Goal: Contribute content: Contribute content

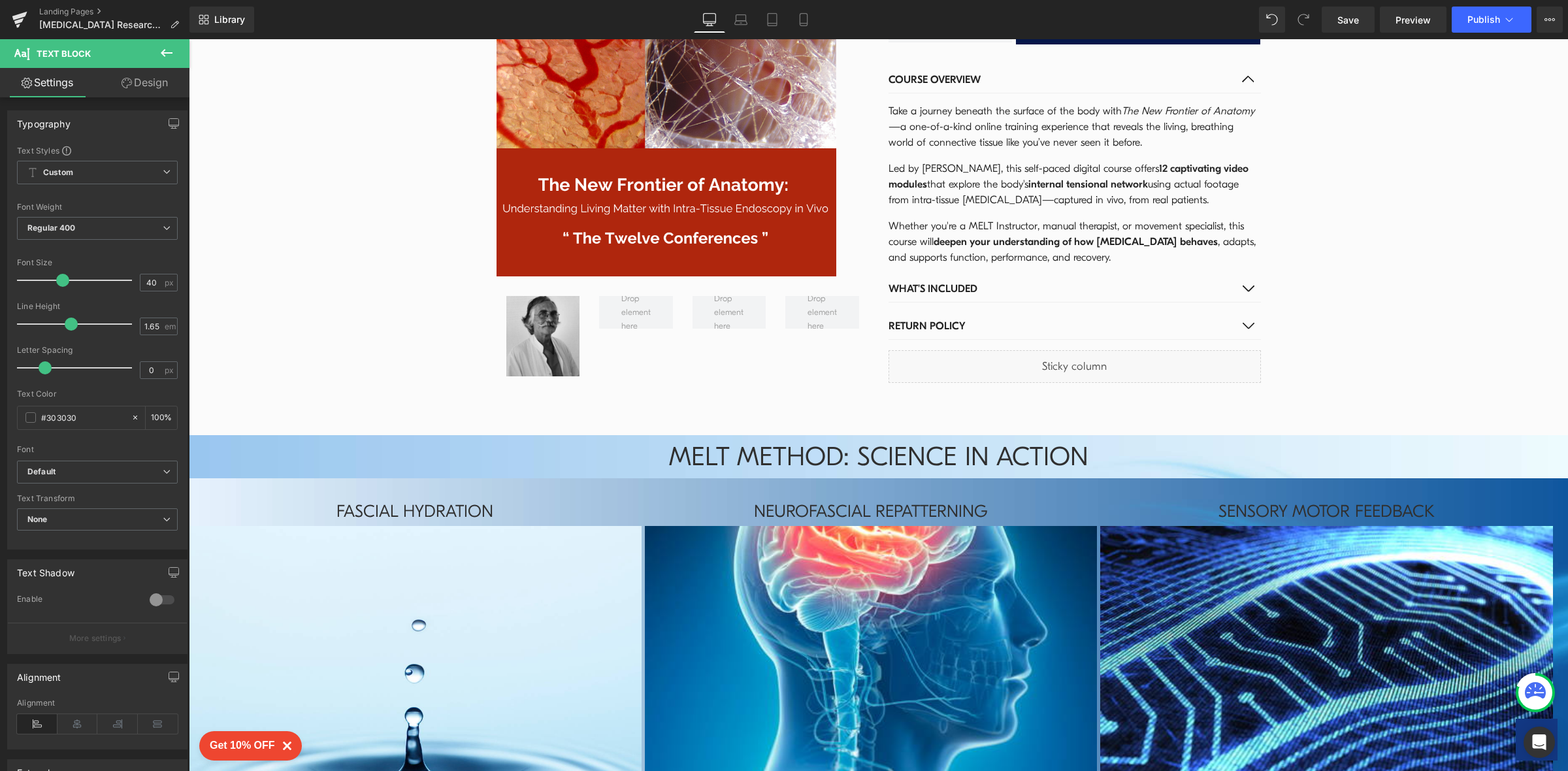
scroll to position [2933, 0]
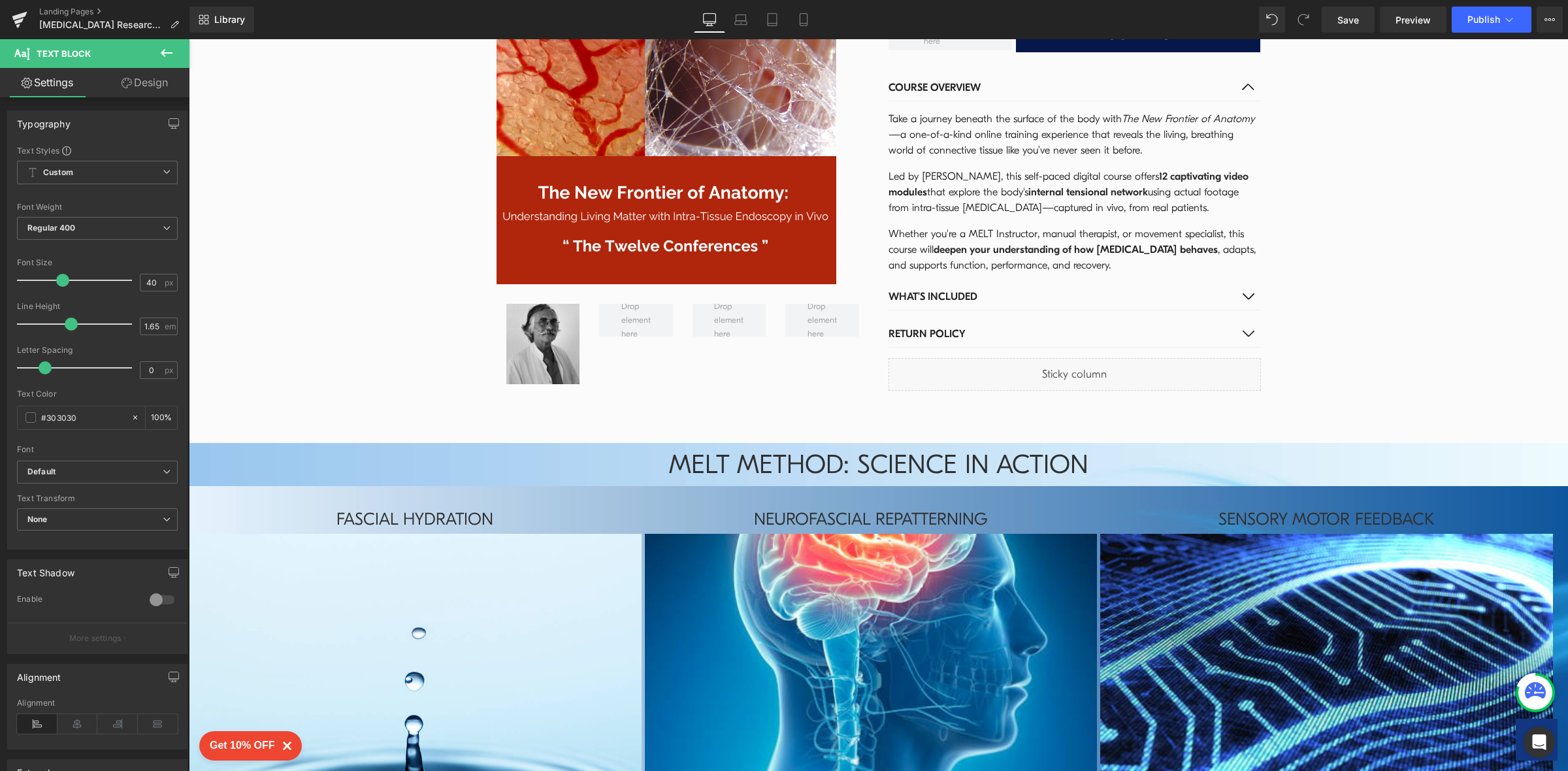
click at [176, 53] on button at bounding box center [167, 53] width 46 height 29
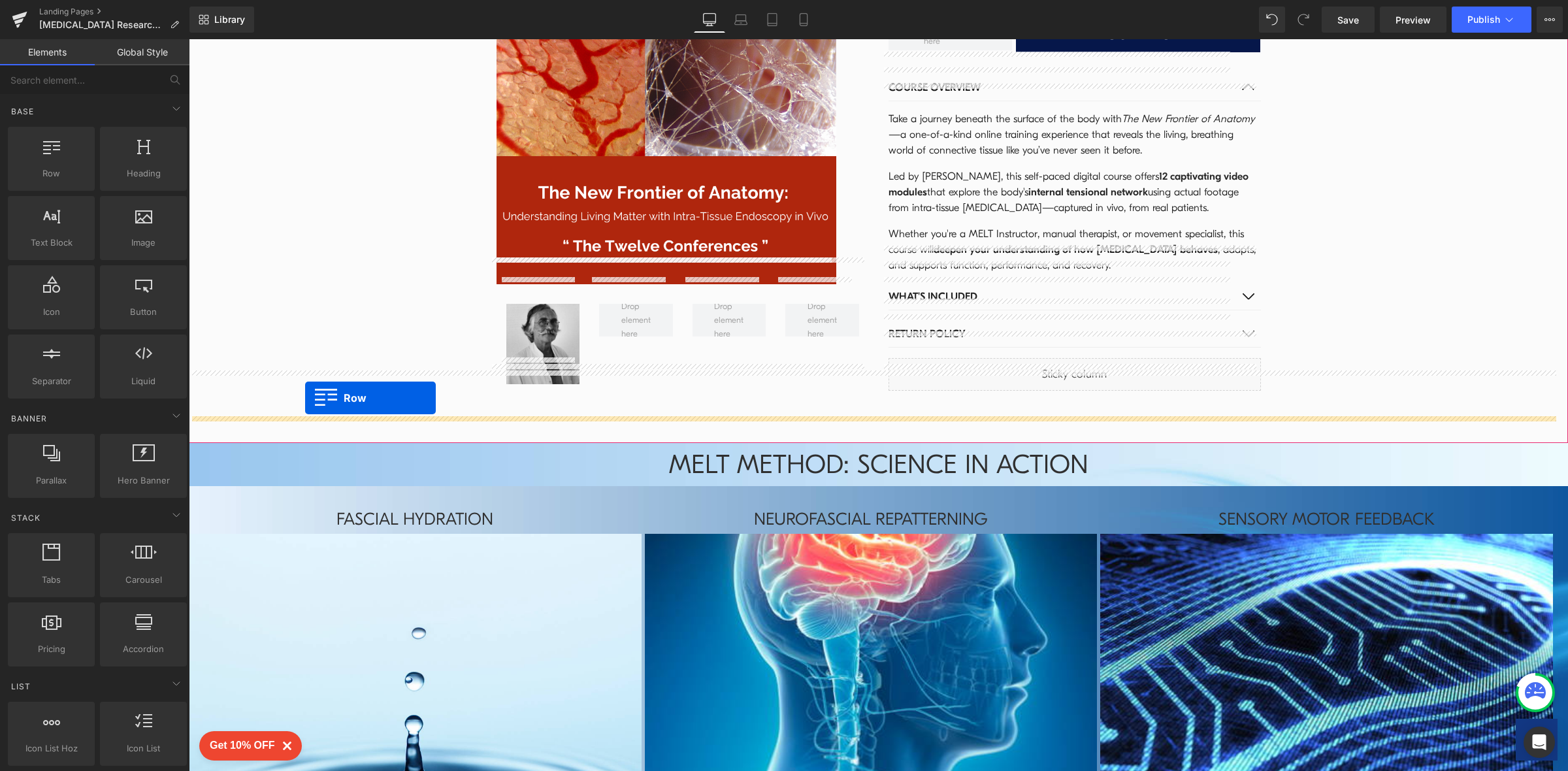
drag, startPoint x: 244, startPoint y: 204, endPoint x: 305, endPoint y: 397, distance: 202.4
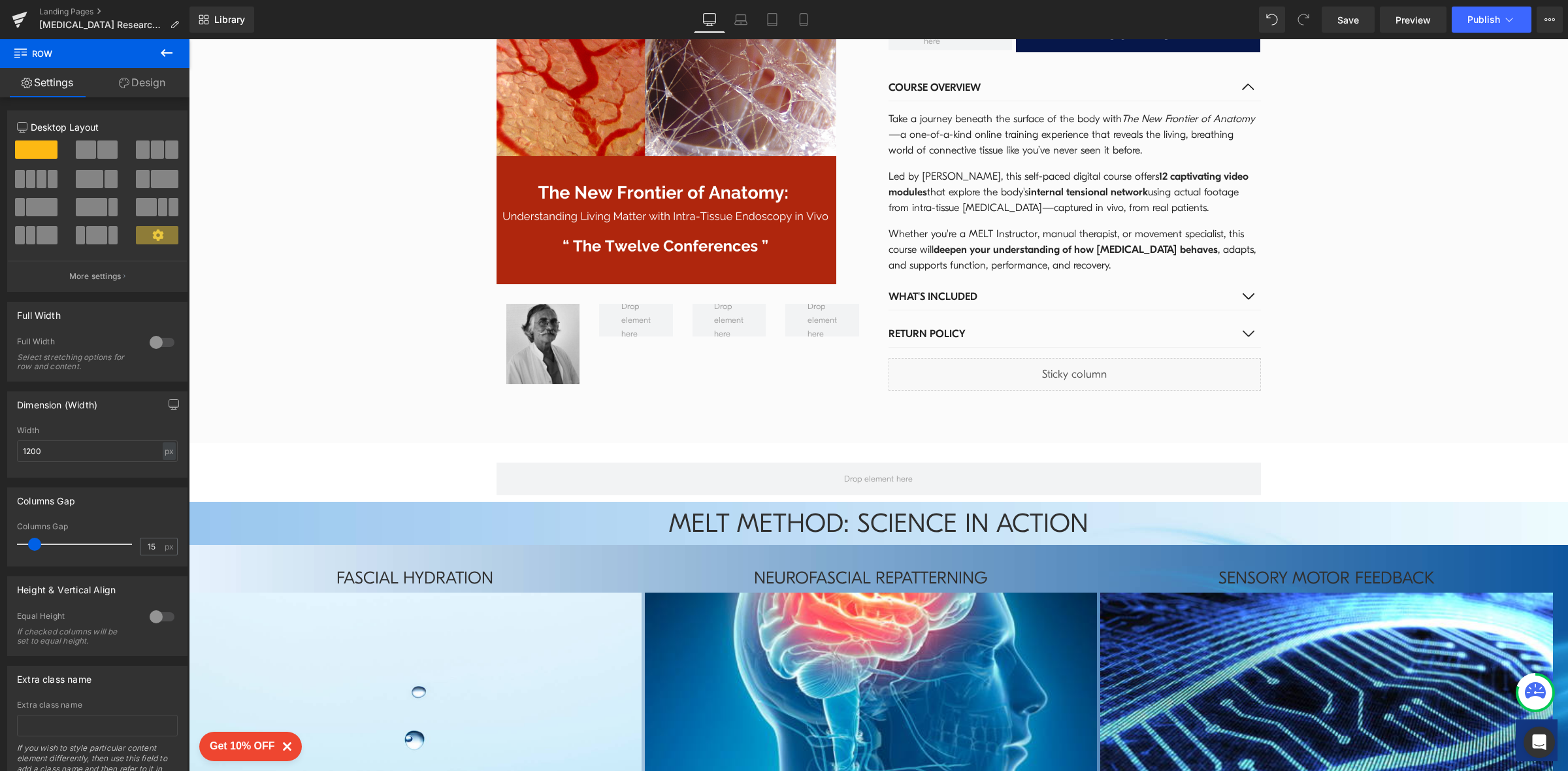
click at [160, 45] on icon at bounding box center [167, 53] width 16 height 16
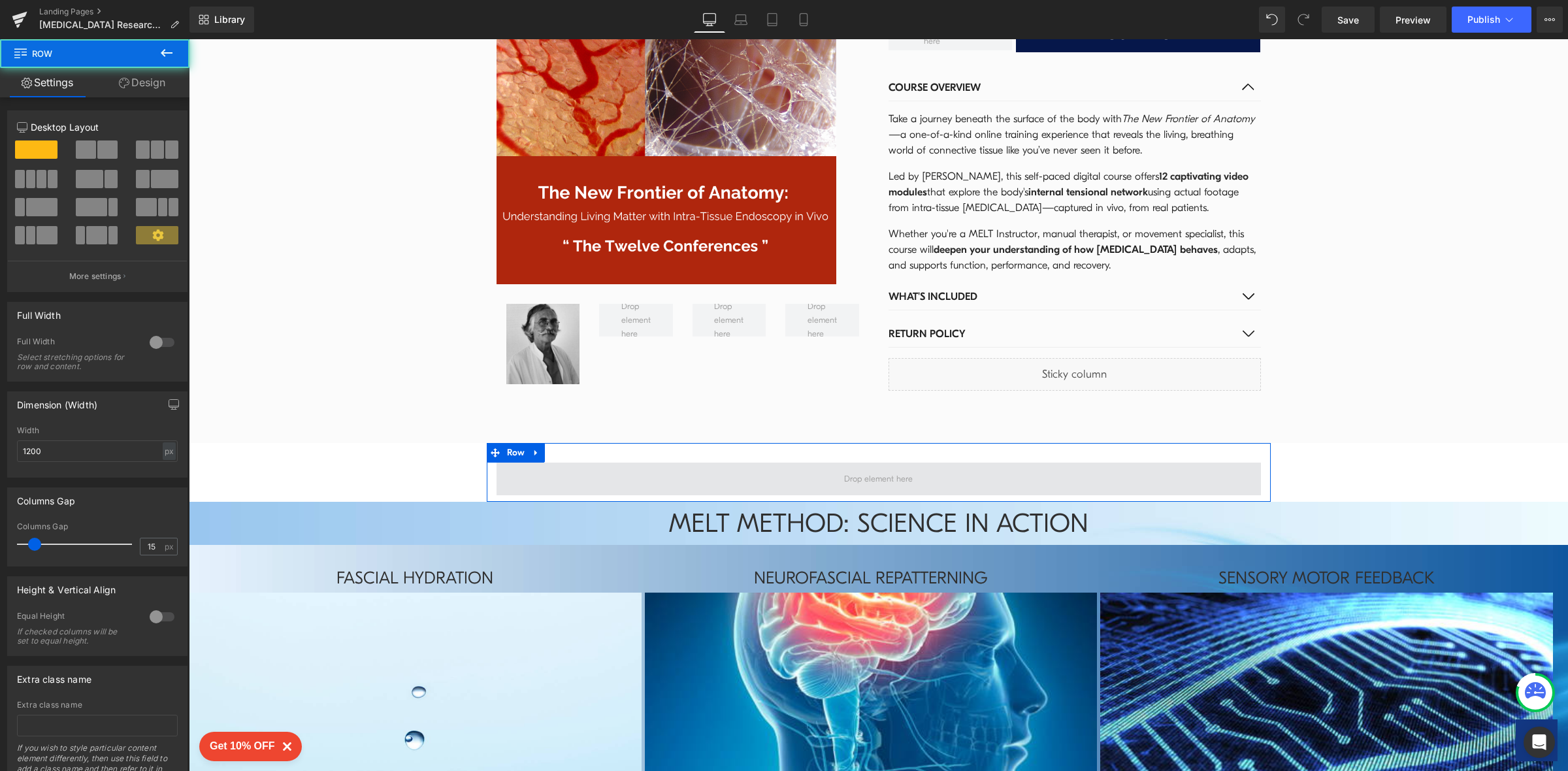
click at [600, 463] on span at bounding box center [878, 479] width 764 height 33
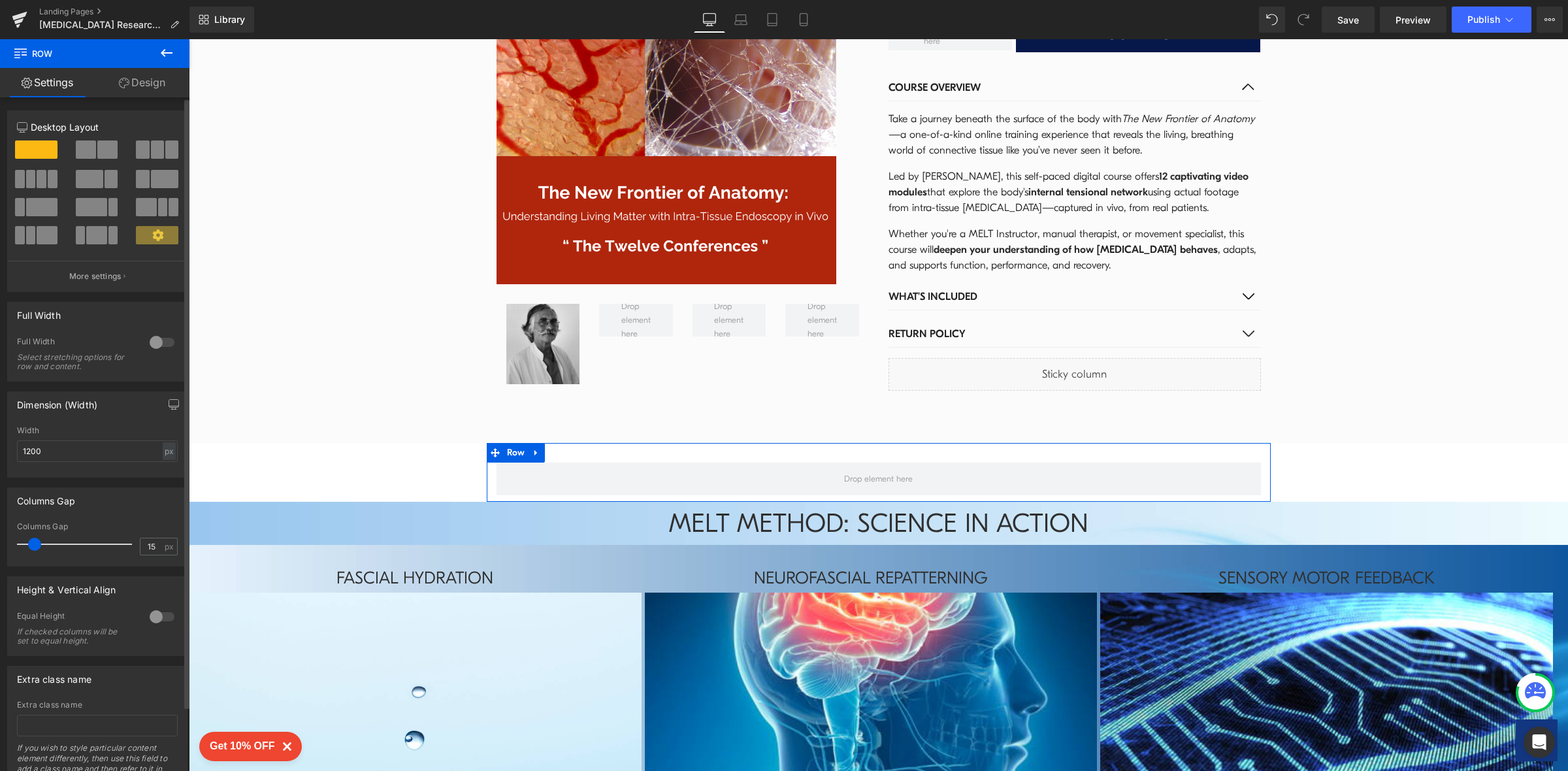
click at [98, 151] on span at bounding box center [108, 149] width 21 height 19
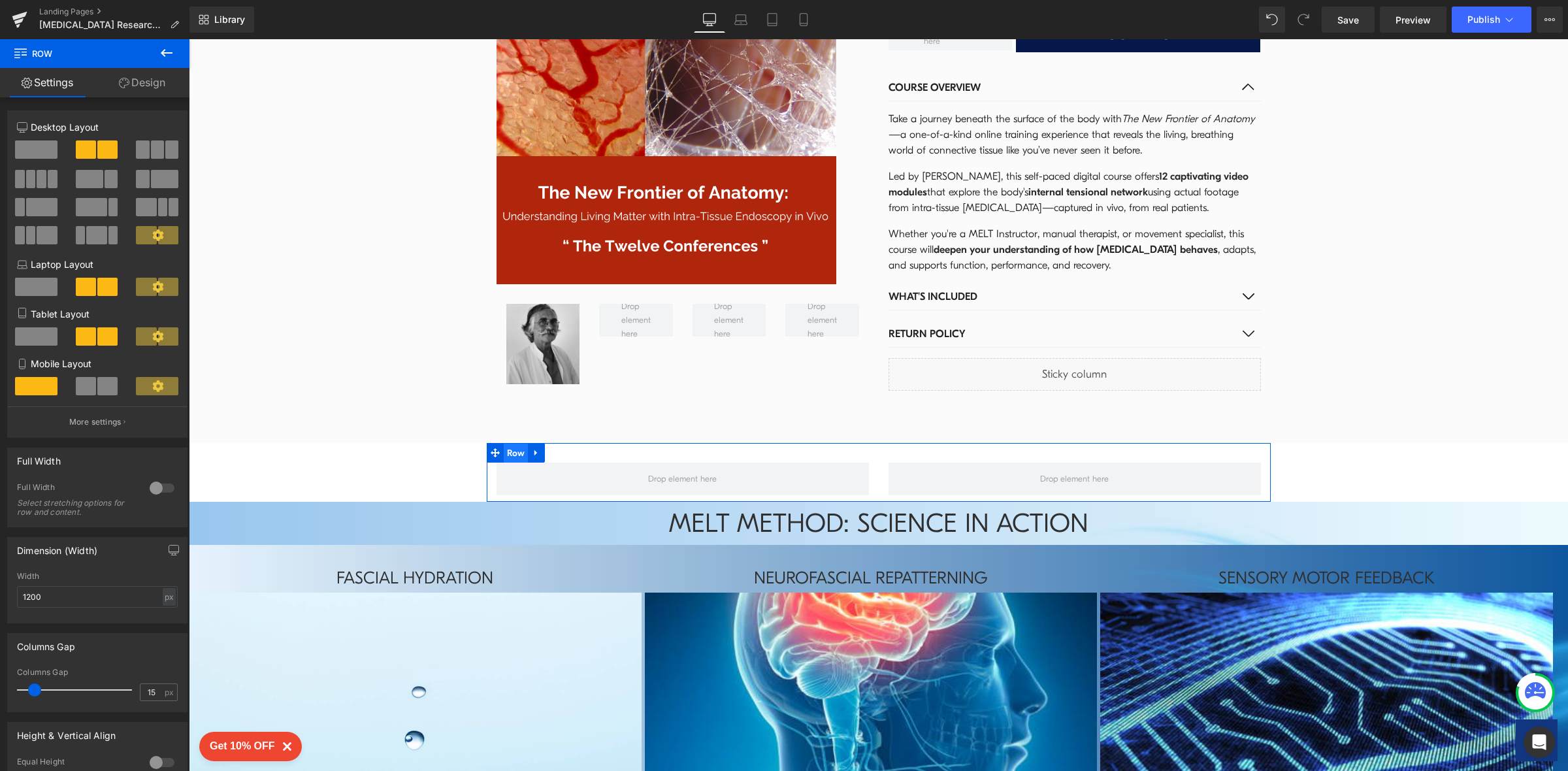
click at [504, 443] on span "Row" at bounding box center [516, 453] width 25 height 20
click at [159, 494] on div at bounding box center [162, 488] width 32 height 21
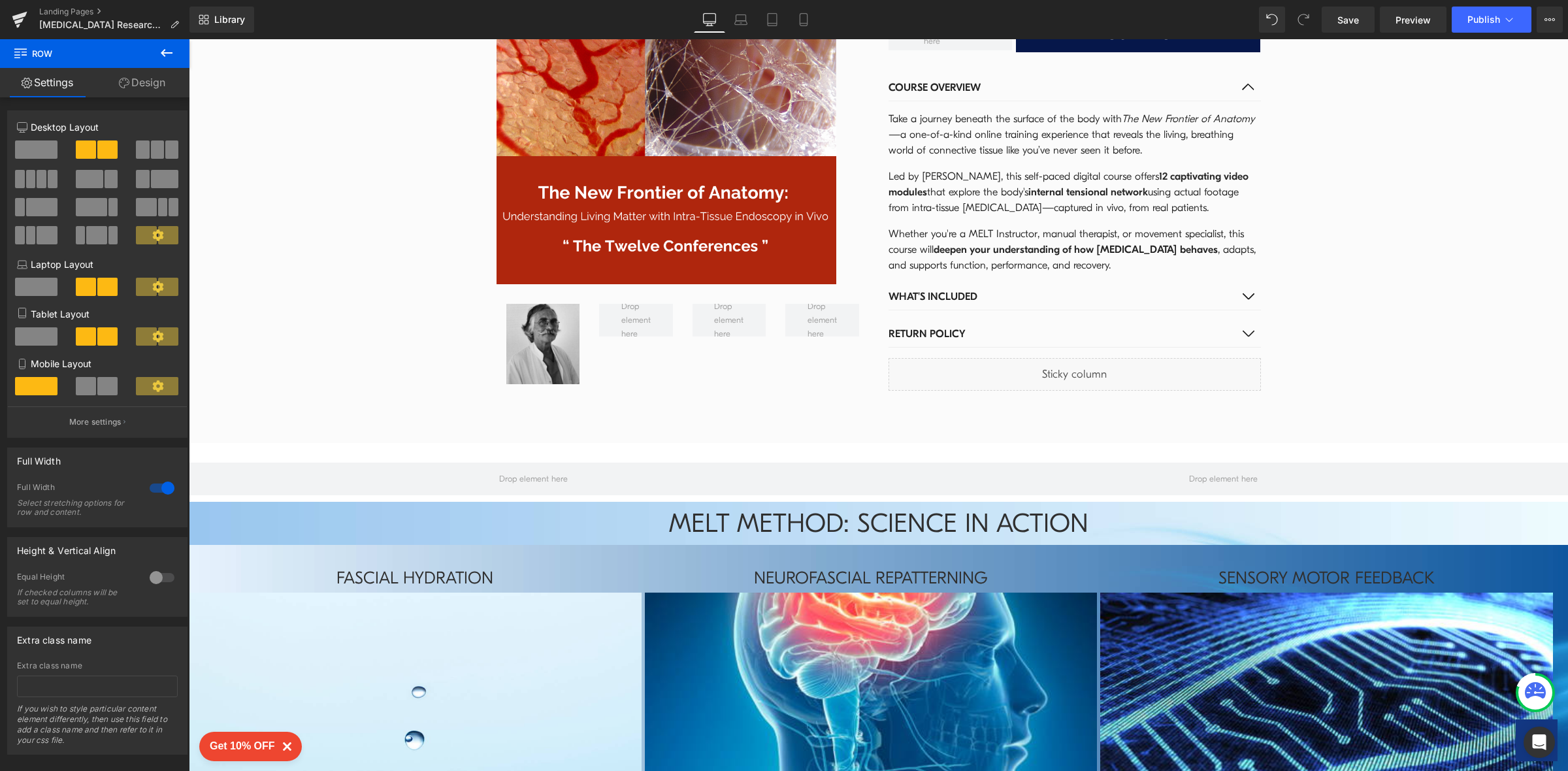
click at [167, 51] on icon at bounding box center [167, 53] width 16 height 16
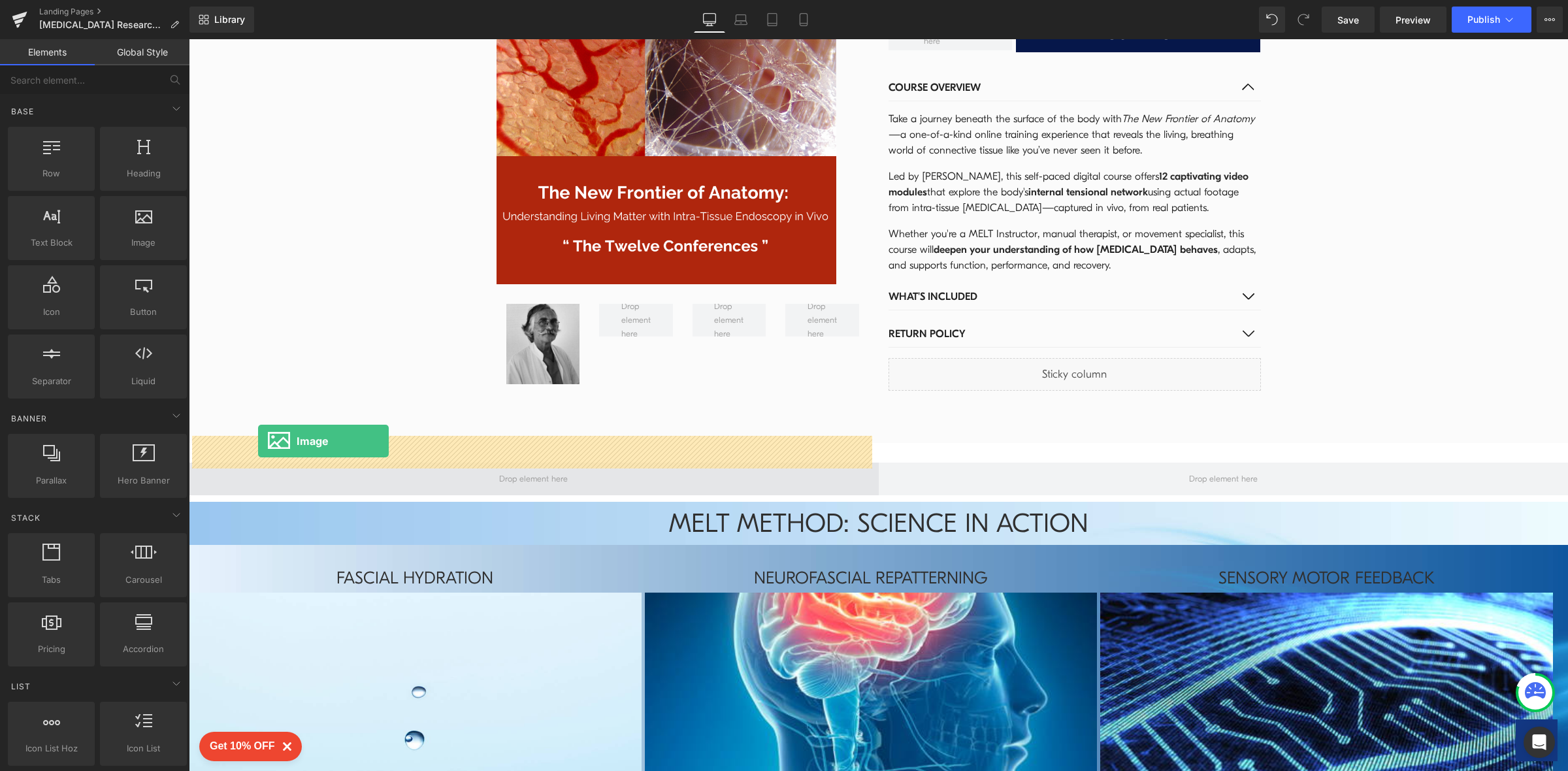
drag, startPoint x: 330, startPoint y: 269, endPoint x: 258, endPoint y: 441, distance: 186.5
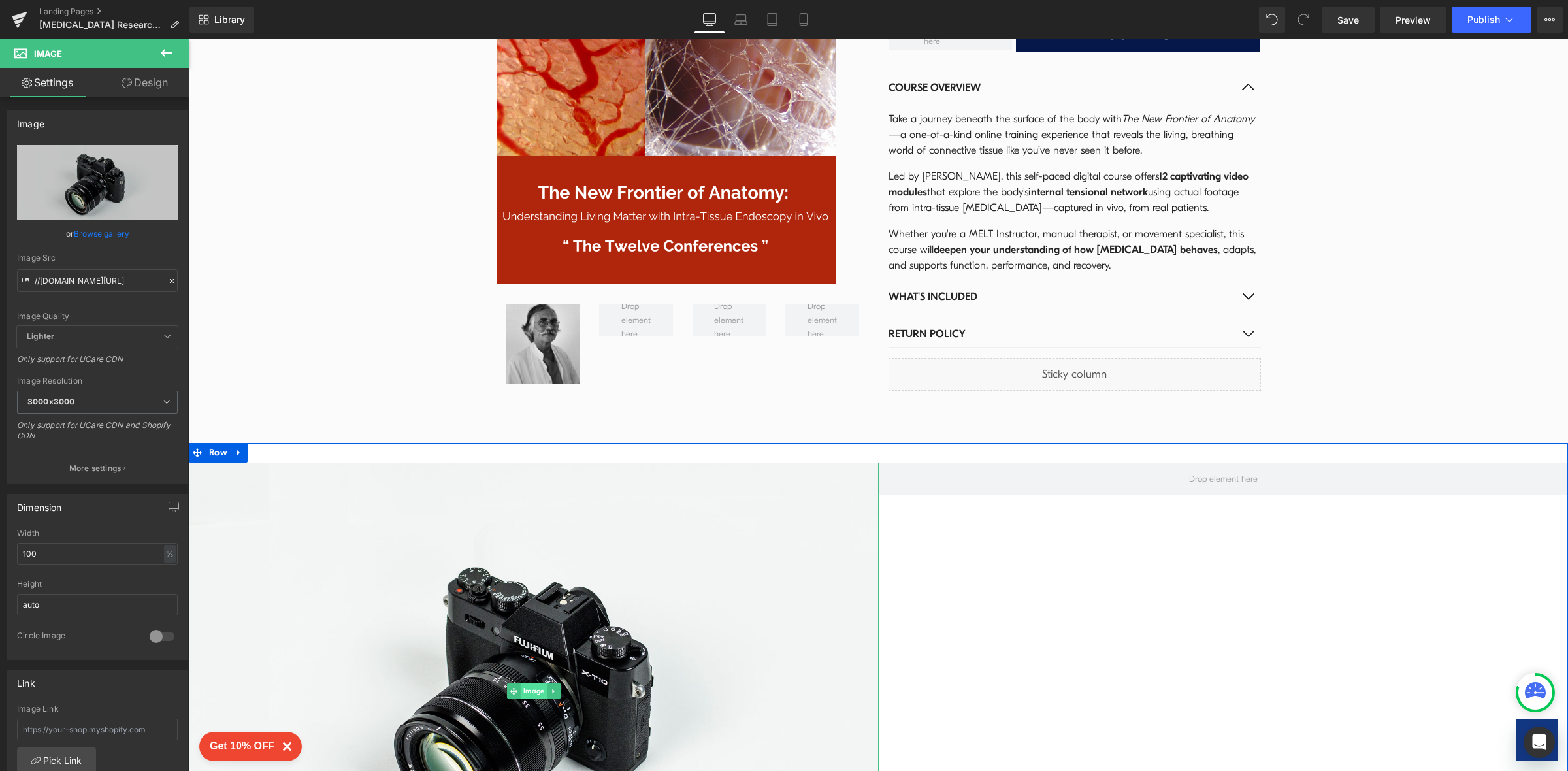
click at [532, 683] on span "Image" at bounding box center [533, 691] width 26 height 16
click at [114, 231] on link "Browse gallery" at bounding box center [101, 233] width 56 height 23
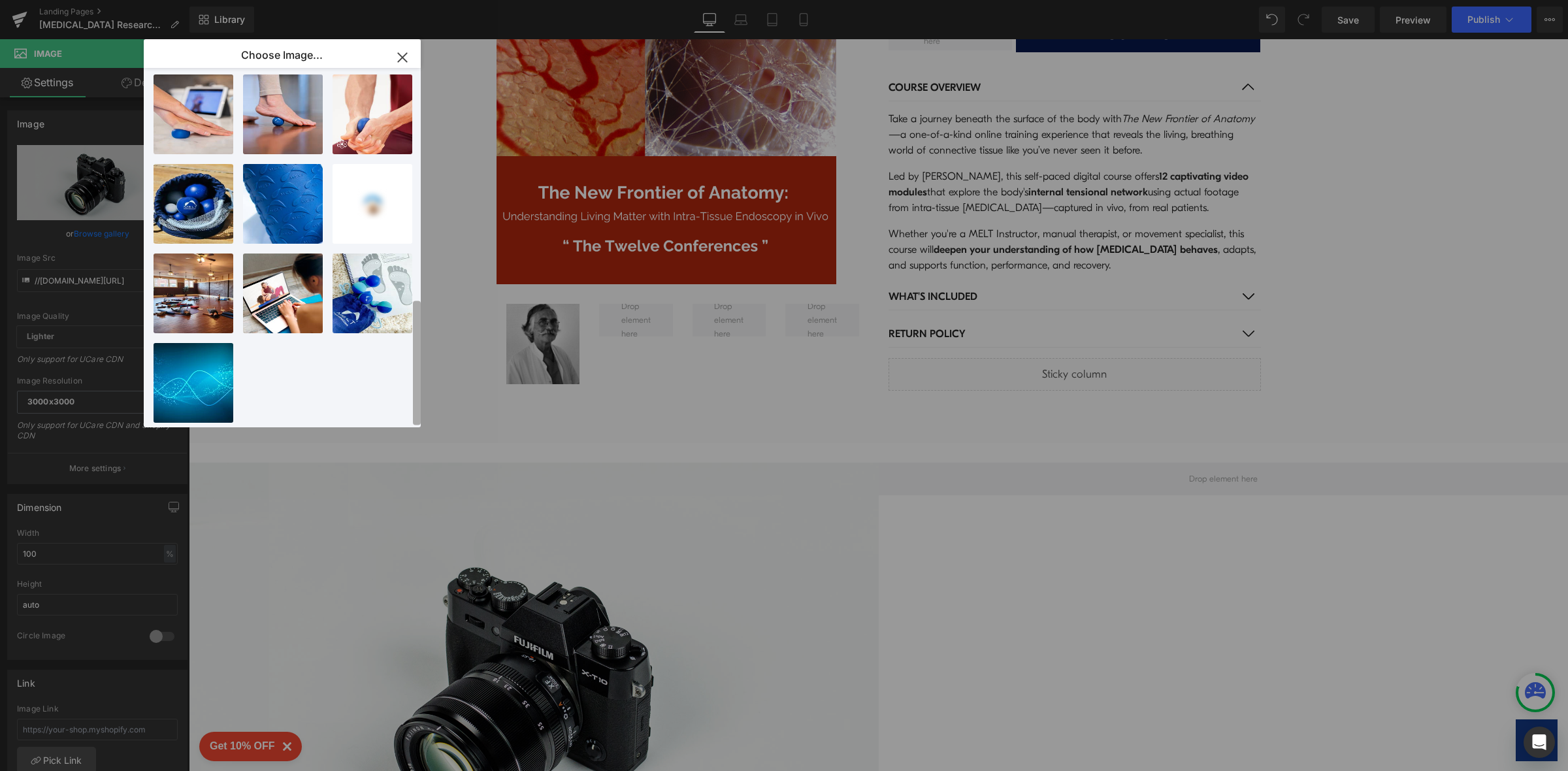
scroll to position [649, 0]
click at [420, 480] on div "Choose Image... Back to Library Insert MELT AS..._42_.png 751.77 KB Delete imag…" at bounding box center [784, 385] width 1568 height 771
click at [416, 141] on div at bounding box center [416, 247] width 8 height 354
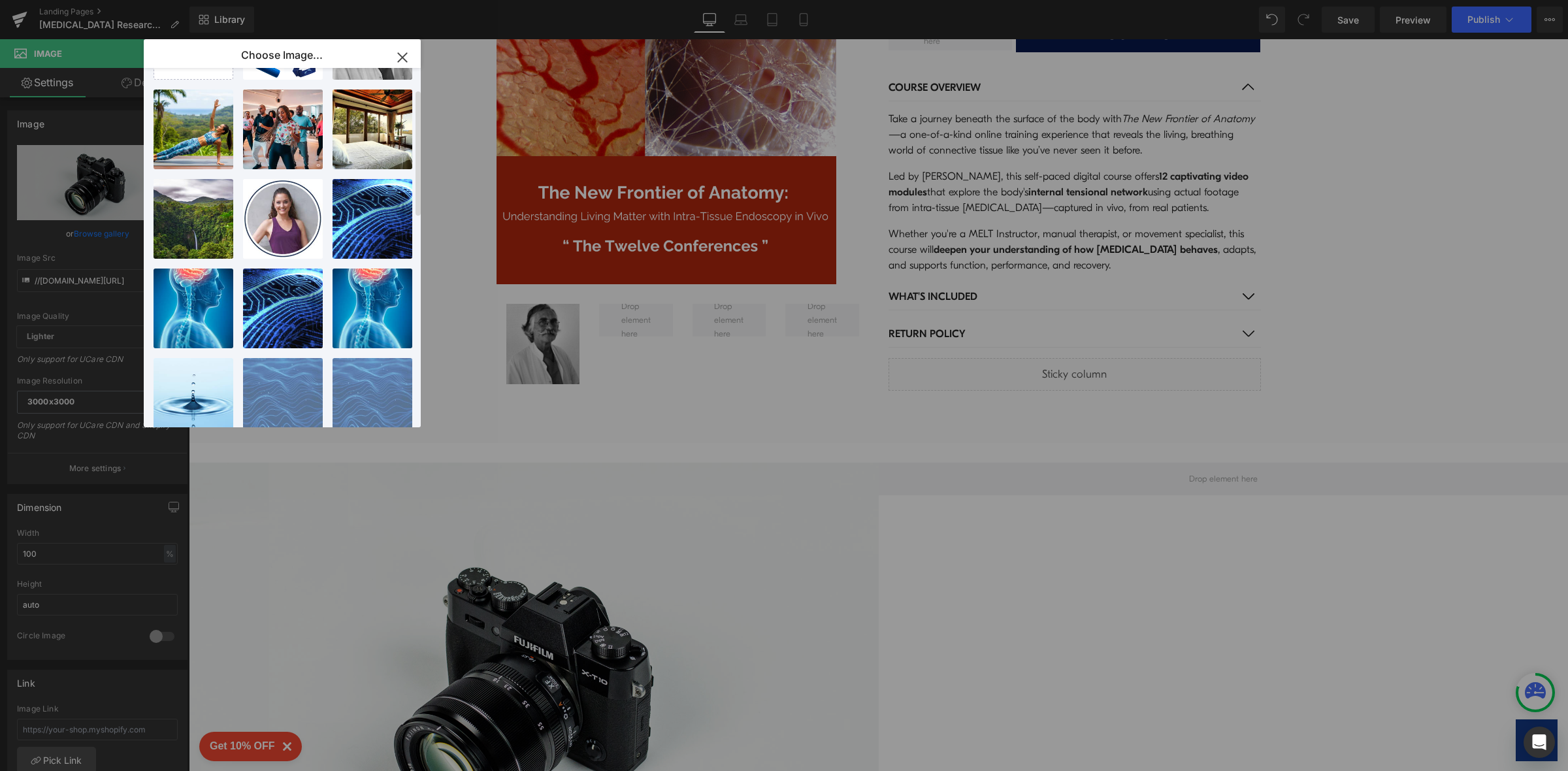
scroll to position [0, 0]
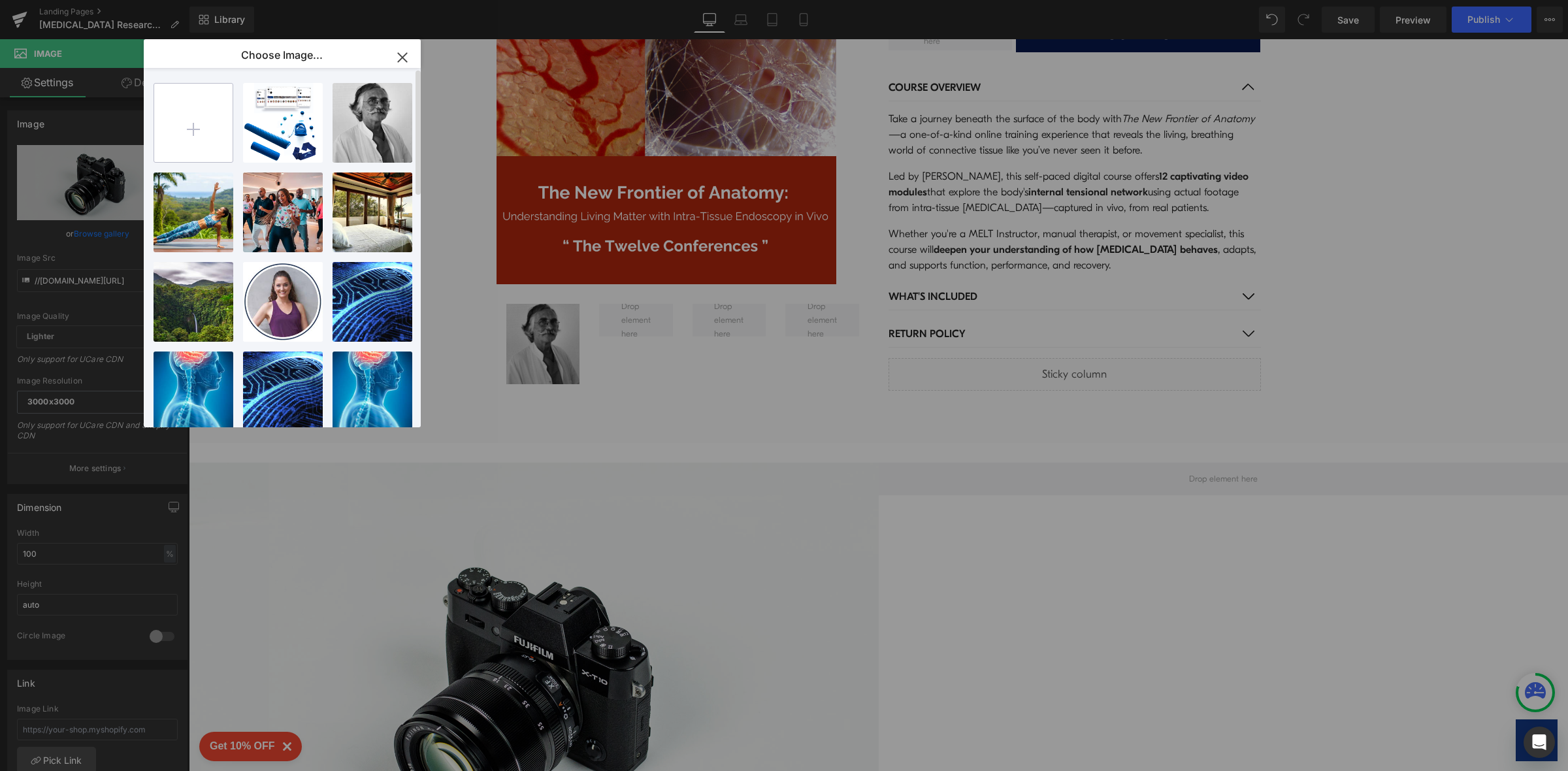
click at [201, 132] on input "file" at bounding box center [193, 123] width 78 height 78
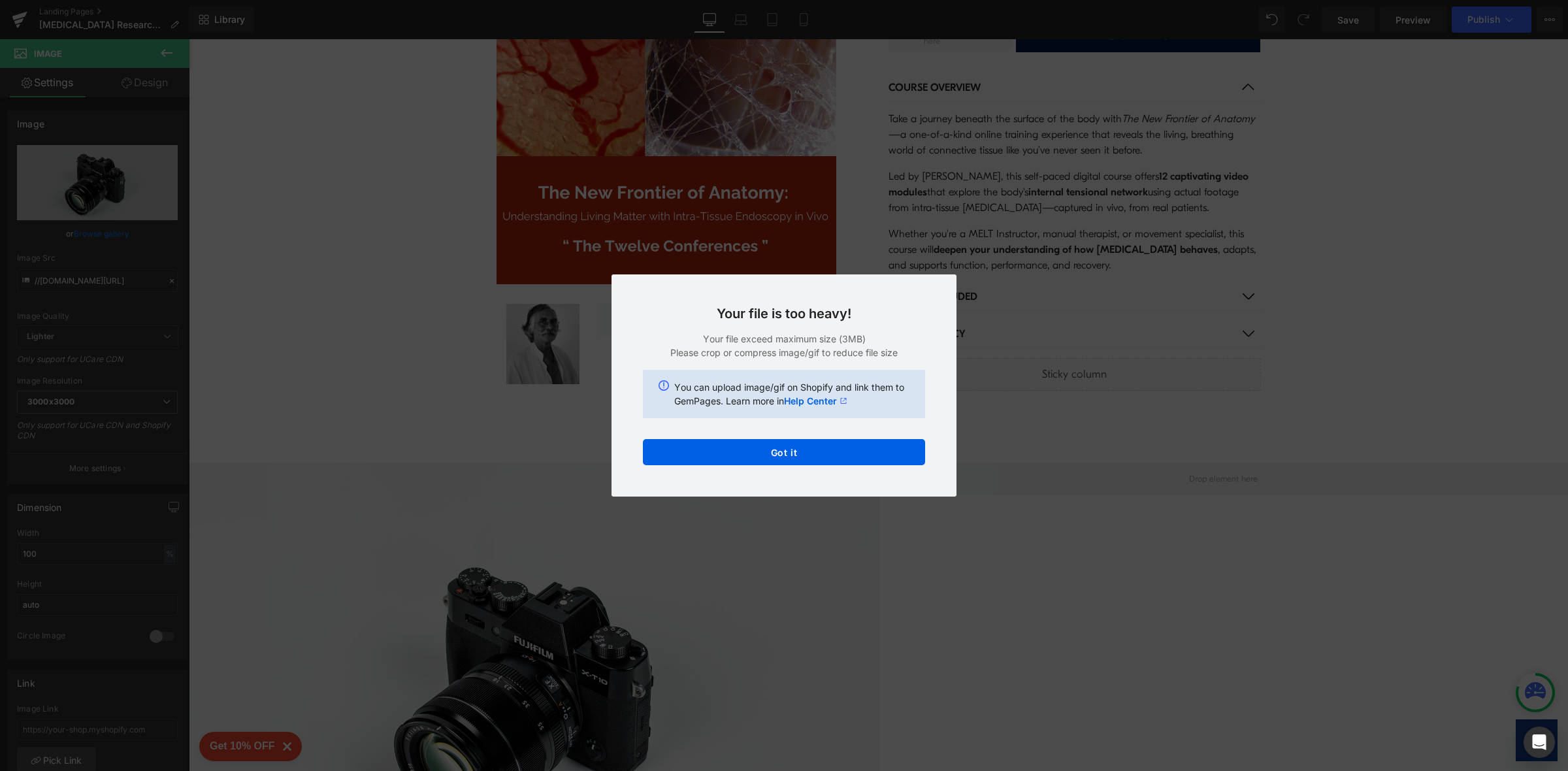
click at [726, 0] on div "Text Color Highlight Color #333333 Code Editor - Liquid #m-1752177471498 Templa…" at bounding box center [784, 0] width 1568 height 0
click at [753, 456] on button "Got it" at bounding box center [784, 452] width 282 height 26
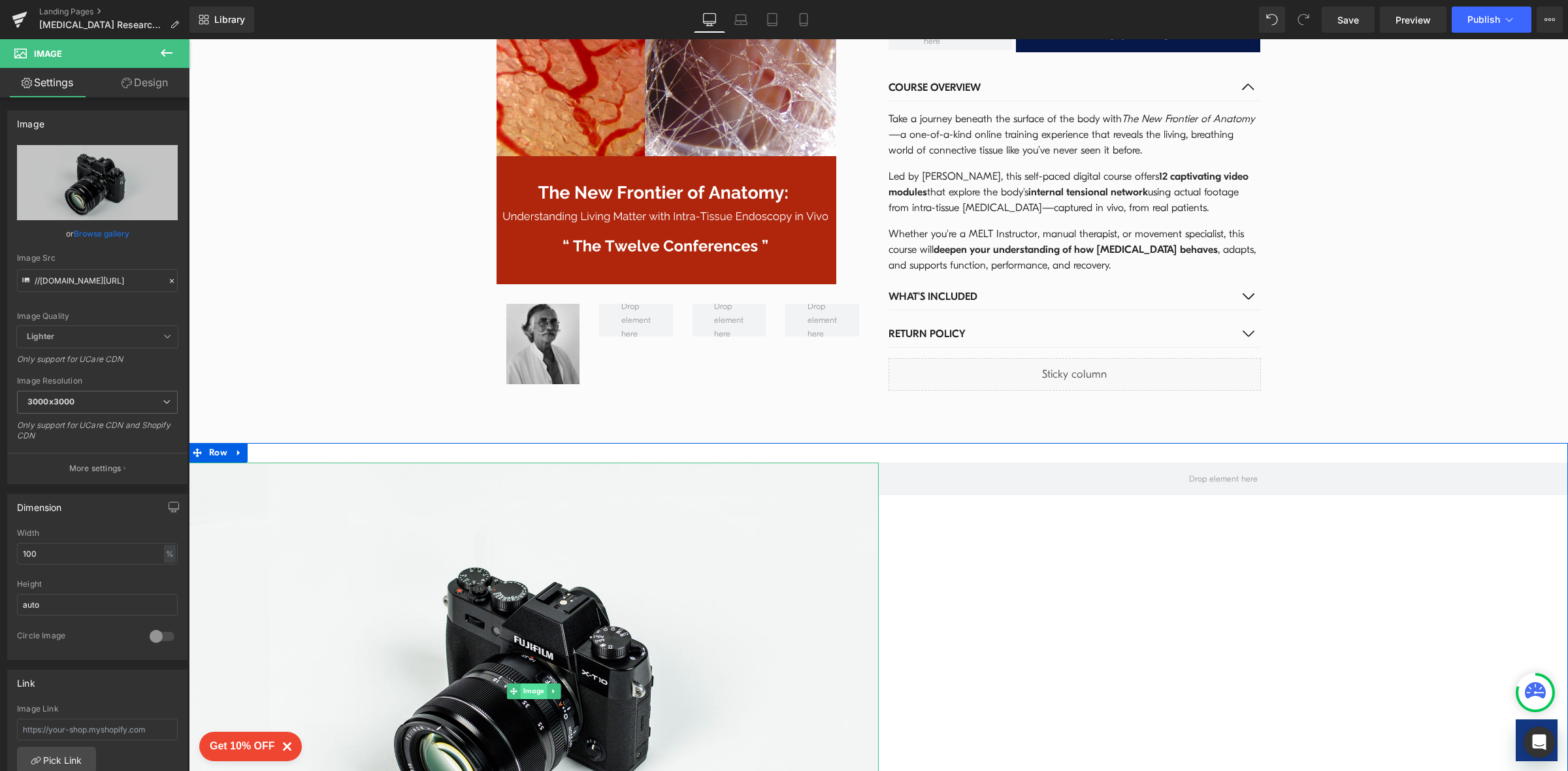
click at [532, 683] on span "Image" at bounding box center [533, 691] width 26 height 16
click at [523, 683] on span "Image" at bounding box center [533, 691] width 26 height 16
click at [102, 233] on link "Browse gallery" at bounding box center [101, 233] width 56 height 23
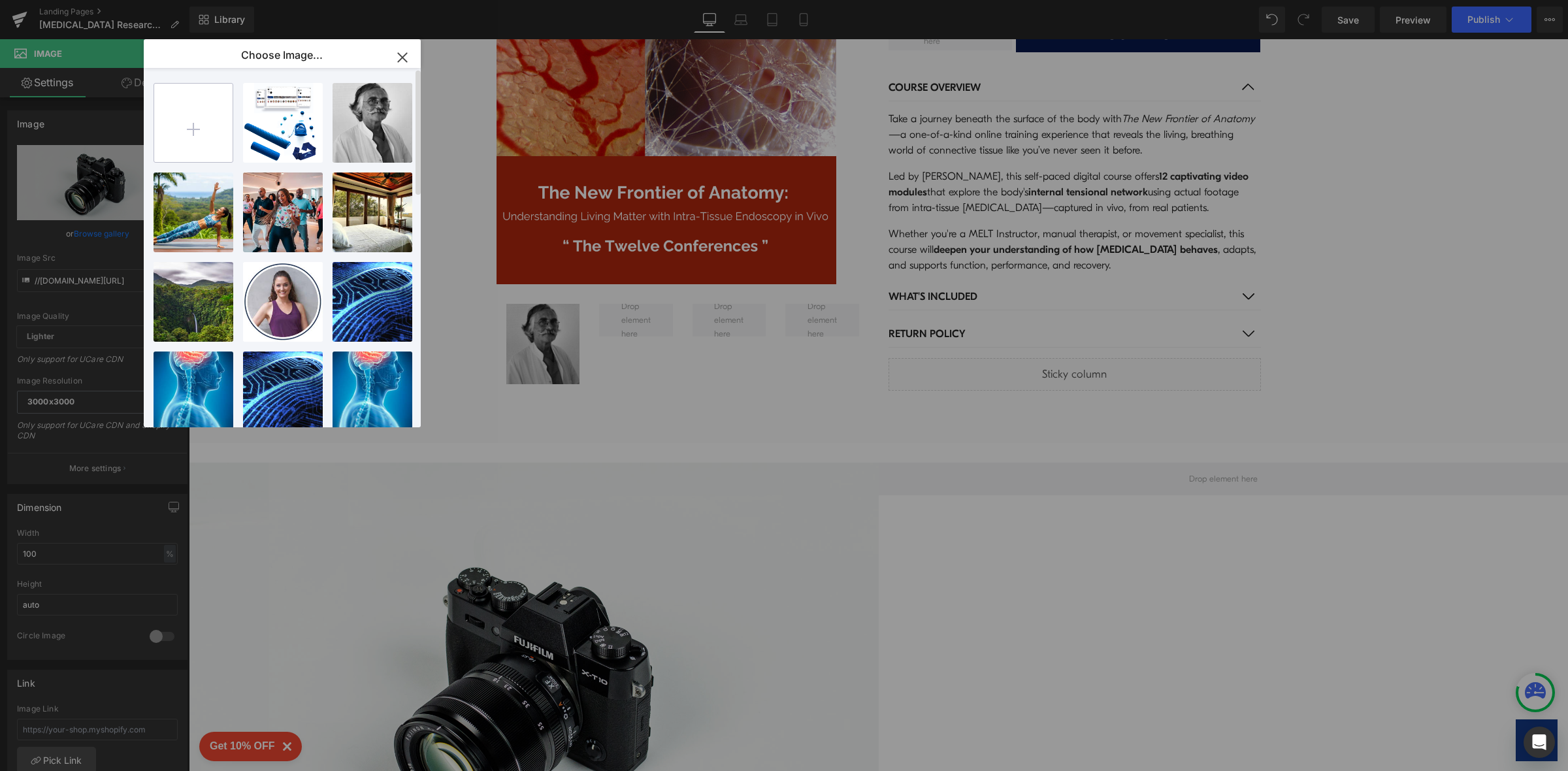
click at [191, 133] on input "file" at bounding box center [193, 123] width 78 height 78
type input "C:\fakepath\Untitled design (8).png"
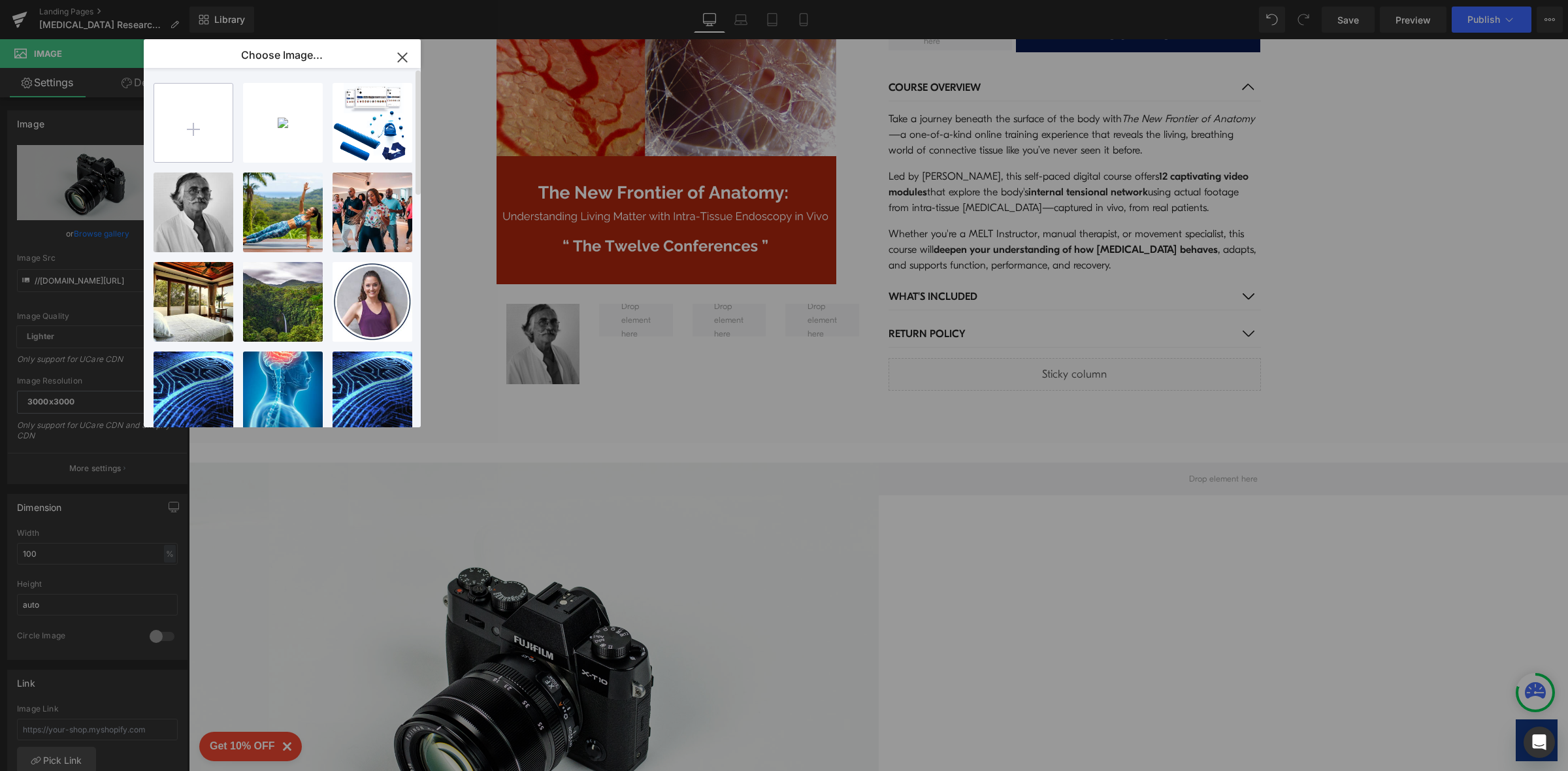
click at [193, 134] on input "file" at bounding box center [193, 123] width 78 height 78
type input "C:\fakepath\Untitled design (7).png"
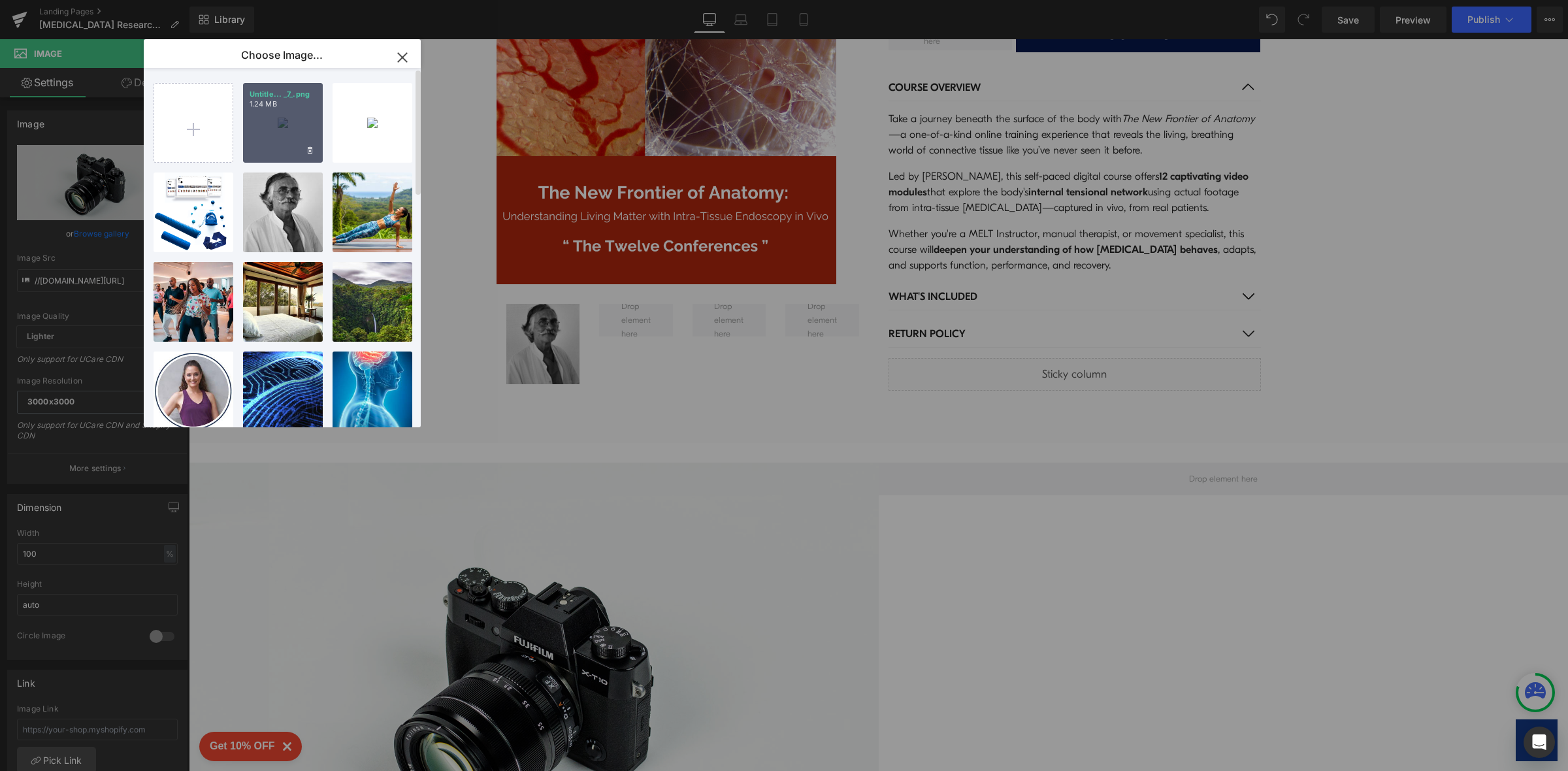
click at [302, 130] on div "Untitle... _7_.png 1.24 MB" at bounding box center [283, 123] width 79 height 79
type input "[URL][DOMAIN_NAME]"
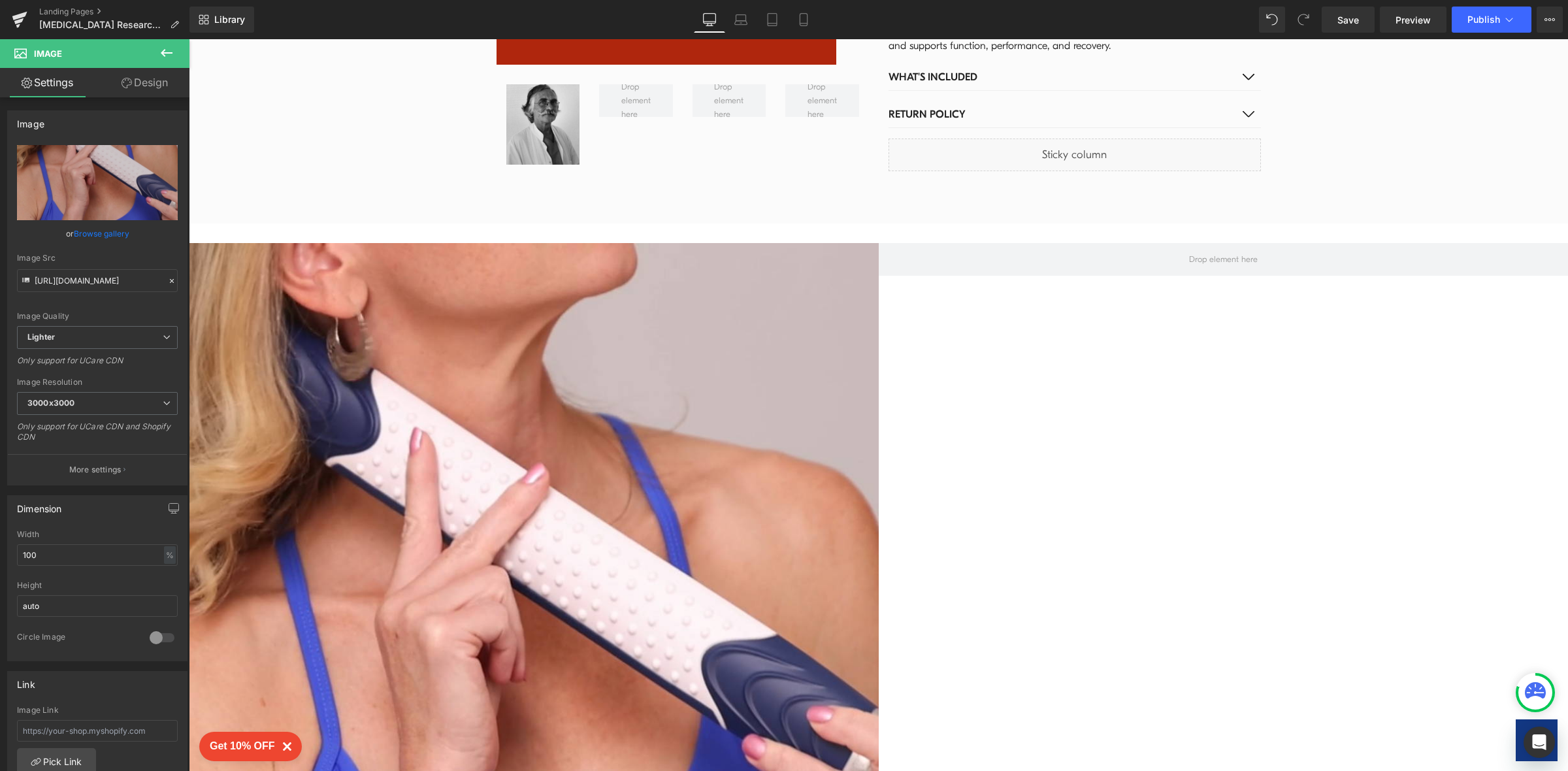
scroll to position [3143, 0]
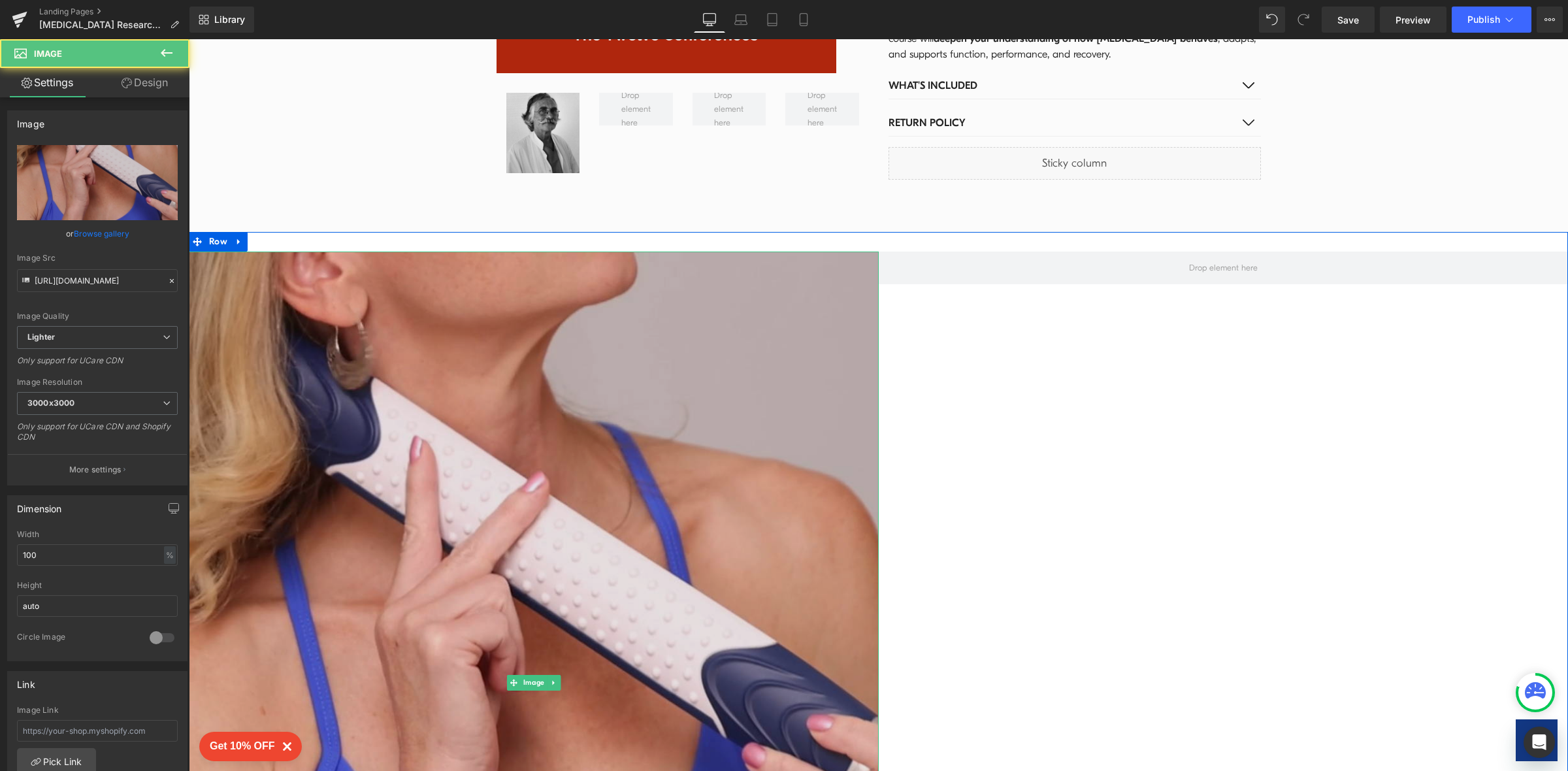
click at [776, 529] on img at bounding box center [533, 682] width 690 height 861
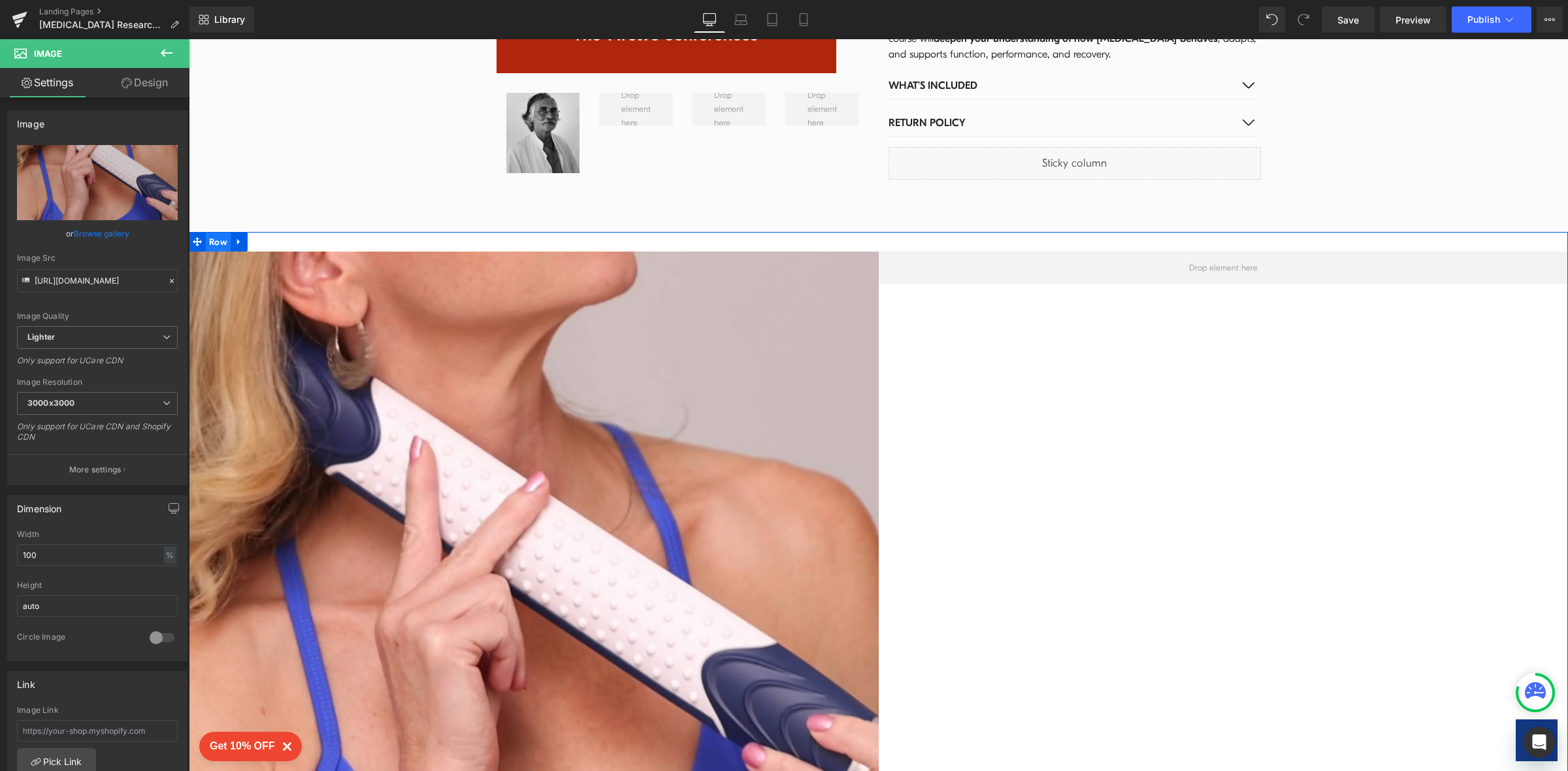
click at [210, 232] on span "Row" at bounding box center [218, 242] width 25 height 20
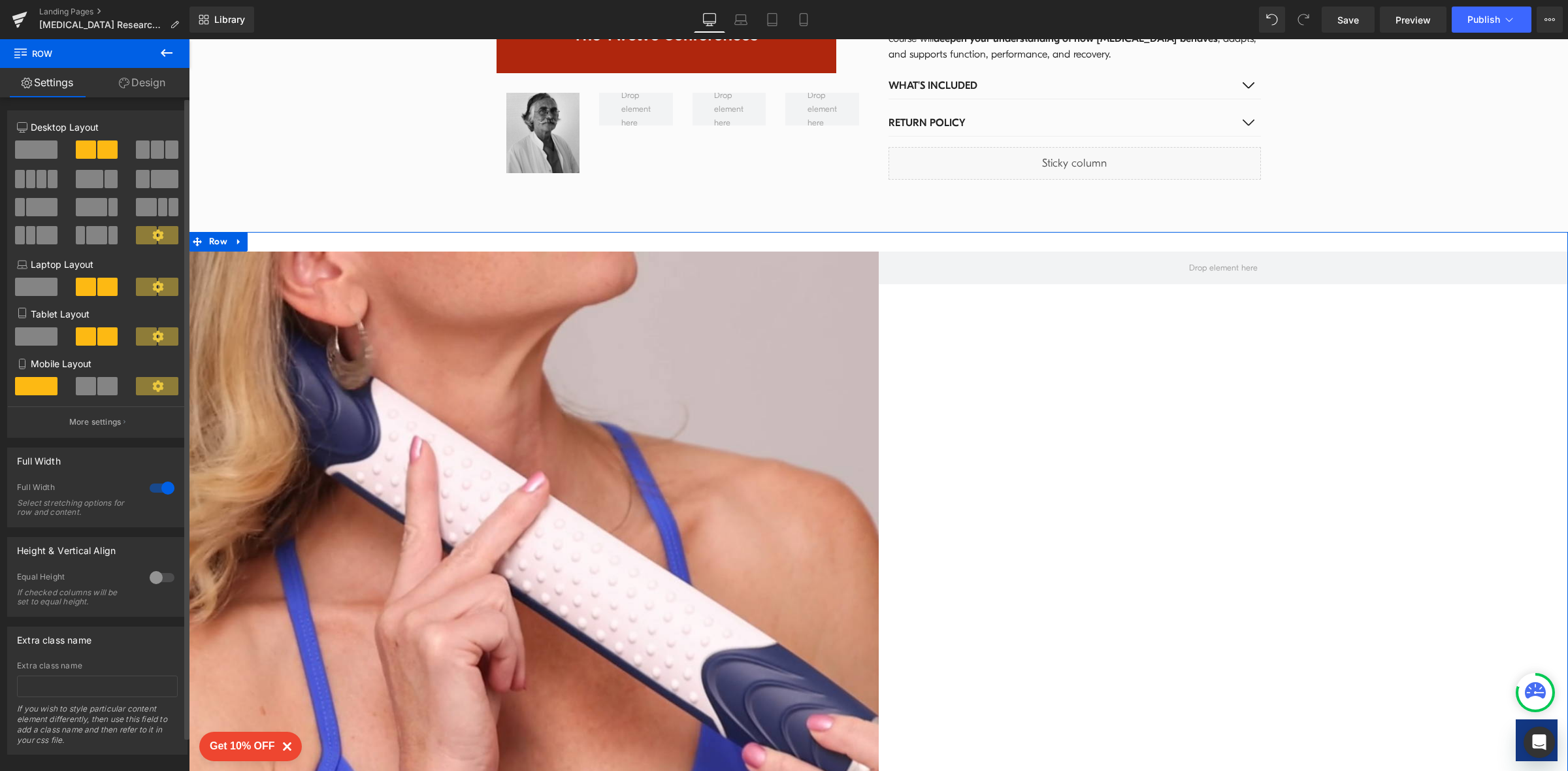
click at [161, 491] on div at bounding box center [162, 488] width 32 height 21
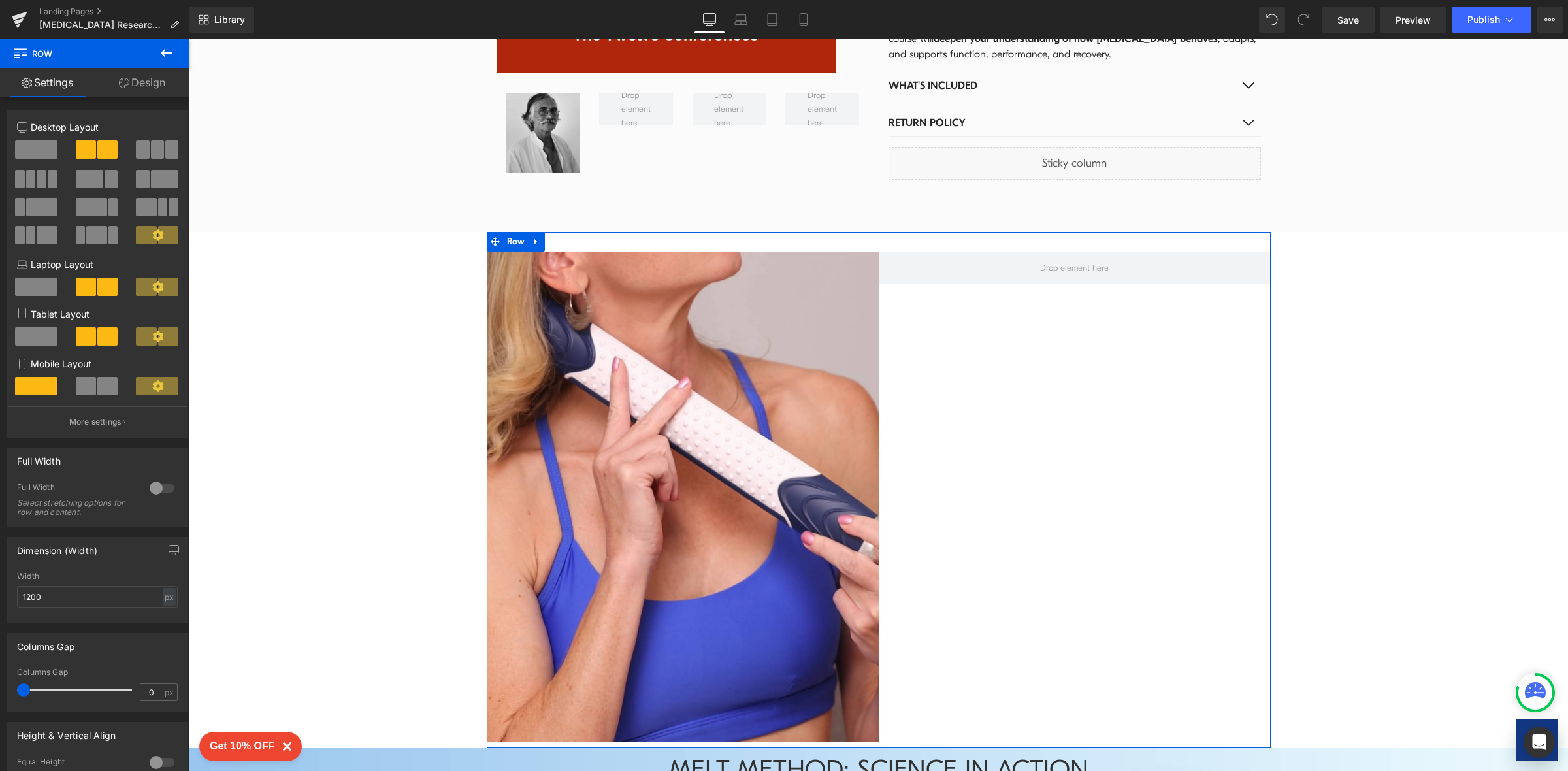
click at [1018, 353] on div "Image Row" at bounding box center [879, 489] width 784 height 516
click at [167, 49] on icon at bounding box center [167, 53] width 16 height 16
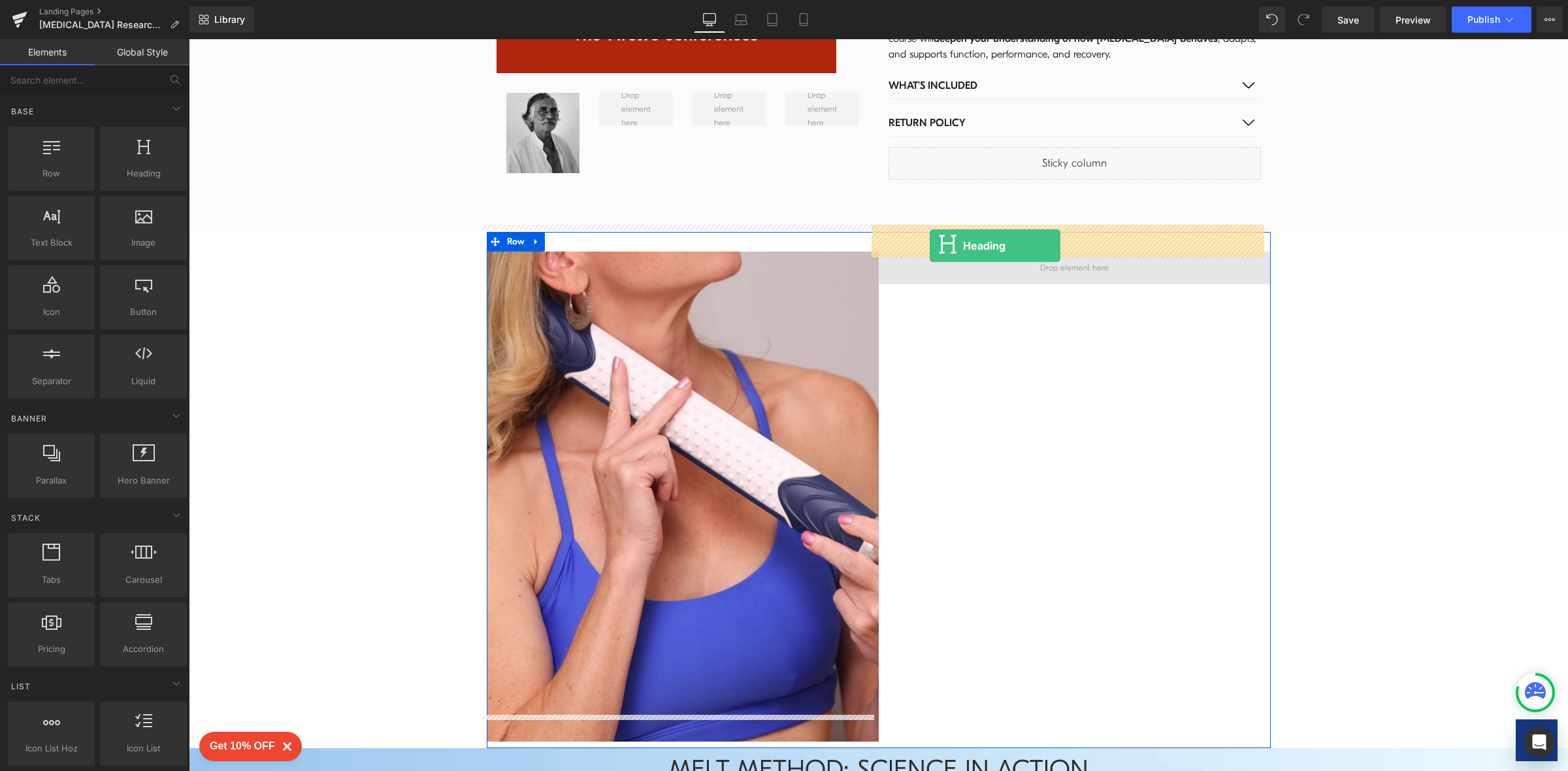
drag, startPoint x: 326, startPoint y: 202, endPoint x: 930, endPoint y: 245, distance: 605.5
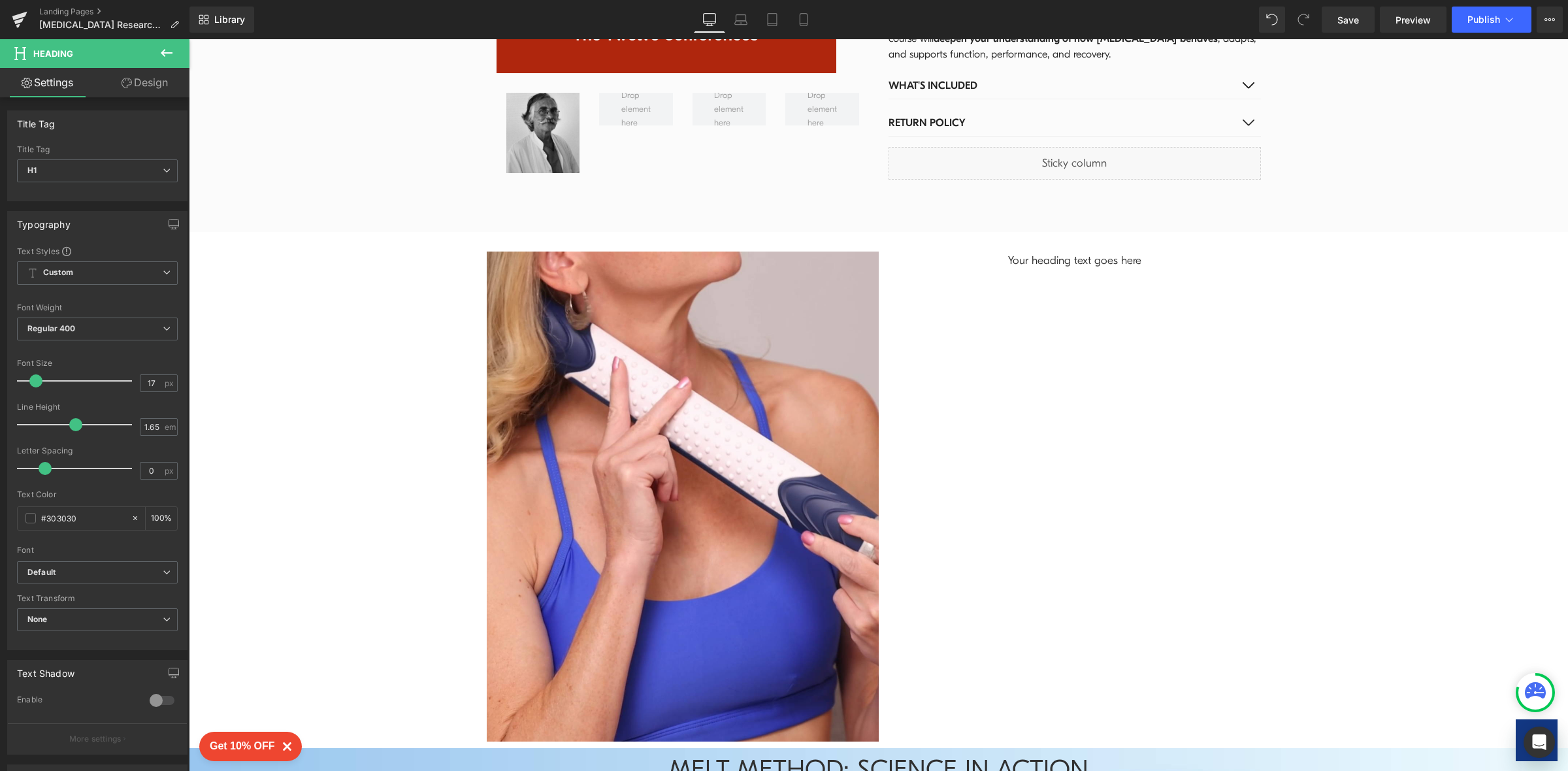
click at [162, 49] on icon at bounding box center [167, 53] width 16 height 16
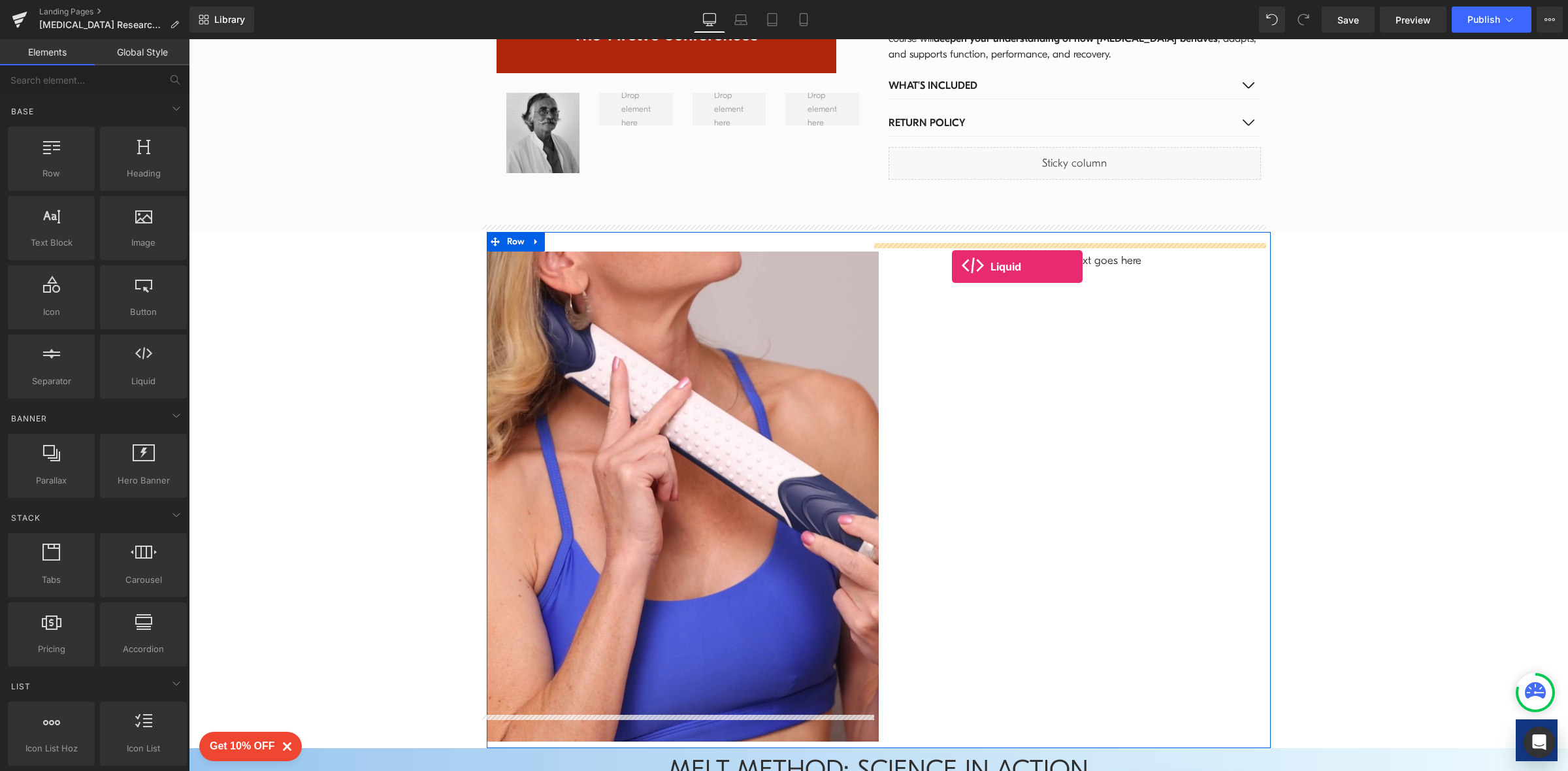
drag, startPoint x: 330, startPoint y: 427, endPoint x: 953, endPoint y: 263, distance: 644.2
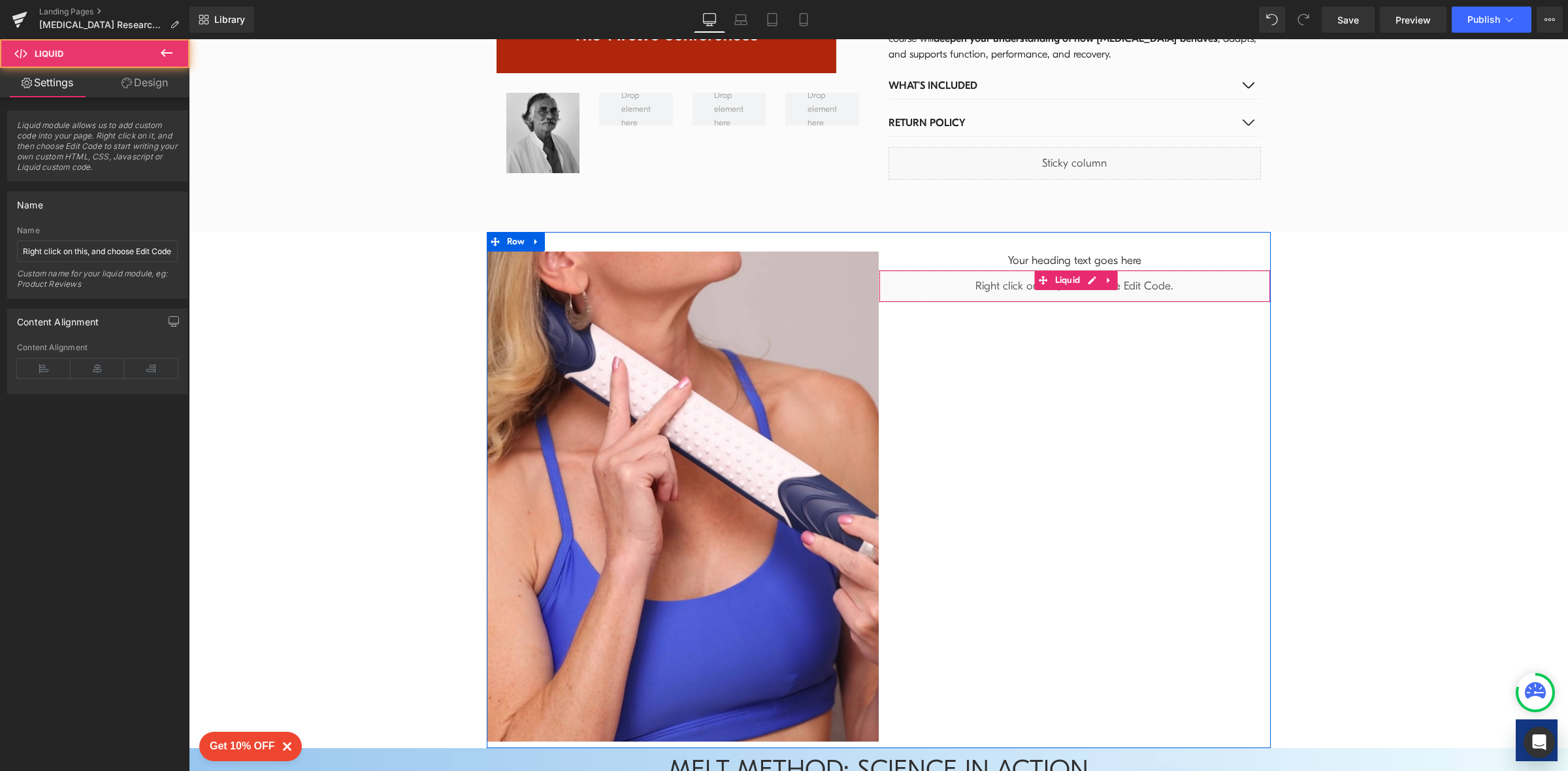
click at [998, 270] on div "Liquid" at bounding box center [1075, 286] width 392 height 33
click at [1004, 252] on h1 "Your heading text goes here" at bounding box center [1075, 260] width 392 height 19
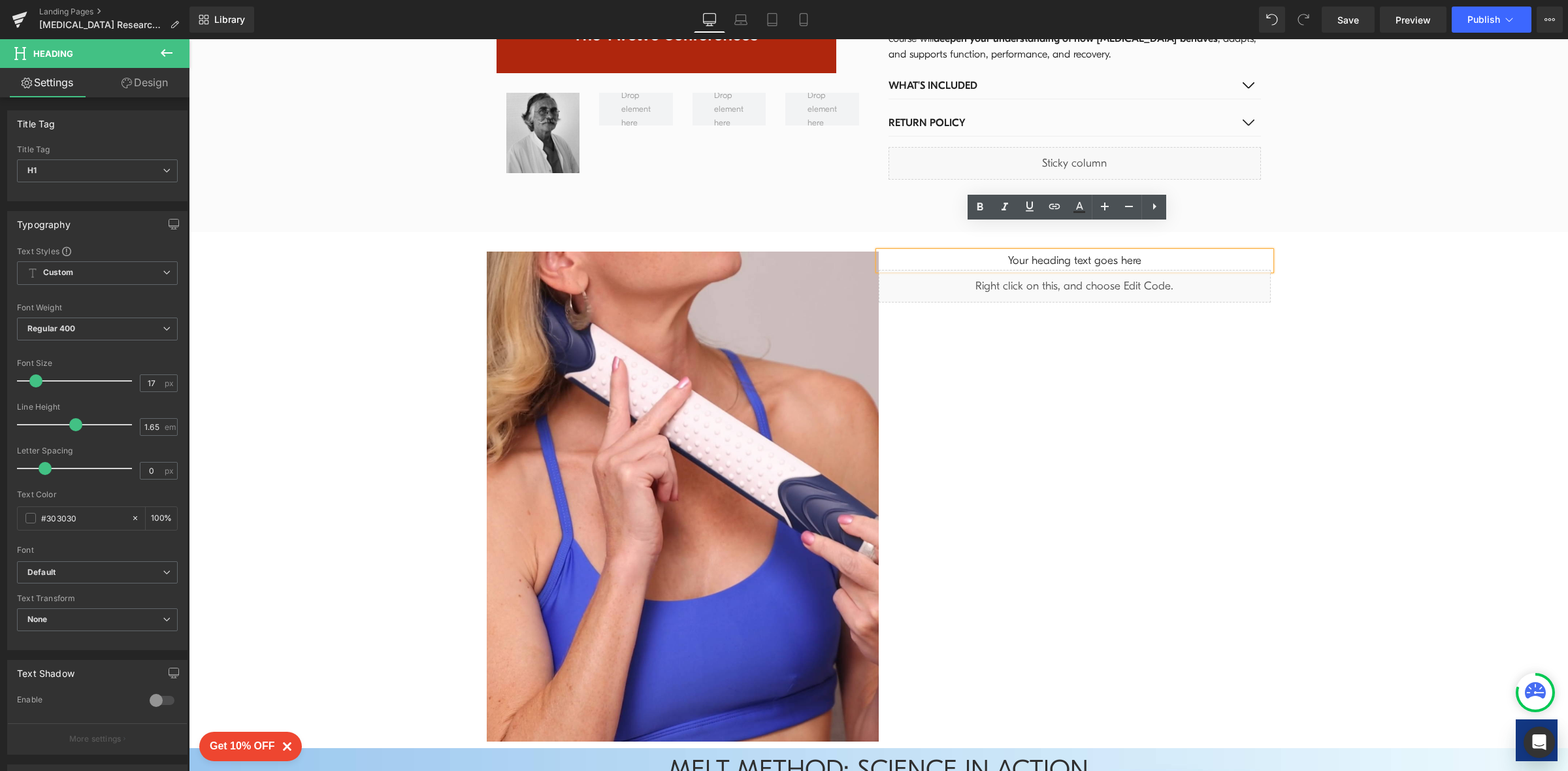
paste div
drag, startPoint x: 1157, startPoint y: 230, endPoint x: 1069, endPoint y: 230, distance: 88.0
click at [1069, 252] on h1 "Your heading text goes here" at bounding box center [1075, 260] width 392 height 19
click at [991, 252] on h1 "ext goes here Your heading t" at bounding box center [1075, 260] width 392 height 19
drag, startPoint x: 991, startPoint y: 233, endPoint x: 1159, endPoint y: 219, distance: 168.6
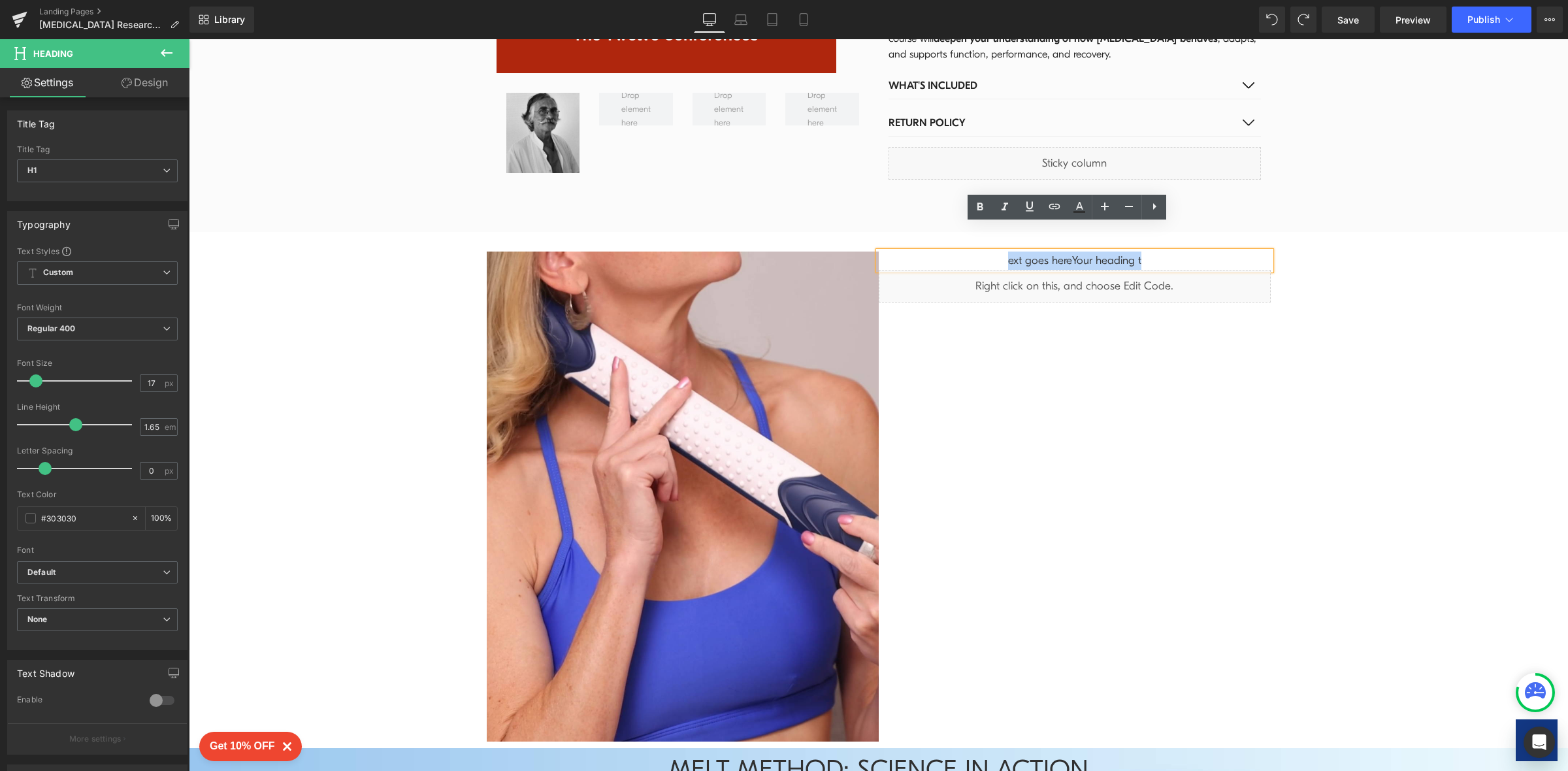
click at [1159, 232] on div "Image ext goes here Your heading t Heading Liquid Row" at bounding box center [879, 489] width 784 height 516
click at [163, 384] on div "17 px" at bounding box center [158, 383] width 38 height 18
click at [151, 384] on input "17" at bounding box center [151, 383] width 23 height 16
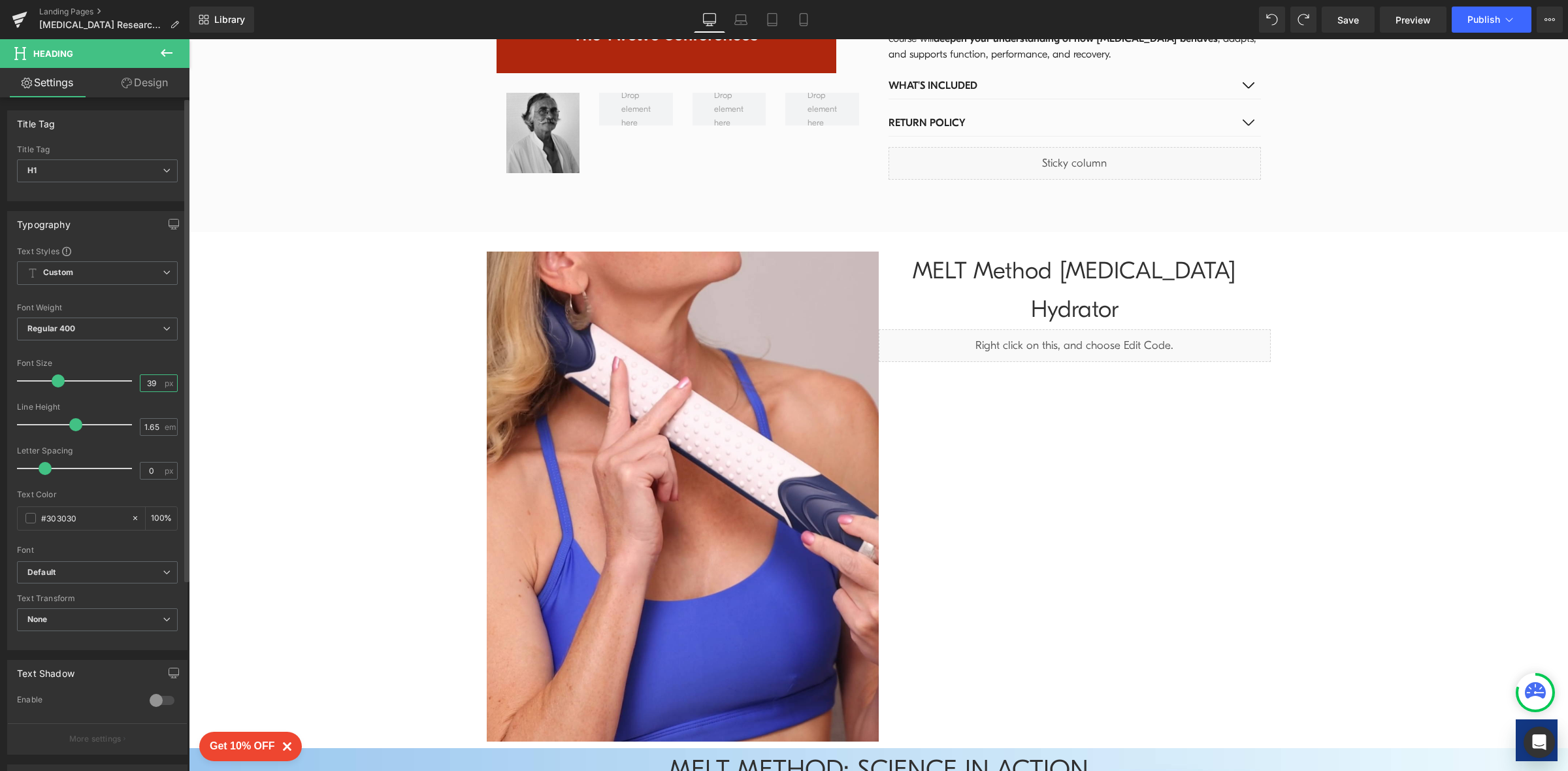
type input "40"
click at [167, 53] on icon at bounding box center [166, 52] width 12 height 8
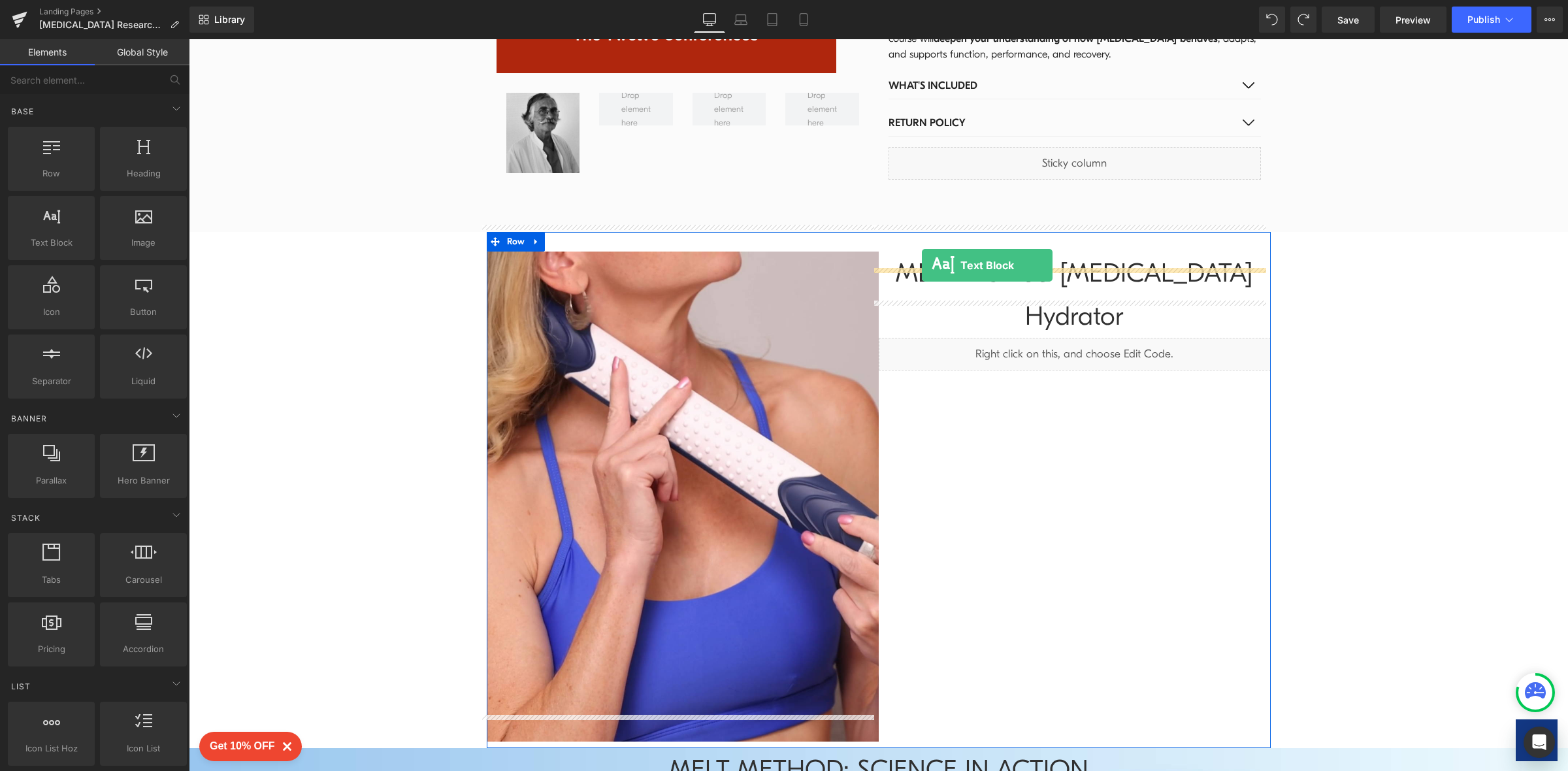
drag, startPoint x: 256, startPoint y: 271, endPoint x: 922, endPoint y: 265, distance: 666.0
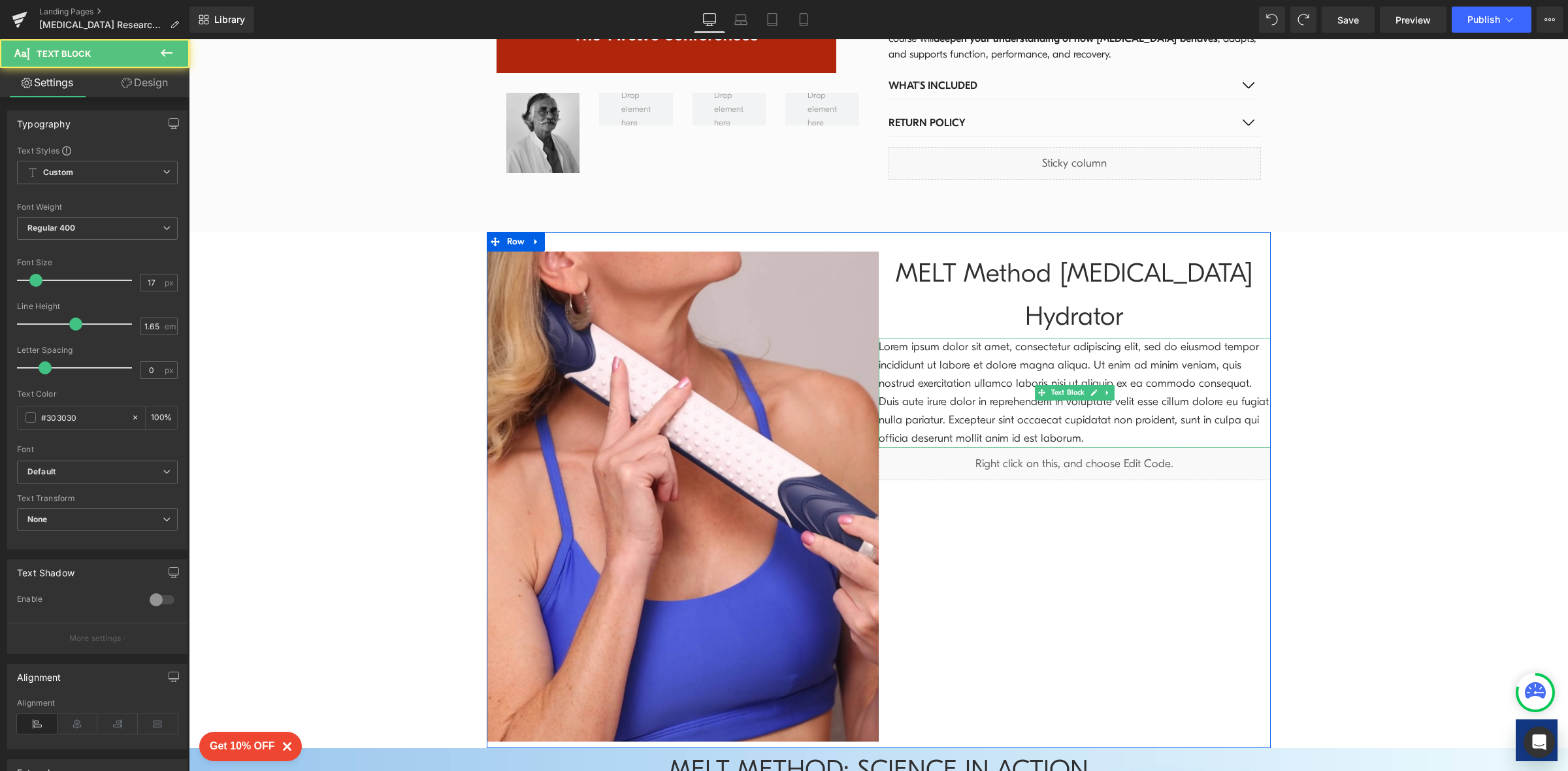
click at [959, 338] on p "Lorem ipsum dolor sit amet, consectetur adipiscing elit, sed do eiusmod tempor …" at bounding box center [1075, 393] width 392 height 110
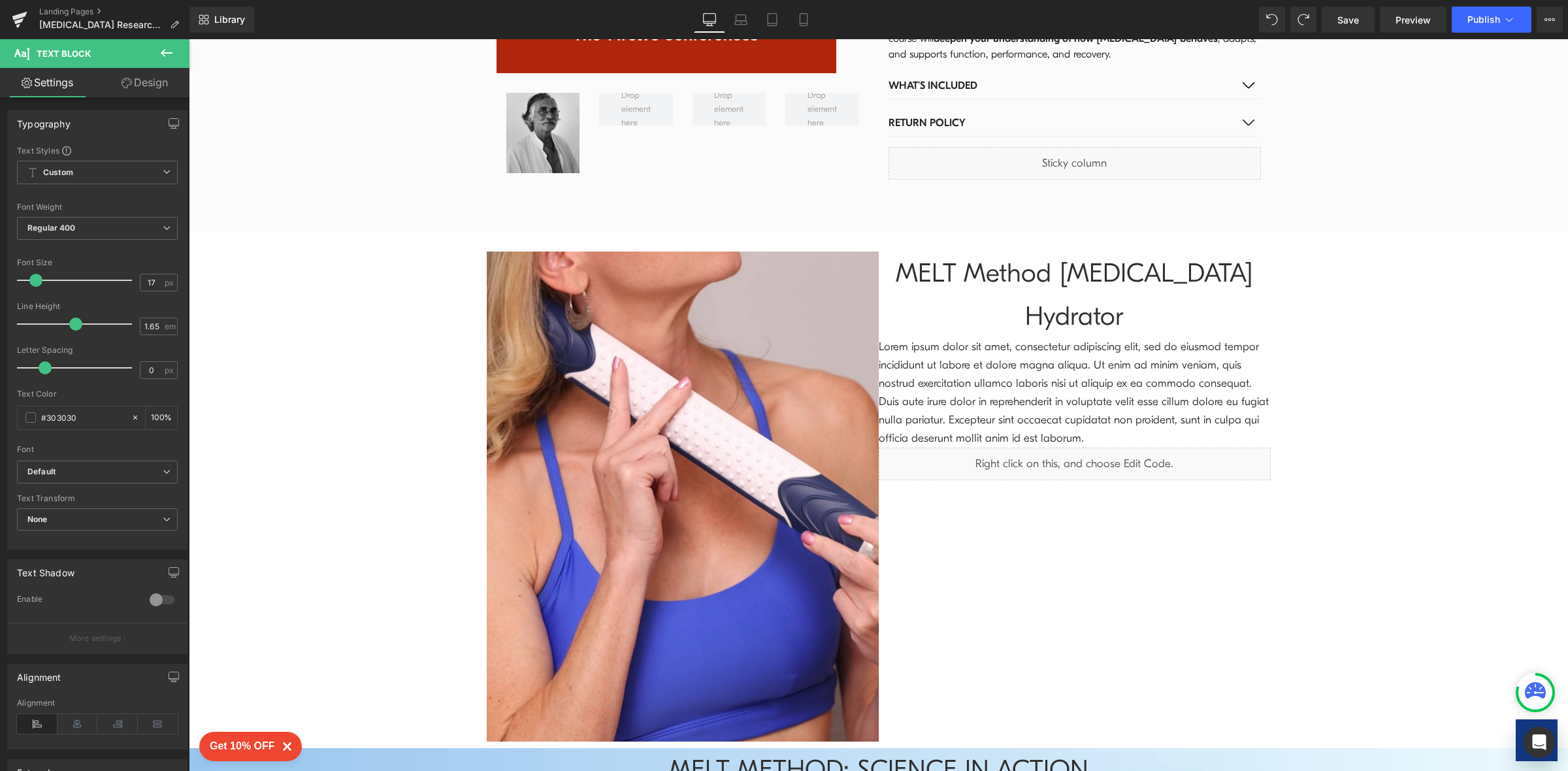
click at [167, 80] on link "Design" at bounding box center [145, 82] width 95 height 29
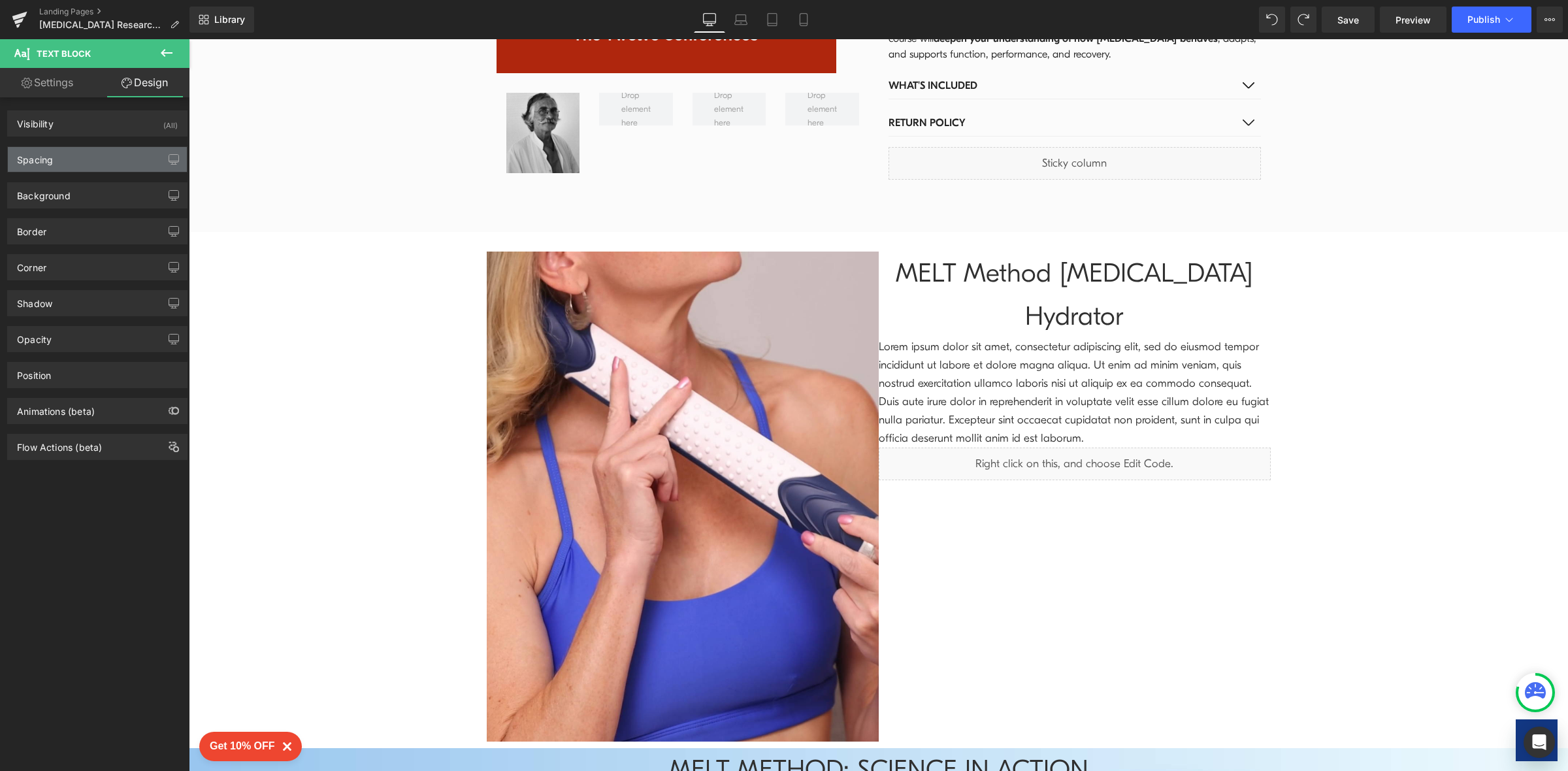
click at [147, 155] on div "Spacing" at bounding box center [97, 159] width 179 height 25
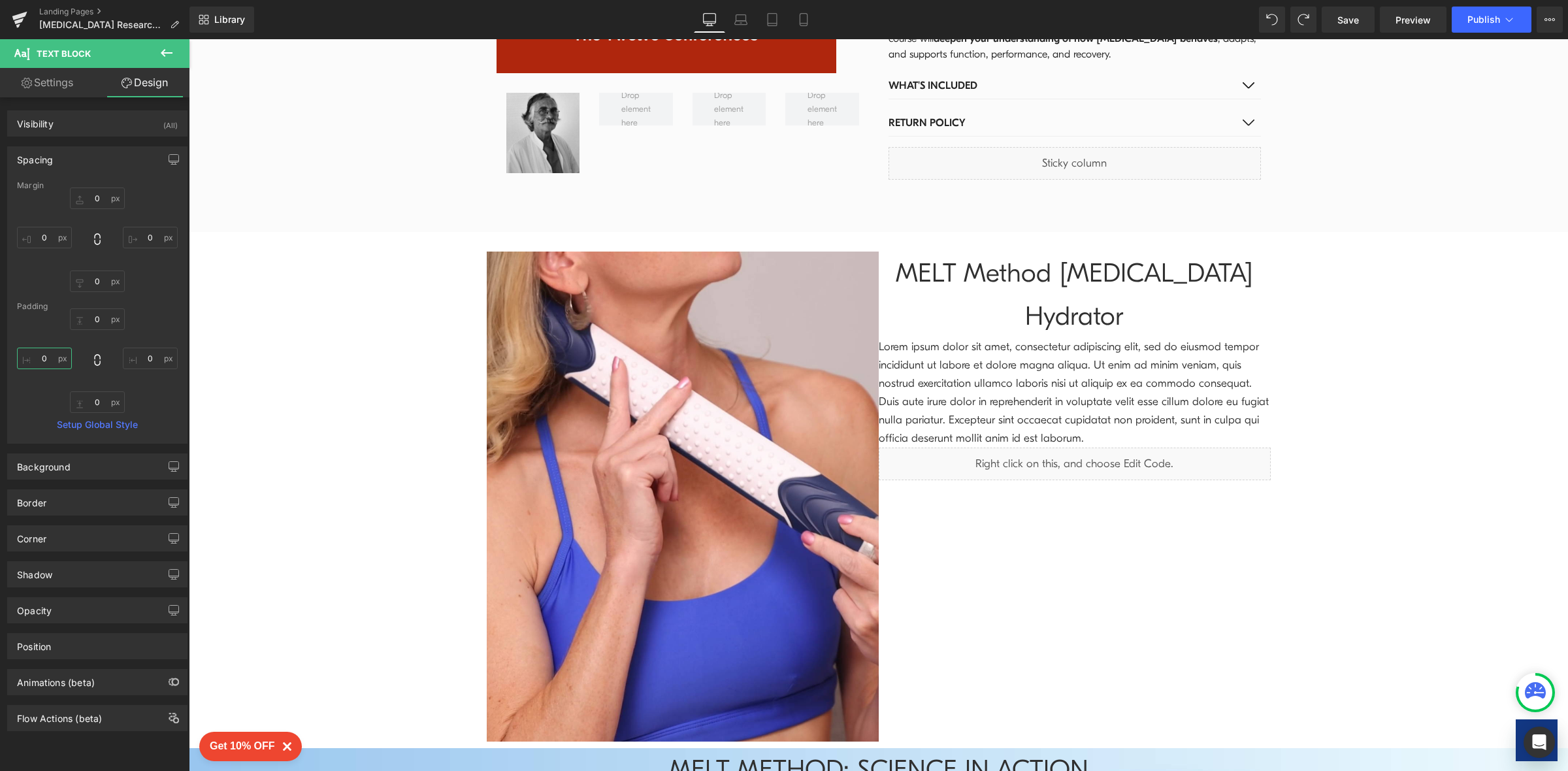
click at [44, 360] on input "0" at bounding box center [45, 358] width 55 height 21
type input "30"
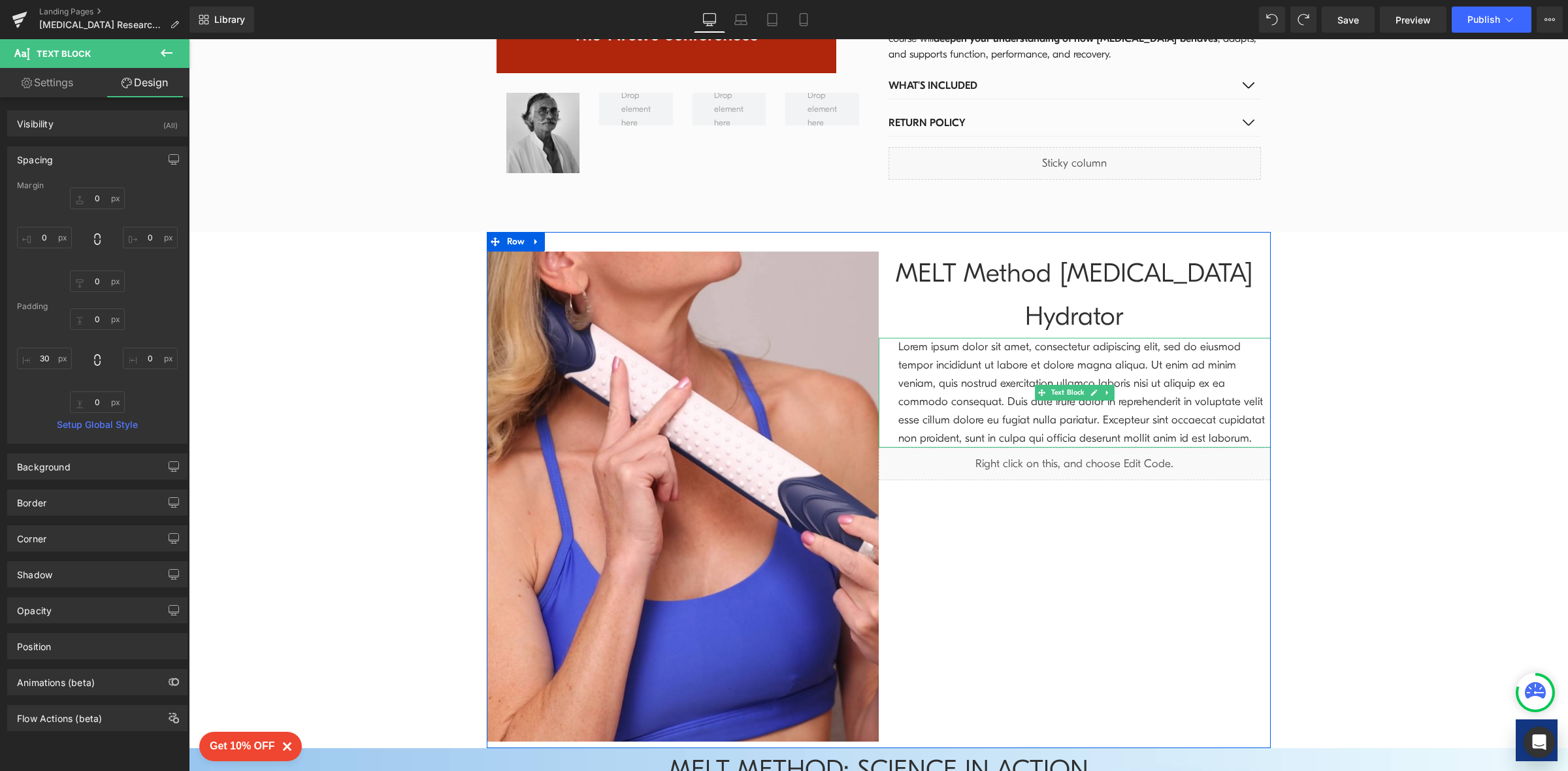
click at [935, 338] on p "Lorem ipsum dolor sit amet, consectetur adipiscing elit, sed do eiusmod tempor …" at bounding box center [1084, 393] width 372 height 110
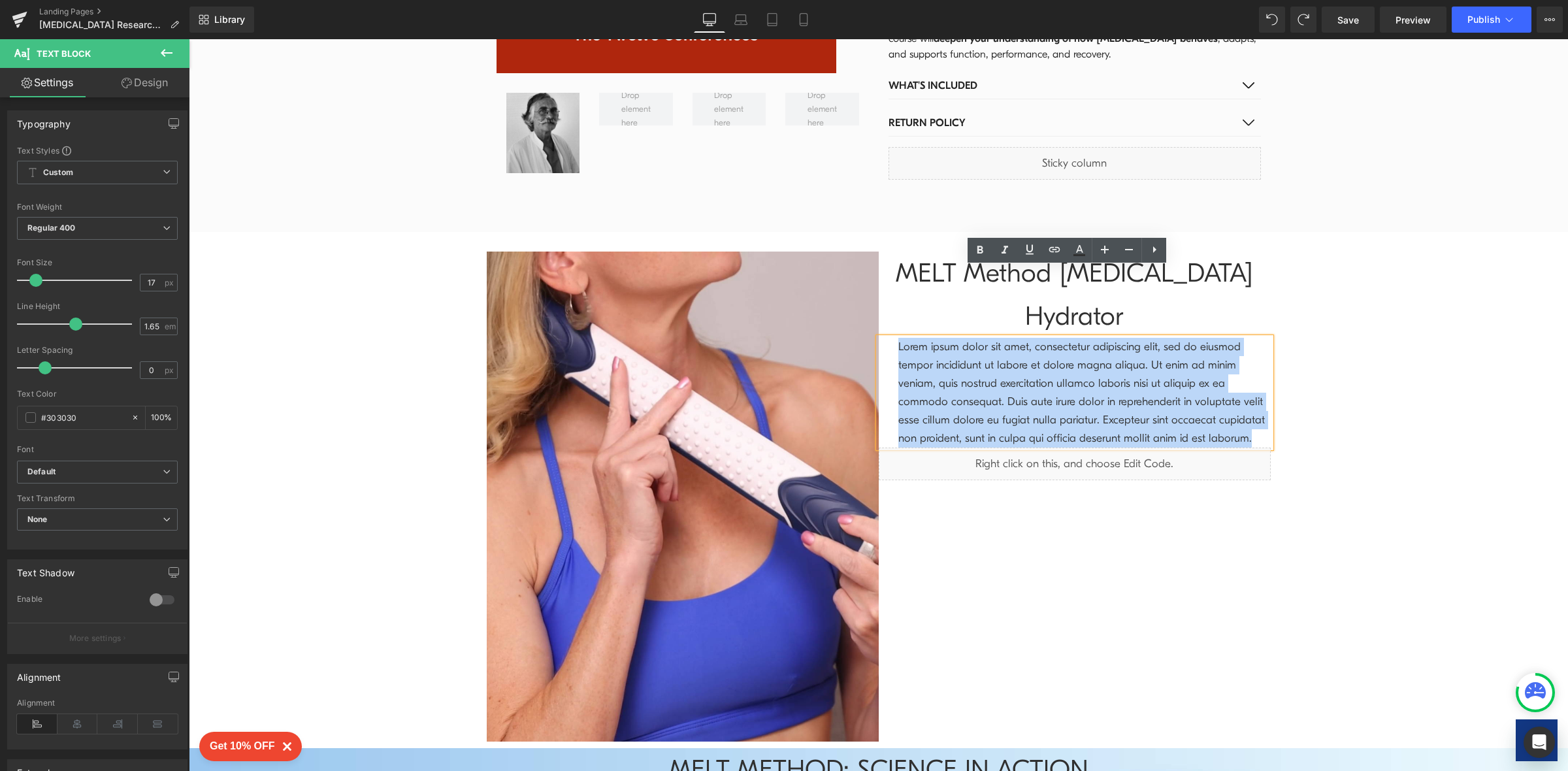
drag, startPoint x: 888, startPoint y: 276, endPoint x: 1258, endPoint y: 369, distance: 381.5
click at [1258, 369] on div "Lorem ipsum dolor sit amet, consectetur adipiscing elit, sed do eiusmod tempor …" at bounding box center [1075, 393] width 392 height 110
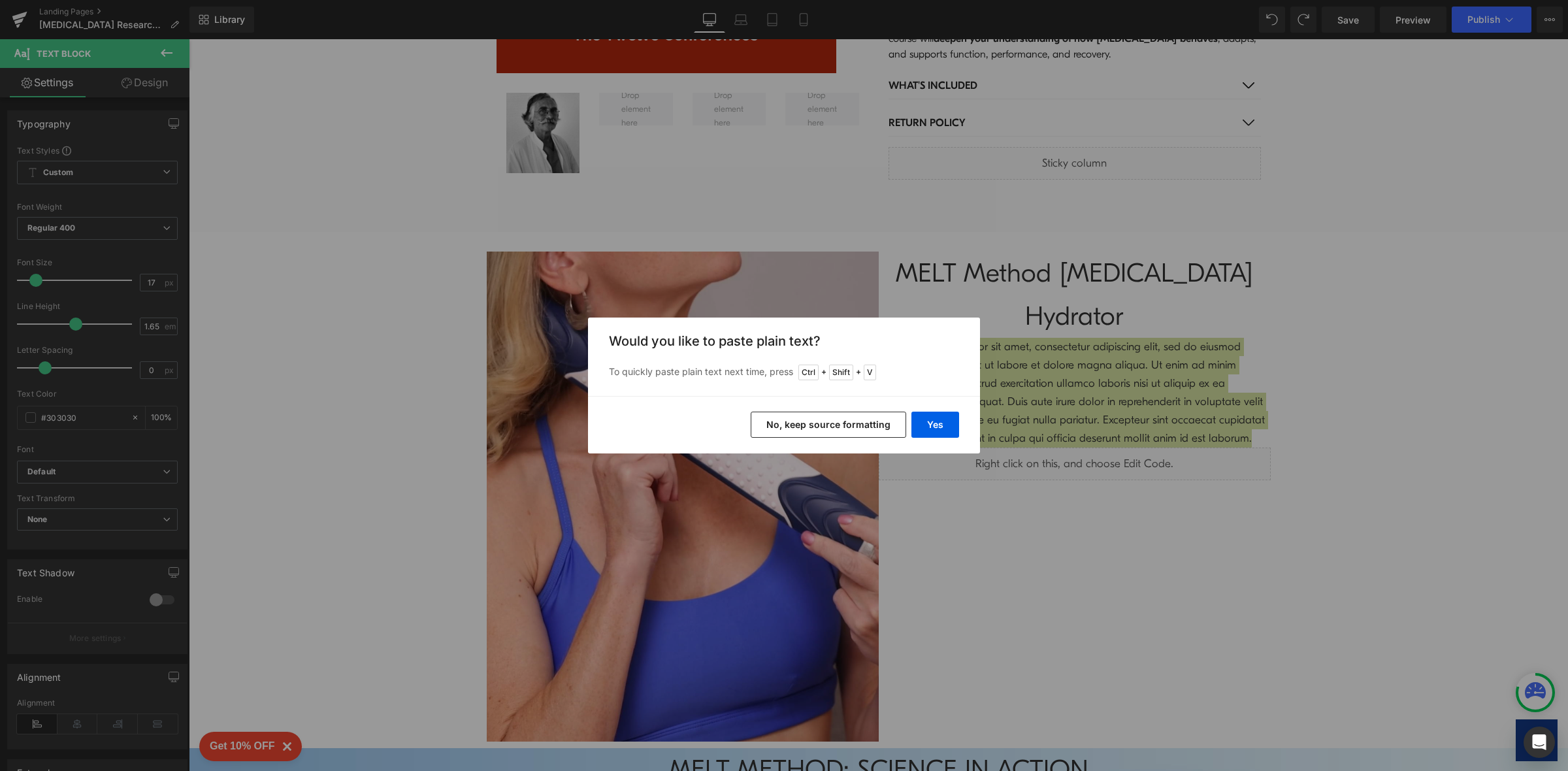
click at [883, 427] on button "No, keep source formatting" at bounding box center [828, 424] width 156 height 26
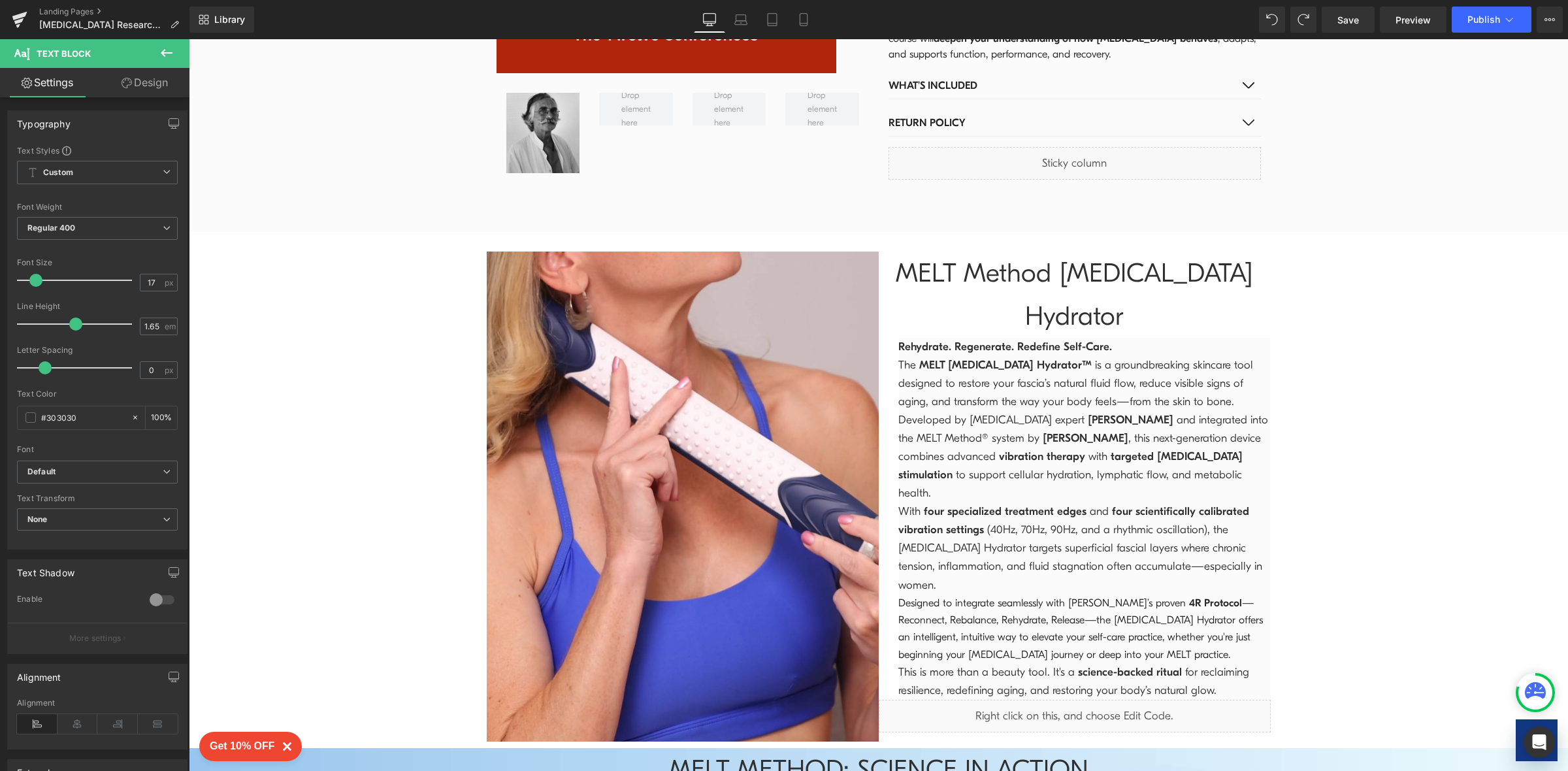
click at [162, 53] on icon at bounding box center [166, 52] width 12 height 8
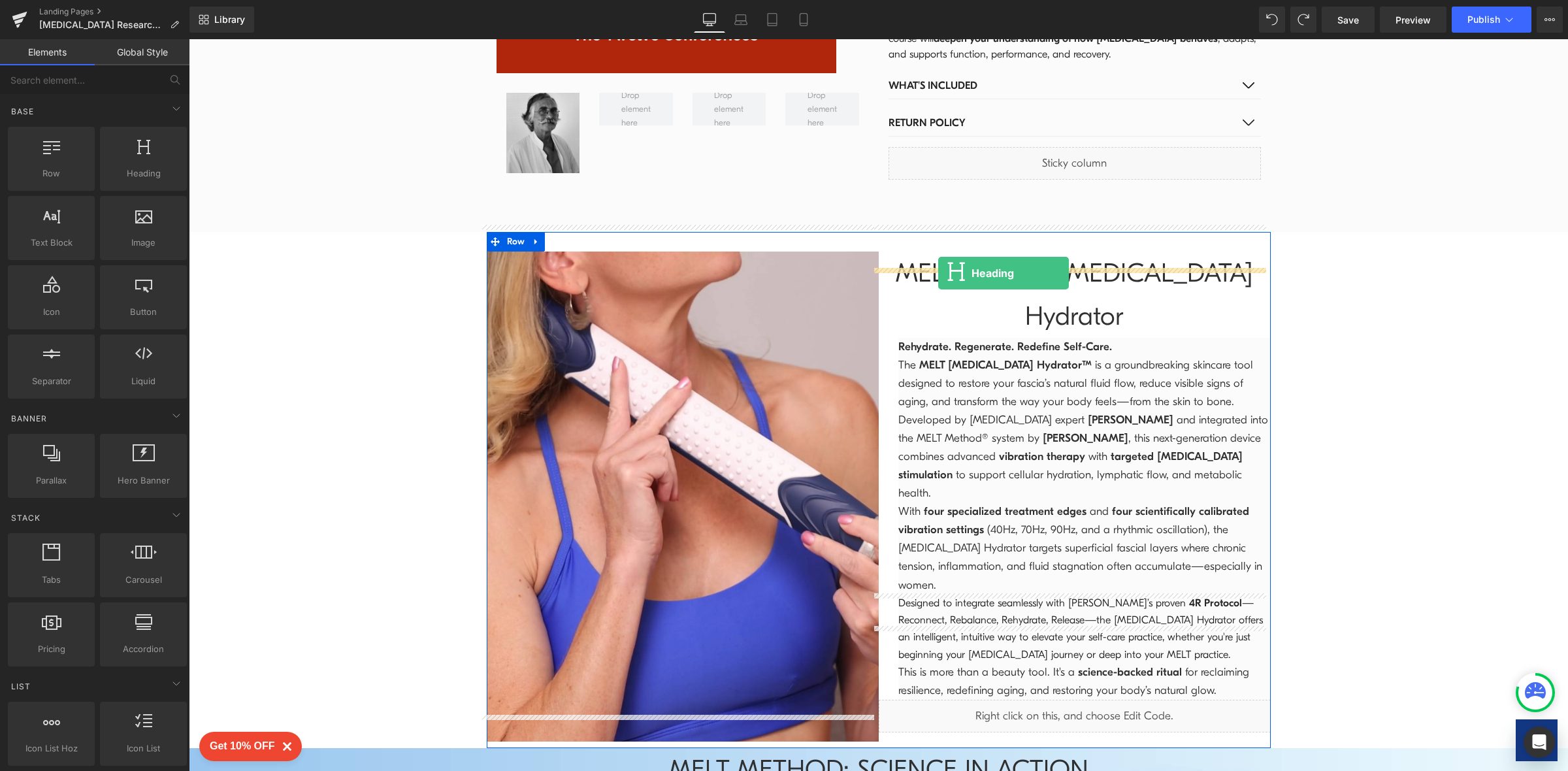
drag, startPoint x: 326, startPoint y: 214, endPoint x: 938, endPoint y: 272, distance: 614.7
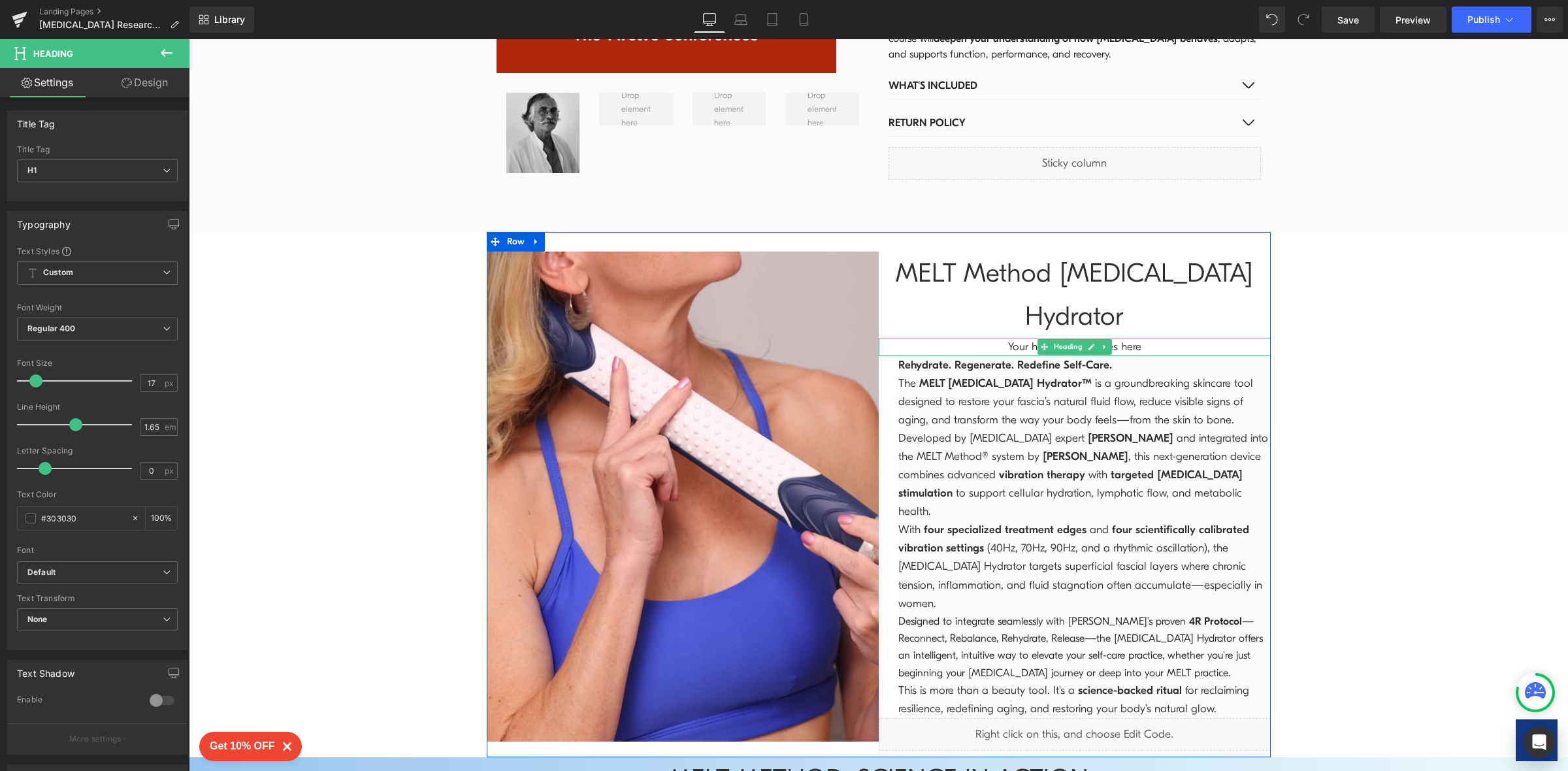
click at [981, 338] on h1 "Your heading text goes here" at bounding box center [1075, 347] width 392 height 19
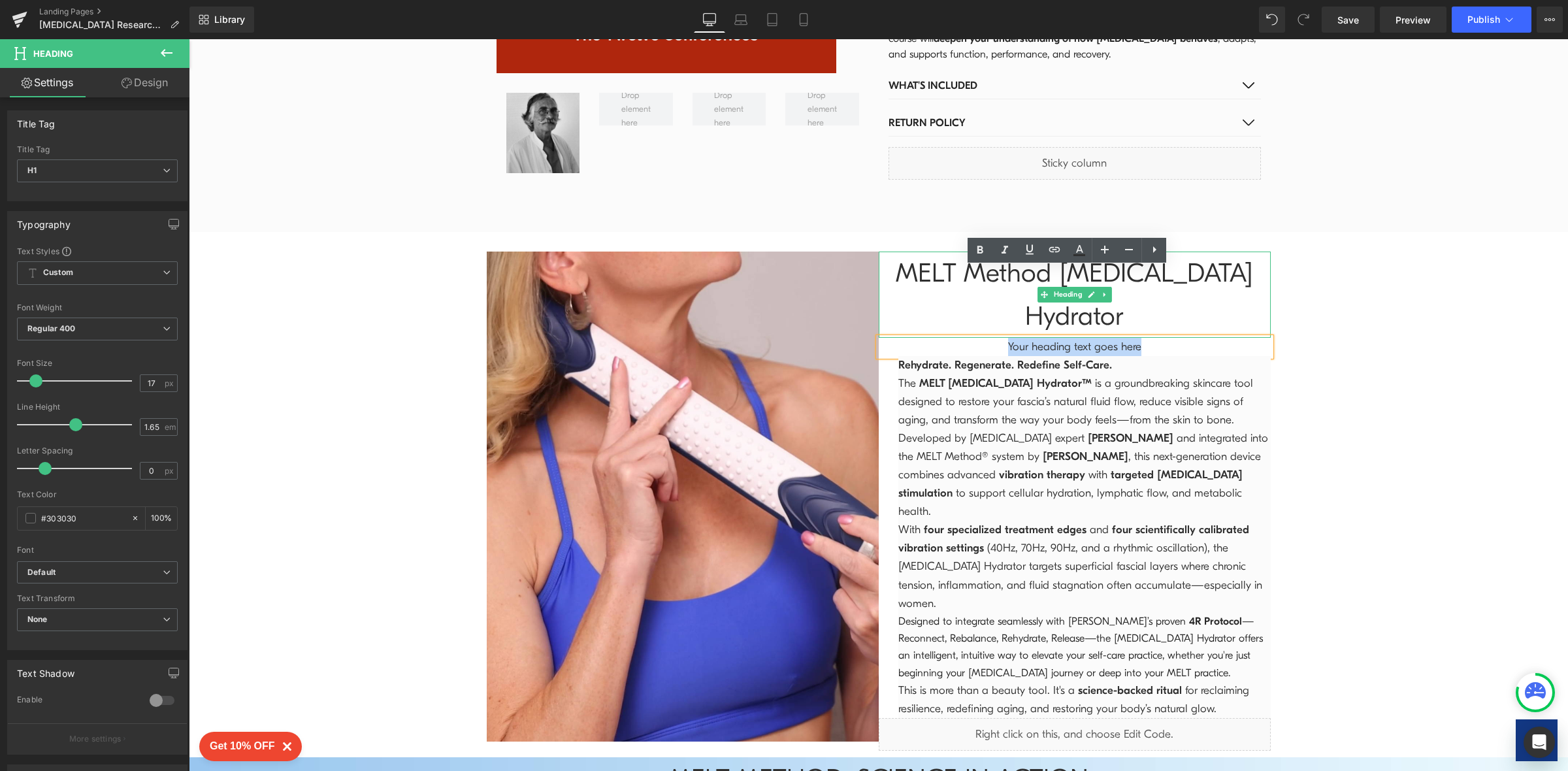
drag, startPoint x: 981, startPoint y: 272, endPoint x: 1199, endPoint y: 263, distance: 218.2
click at [1199, 263] on div "MELT Method [MEDICAL_DATA] Hydrator Heading Your heading text goes here Heading…" at bounding box center [1075, 501] width 392 height 499
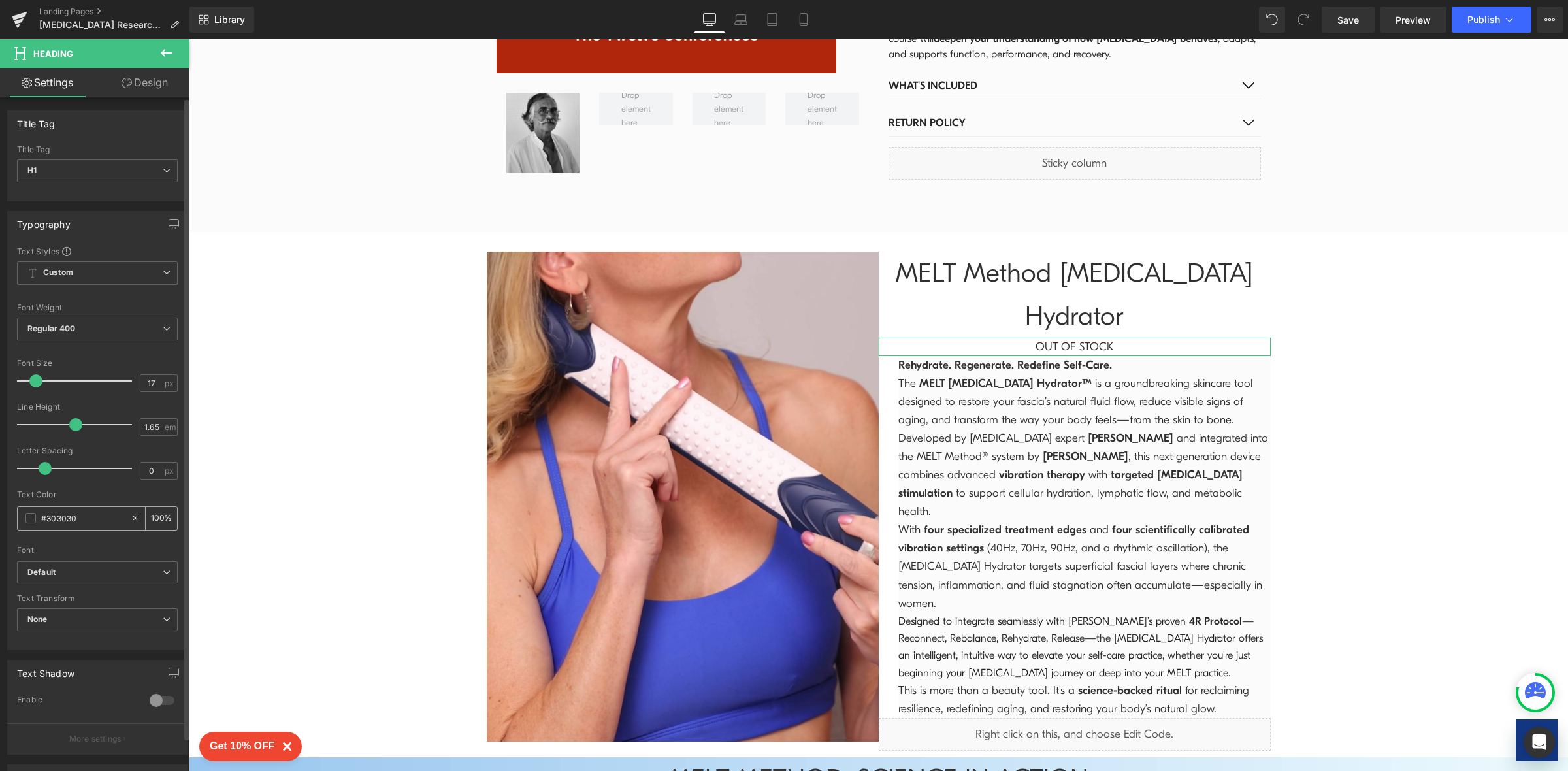
click at [108, 520] on input "#303030" at bounding box center [83, 517] width 84 height 14
click at [32, 518] on span at bounding box center [30, 517] width 10 height 10
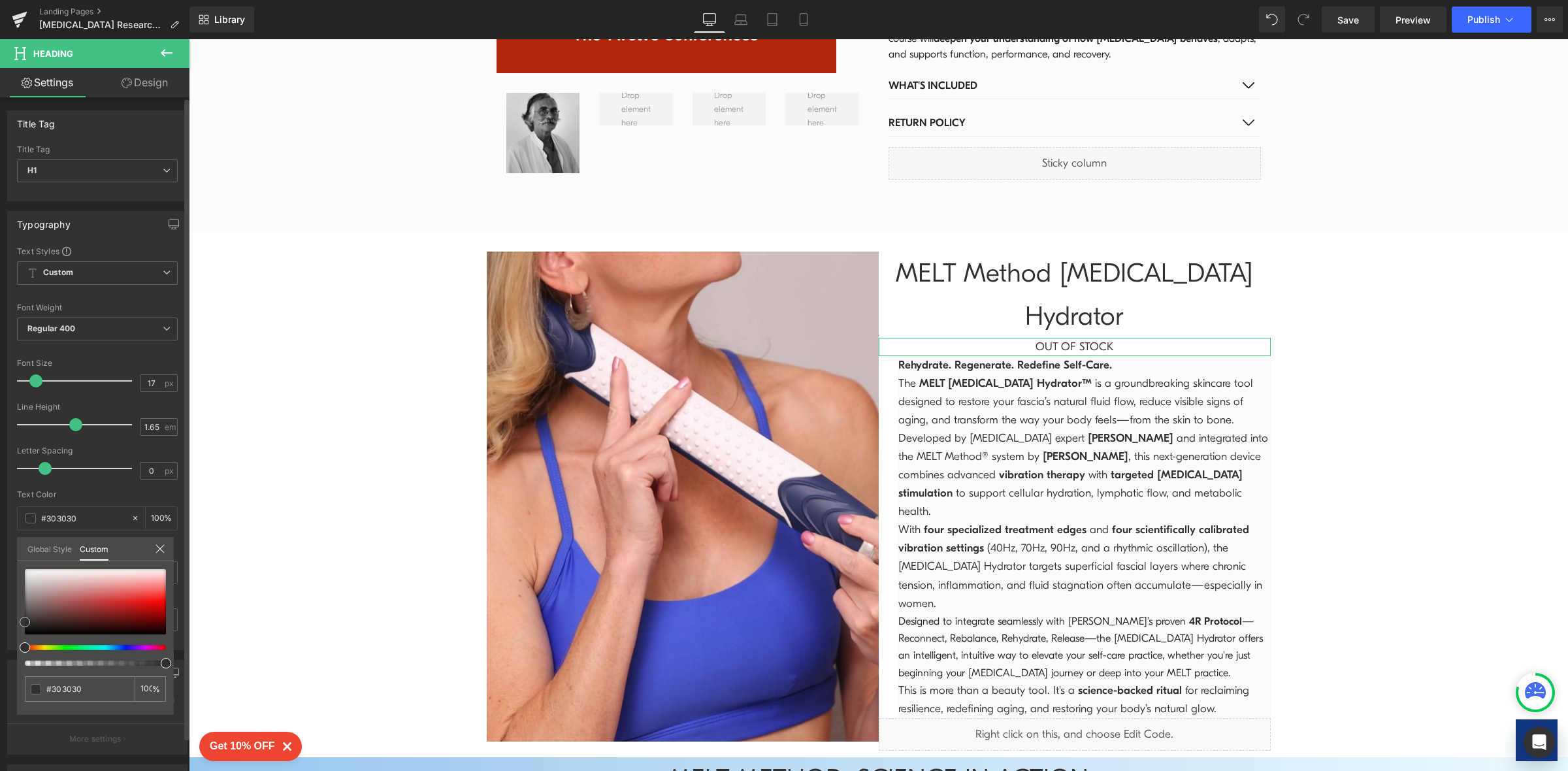
type input "#fa1e1e"
click at [158, 598] on div at bounding box center [95, 601] width 141 height 65
type input "#f81010"
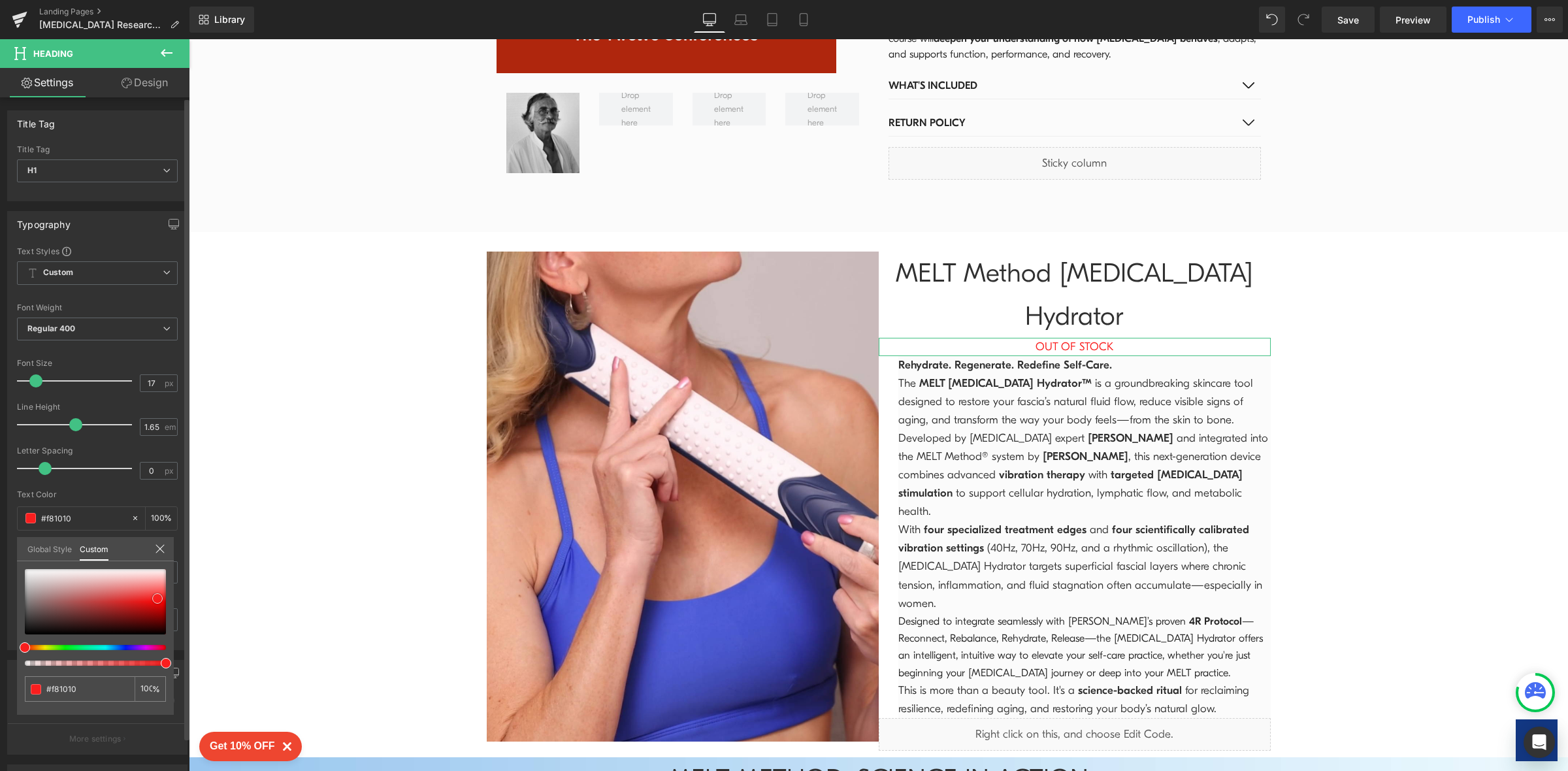
type input "#b90202"
type input "#600000"
type input "#510000"
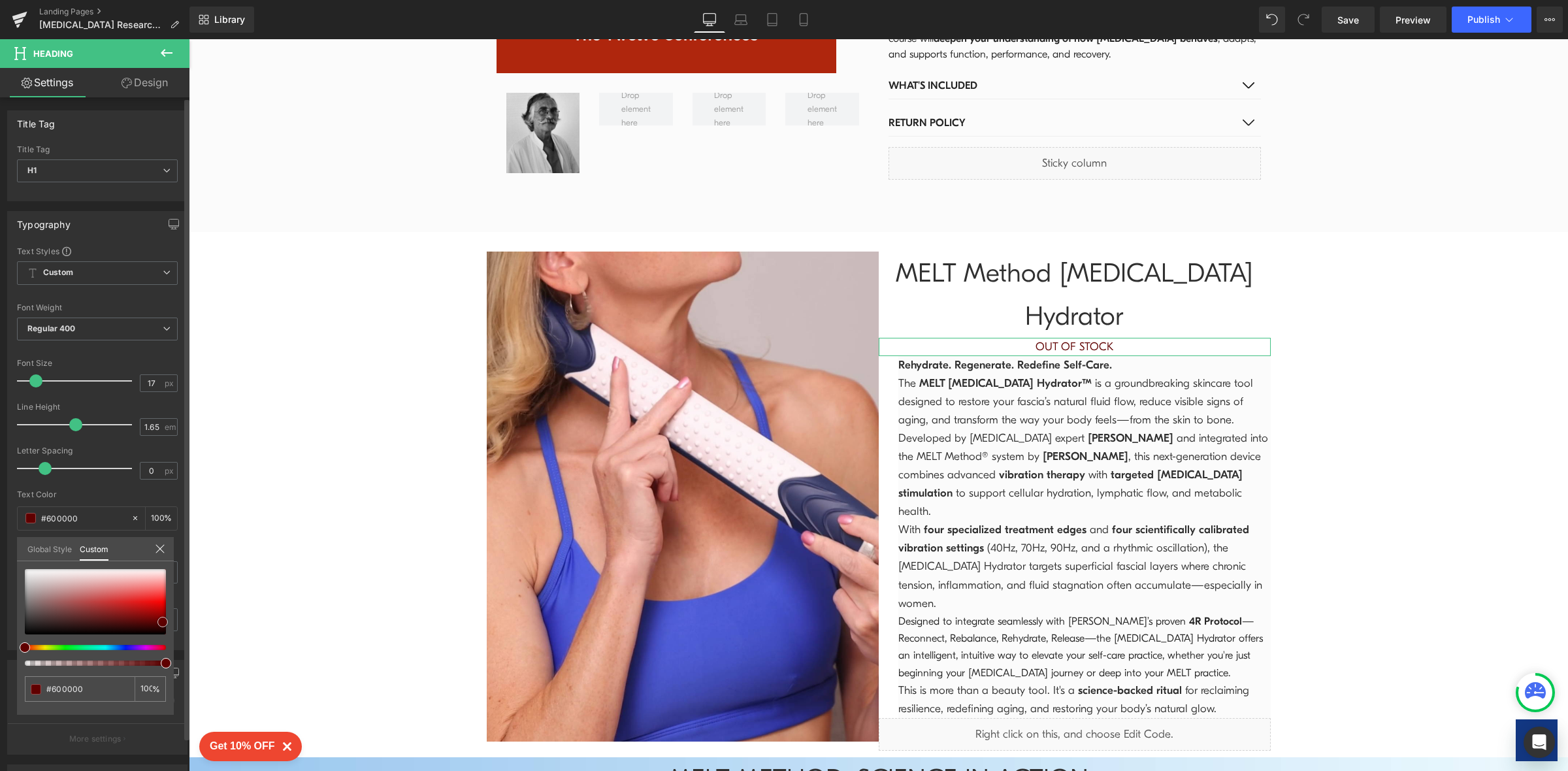
type input "#510000"
type input "#420000"
type input "#380000"
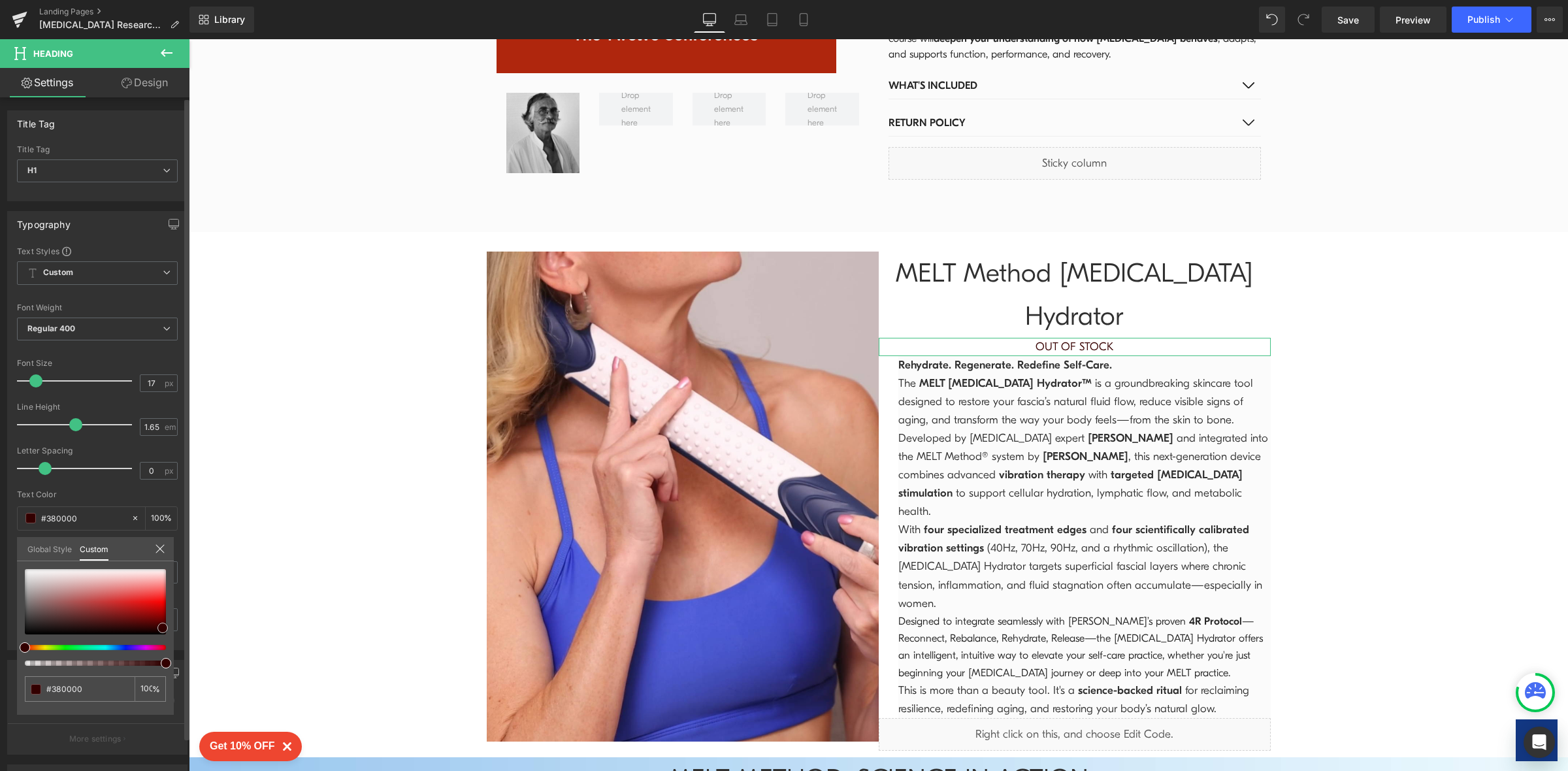
type input "#330000"
type input "#660000"
type input "#ad0000"
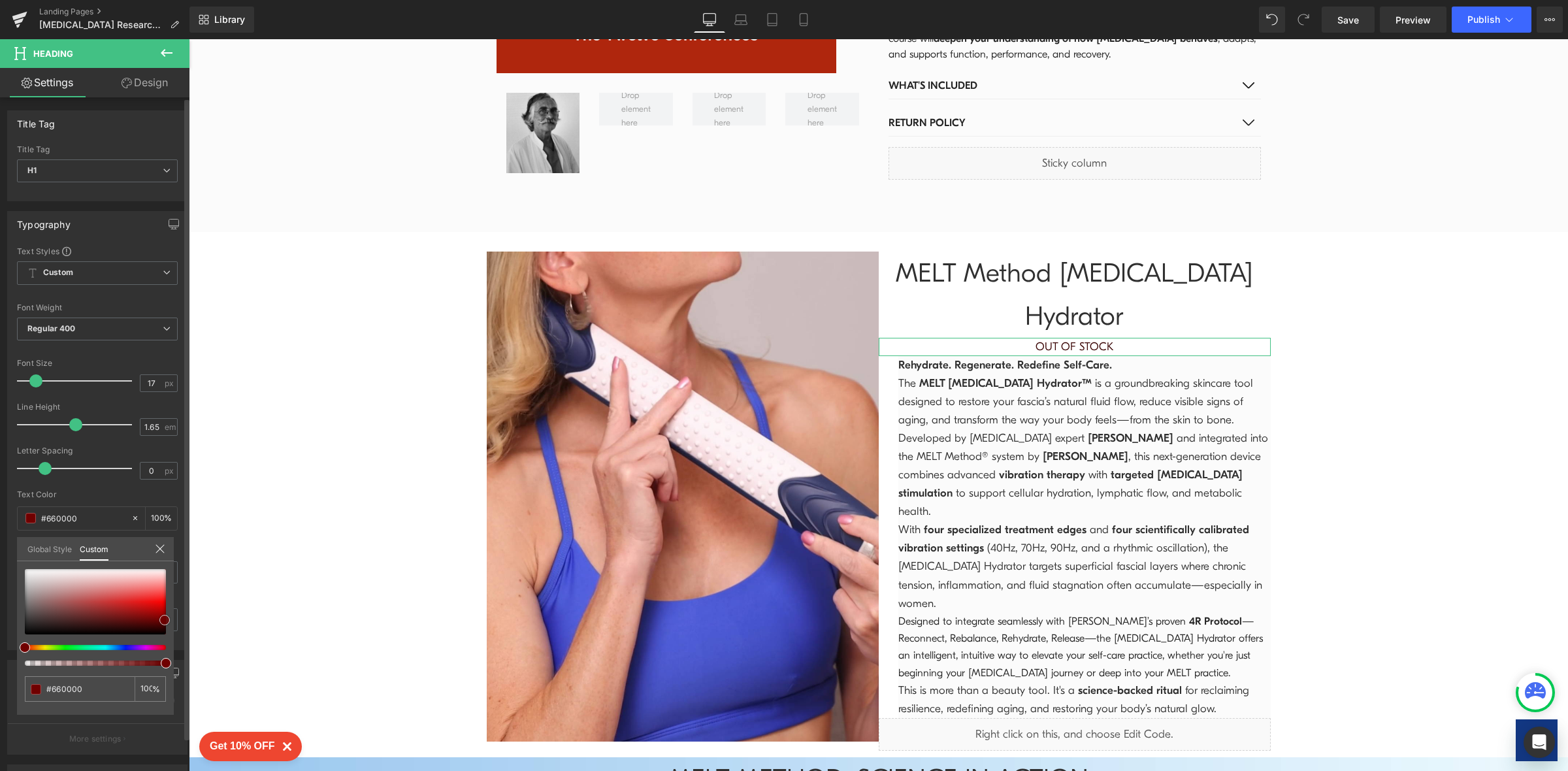
type input "#ad0000"
type input "#cc0000"
type input "#da0101"
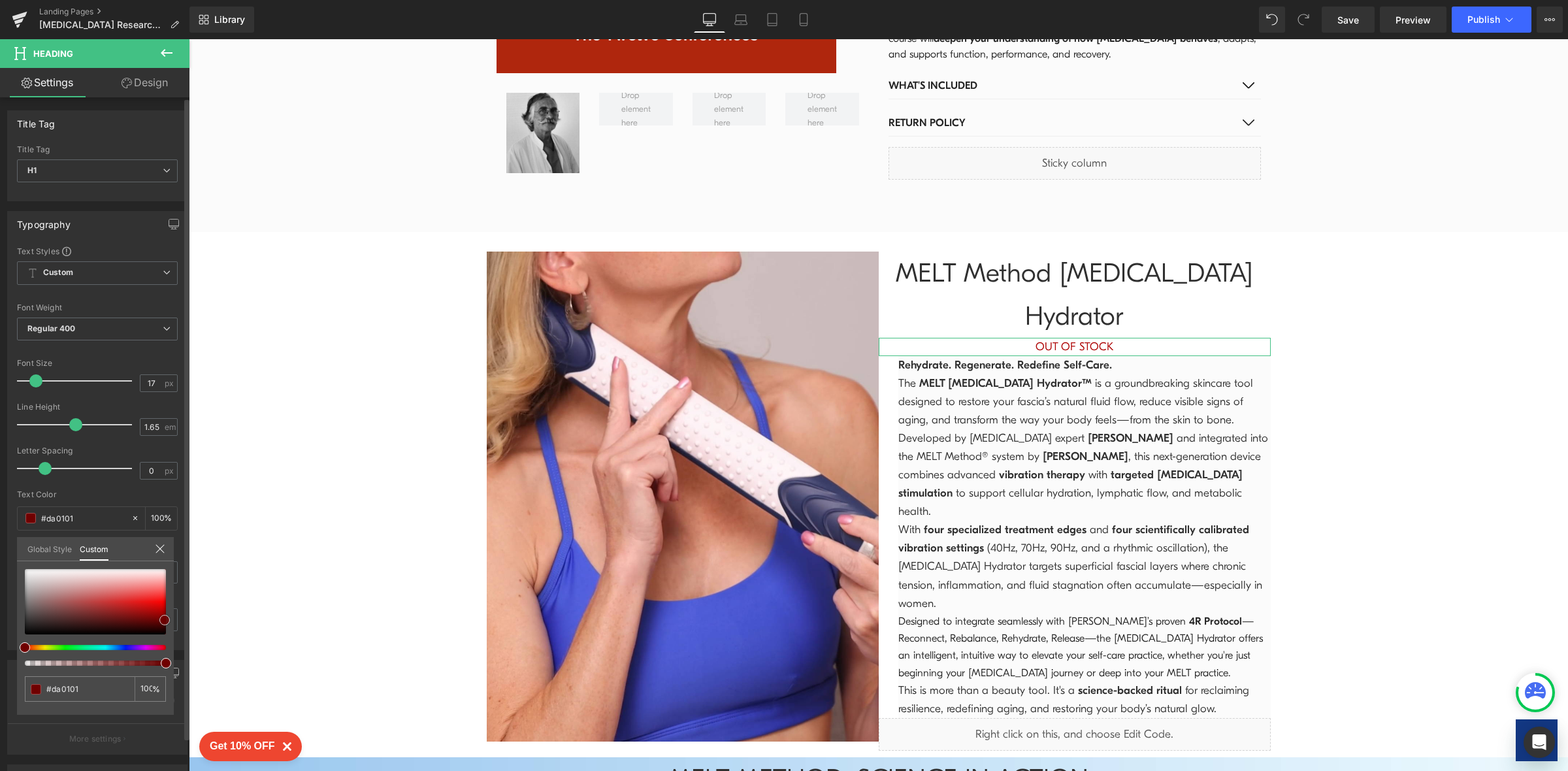
type input "#fd0b0b"
type input "#fd3a3a"
type input "#fe4848"
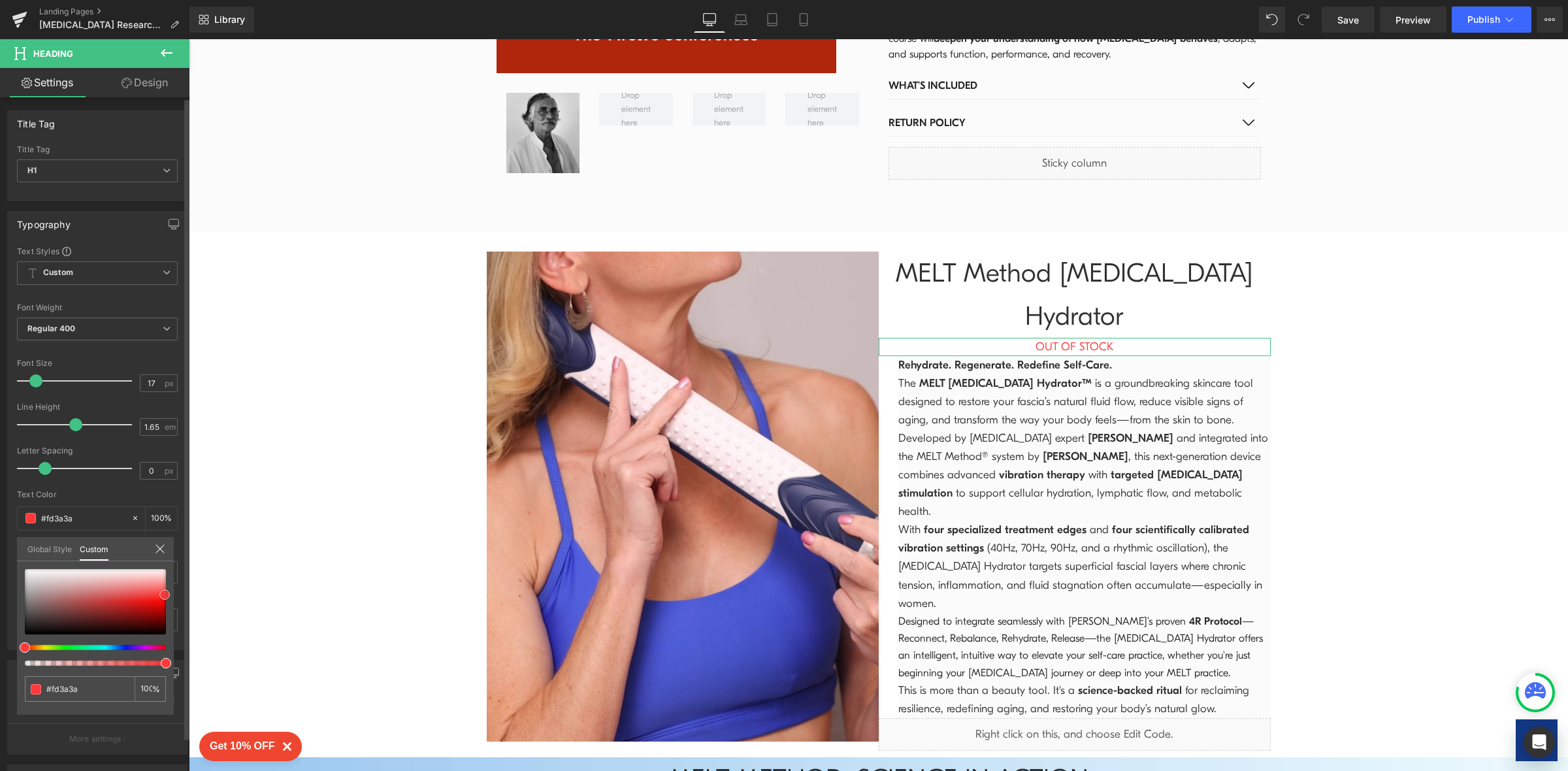
type input "#fe4848"
type input "#fe3e3e"
type input "#fd1f1f"
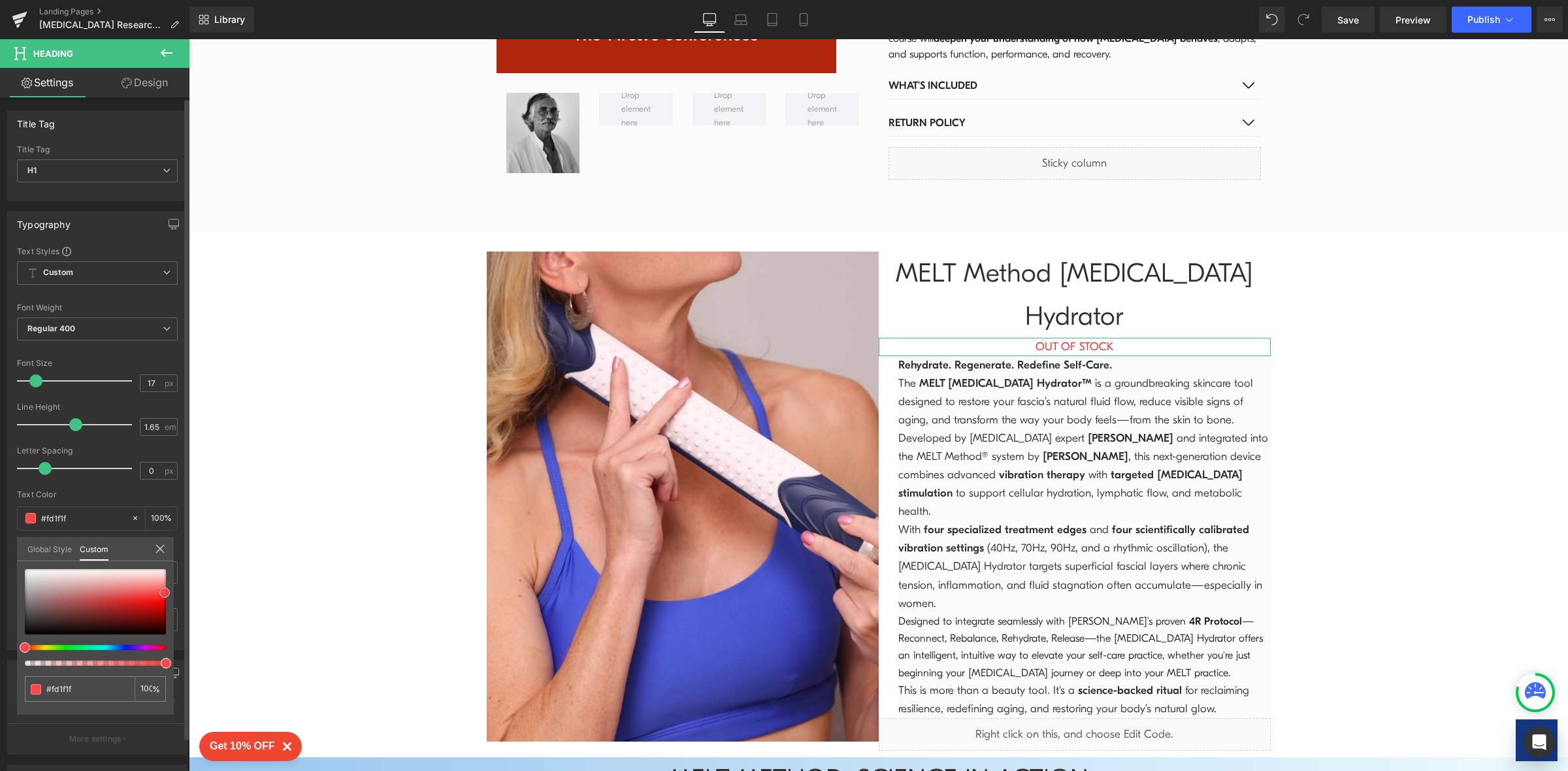
type input "#fc0c0c"
type input "#e80202"
type input "#de0202"
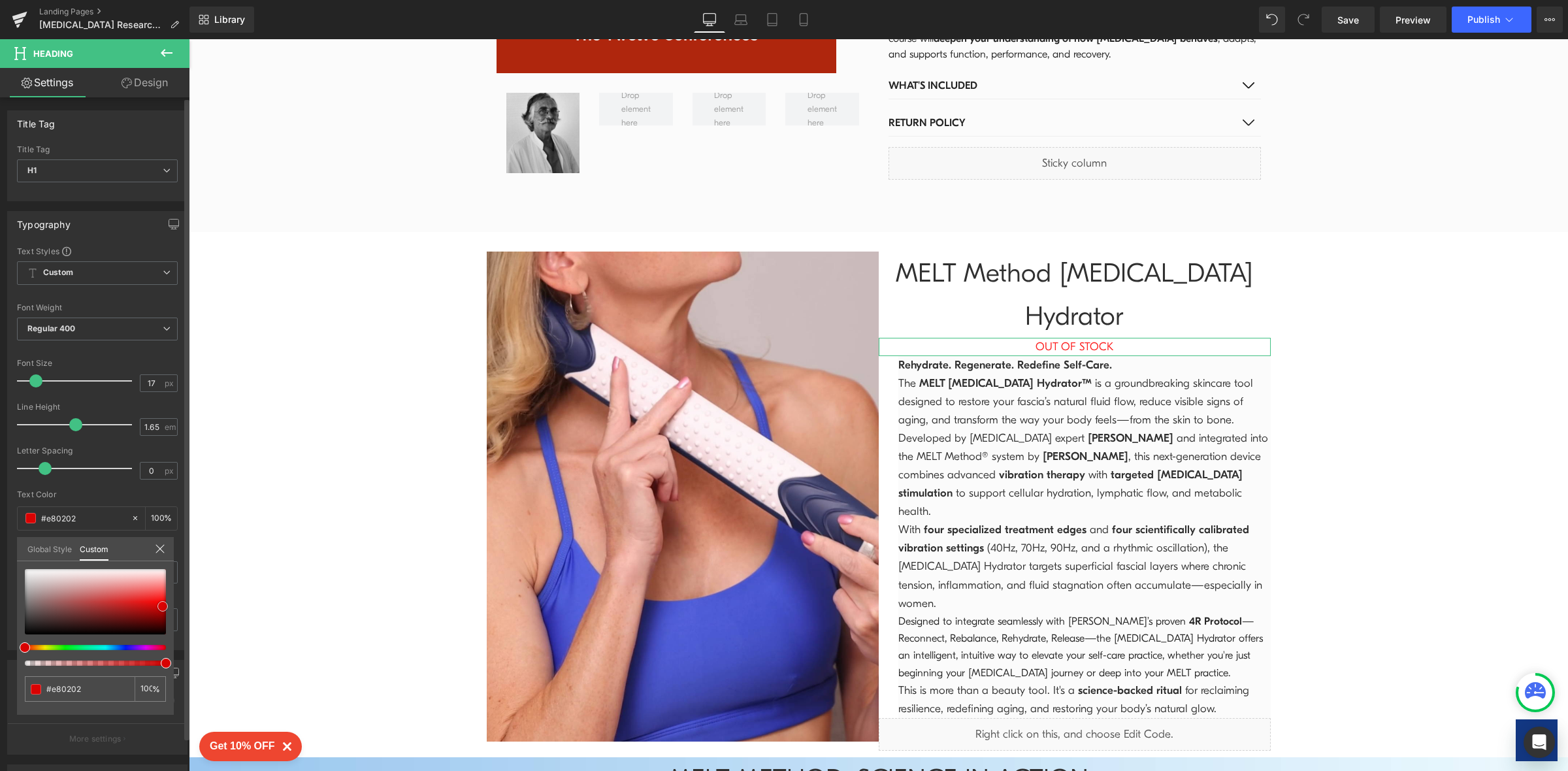
type input "#de0202"
type input "#d90202"
drag, startPoint x: 158, startPoint y: 598, endPoint x: 162, endPoint y: 607, distance: 9.8
click at [162, 607] on span at bounding box center [162, 606] width 10 height 10
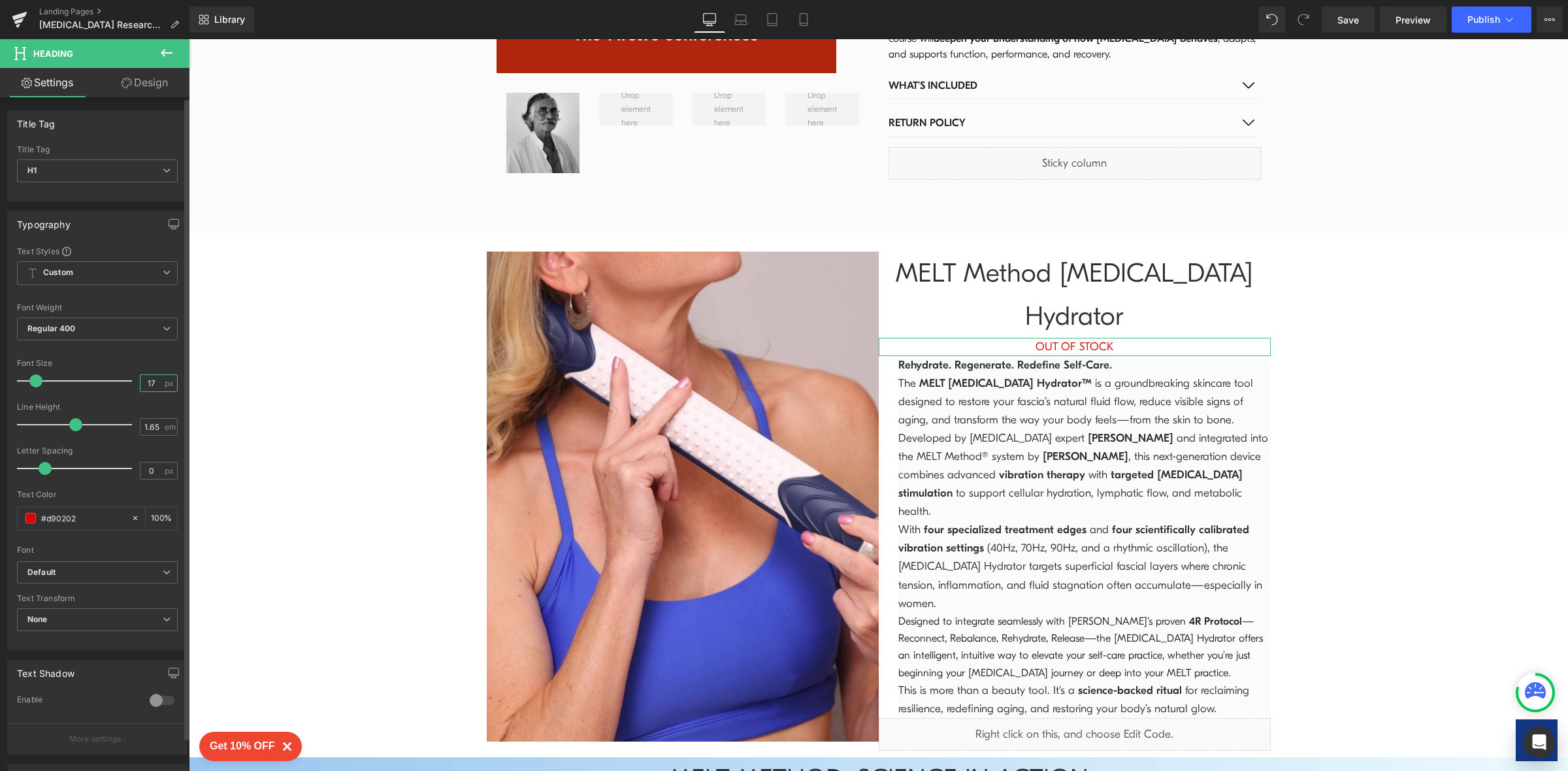
drag, startPoint x: 155, startPoint y: 381, endPoint x: 132, endPoint y: 381, distance: 23.0
click at [132, 381] on div "Font Size 17 px" at bounding box center [97, 380] width 160 height 44
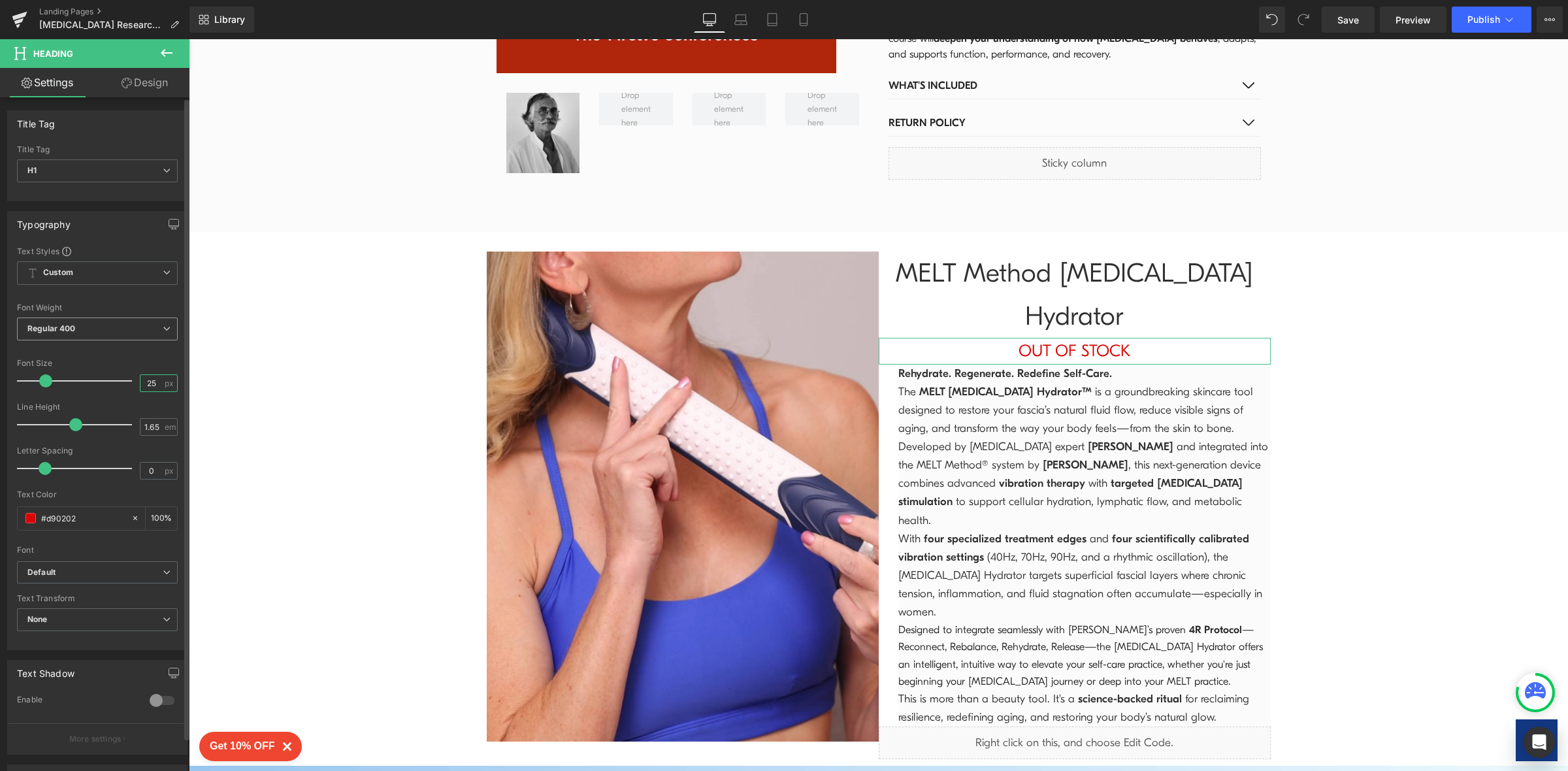
type input "25"
click at [149, 328] on span "Regular 400" at bounding box center [97, 328] width 160 height 23
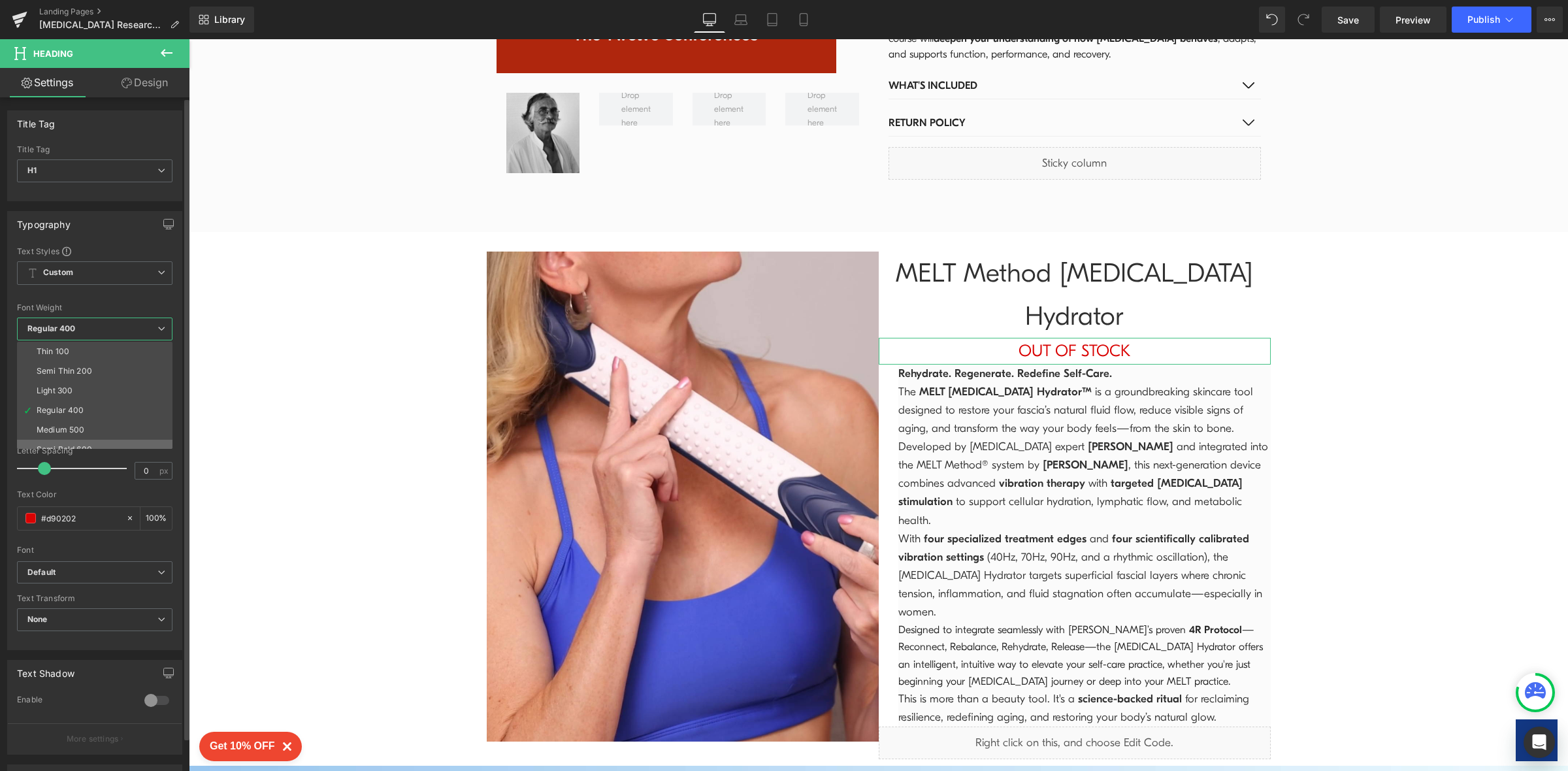
click at [128, 447] on li "Semi Bold 600" at bounding box center [97, 449] width 161 height 20
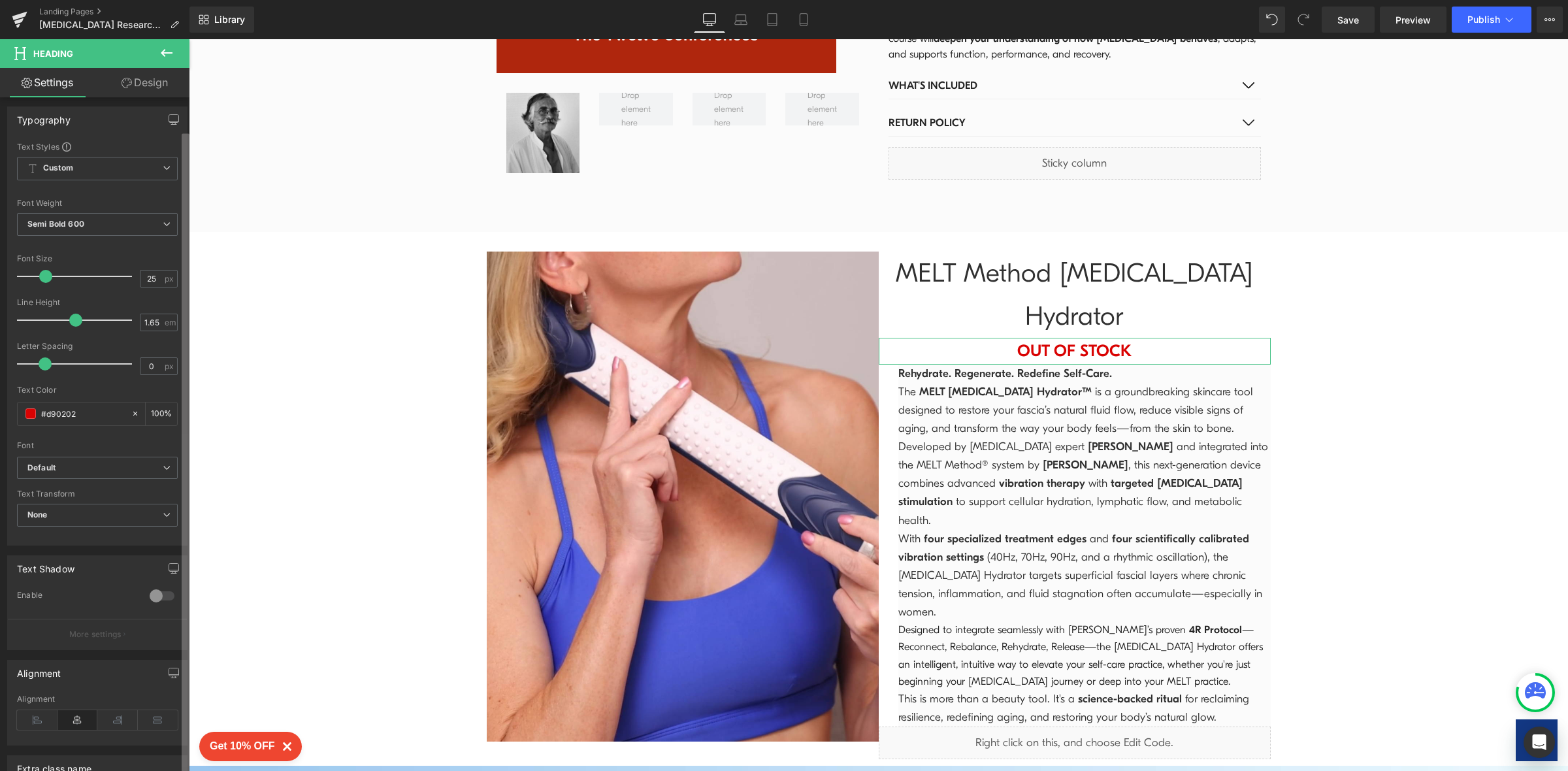
scroll to position [119, 0]
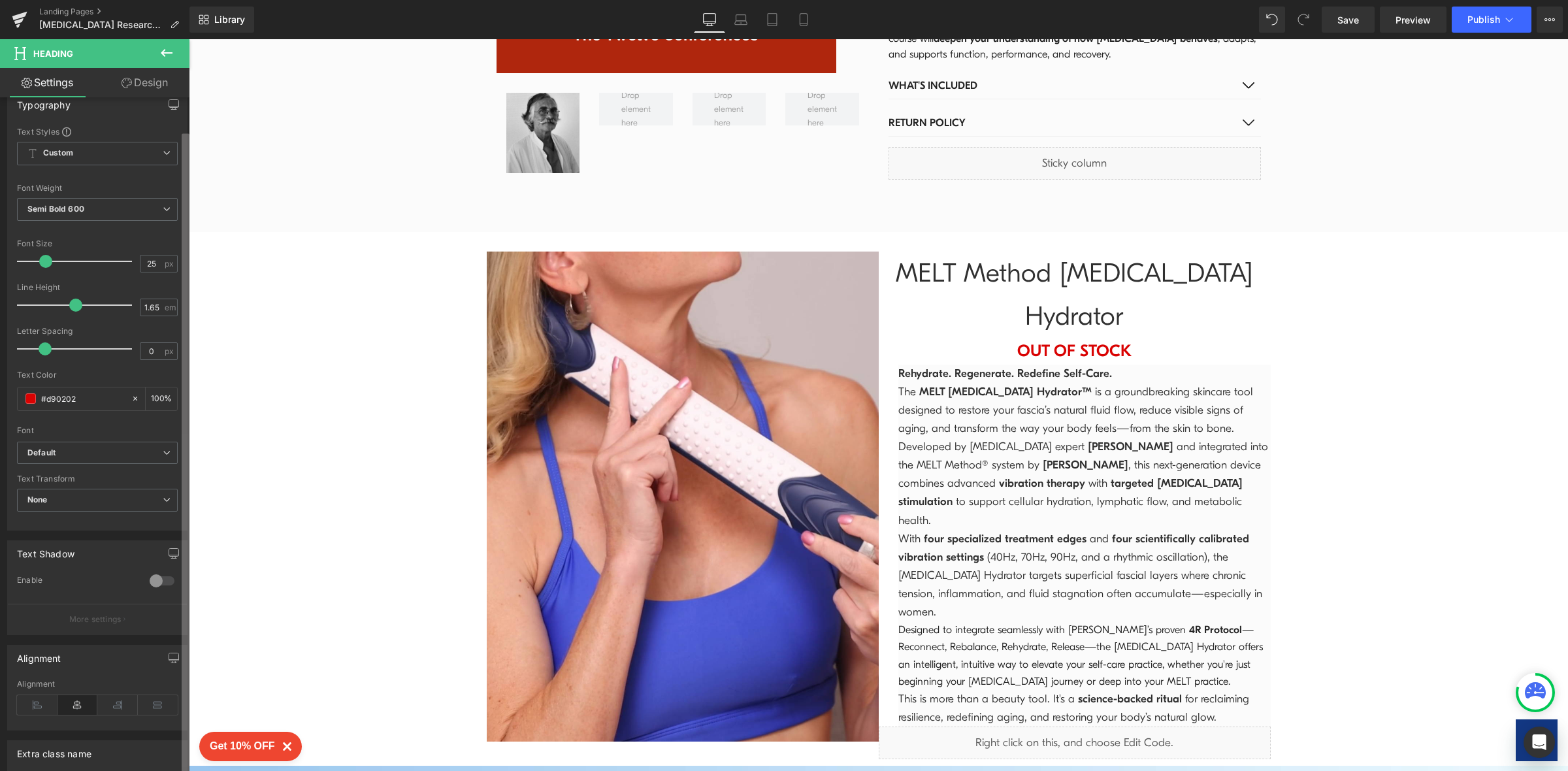
click at [182, 770] on html "Heading You are previewing how the will restyle your page. You can not edit Ele…" at bounding box center [784, 385] width 1568 height 771
click at [34, 713] on icon at bounding box center [37, 705] width 40 height 20
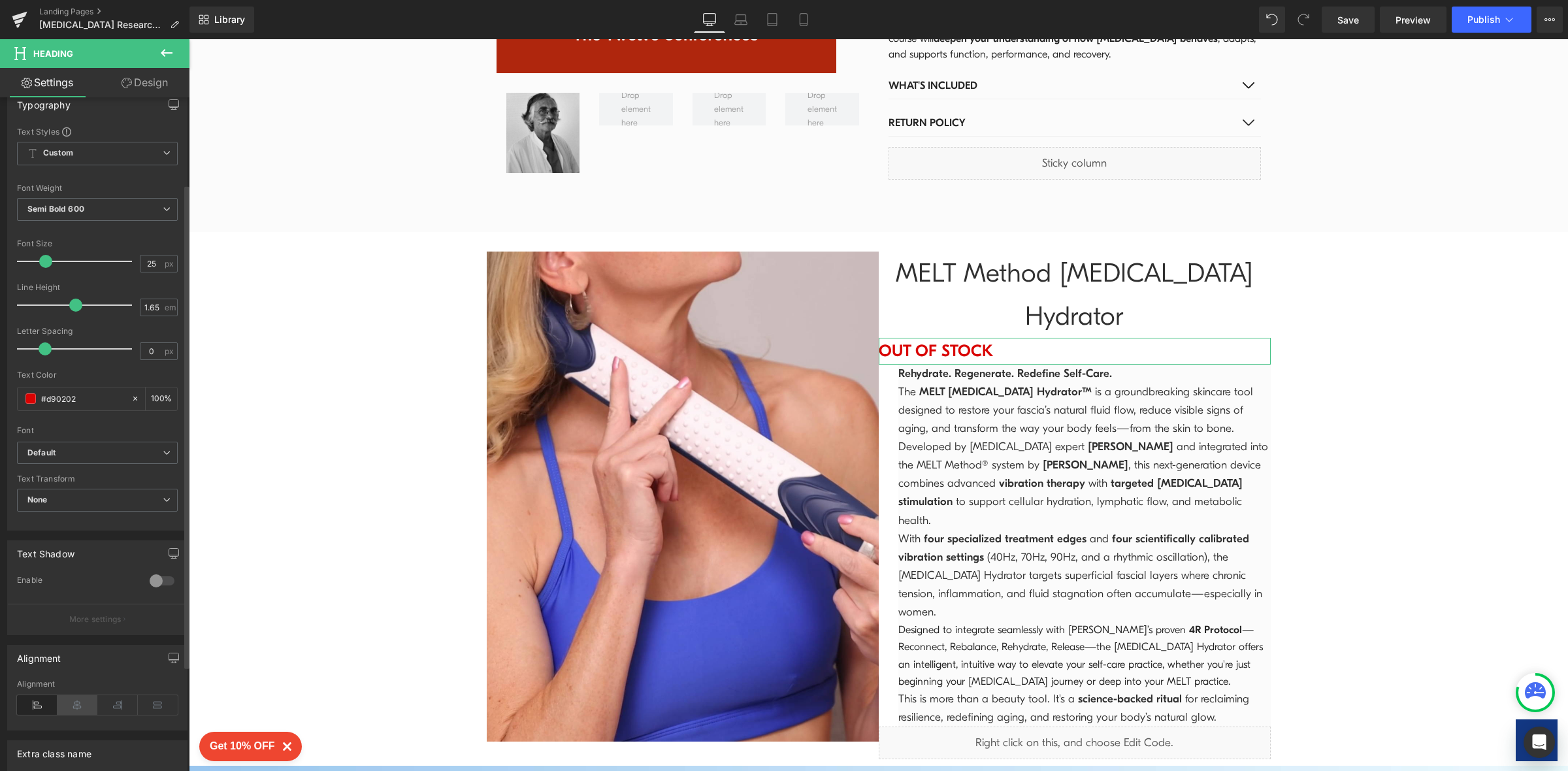
click at [80, 706] on icon at bounding box center [77, 705] width 40 height 20
click at [167, 57] on icon at bounding box center [167, 53] width 16 height 16
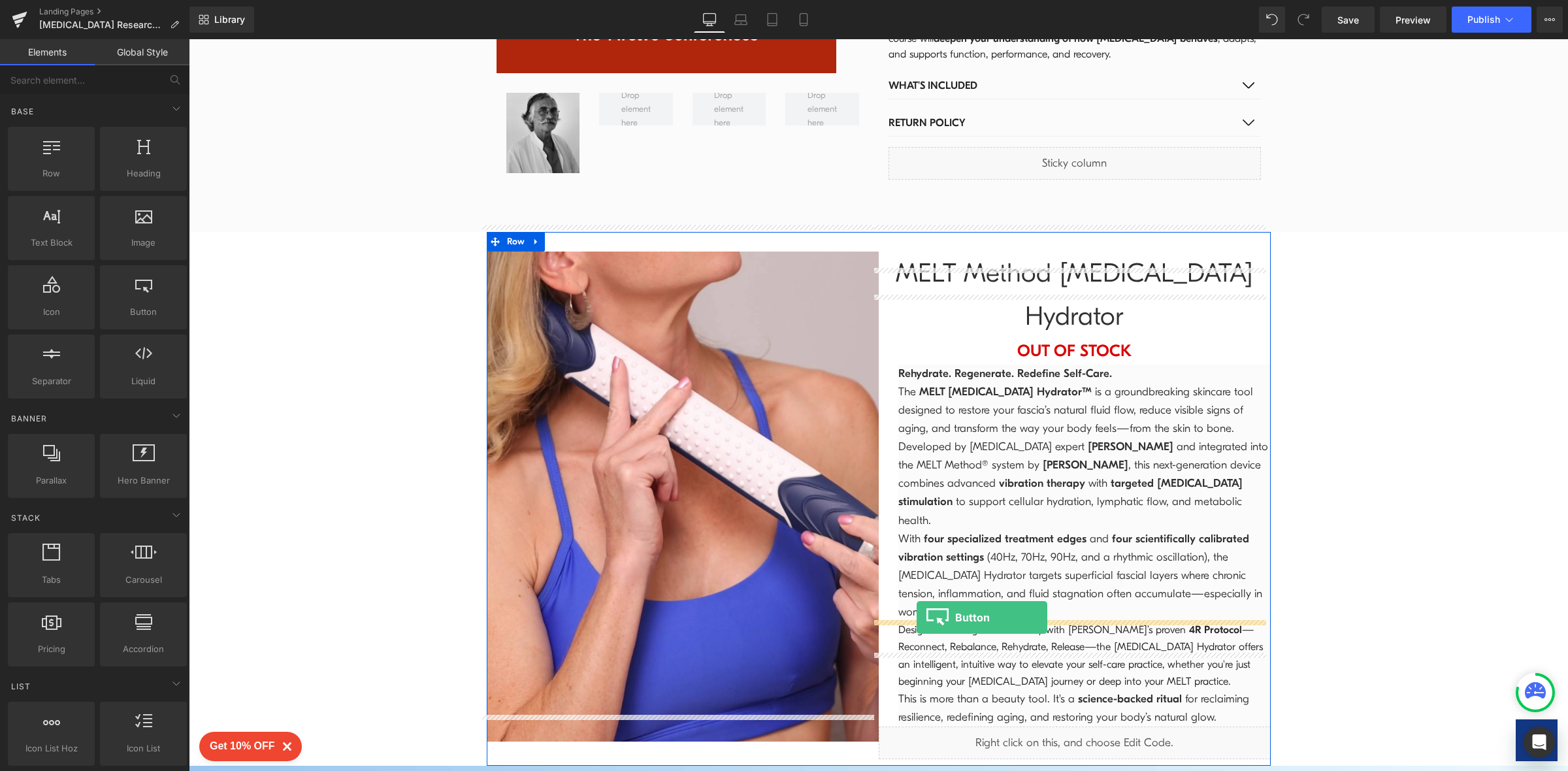
drag, startPoint x: 320, startPoint y: 349, endPoint x: 916, endPoint y: 617, distance: 653.5
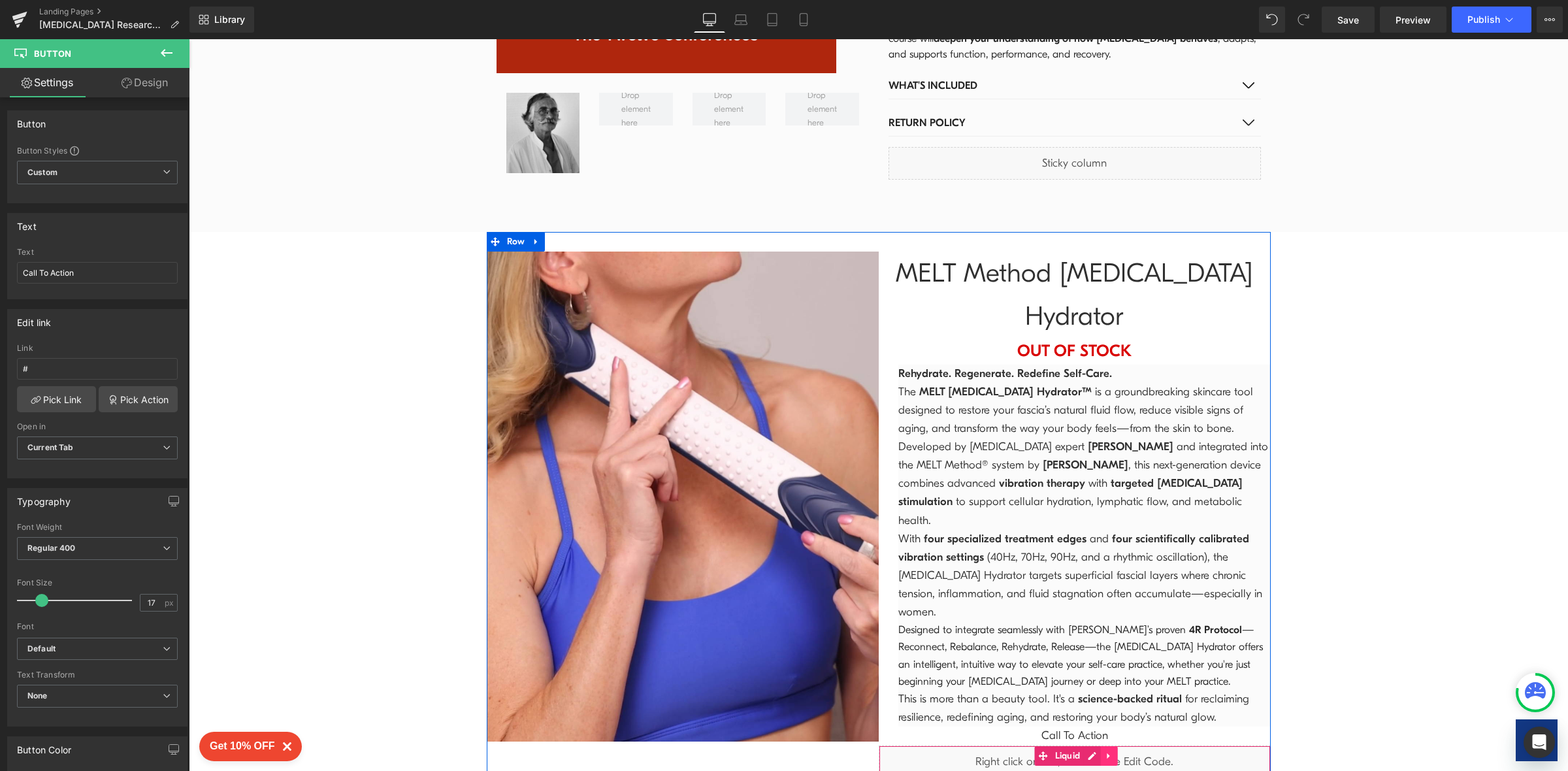
click at [1104, 750] on icon at bounding box center [1108, 755] width 9 height 10
click at [1112, 751] on icon at bounding box center [1116, 755] width 9 height 9
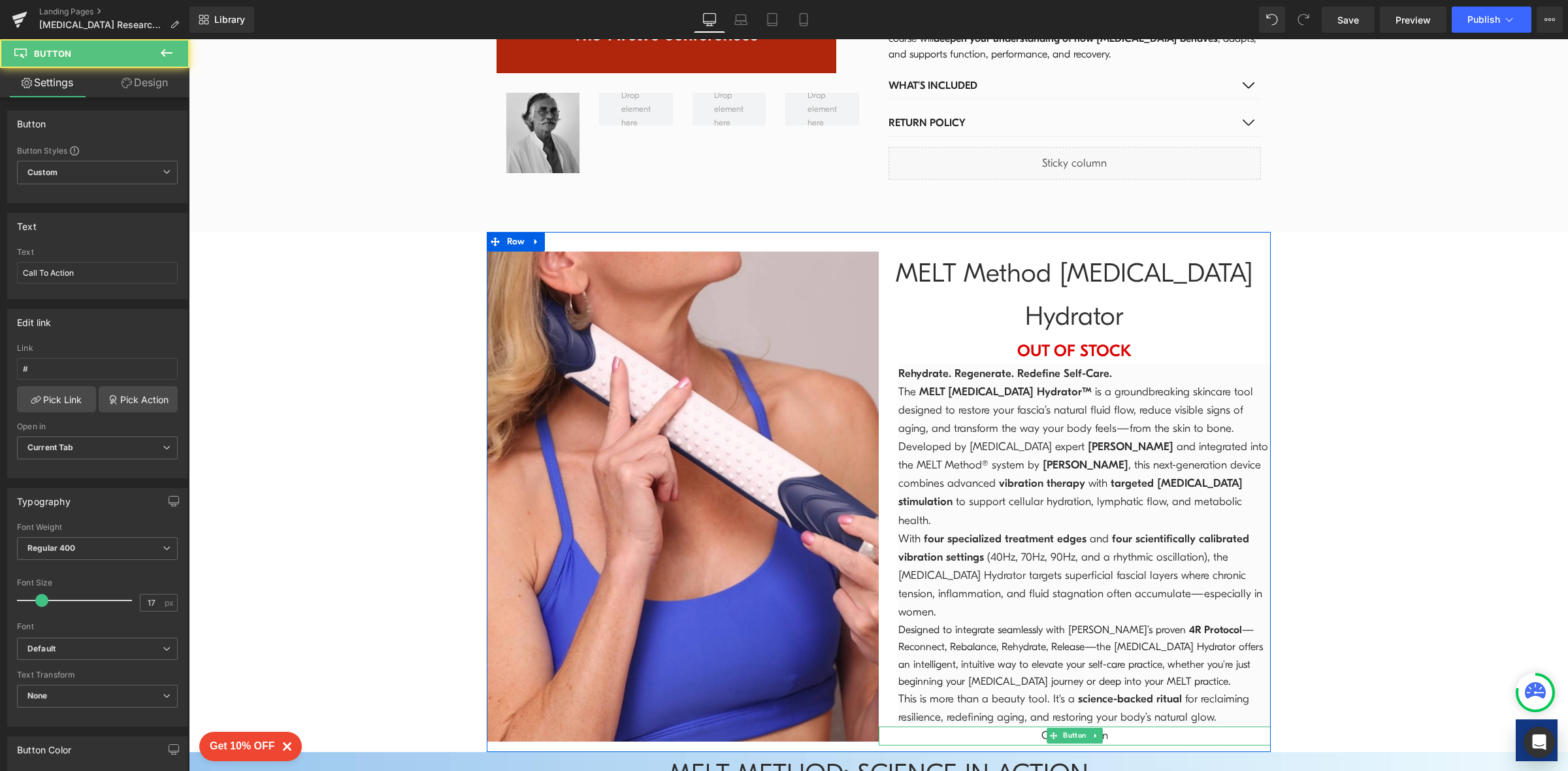
click at [1097, 726] on span "Call To Action" at bounding box center [1074, 735] width 66 height 19
click at [1073, 729] on span "Button" at bounding box center [1075, 736] width 29 height 16
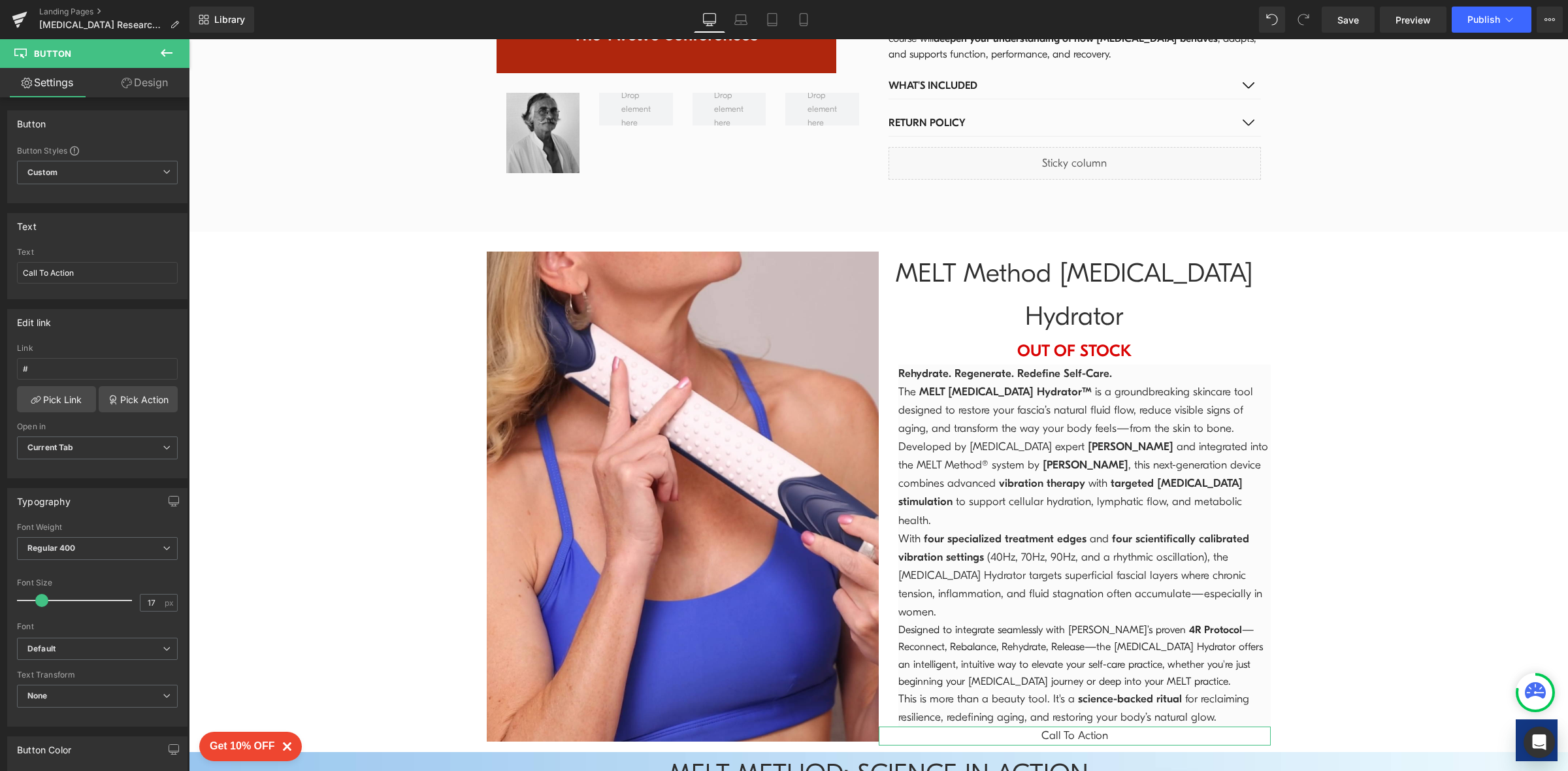
click at [151, 79] on link "Design" at bounding box center [145, 82] width 95 height 29
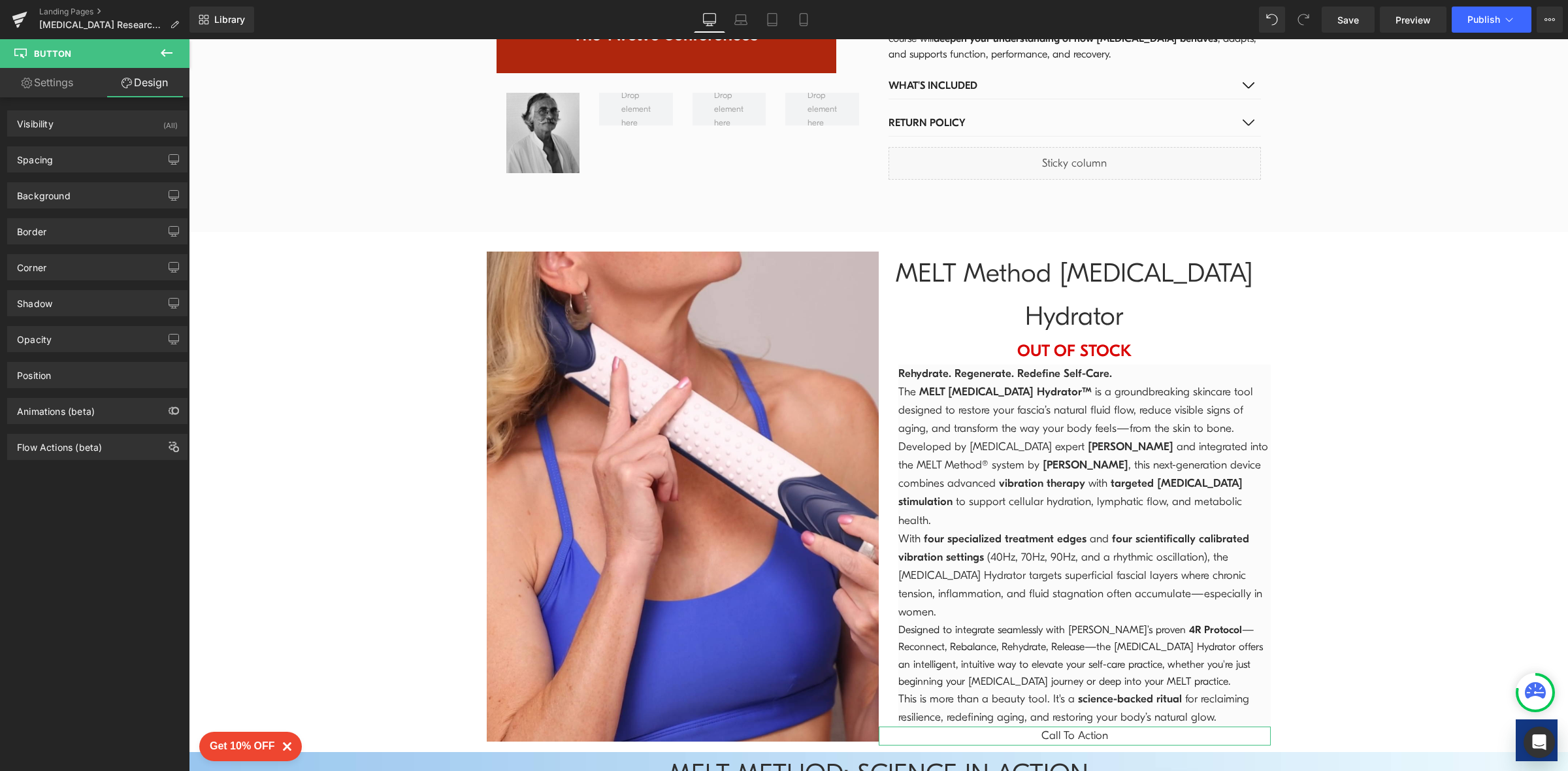
click at [63, 75] on link "Settings" at bounding box center [47, 82] width 95 height 29
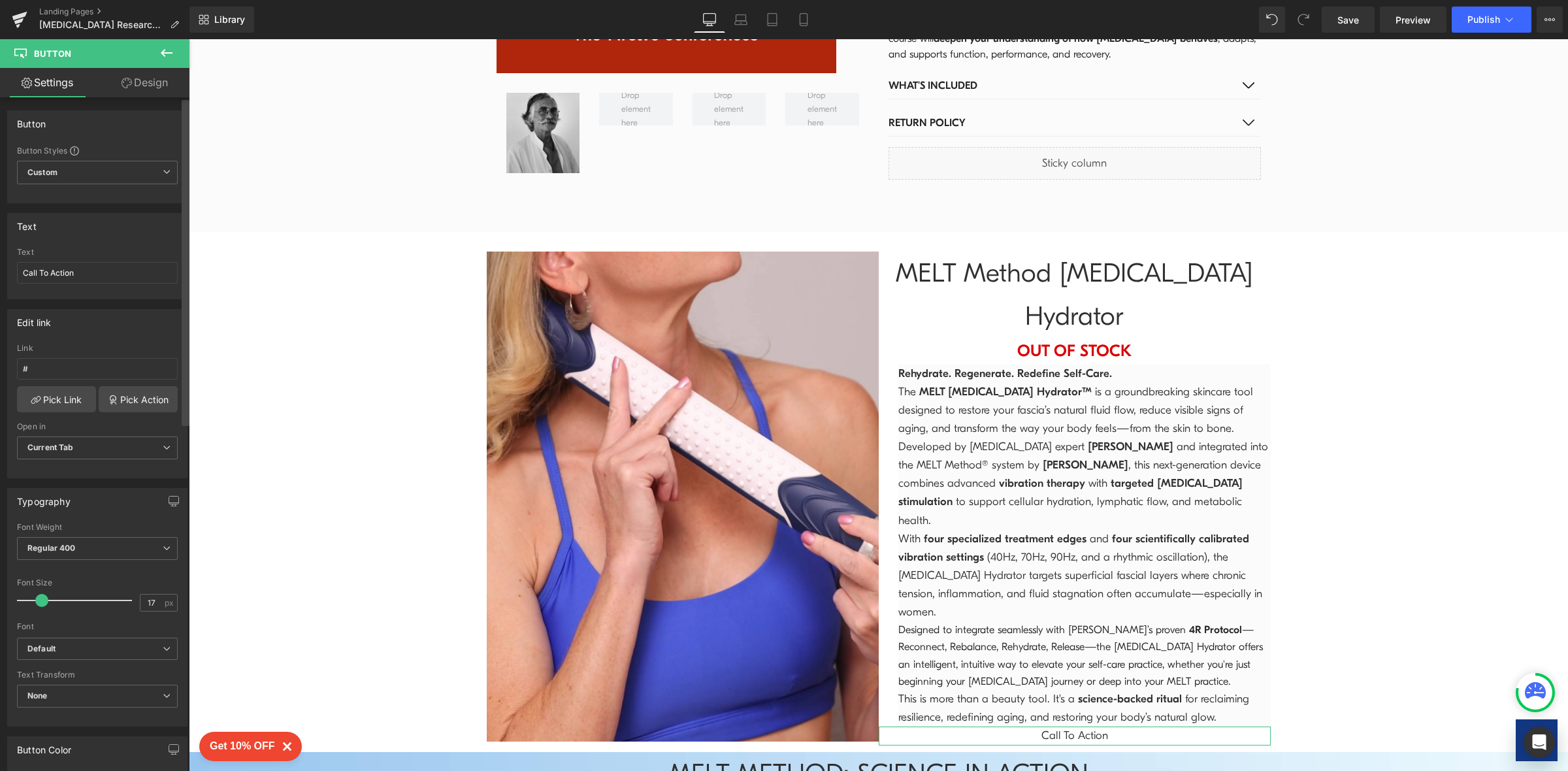
click at [187, 486] on div at bounding box center [185, 437] width 8 height 674
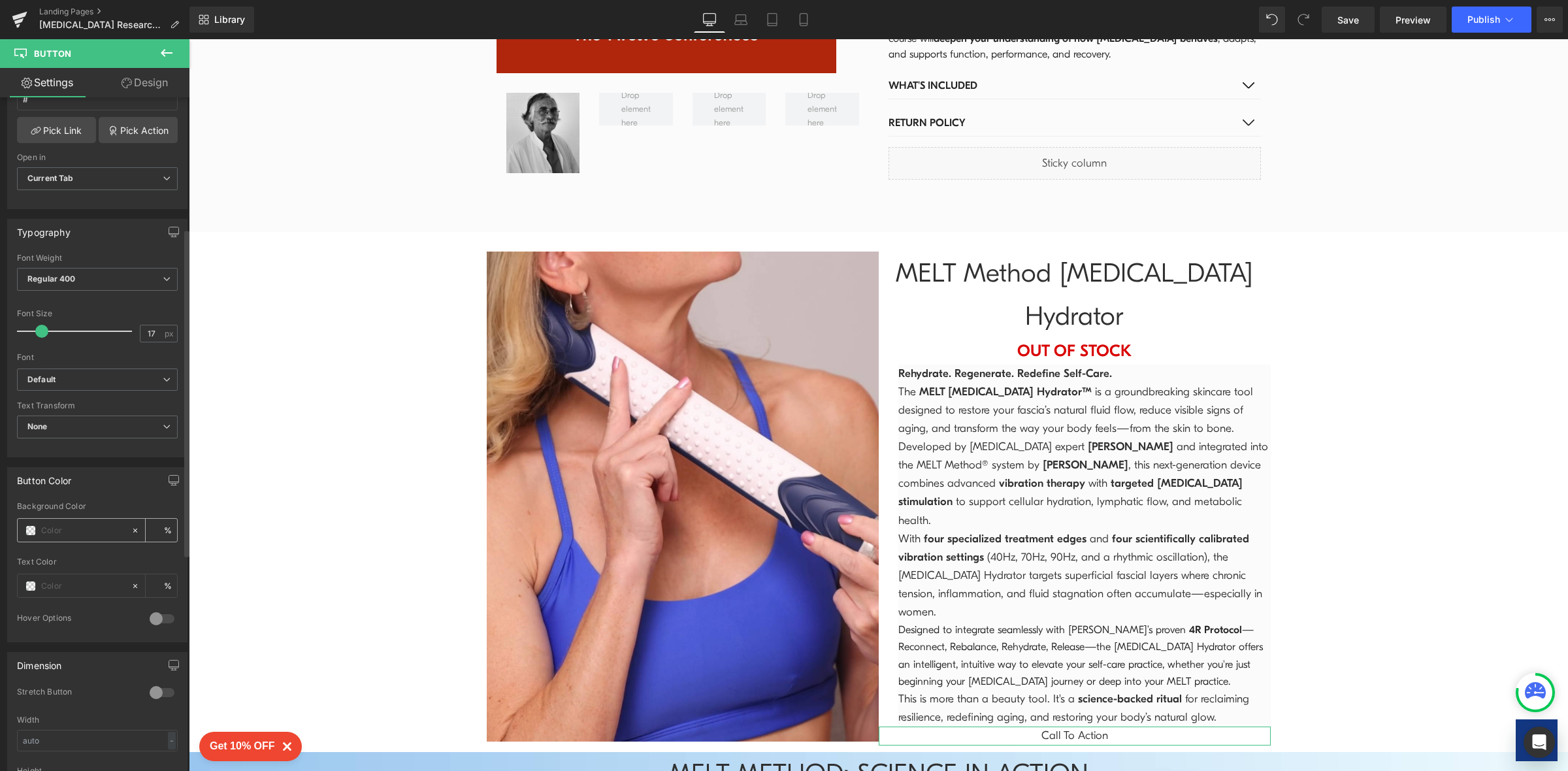
scroll to position [267, 0]
click at [32, 533] on span at bounding box center [30, 532] width 10 height 10
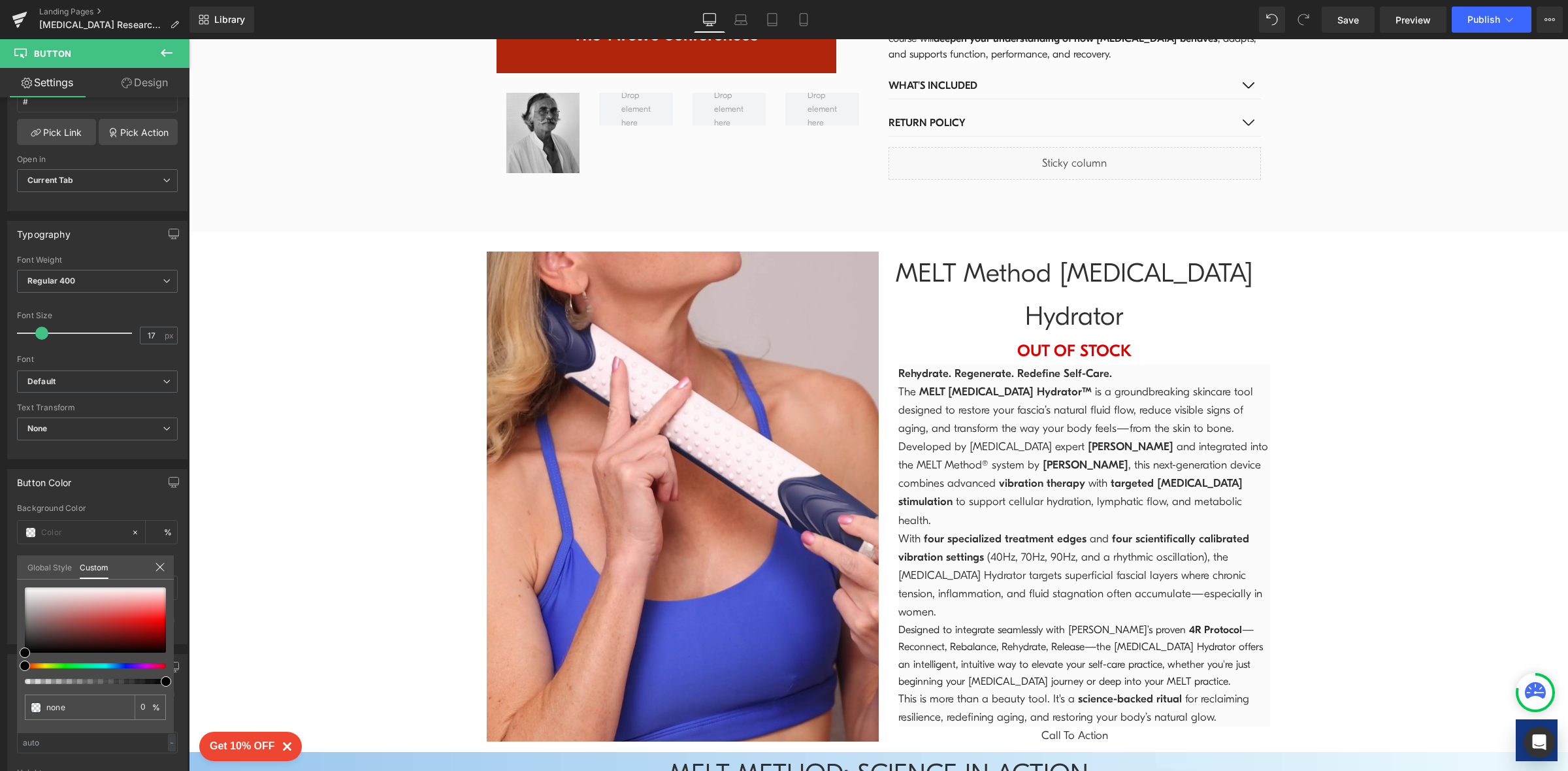
scroll to position [2503, 0]
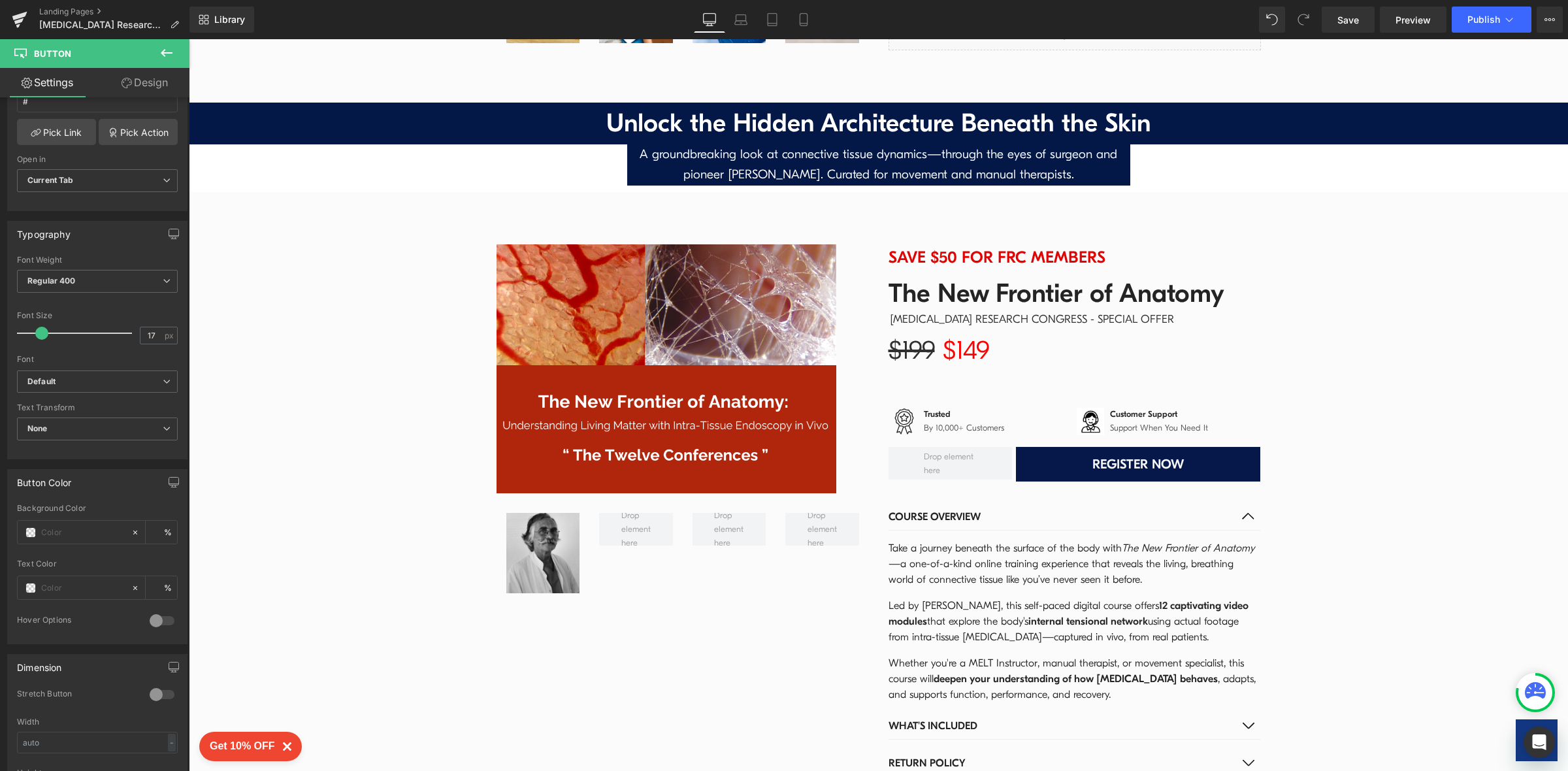
click at [1177, 437] on body "x by Timesact" at bounding box center [878, 622] width 1379 height 6171
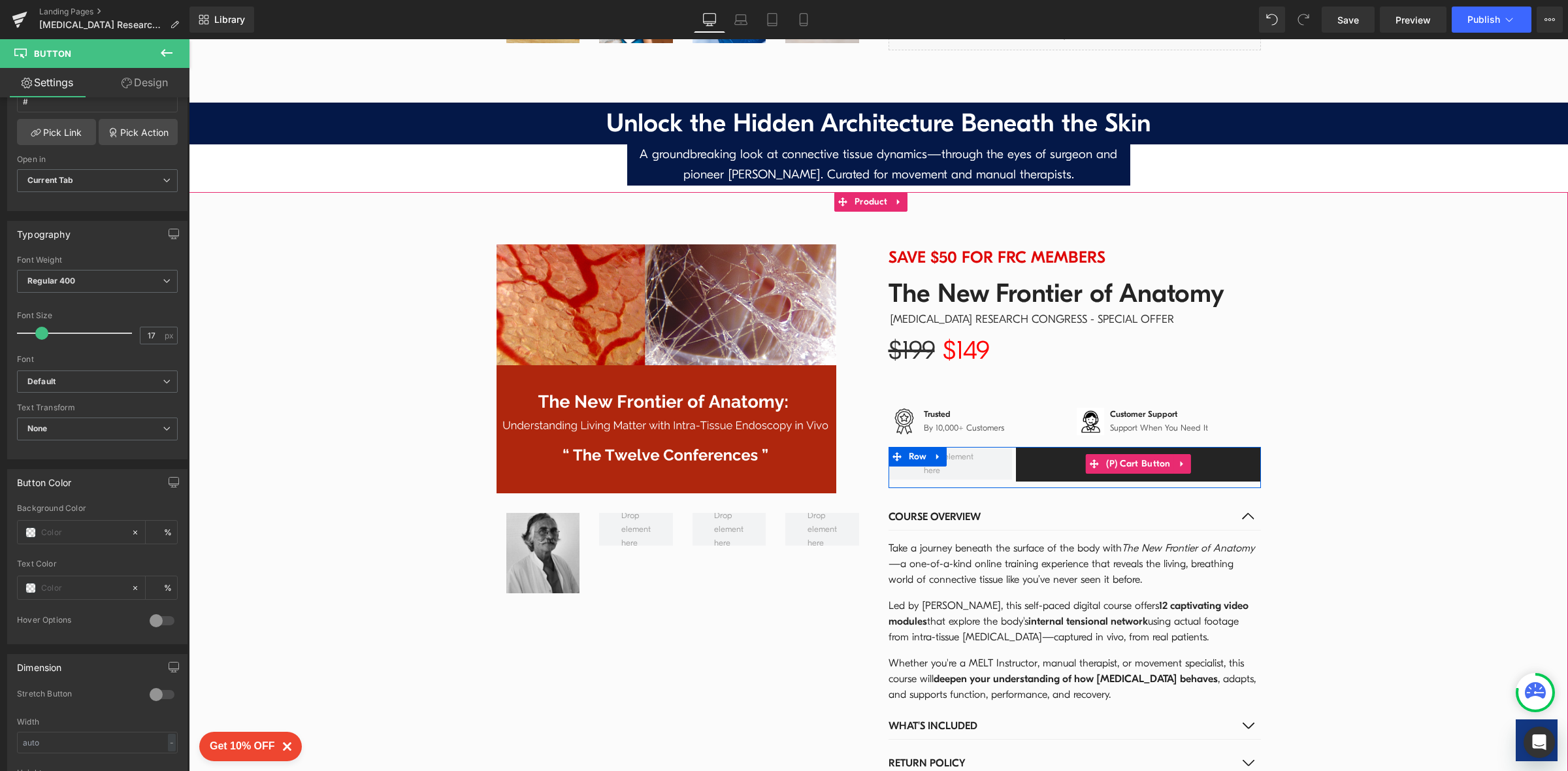
click at [1212, 447] on button "REGISTER NOW" at bounding box center [1138, 464] width 244 height 35
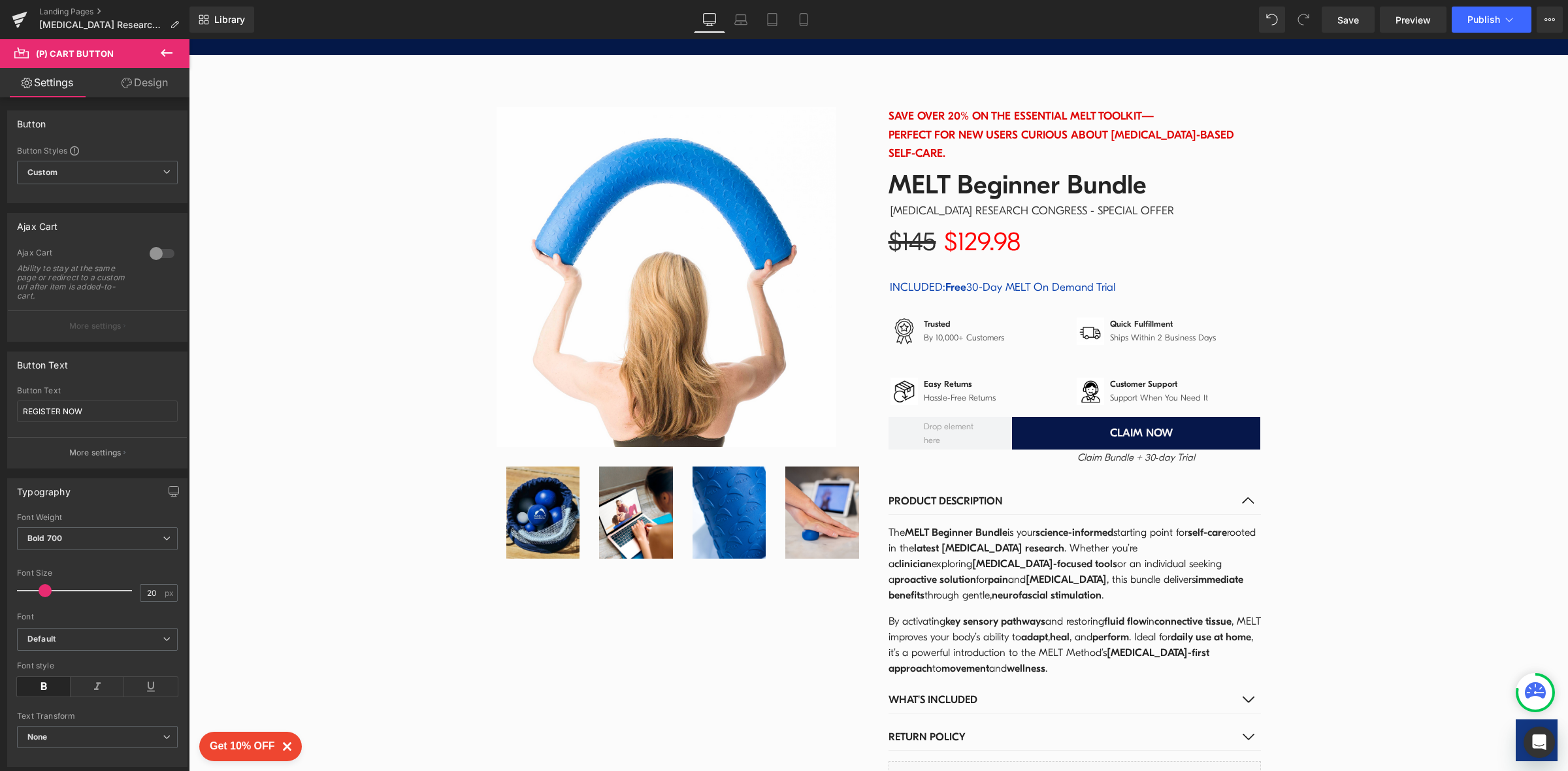
scroll to position [1750, 0]
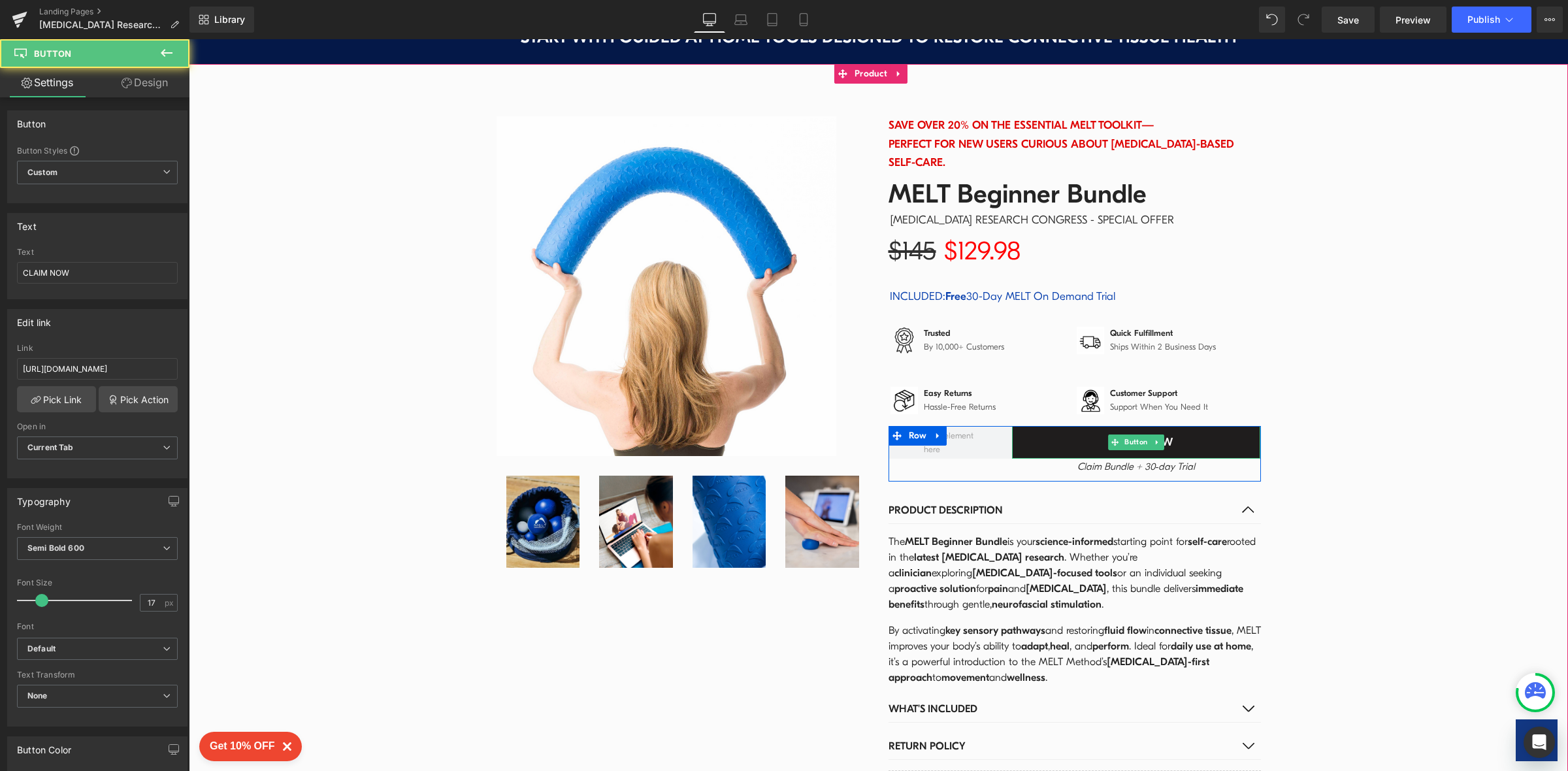
click at [1201, 426] on link "CLAIM NOW" at bounding box center [1136, 442] width 248 height 33
click at [1155, 439] on icon at bounding box center [1156, 441] width 2 height 5
click at [1147, 439] on icon at bounding box center [1151, 442] width 7 height 7
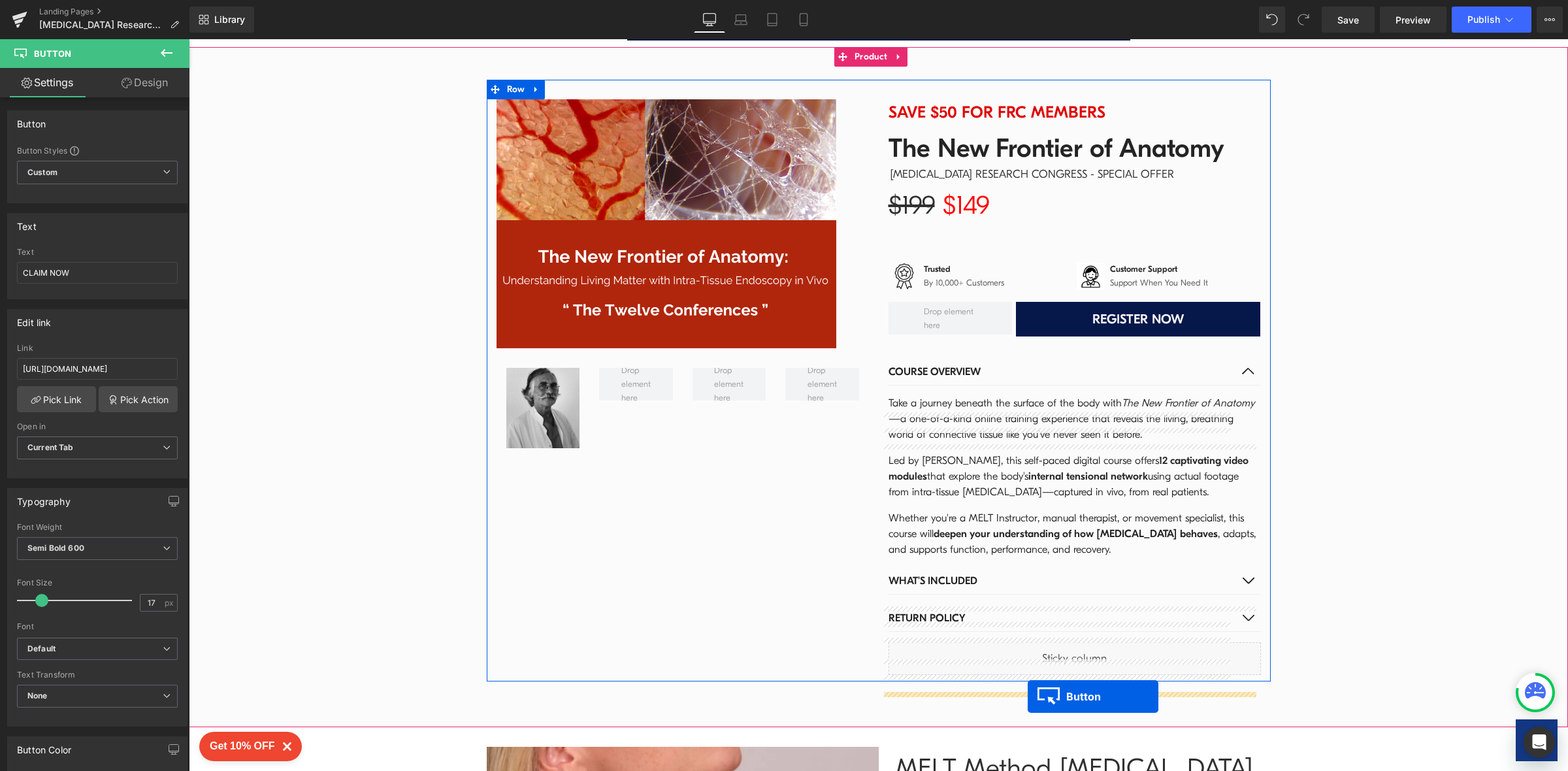
drag, startPoint x: 1102, startPoint y: 458, endPoint x: 1026, endPoint y: 759, distance: 310.4
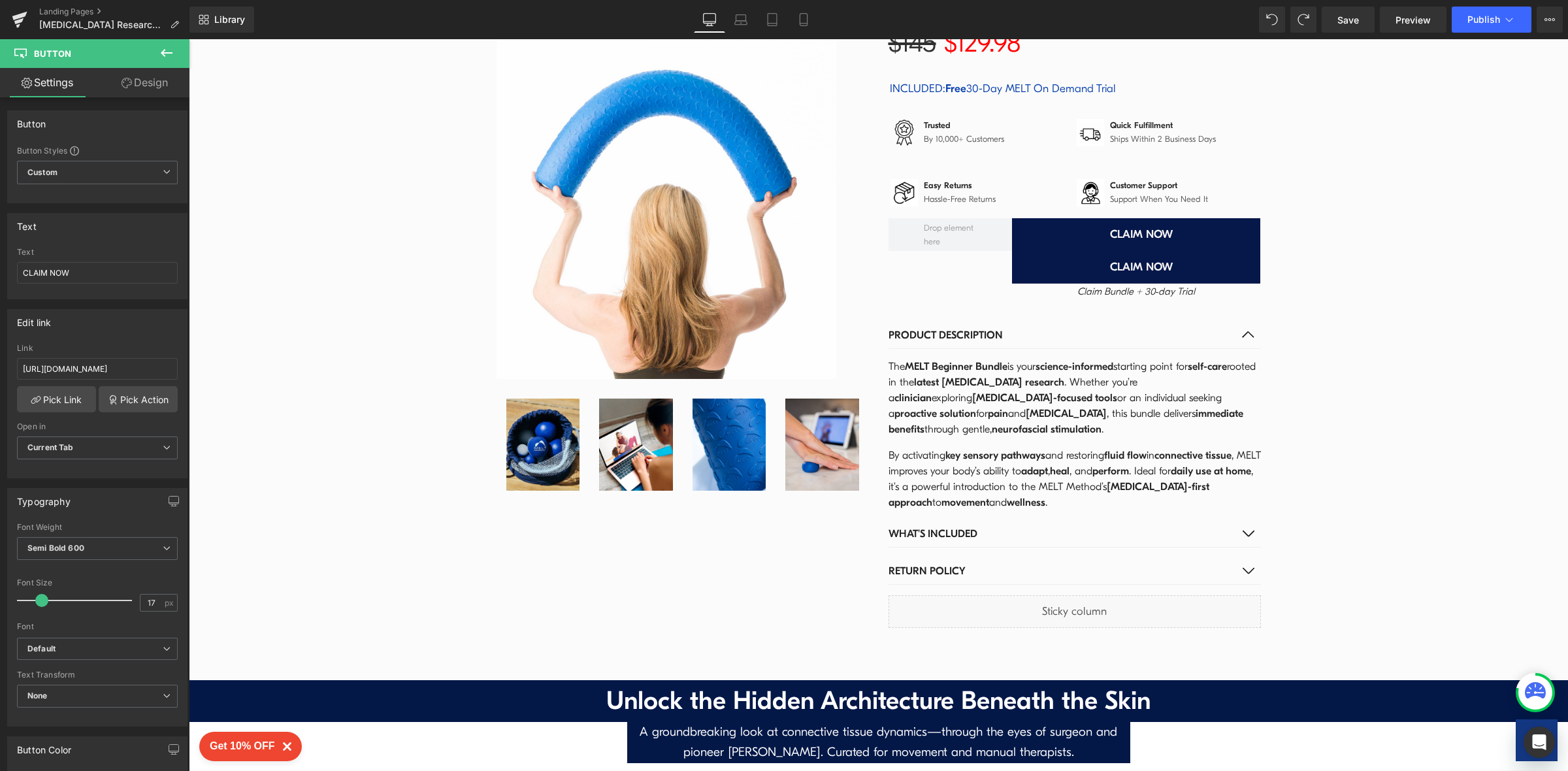
scroll to position [1911, 0]
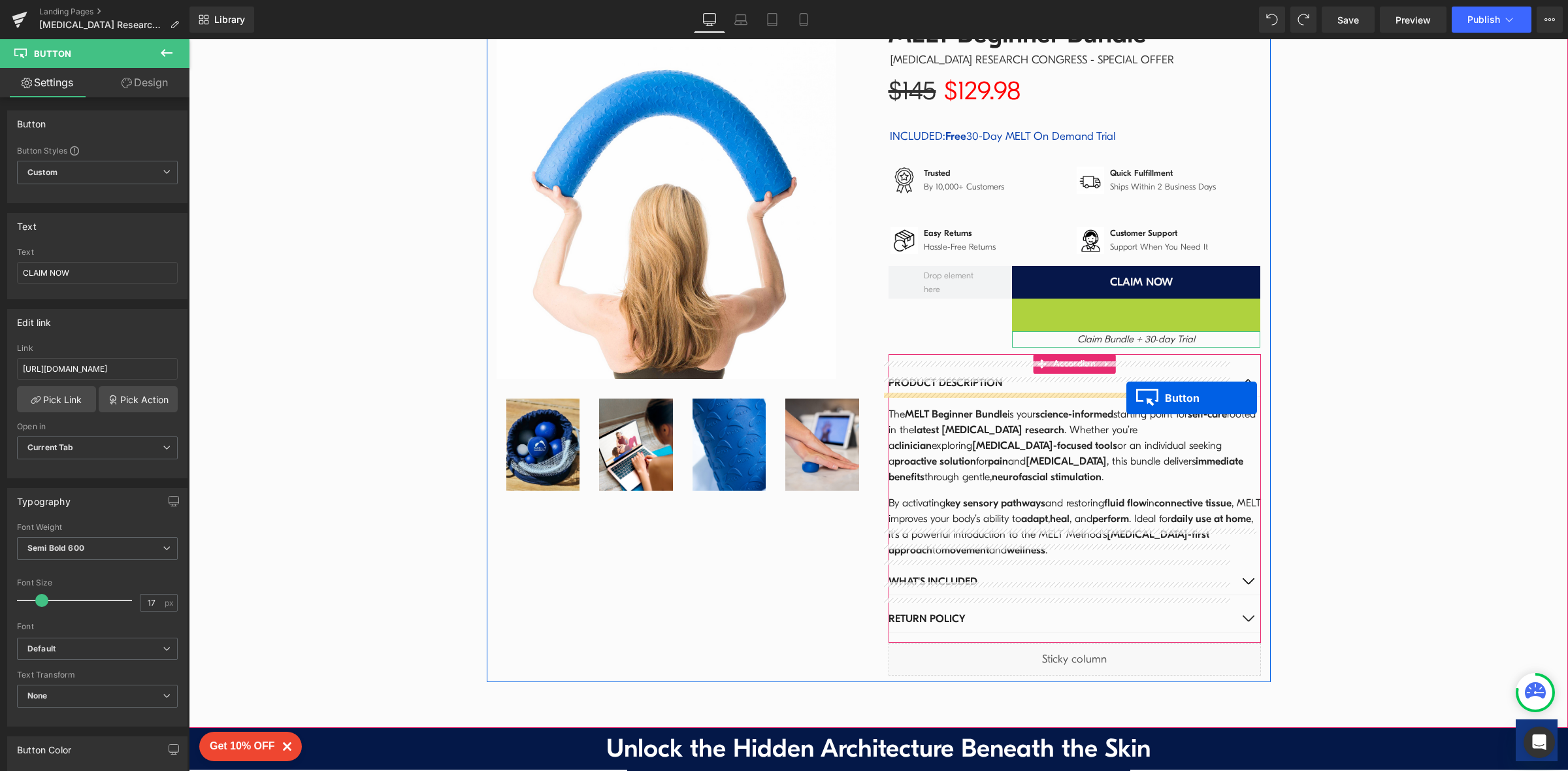
drag, startPoint x: 1110, startPoint y: 300, endPoint x: 1134, endPoint y: 472, distance: 173.7
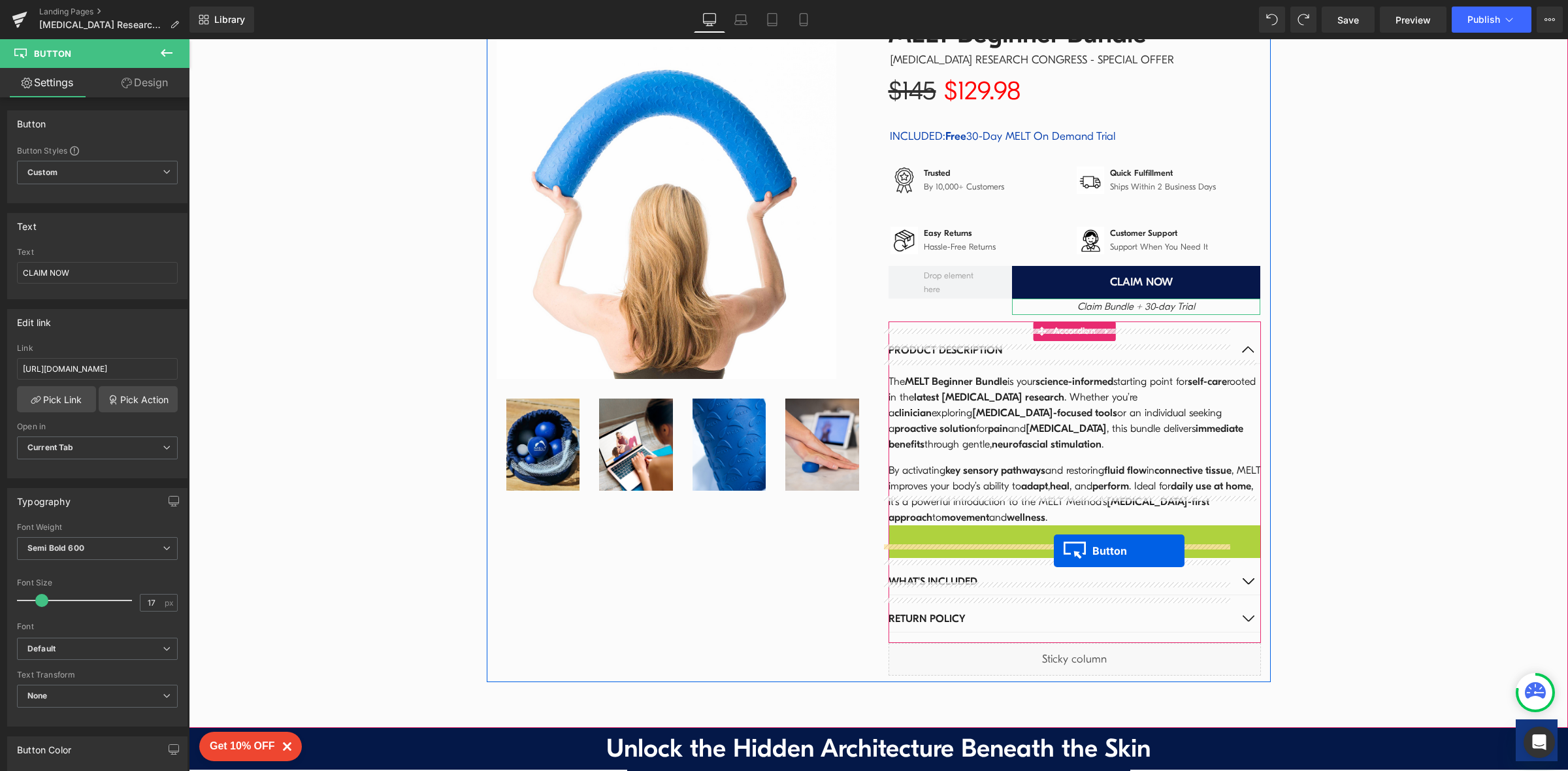
drag, startPoint x: 1045, startPoint y: 508, endPoint x: 1059, endPoint y: 602, distance: 95.0
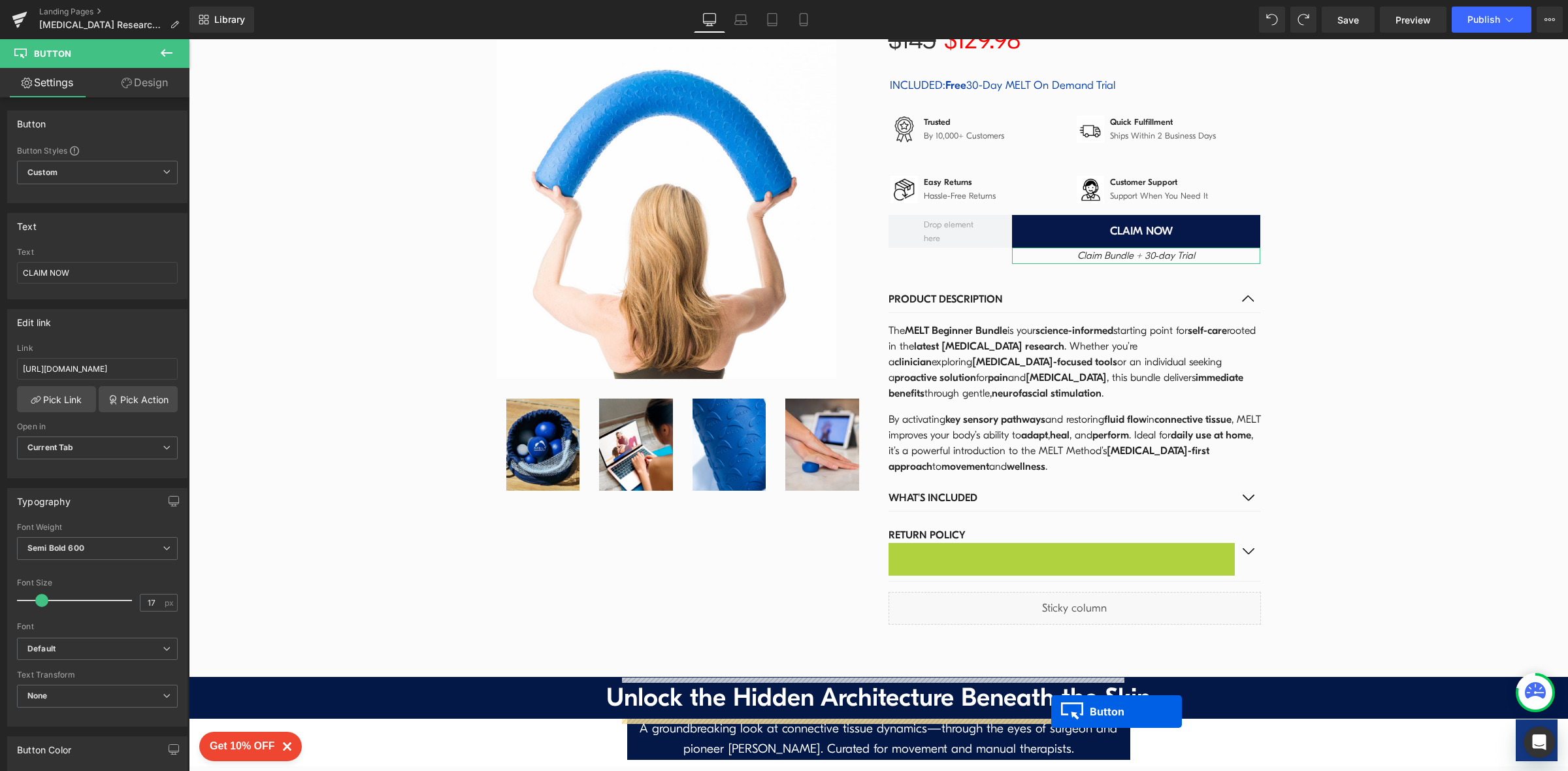
scroll to position [1974, 0]
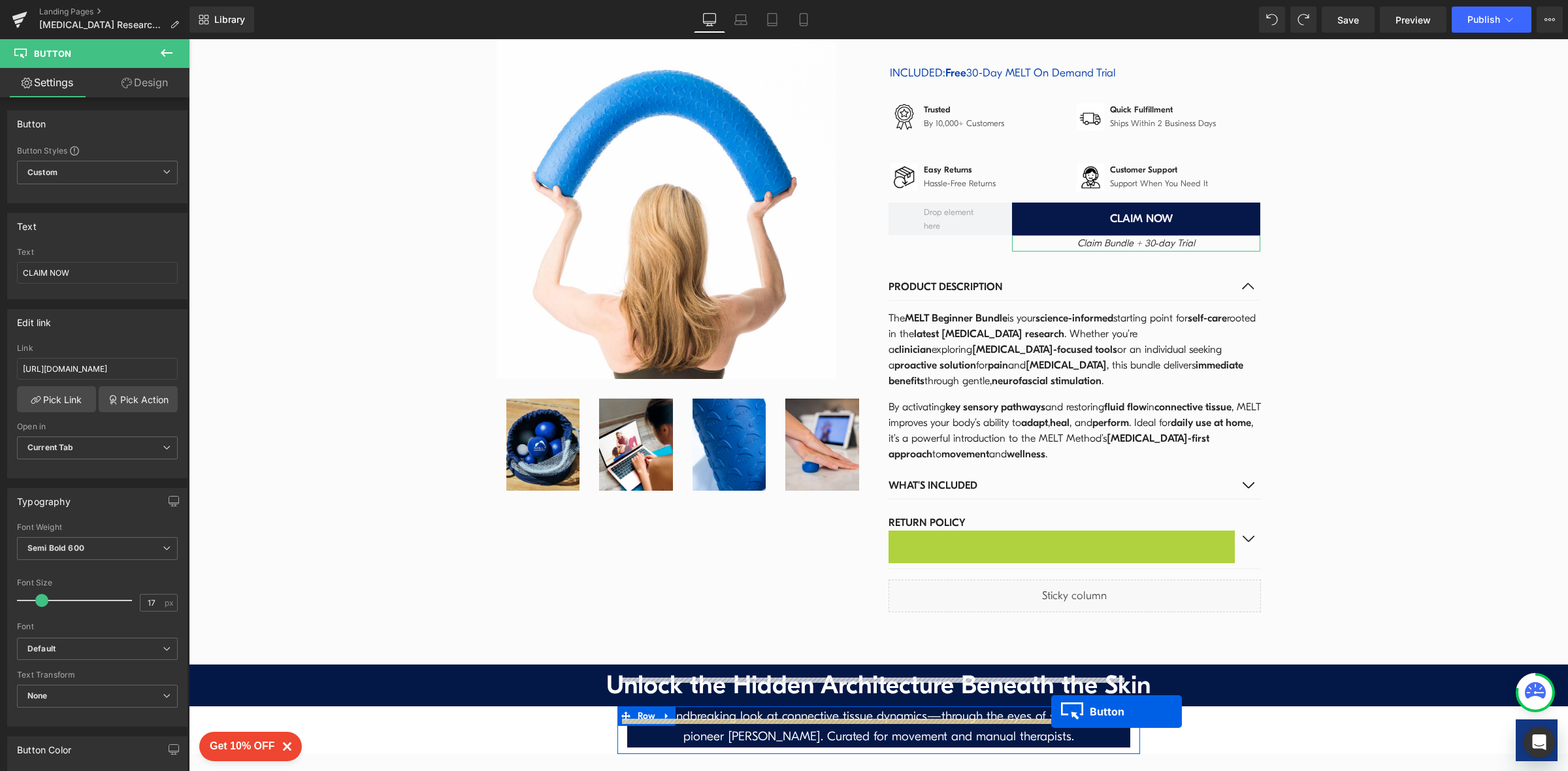
drag, startPoint x: 1032, startPoint y: 585, endPoint x: 1051, endPoint y: 724, distance: 140.3
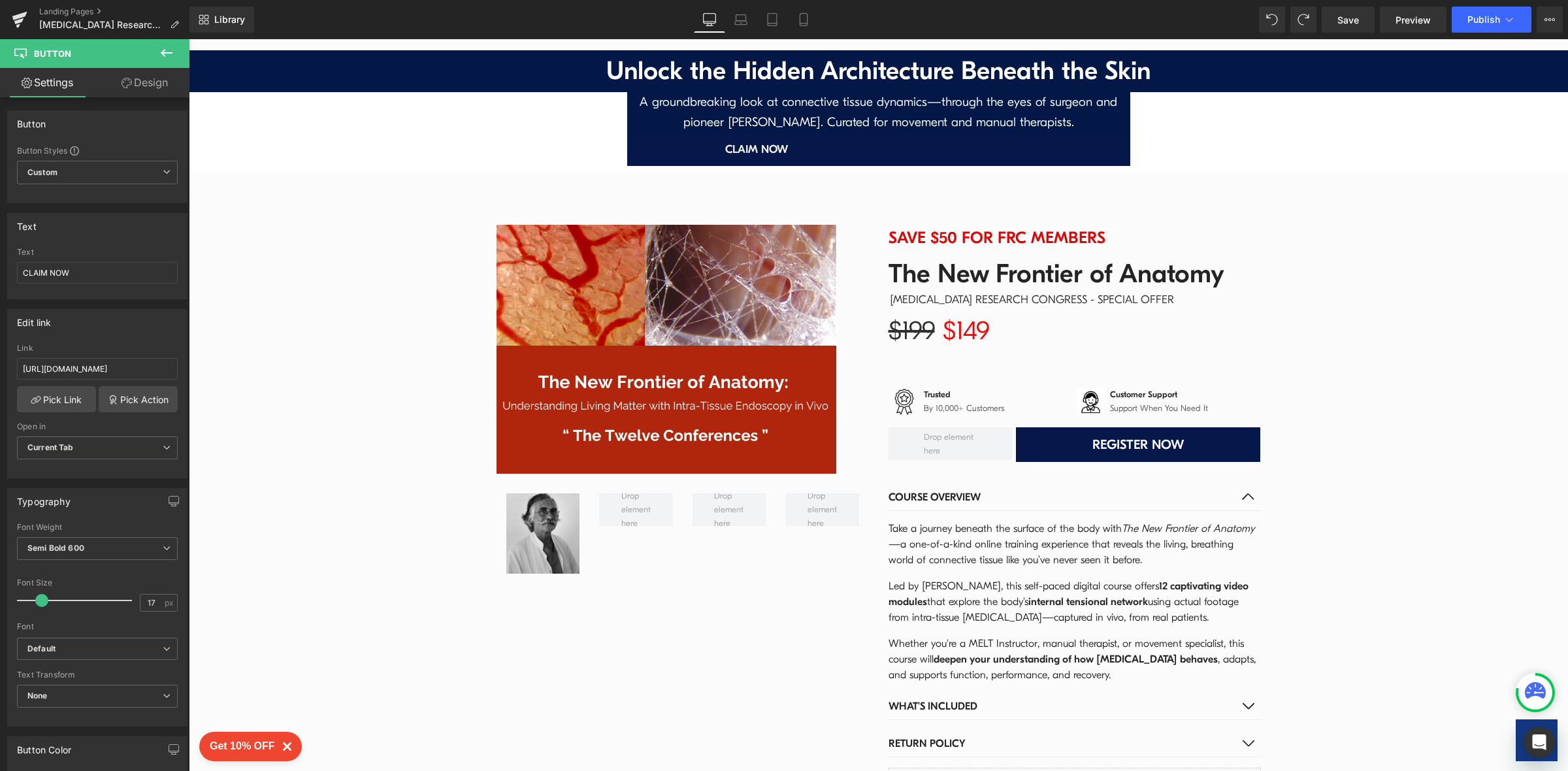
scroll to position [2564, 0]
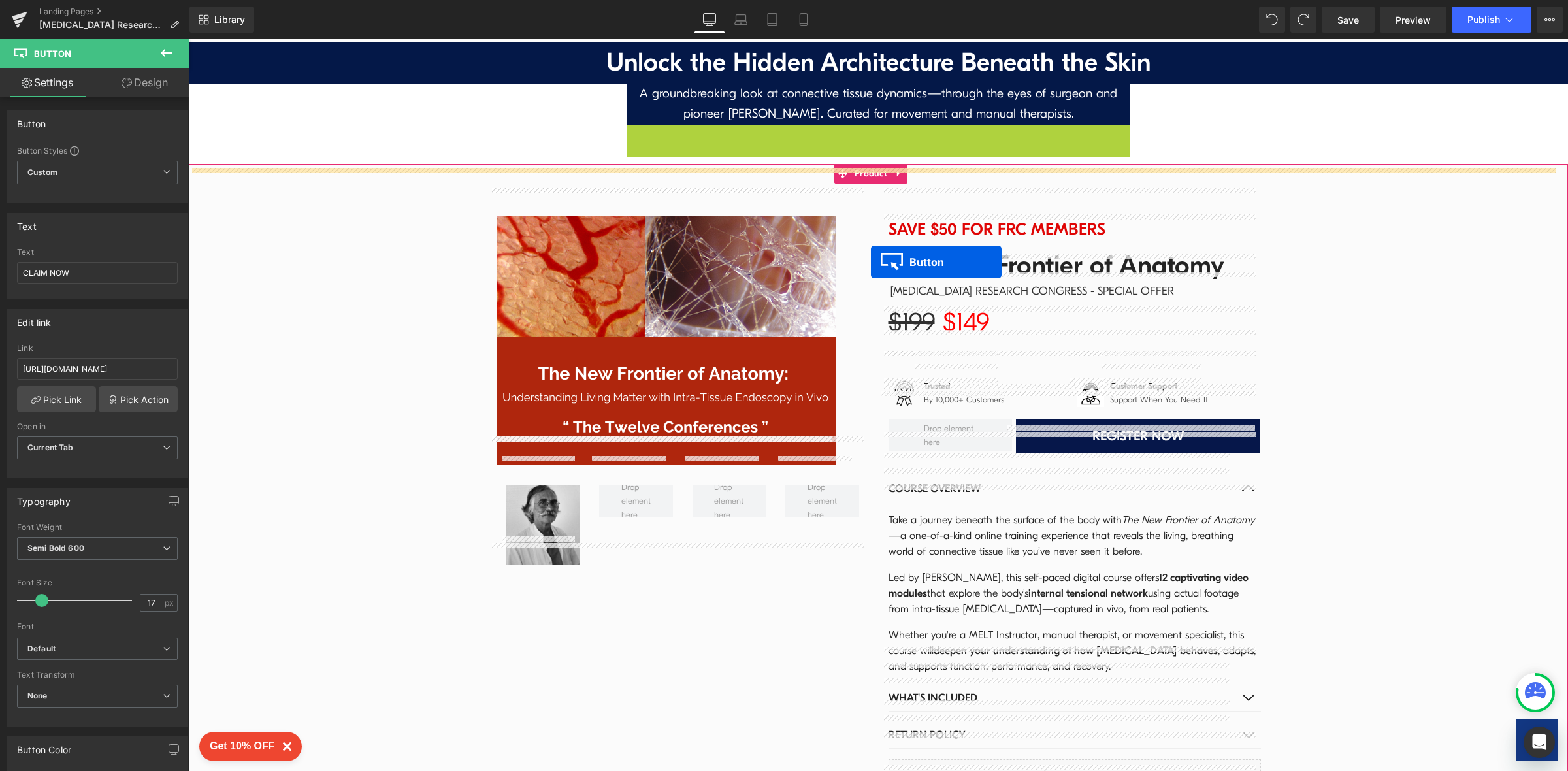
drag, startPoint x: 850, startPoint y: 112, endPoint x: 871, endPoint y: 272, distance: 161.4
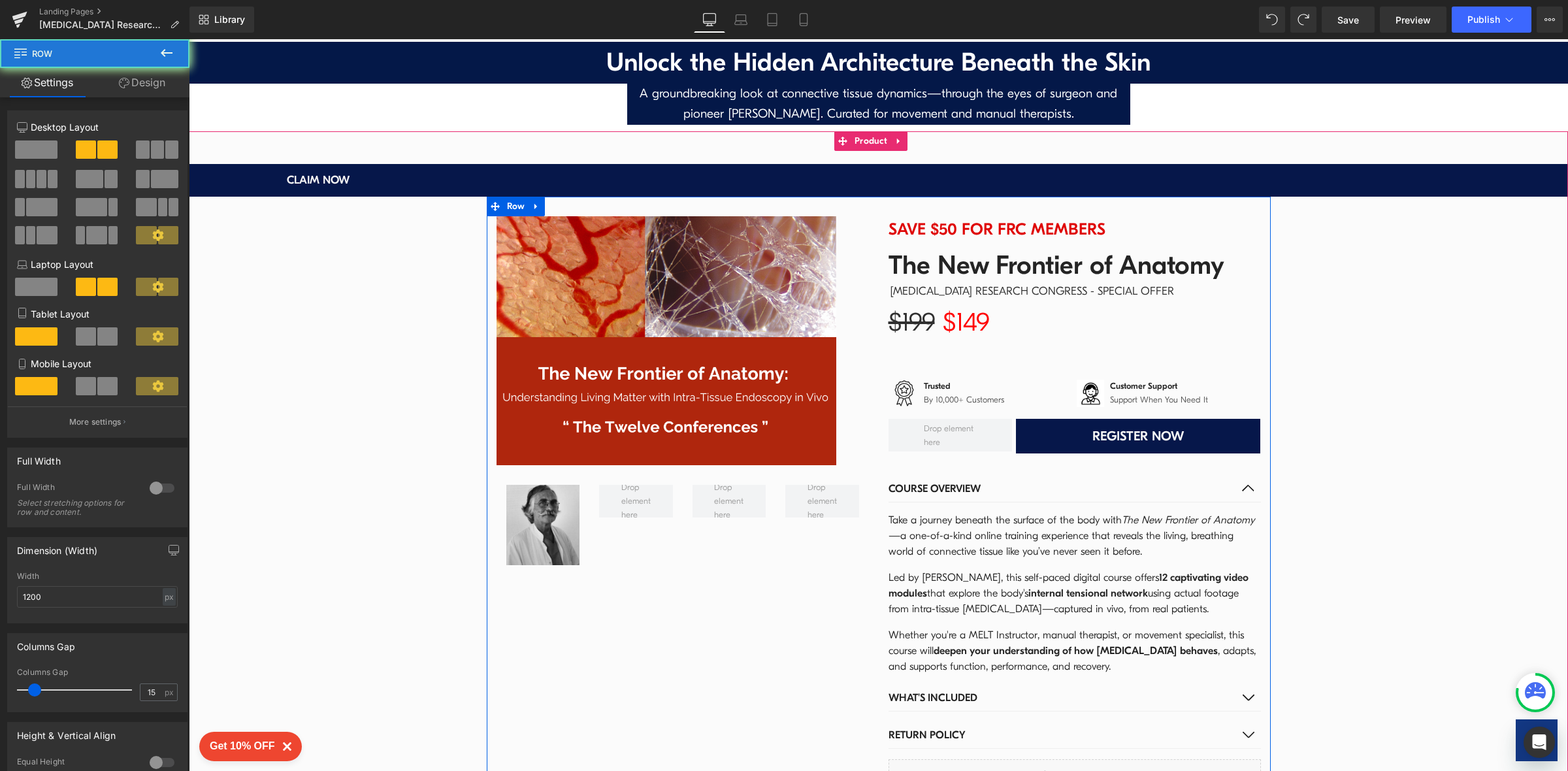
click at [879, 272] on div "Save $50 for FRC members Text Block The New Frontier of Anatomy (P) Title [MEDI…" at bounding box center [1075, 504] width 392 height 576
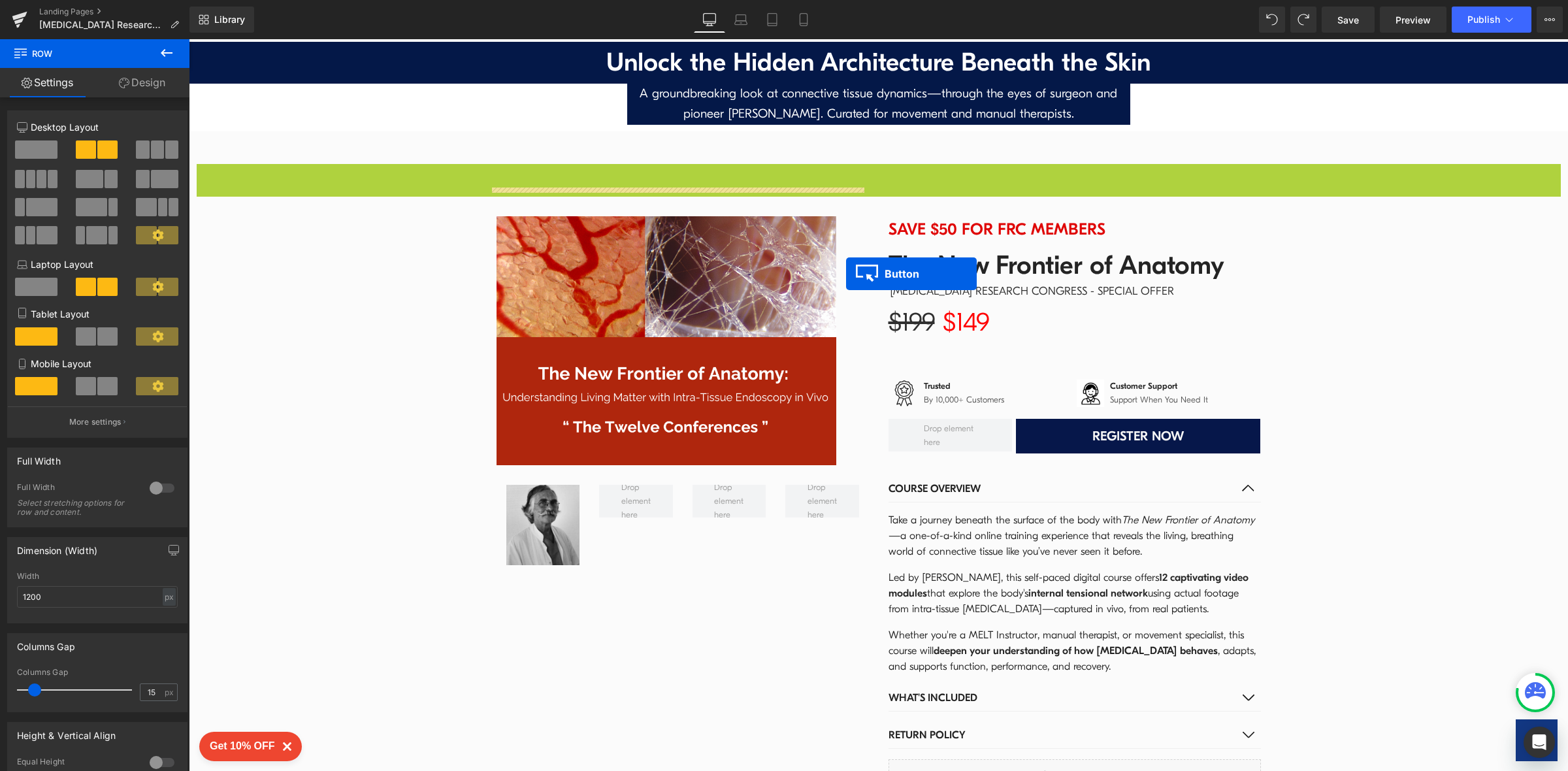
drag, startPoint x: 851, startPoint y: 149, endPoint x: 846, endPoint y: 276, distance: 127.1
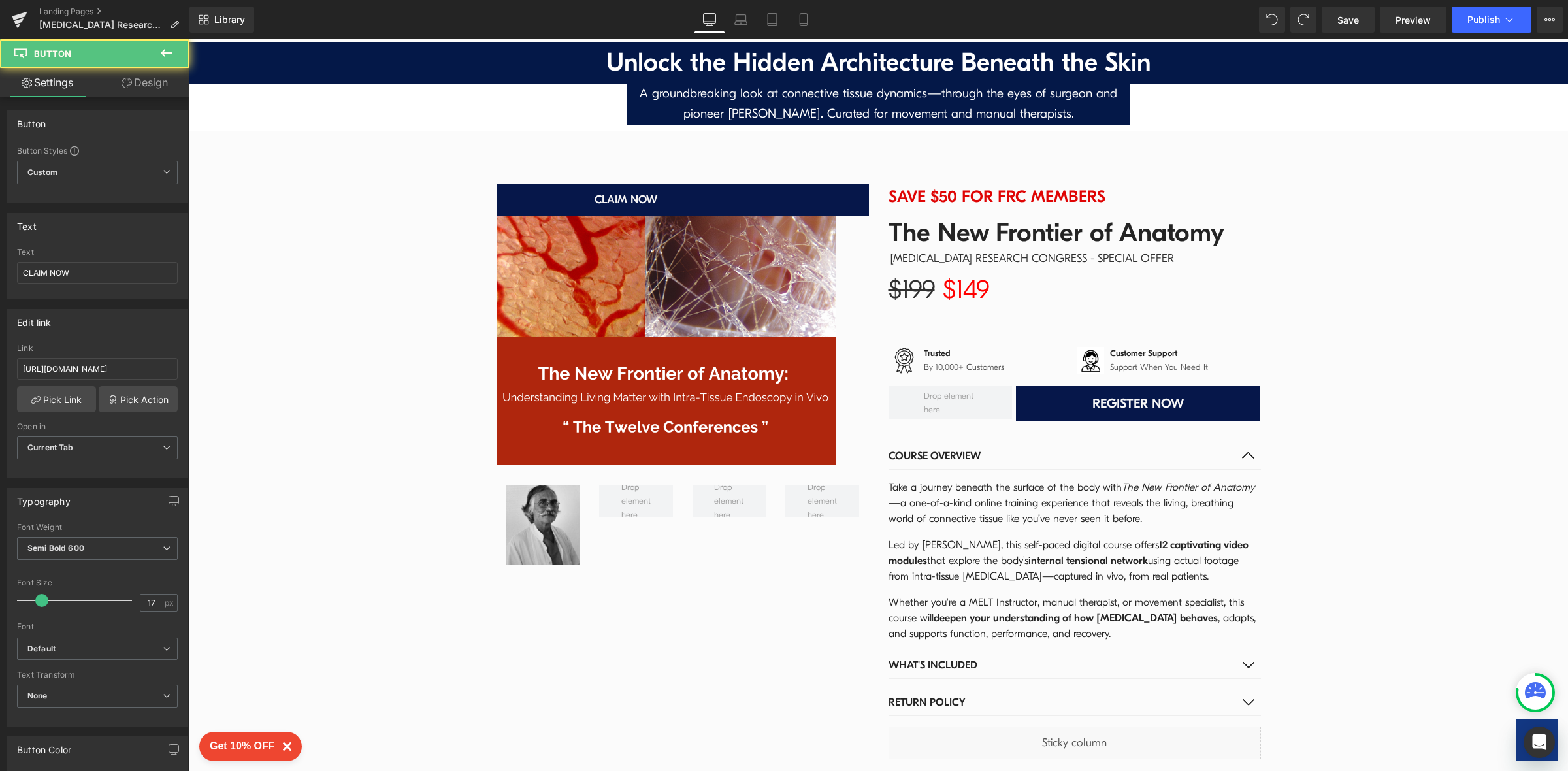
click at [846, 276] on div "Sale Off (P) Image Row" at bounding box center [682, 340] width 372 height 249
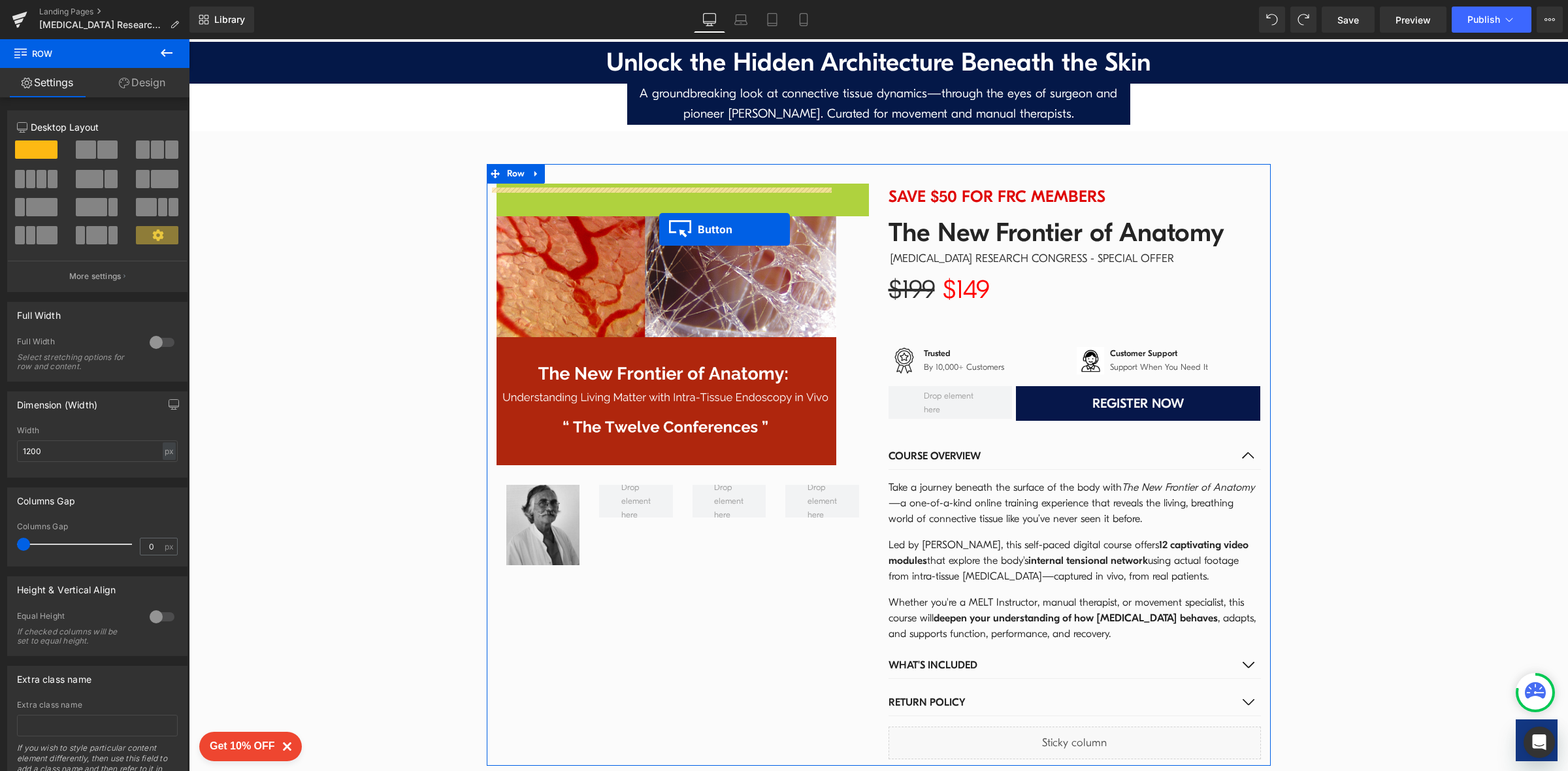
drag, startPoint x: 650, startPoint y: 167, endPoint x: 659, endPoint y: 237, distance: 70.6
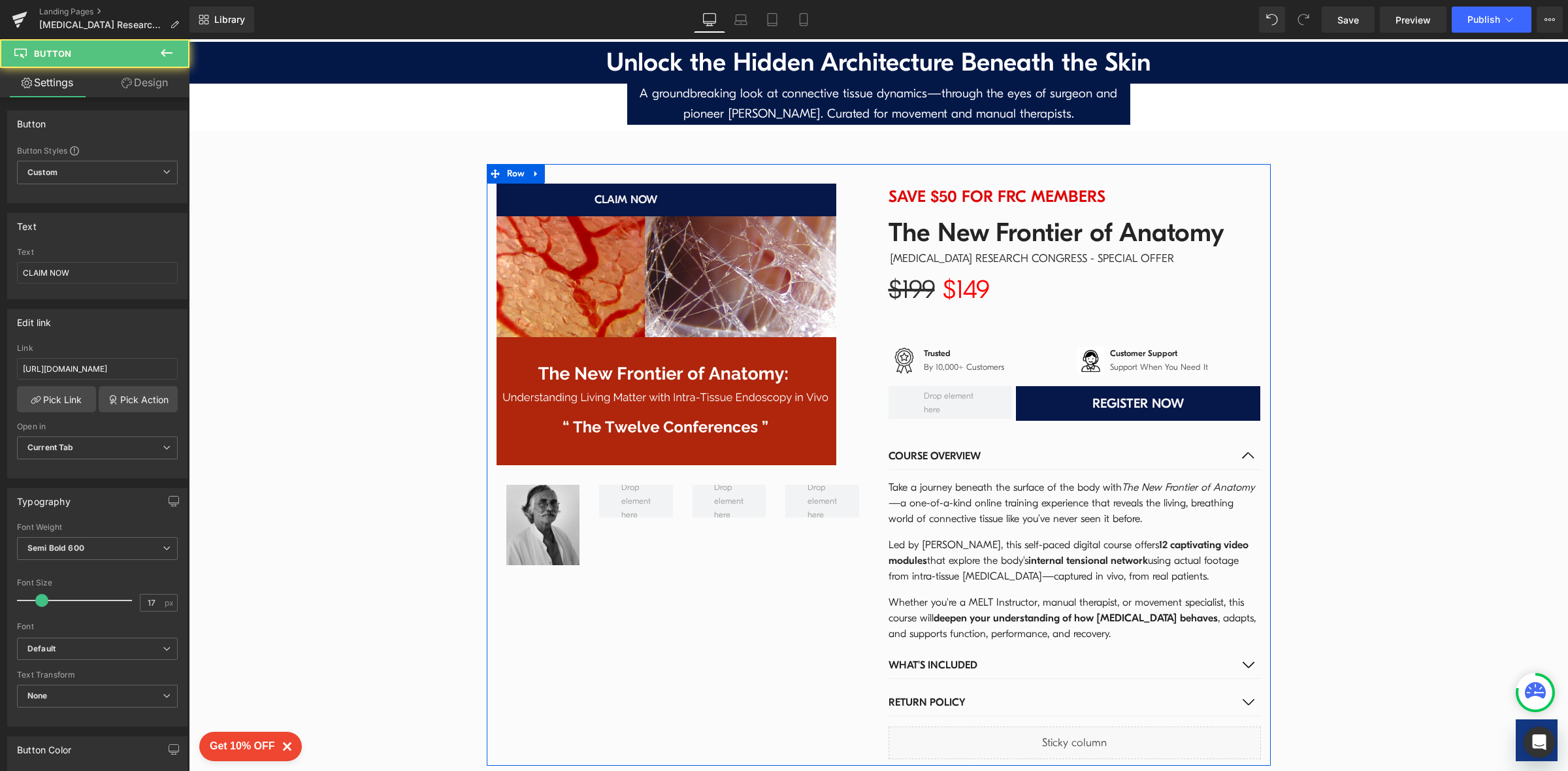
click at [659, 237] on img at bounding box center [666, 340] width 340 height 249
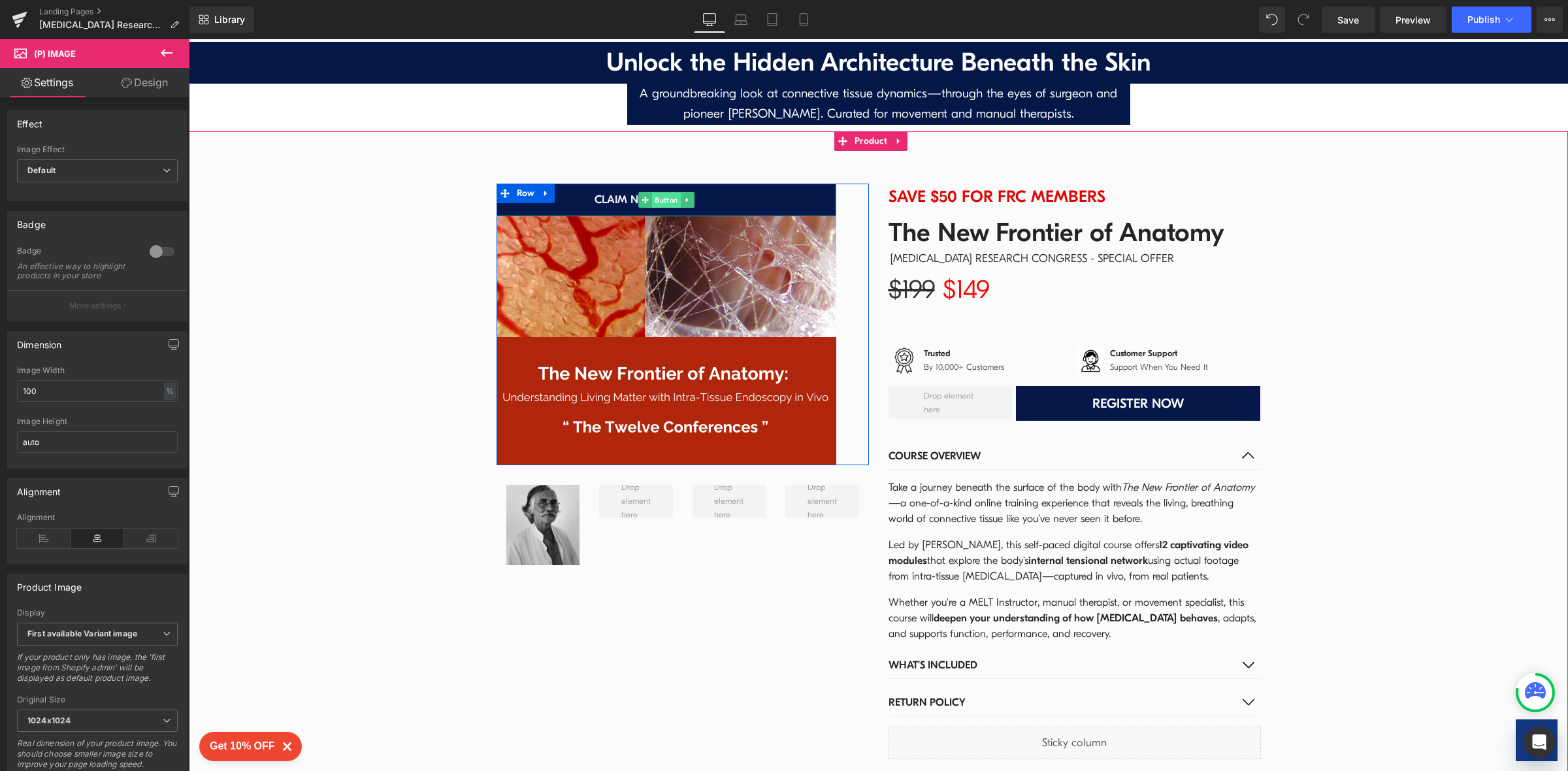
click at [652, 192] on span "Button" at bounding box center [666, 199] width 29 height 16
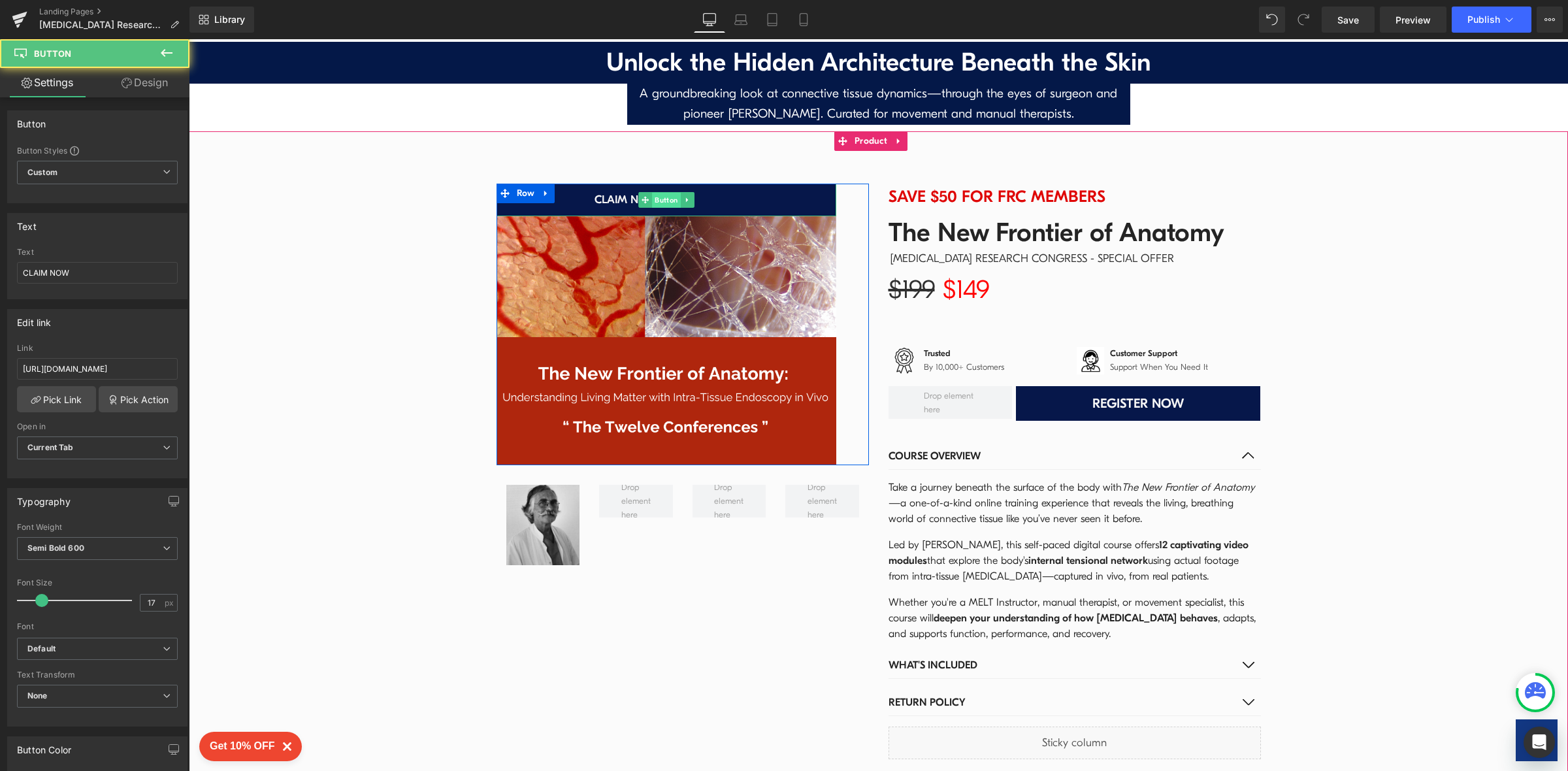
click at [652, 192] on span "Button" at bounding box center [666, 199] width 29 height 16
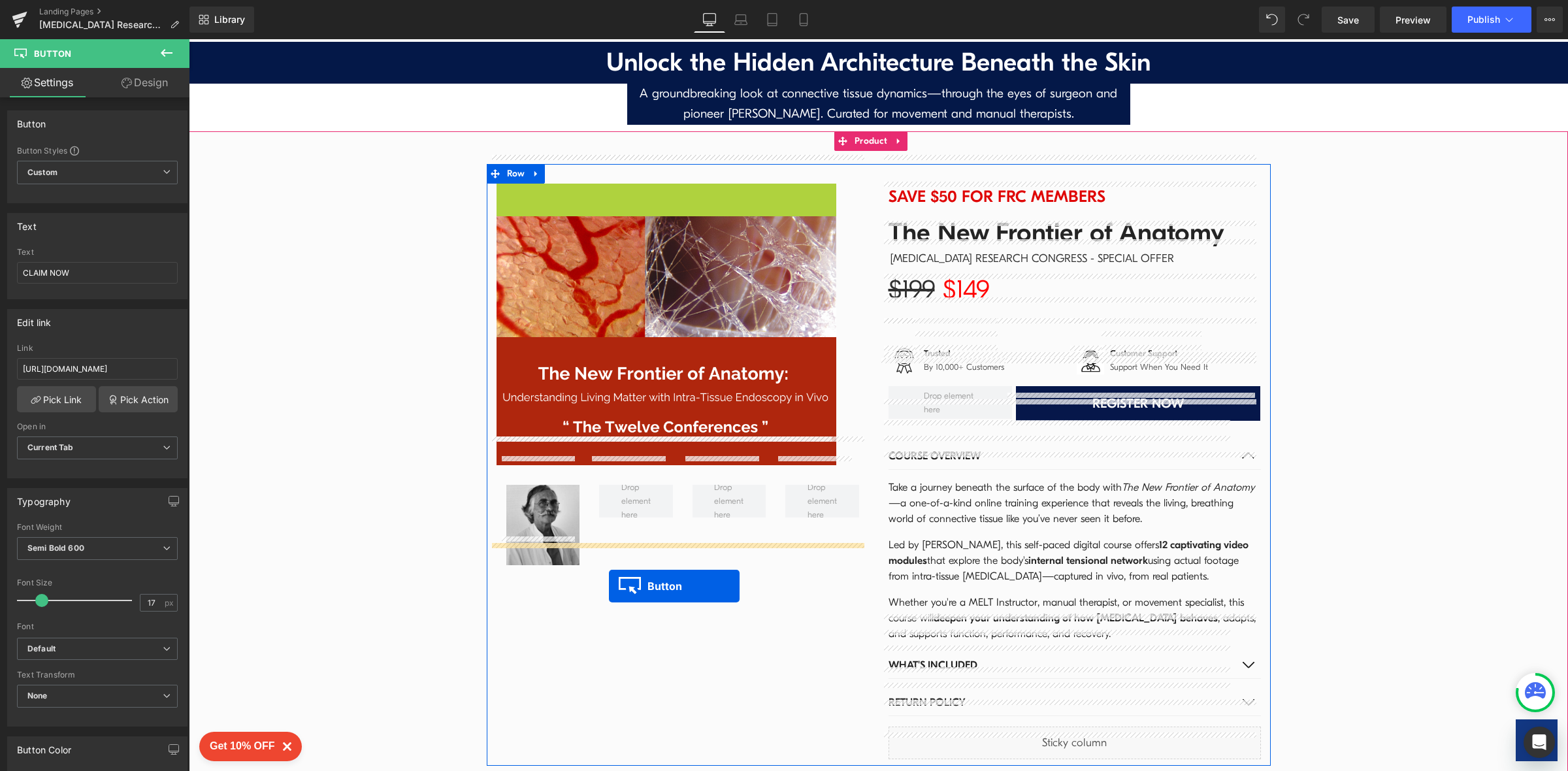
drag, startPoint x: 637, startPoint y: 169, endPoint x: 597, endPoint y: 672, distance: 504.6
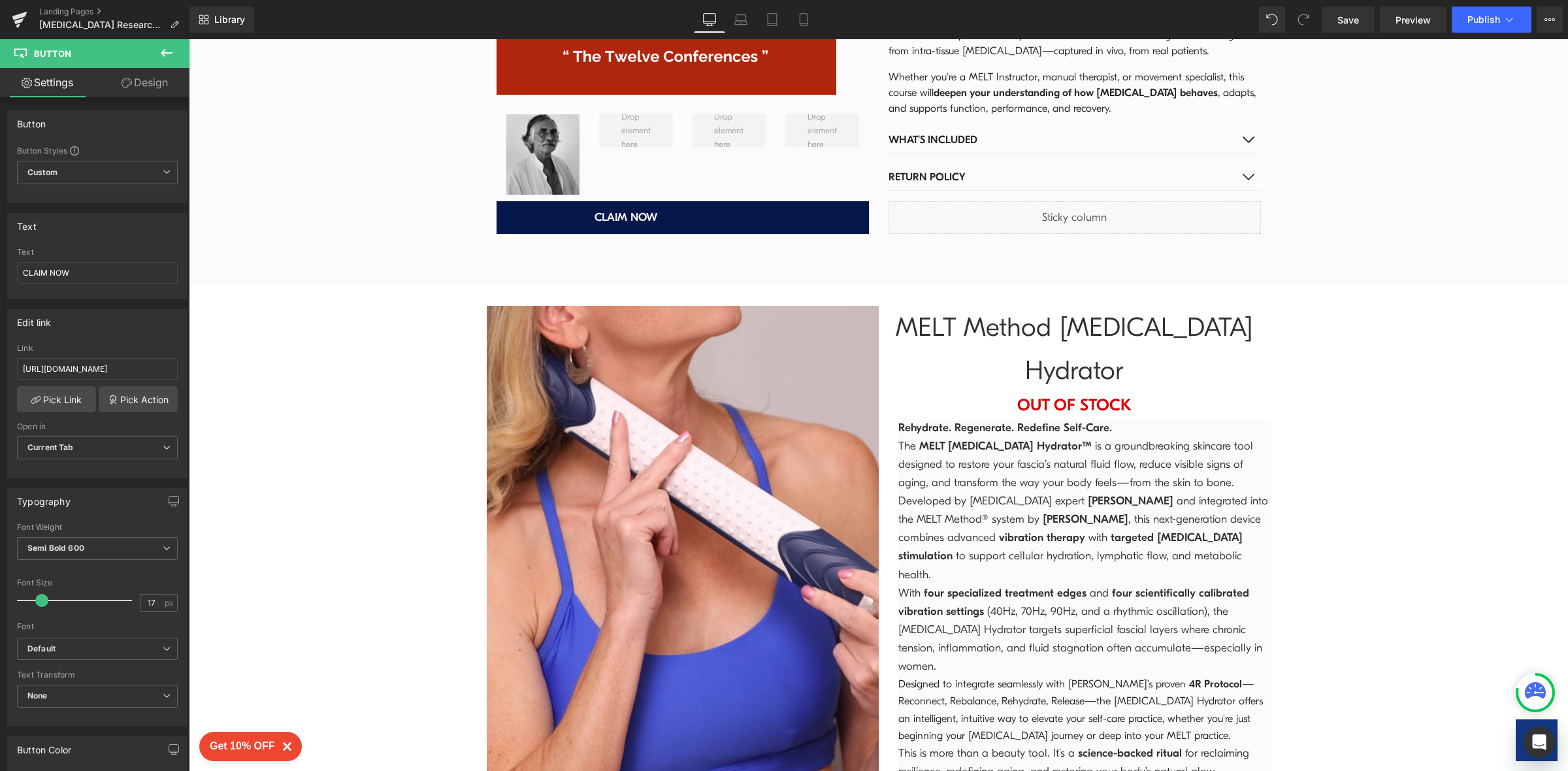
scroll to position [3098, 0]
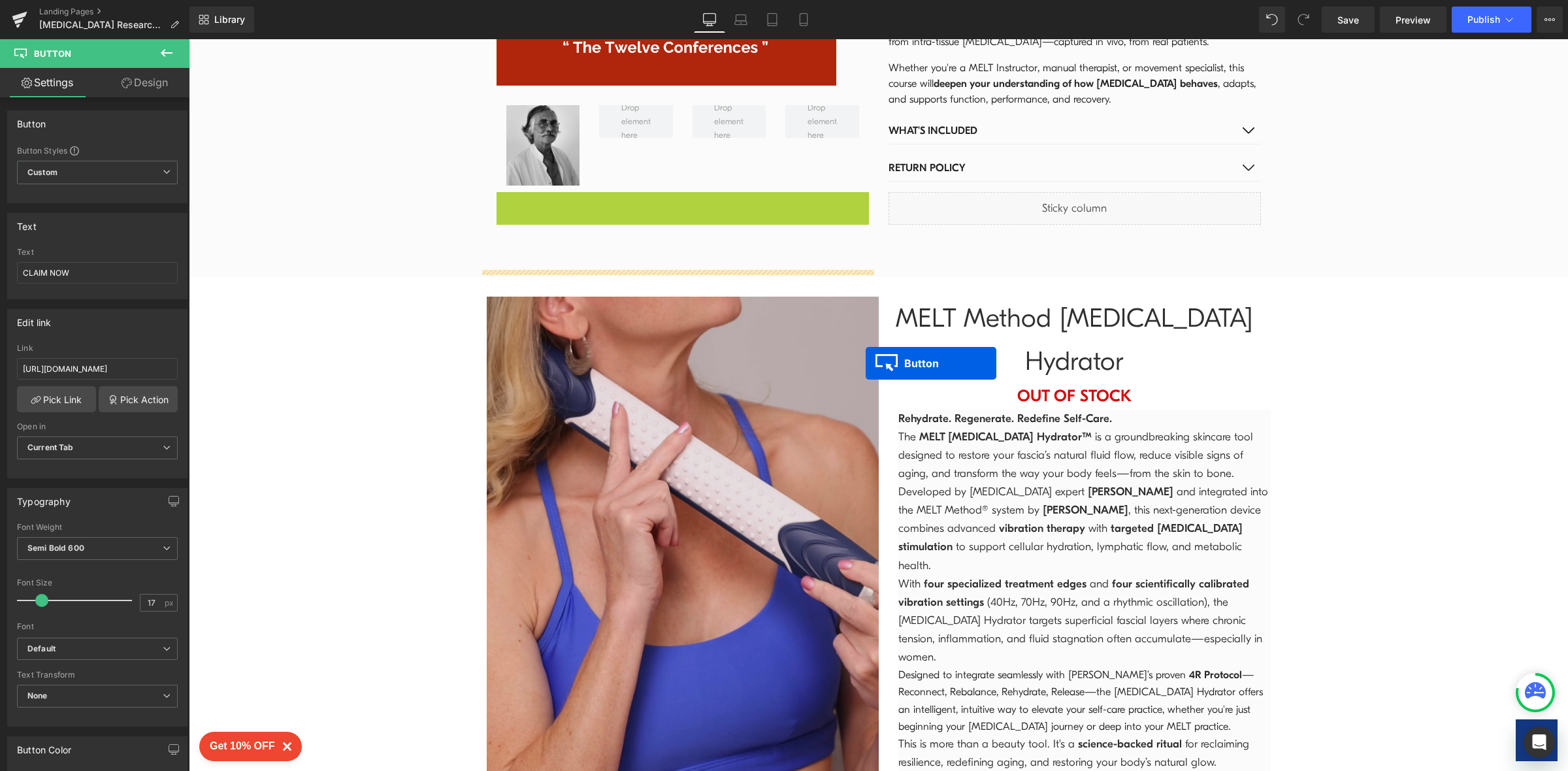
drag, startPoint x: 655, startPoint y: 182, endPoint x: 866, endPoint y: 365, distance: 279.3
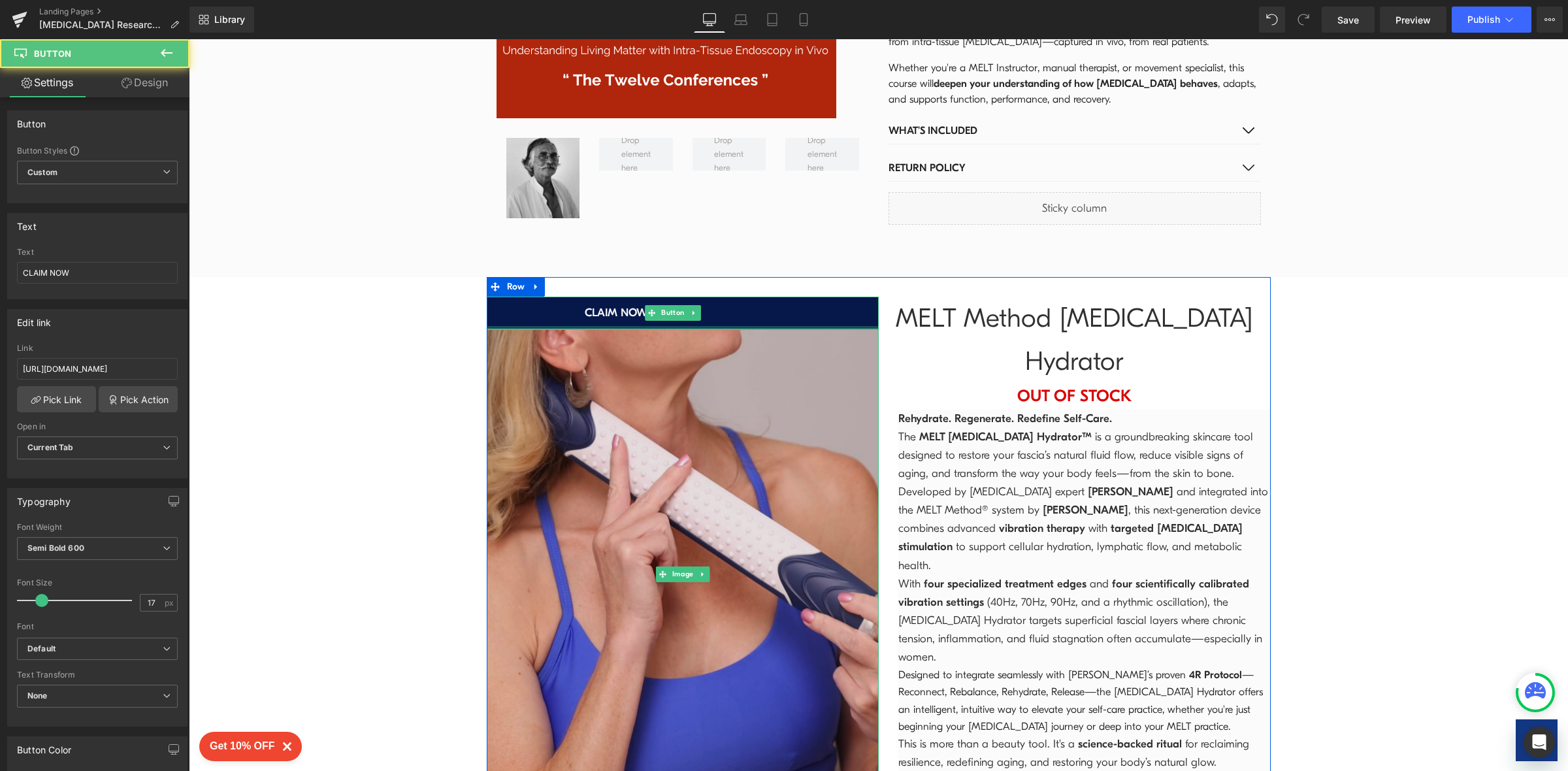
click at [866, 365] on img at bounding box center [683, 574] width 392 height 490
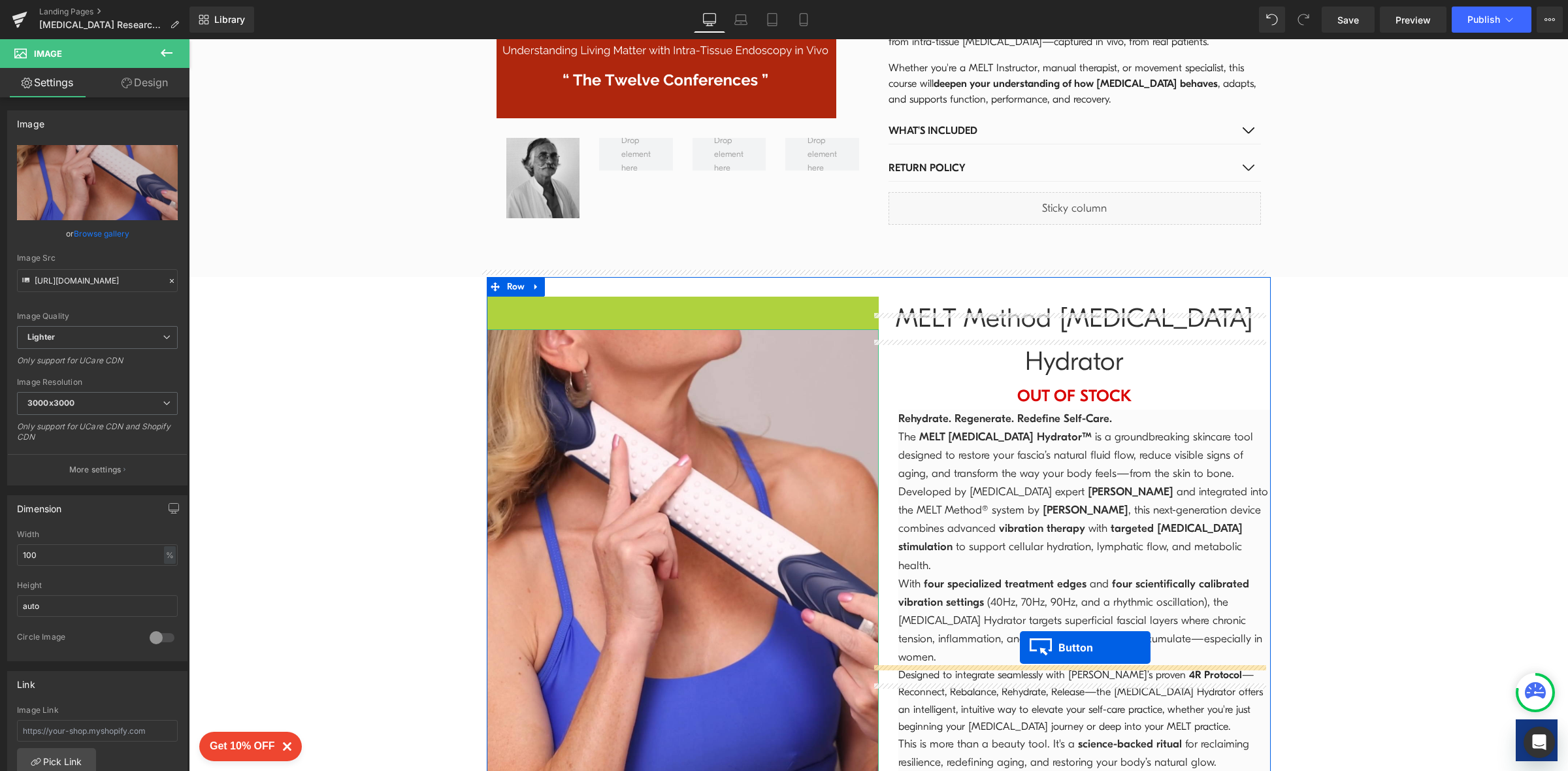
drag, startPoint x: 657, startPoint y: 286, endPoint x: 1020, endPoint y: 648, distance: 512.7
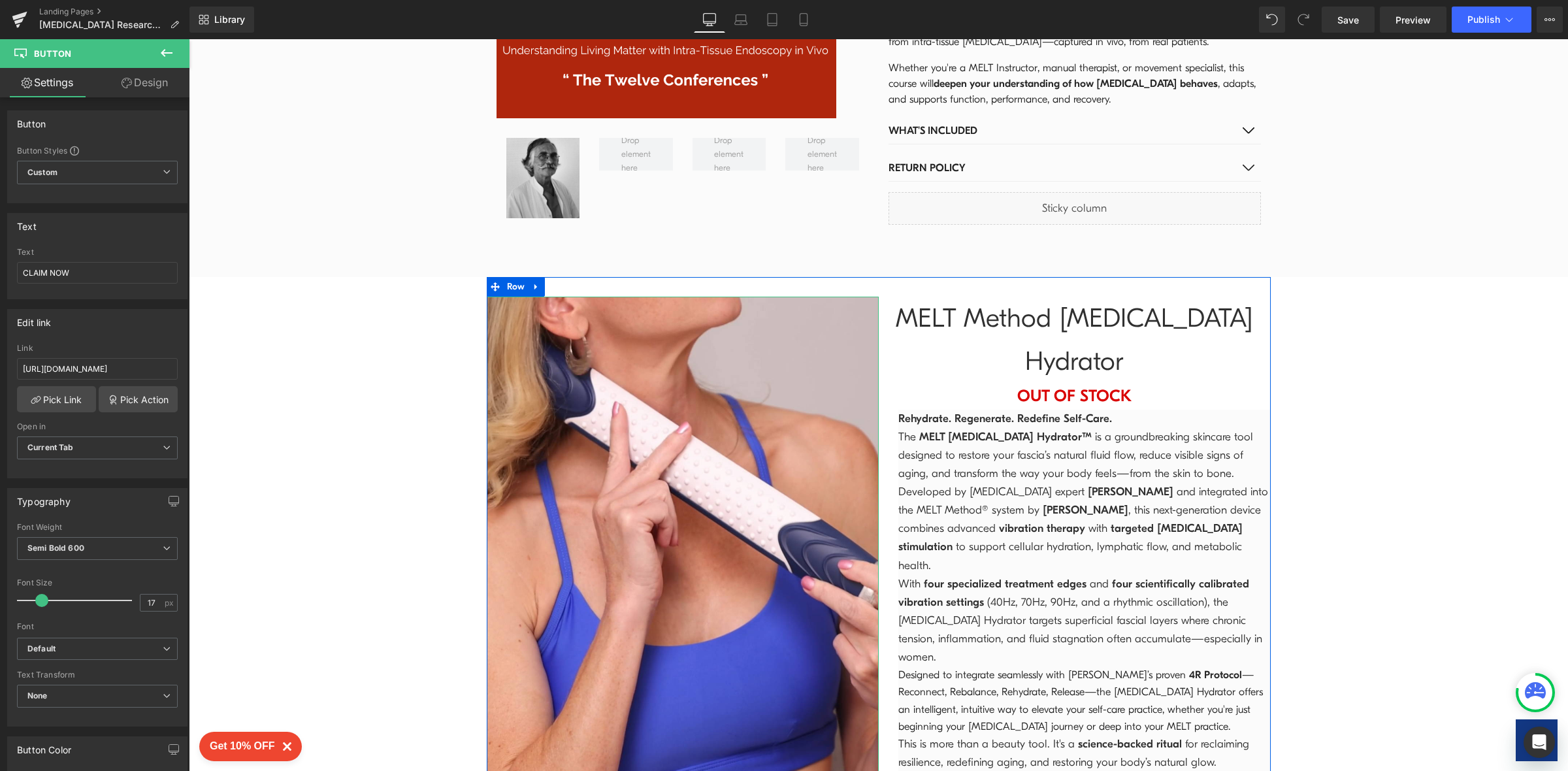
drag, startPoint x: 81, startPoint y: 269, endPoint x: 16, endPoint y: 267, distance: 65.0
click at [17, 267] on input "CLAIM NOW" at bounding box center [97, 272] width 160 height 21
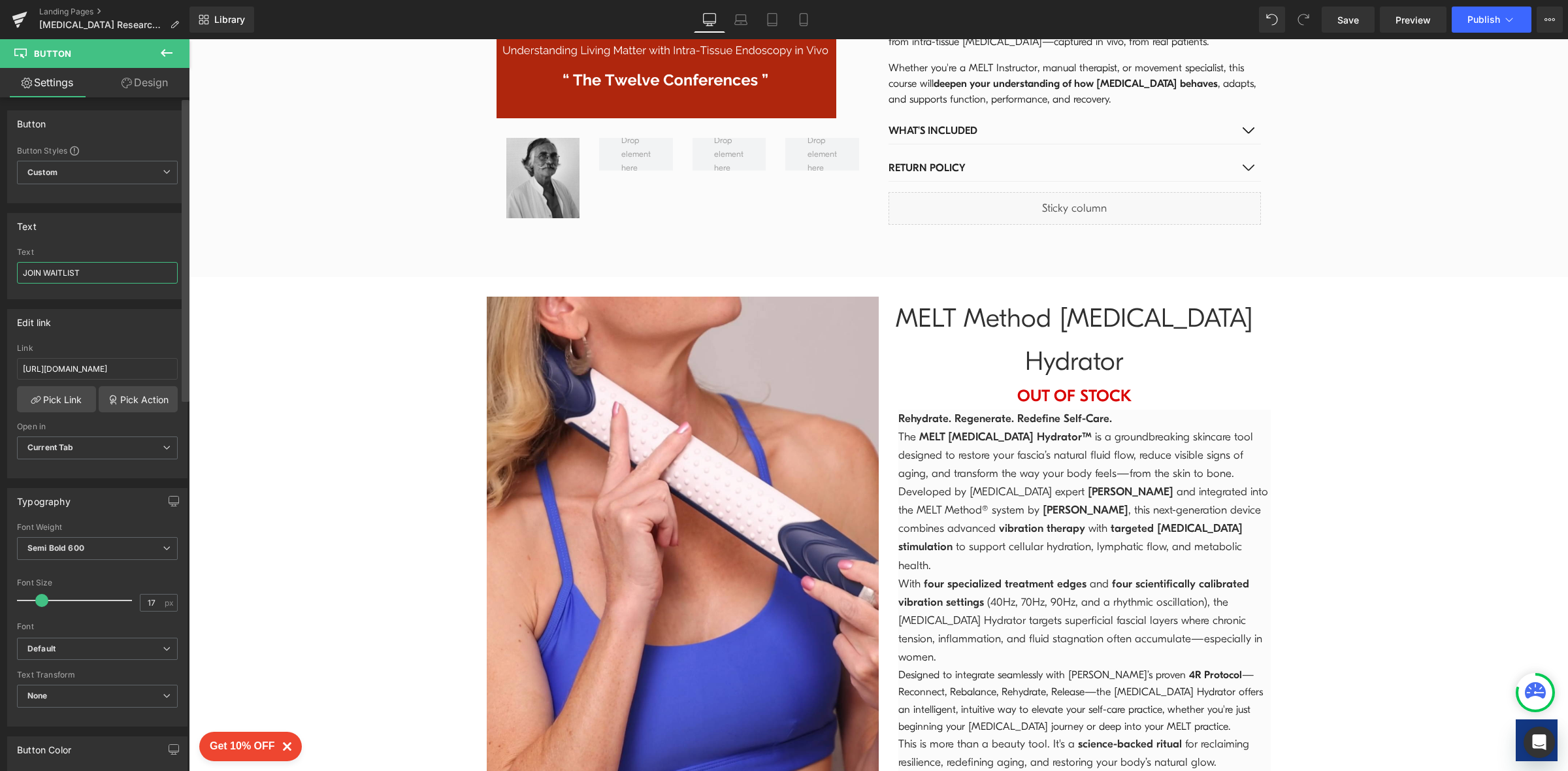
type input "JOIN WAITLIST"
click at [182, 566] on div at bounding box center [185, 437] width 8 height 674
click at [186, 568] on div at bounding box center [185, 437] width 8 height 674
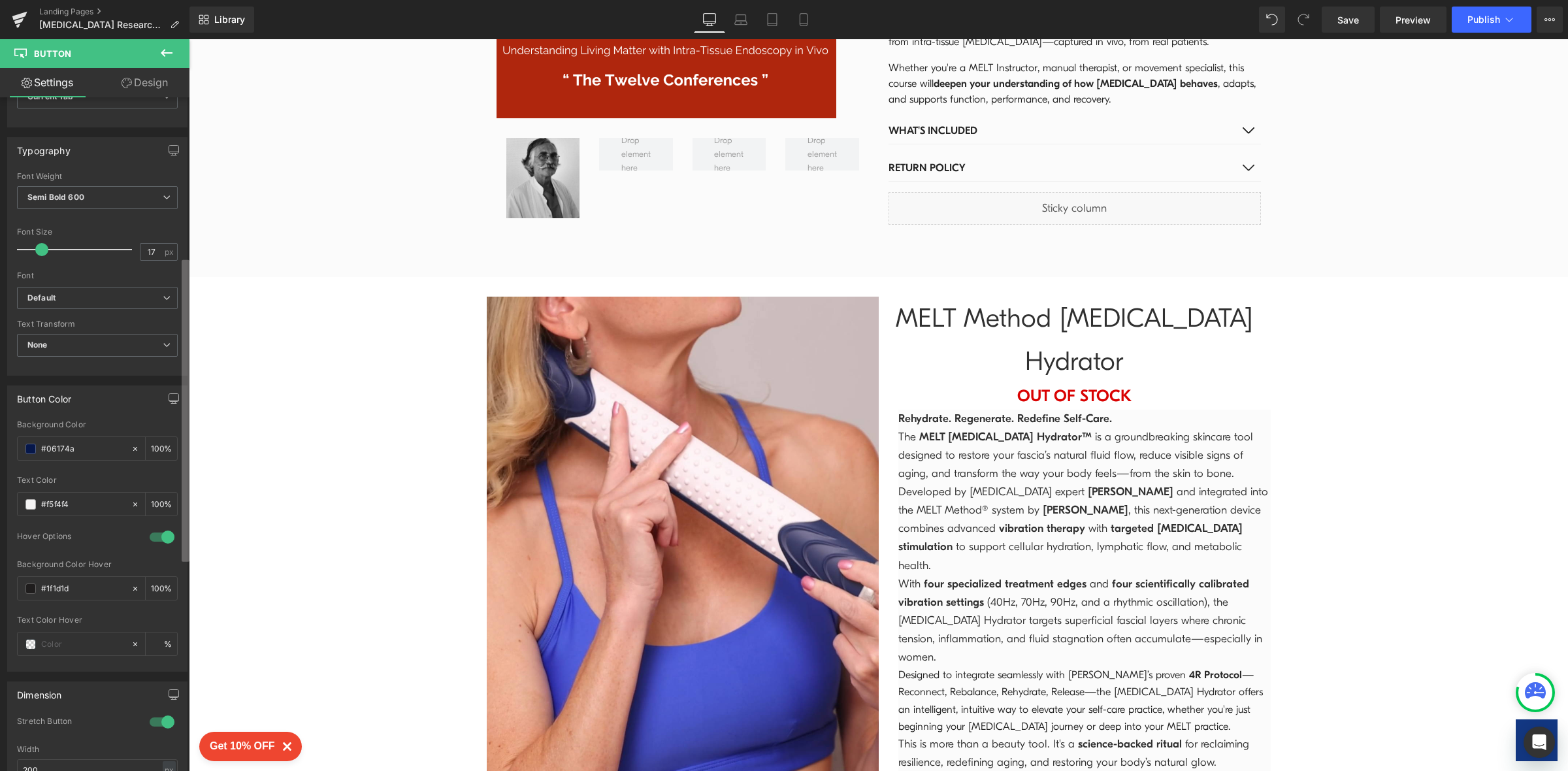
scroll to position [353, 0]
click at [188, 510] on b at bounding box center [185, 411] width 8 height 302
click at [153, 729] on div at bounding box center [162, 720] width 32 height 21
click at [147, 79] on link "Design" at bounding box center [145, 82] width 95 height 29
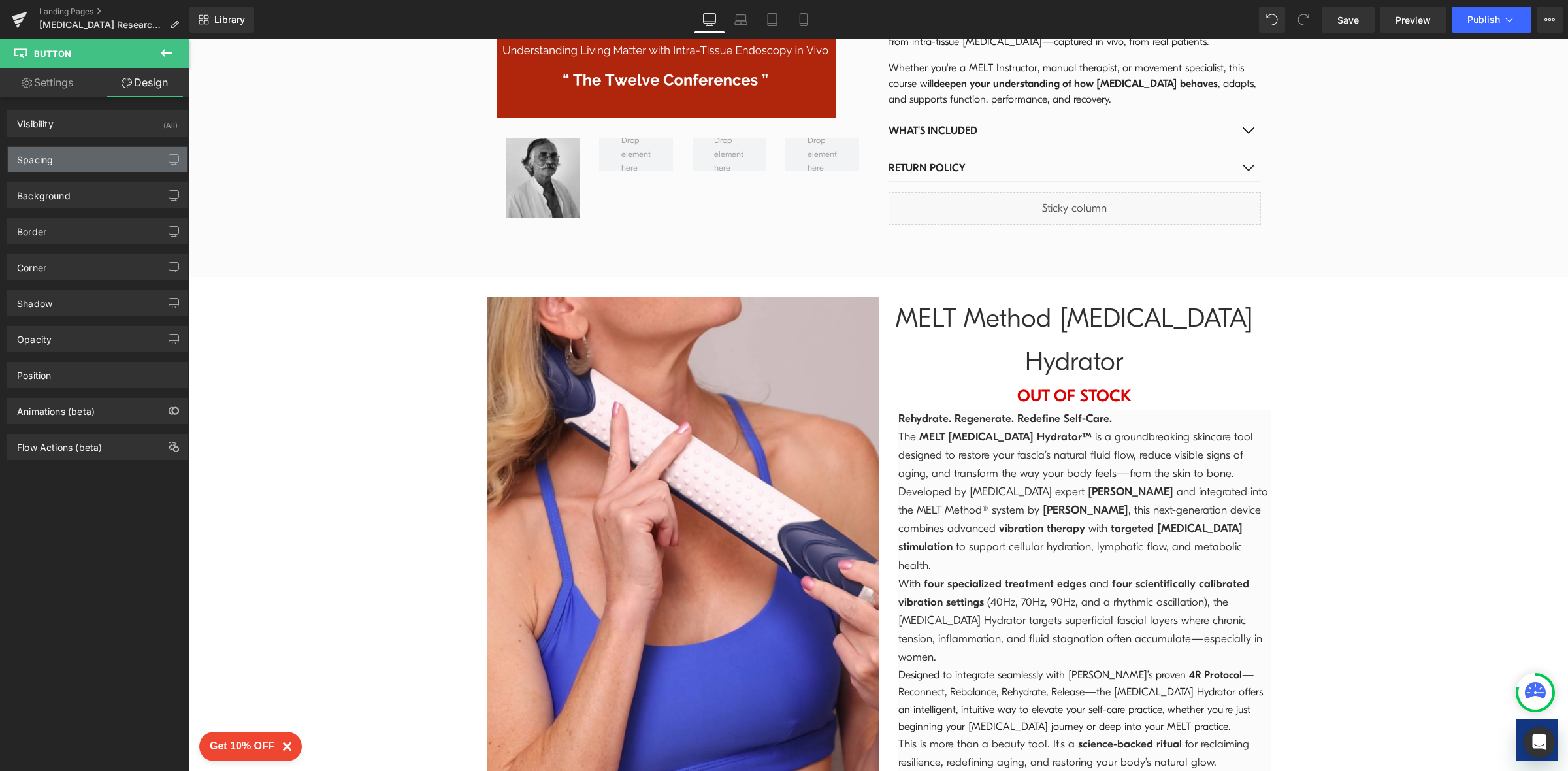
click at [147, 157] on div "Spacing" at bounding box center [97, 159] width 179 height 25
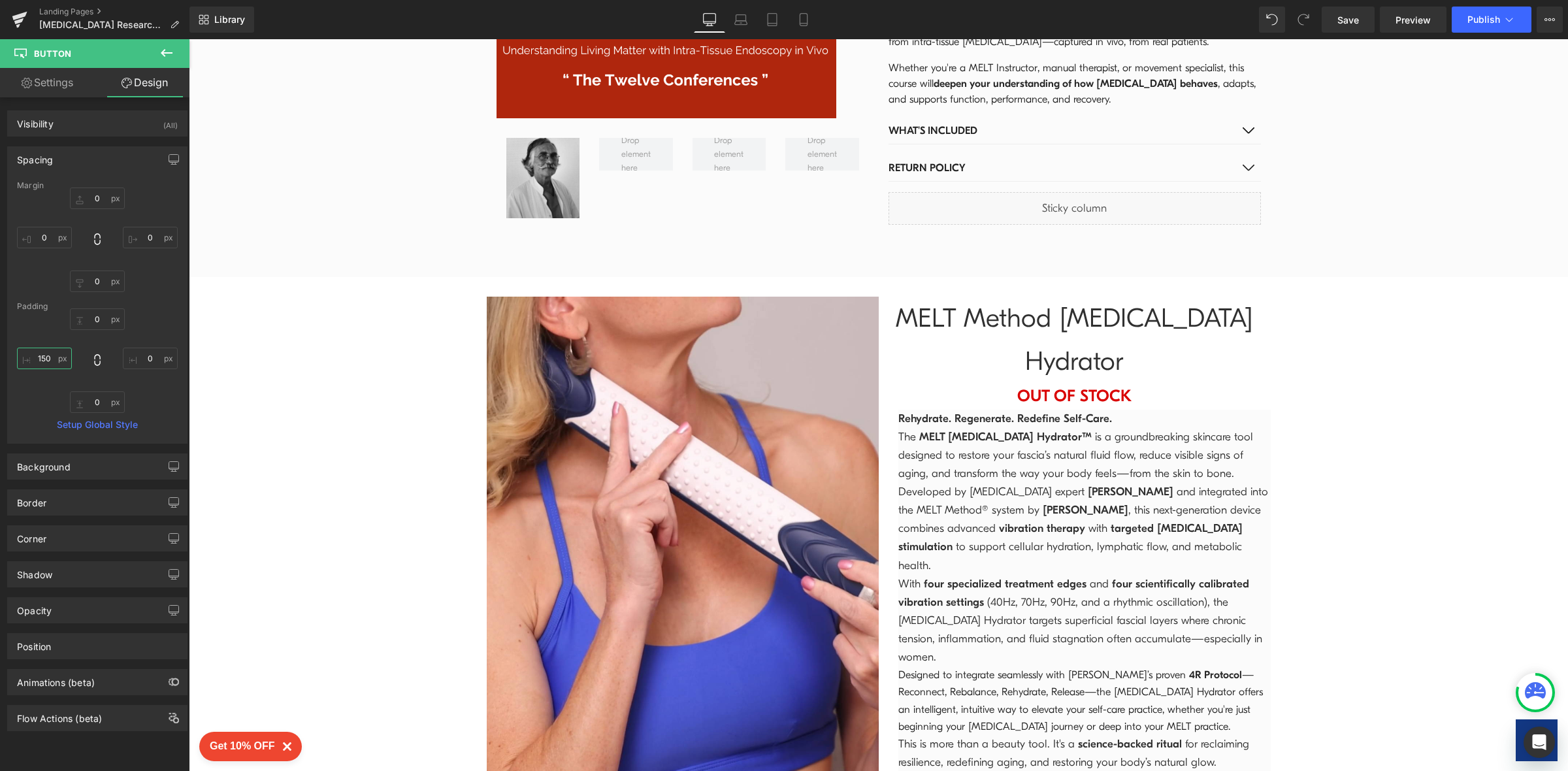
click at [53, 359] on input "150" at bounding box center [45, 358] width 55 height 21
type input "44"
click at [60, 79] on link "Settings" at bounding box center [47, 82] width 95 height 29
type input "100"
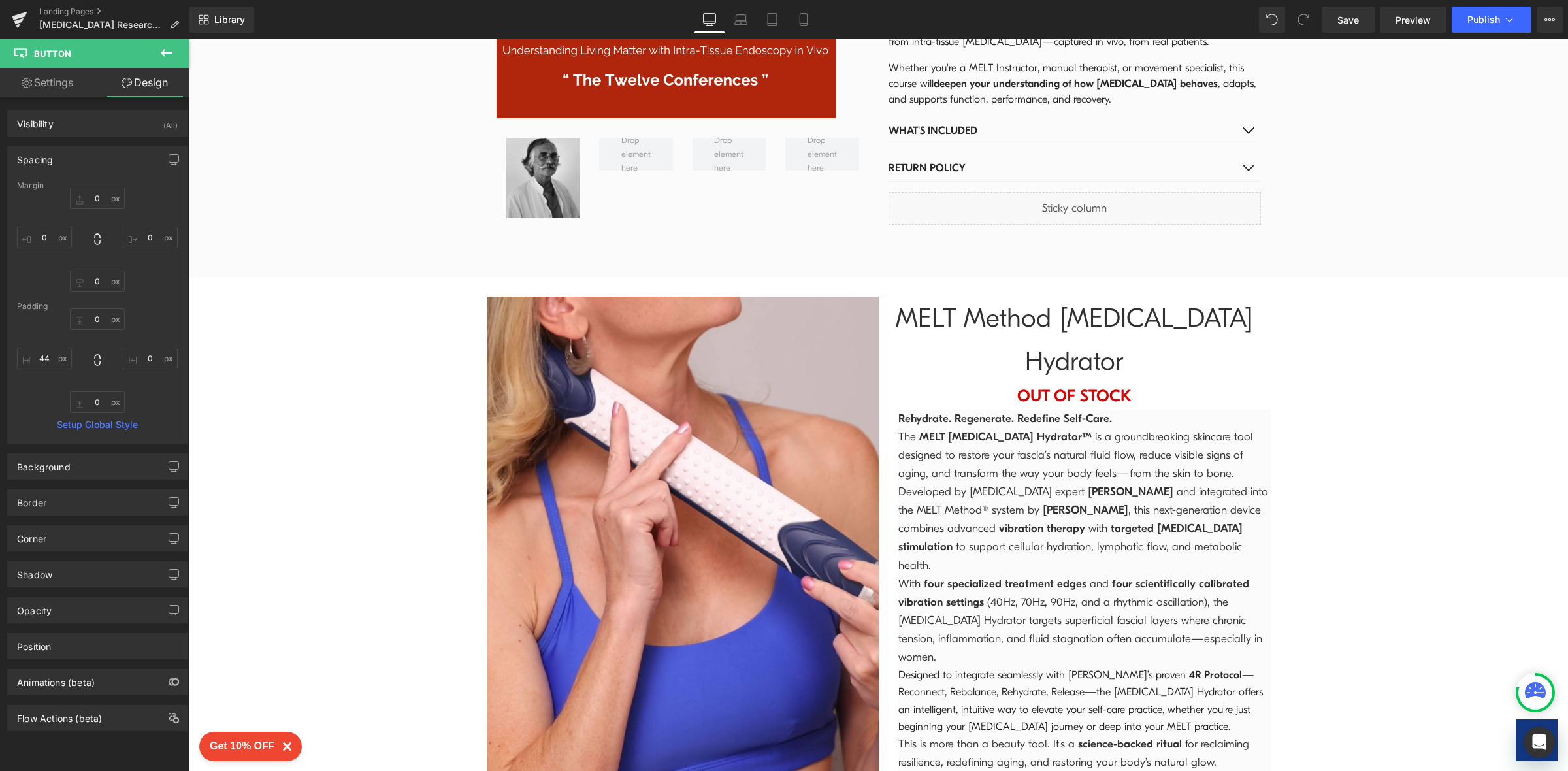
type input "100"
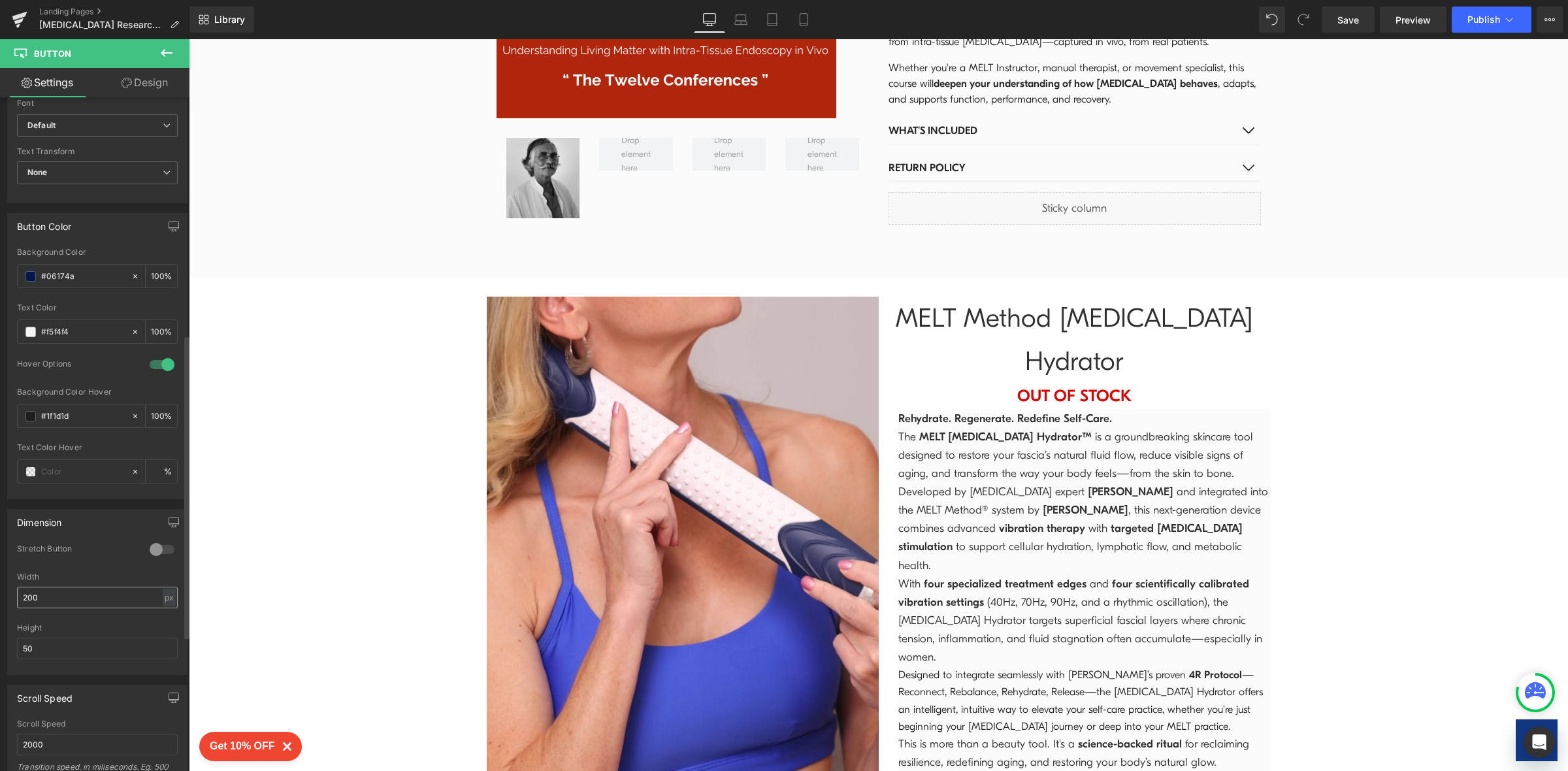
scroll to position [532, 0]
click at [77, 600] on input "200" at bounding box center [97, 589] width 160 height 21
type input "2"
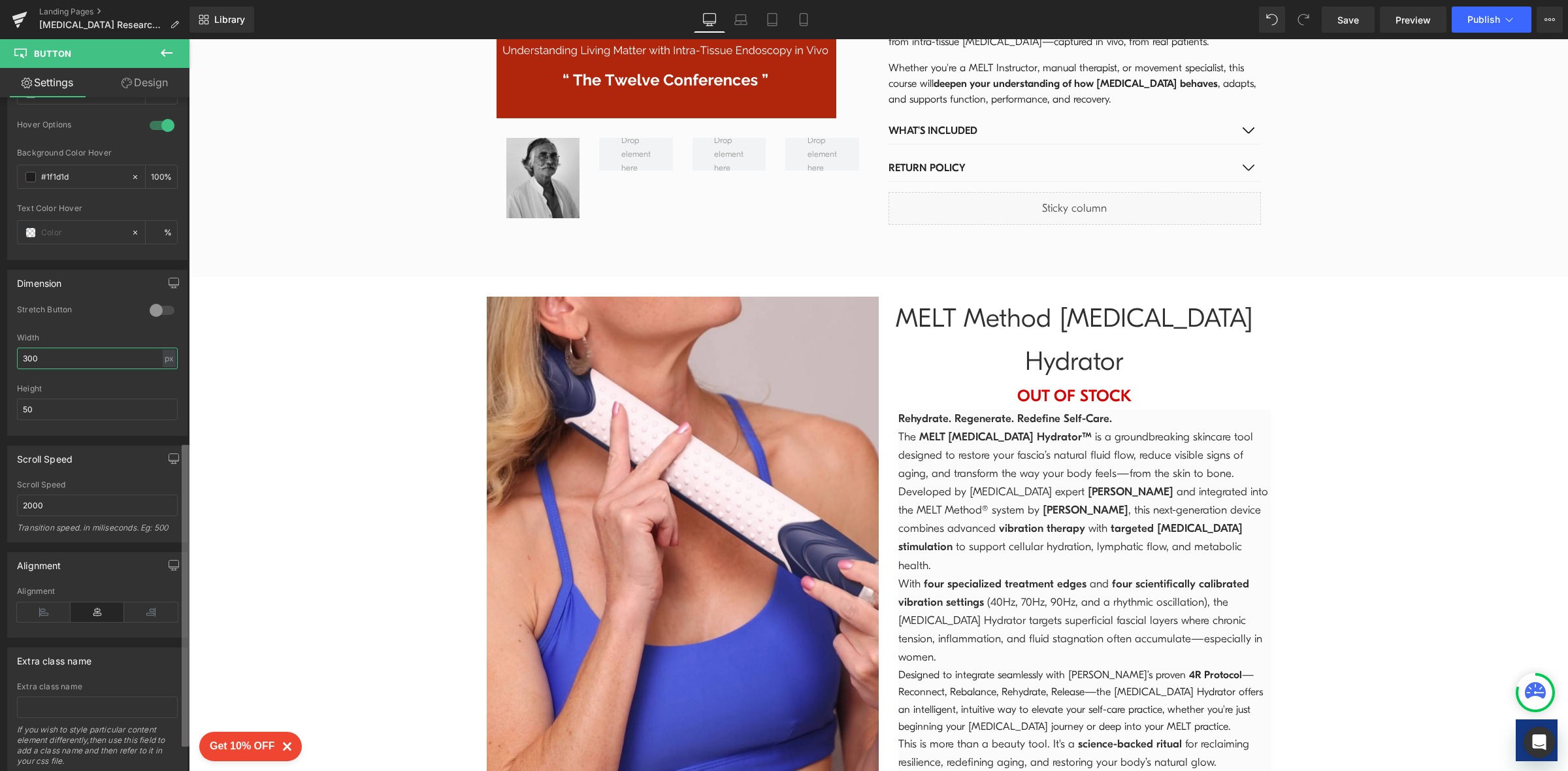
scroll to position [766, 0]
click at [186, 735] on b at bounding box center [185, 598] width 8 height 302
type input "300"
click at [51, 618] on icon at bounding box center [44, 608] width 53 height 20
click at [93, 618] on icon at bounding box center [97, 608] width 53 height 20
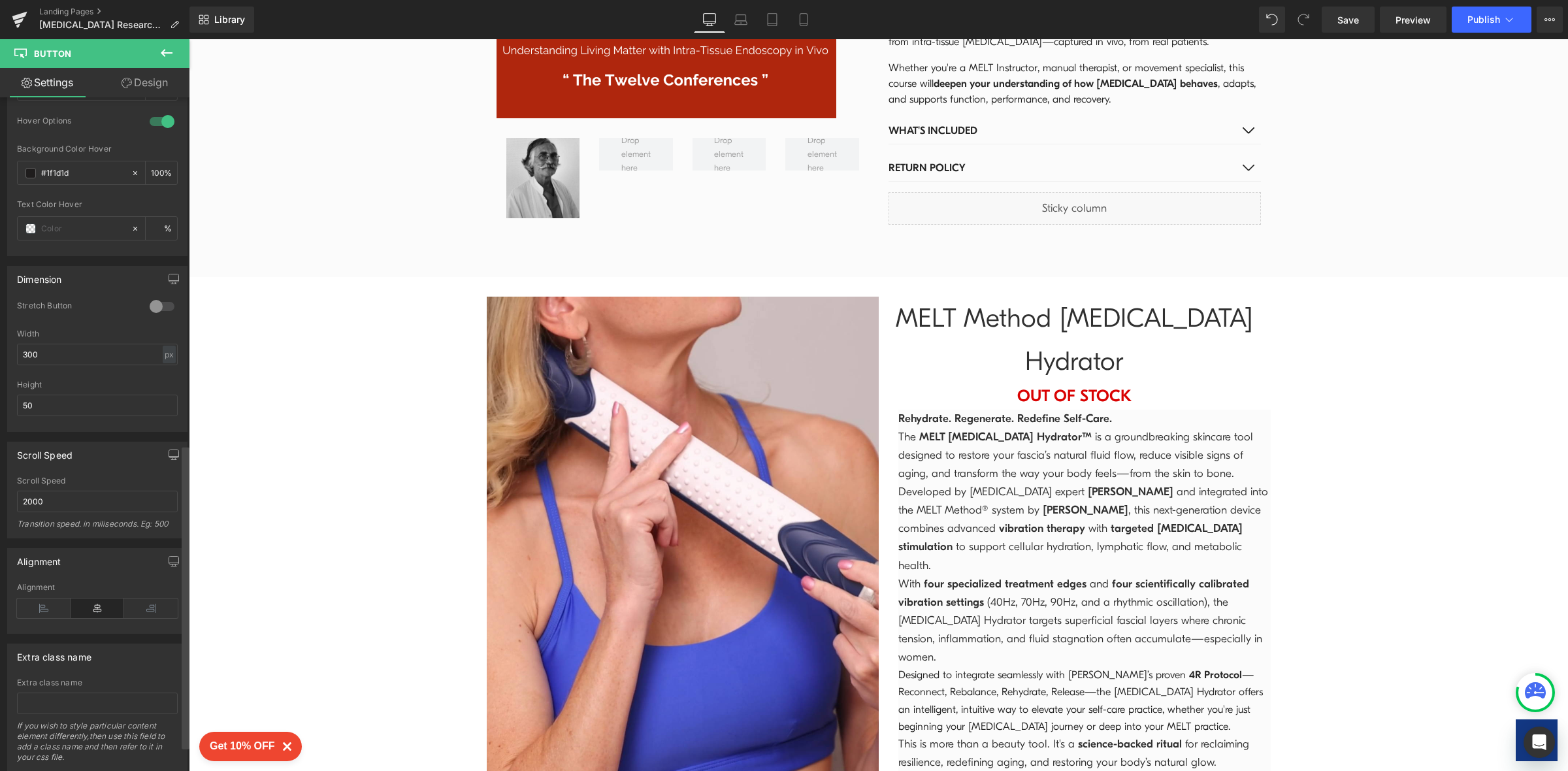
click at [185, 424] on div at bounding box center [185, 437] width 8 height 674
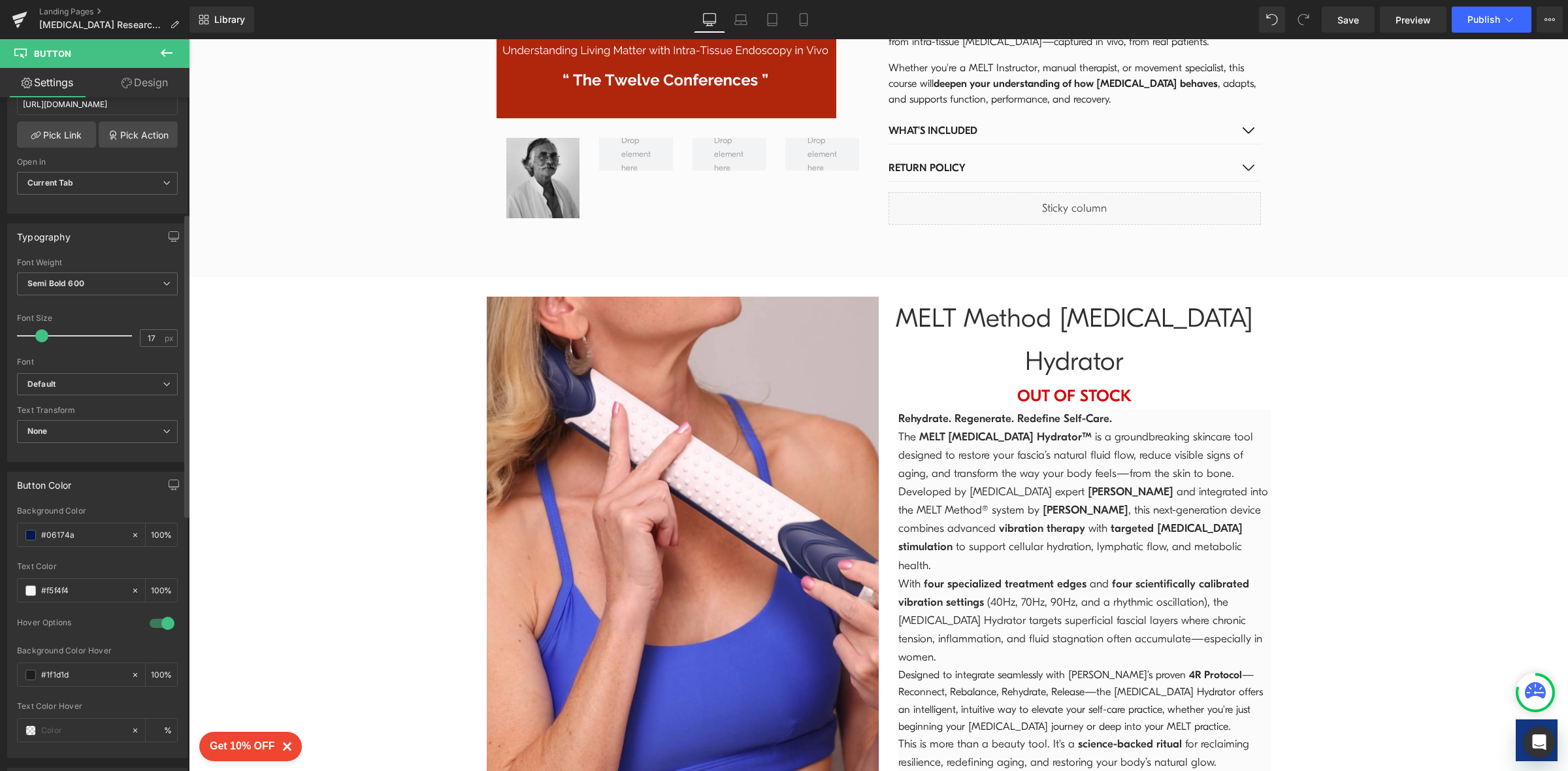
scroll to position [273, 0]
click at [127, 245] on div "Typography Thin 100 Semi Thin 200 Light 300 Regular 400 Medium 500 Semi Bold 60…" at bounding box center [97, 334] width 180 height 238
click at [169, 232] on icon "button" at bounding box center [173, 228] width 10 height 10
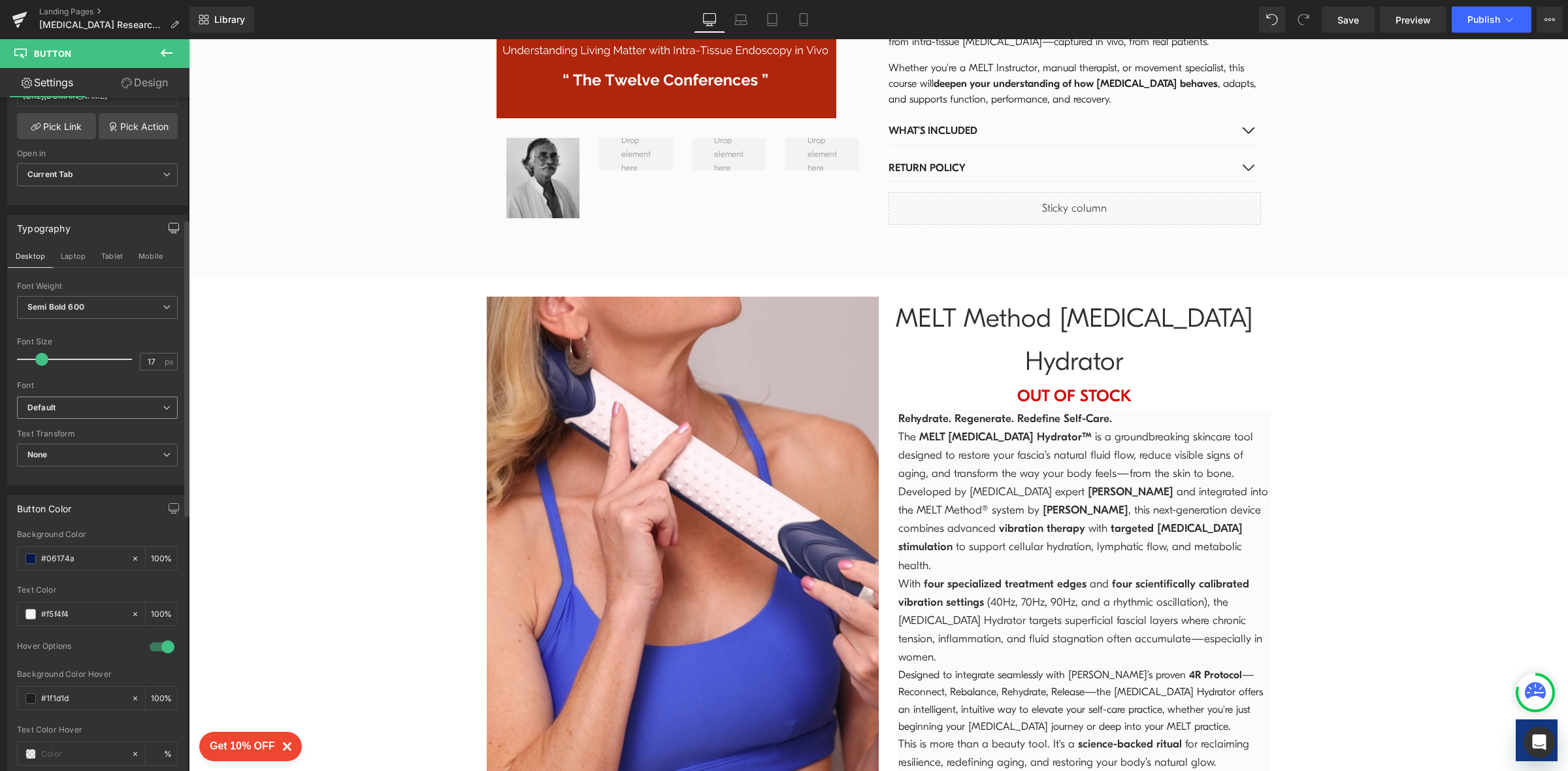
click at [96, 413] on b "Default" at bounding box center [95, 408] width 135 height 11
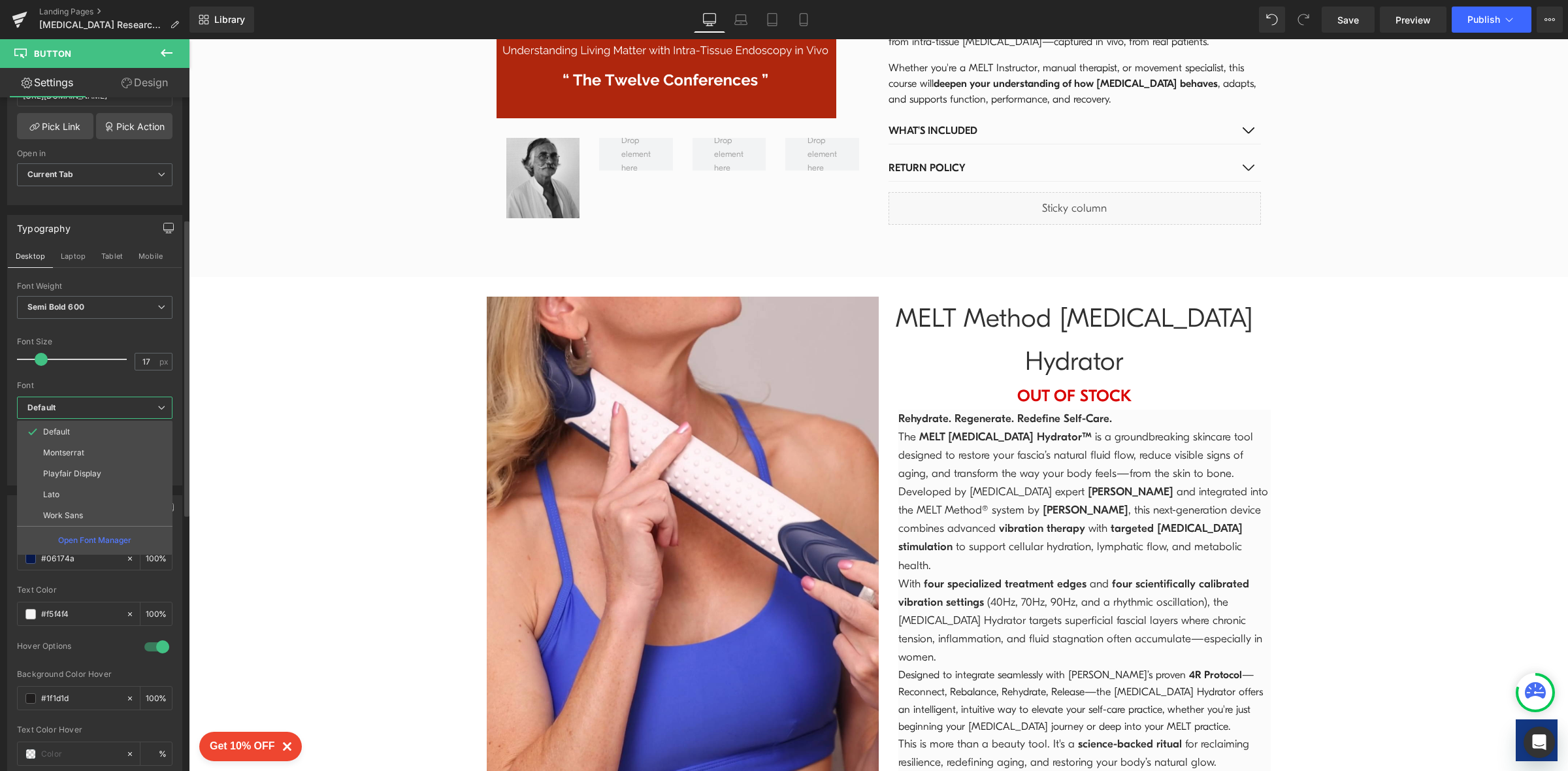
click at [96, 413] on b "Default" at bounding box center [93, 408] width 130 height 11
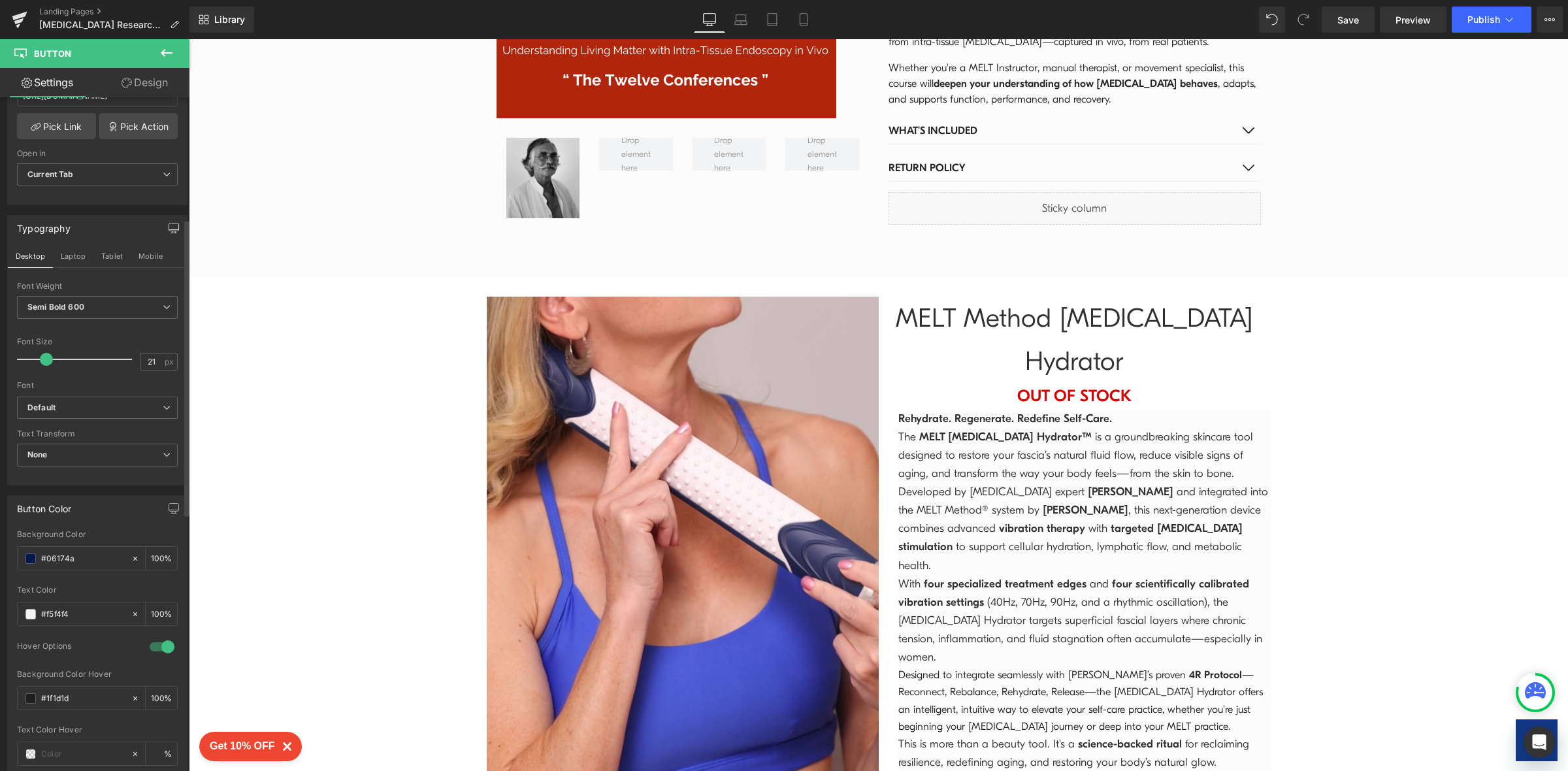
type input "22"
click at [43, 360] on span at bounding box center [47, 359] width 13 height 13
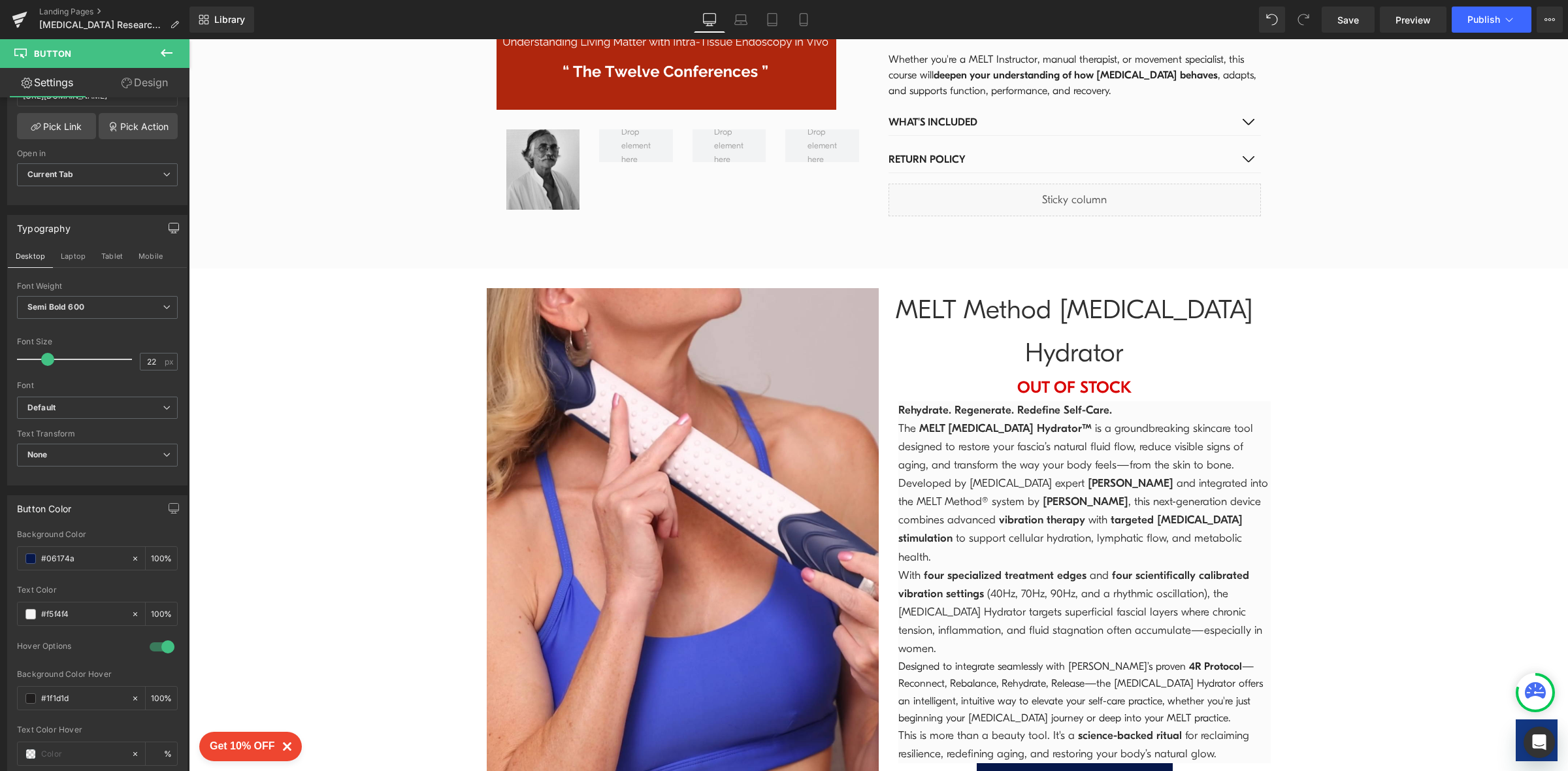
scroll to position [3116, 0]
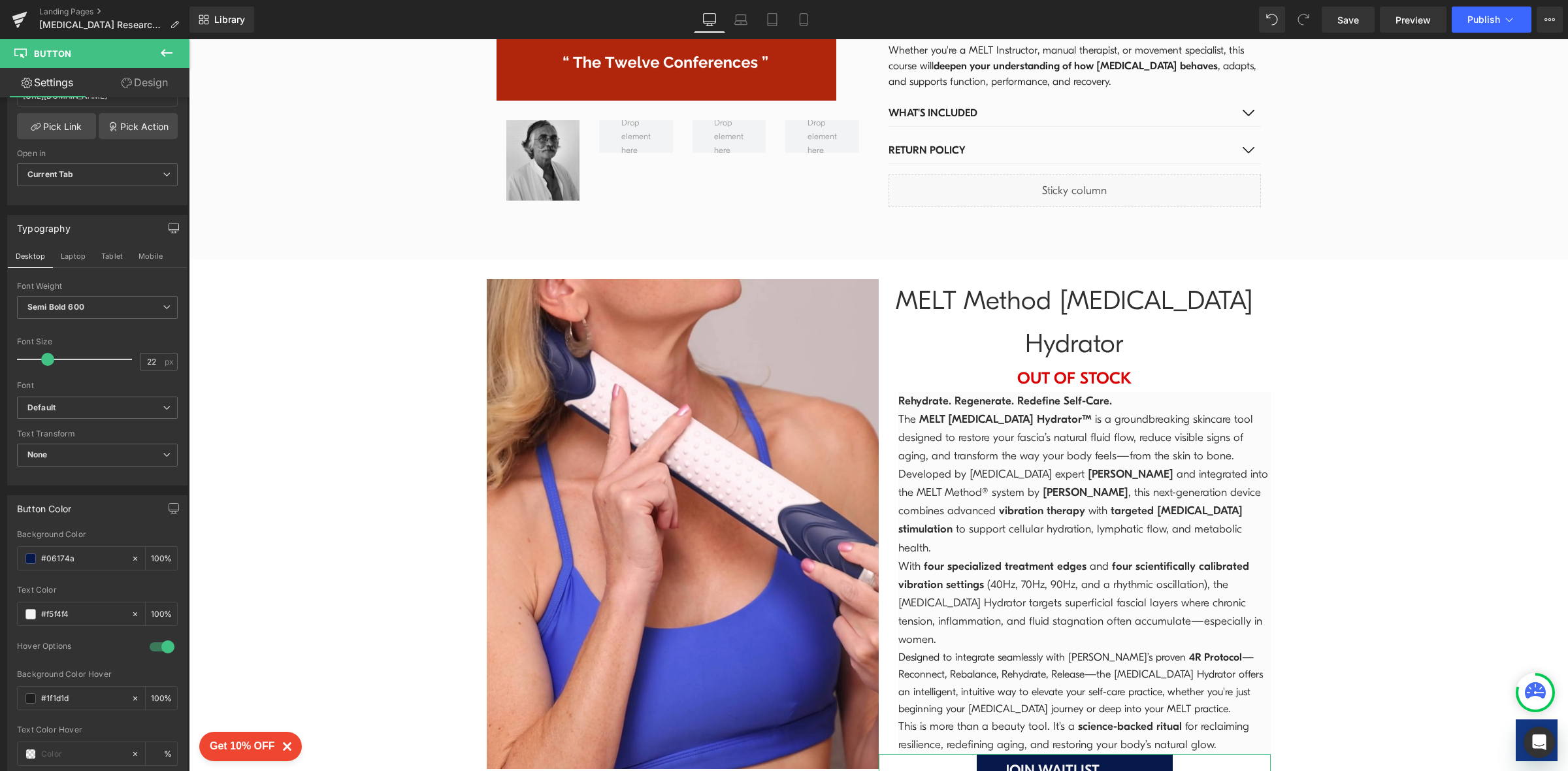
click at [155, 75] on link "Design" at bounding box center [145, 82] width 95 height 29
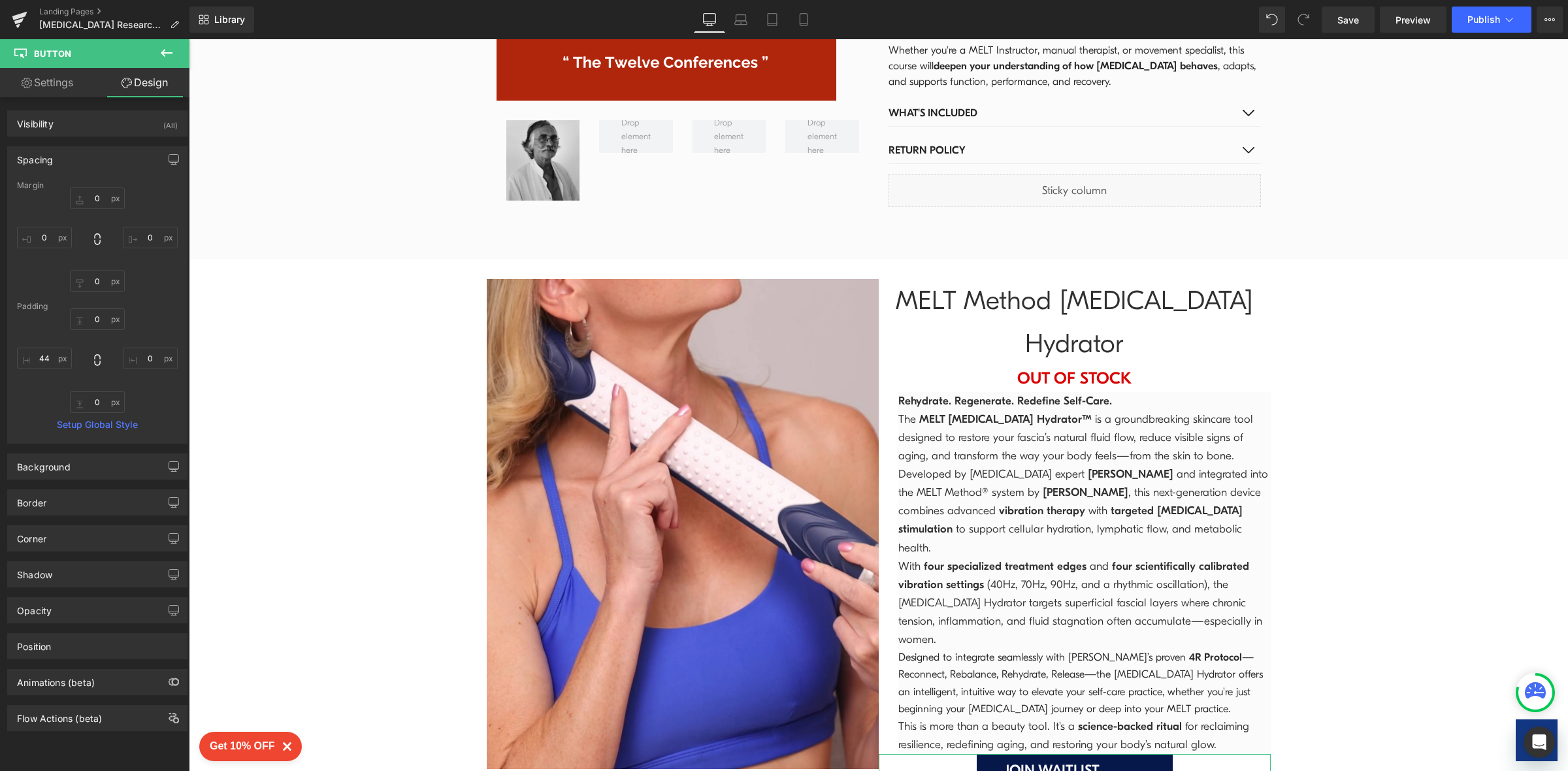
type input "0"
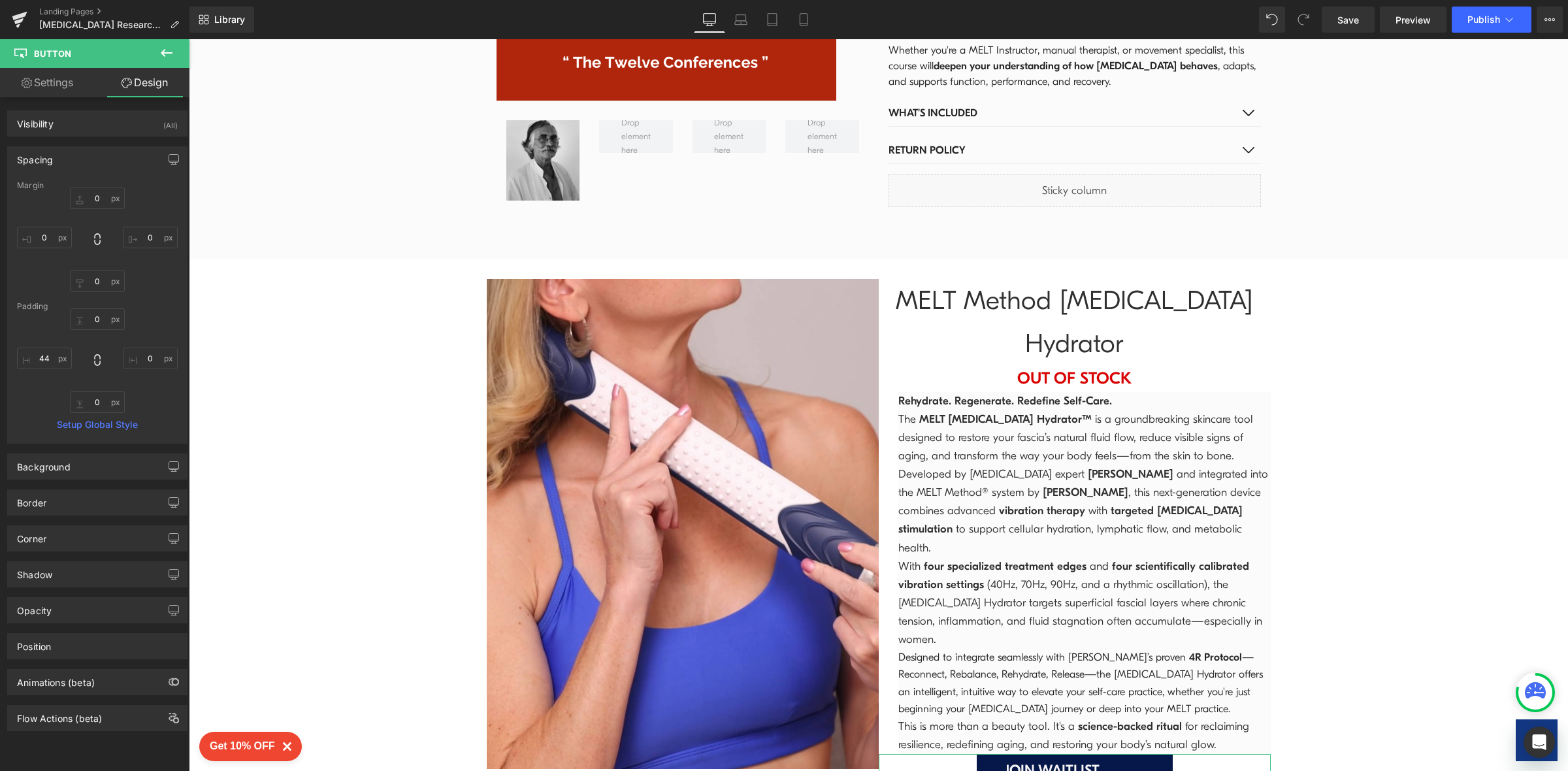
type input "0"
click at [55, 356] on input "44" at bounding box center [45, 358] width 55 height 21
type input "75"
click at [807, 16] on icon at bounding box center [803, 19] width 13 height 13
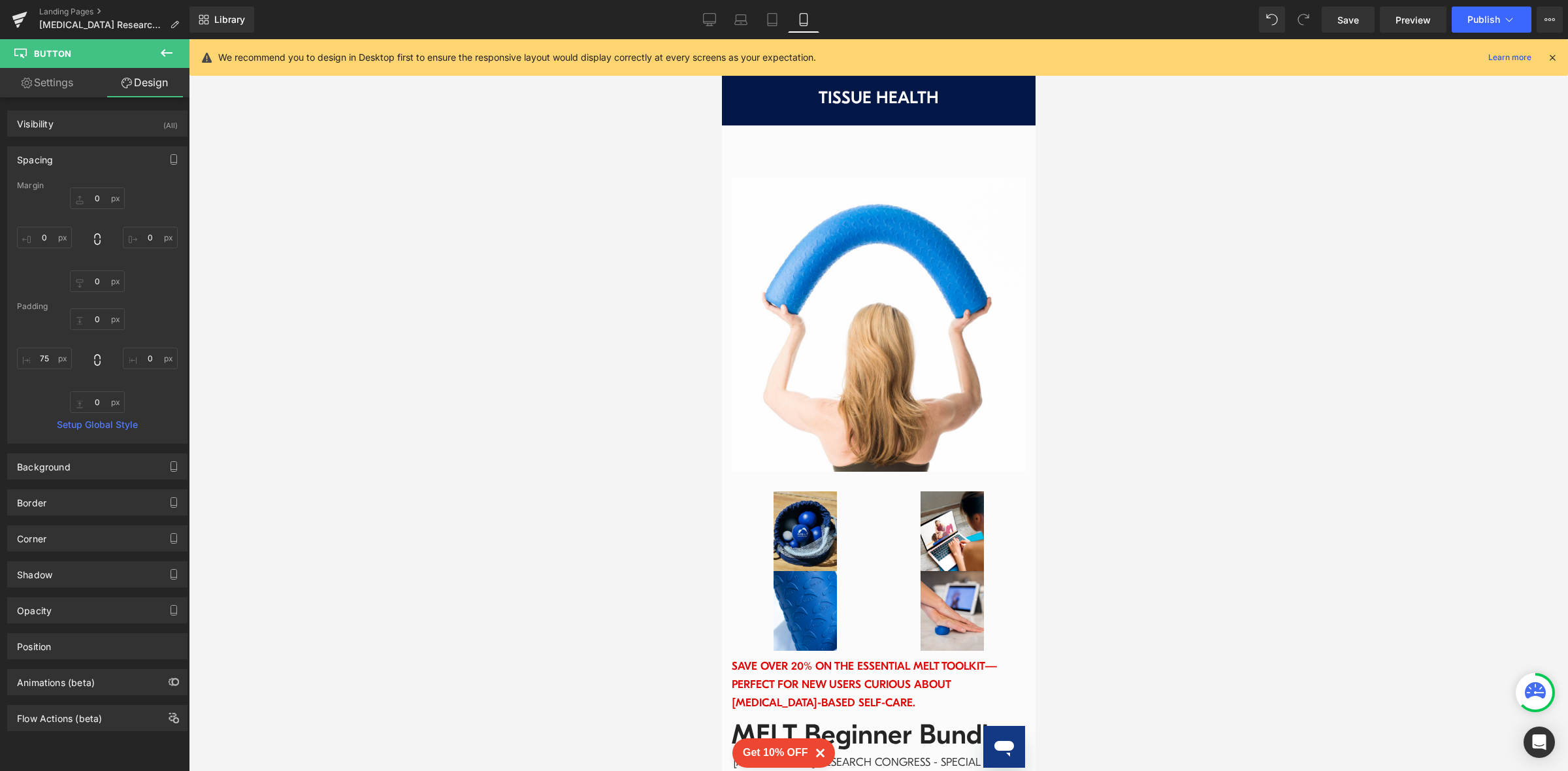
type input "0"
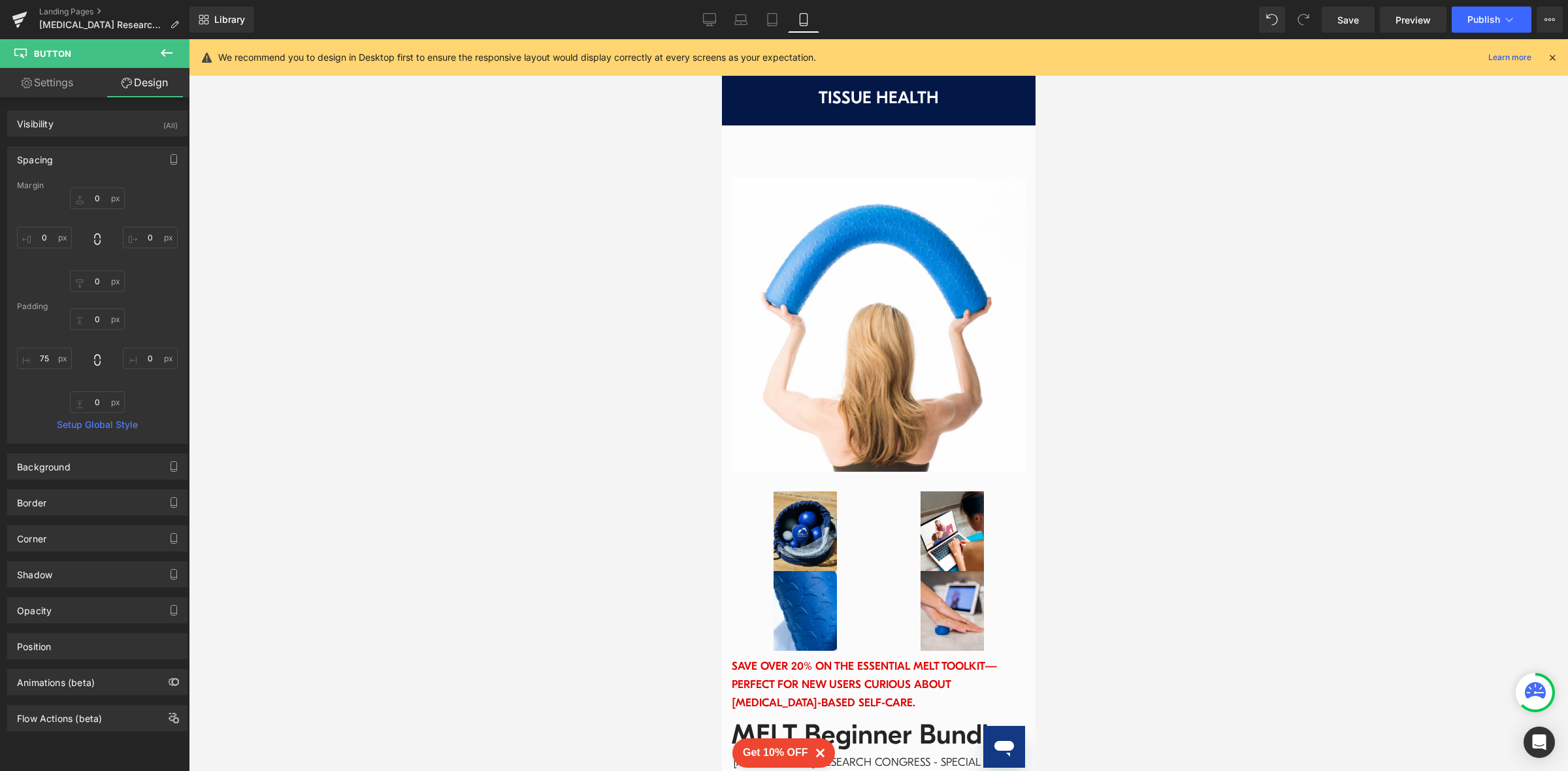
type input "0"
type input "50"
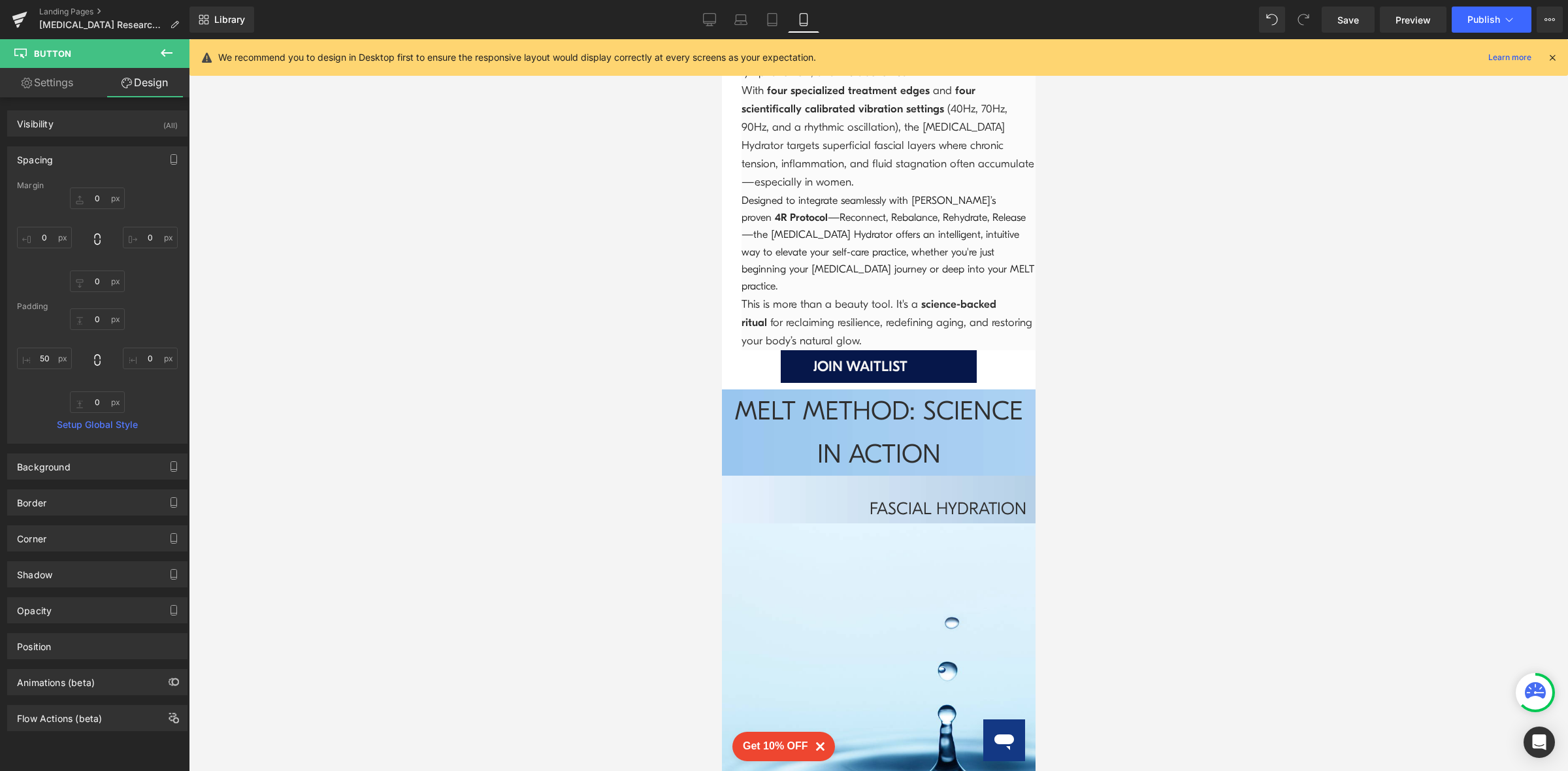
scroll to position [6572, 0]
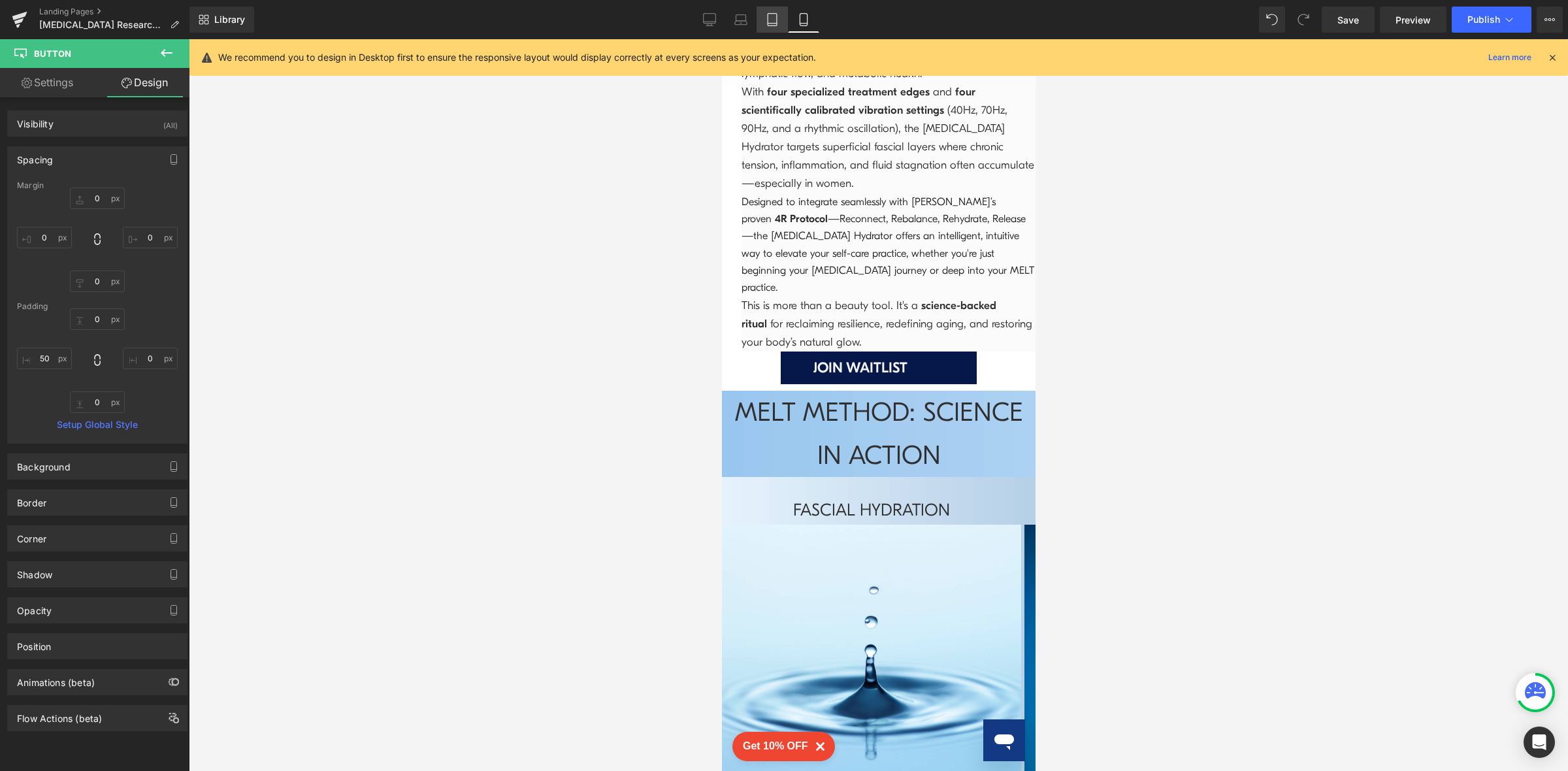
click at [772, 22] on icon at bounding box center [772, 19] width 13 height 13
type input "0"
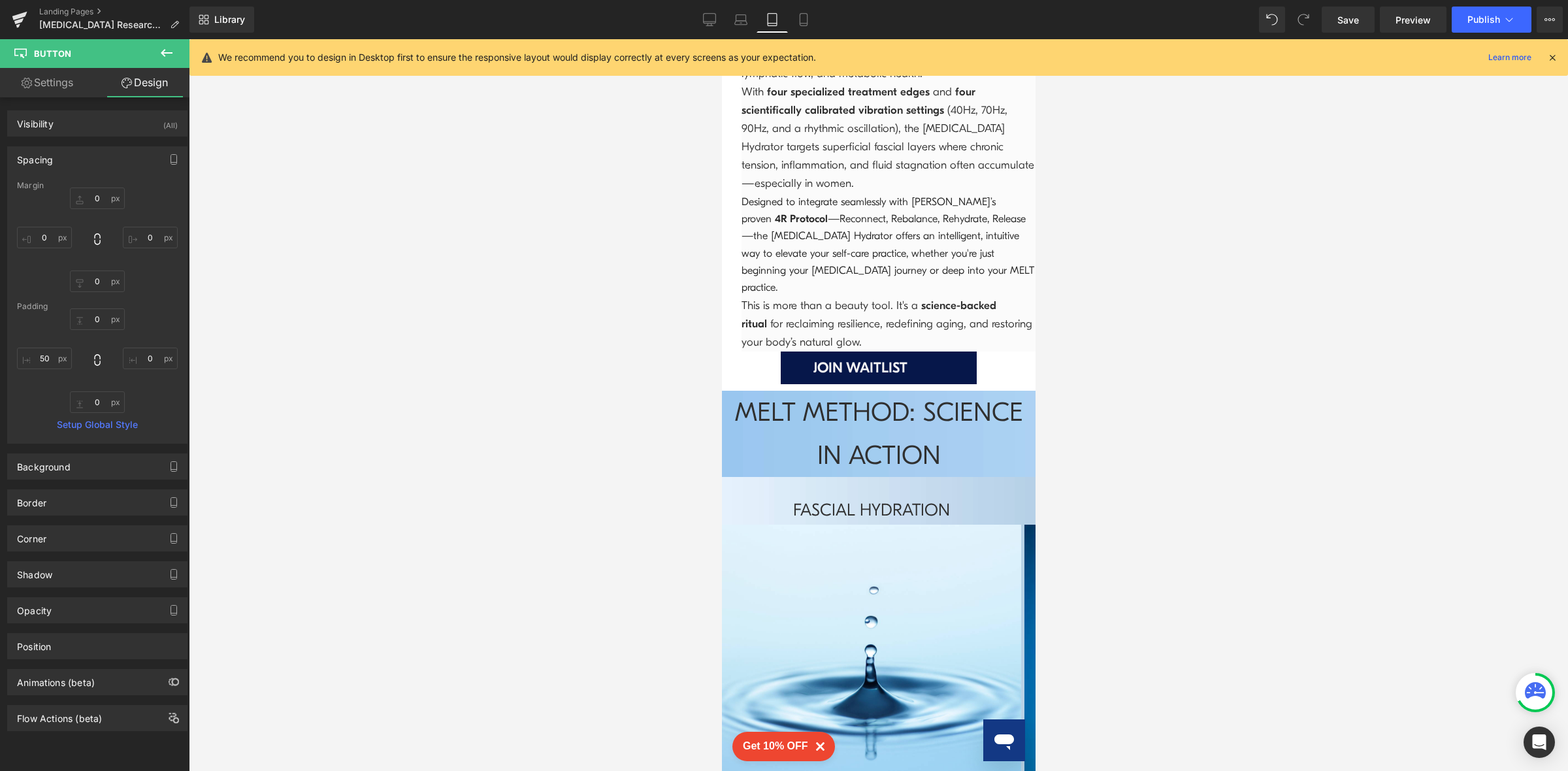
type input "0"
type input "51"
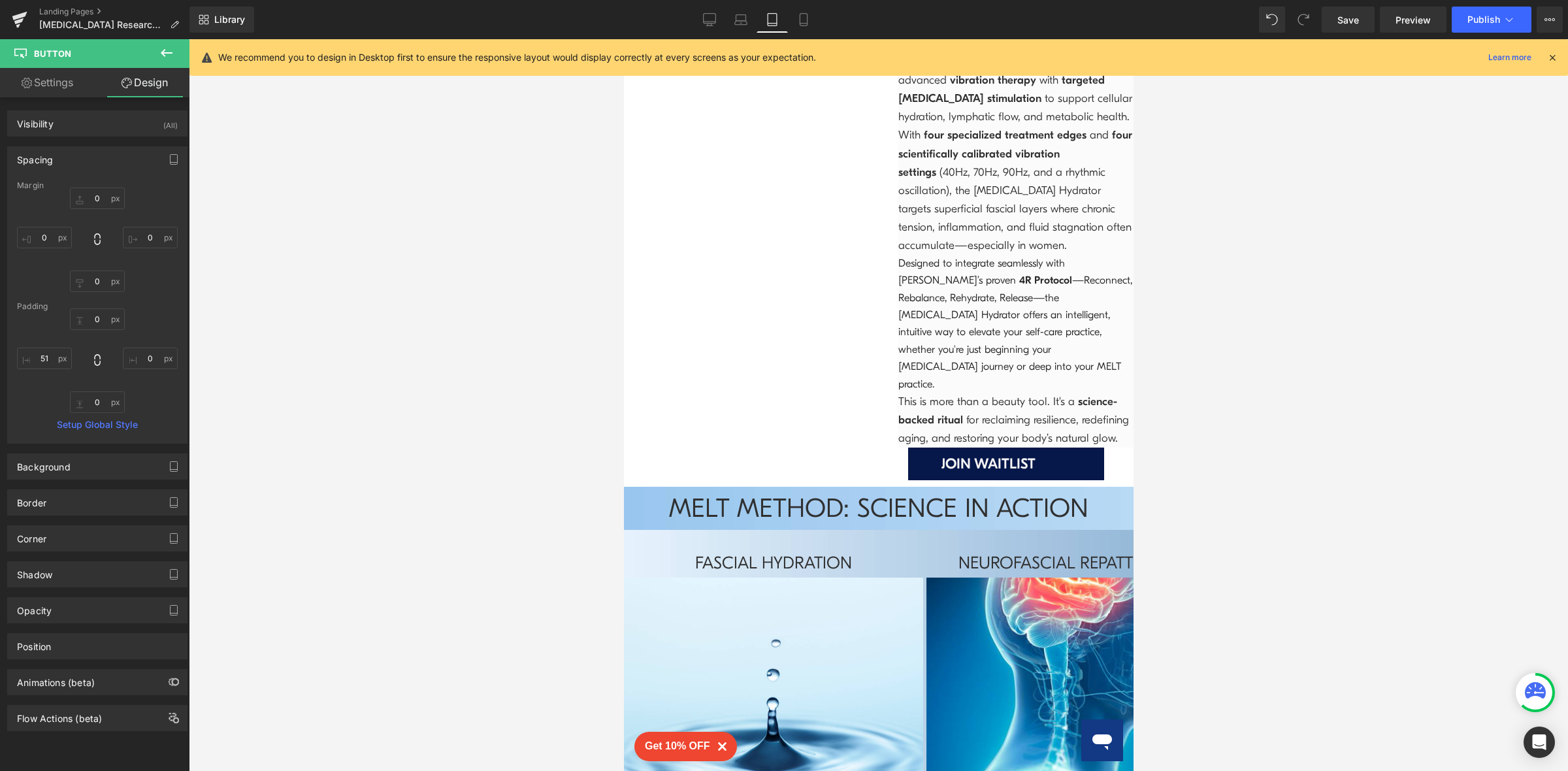
scroll to position [6539, 0]
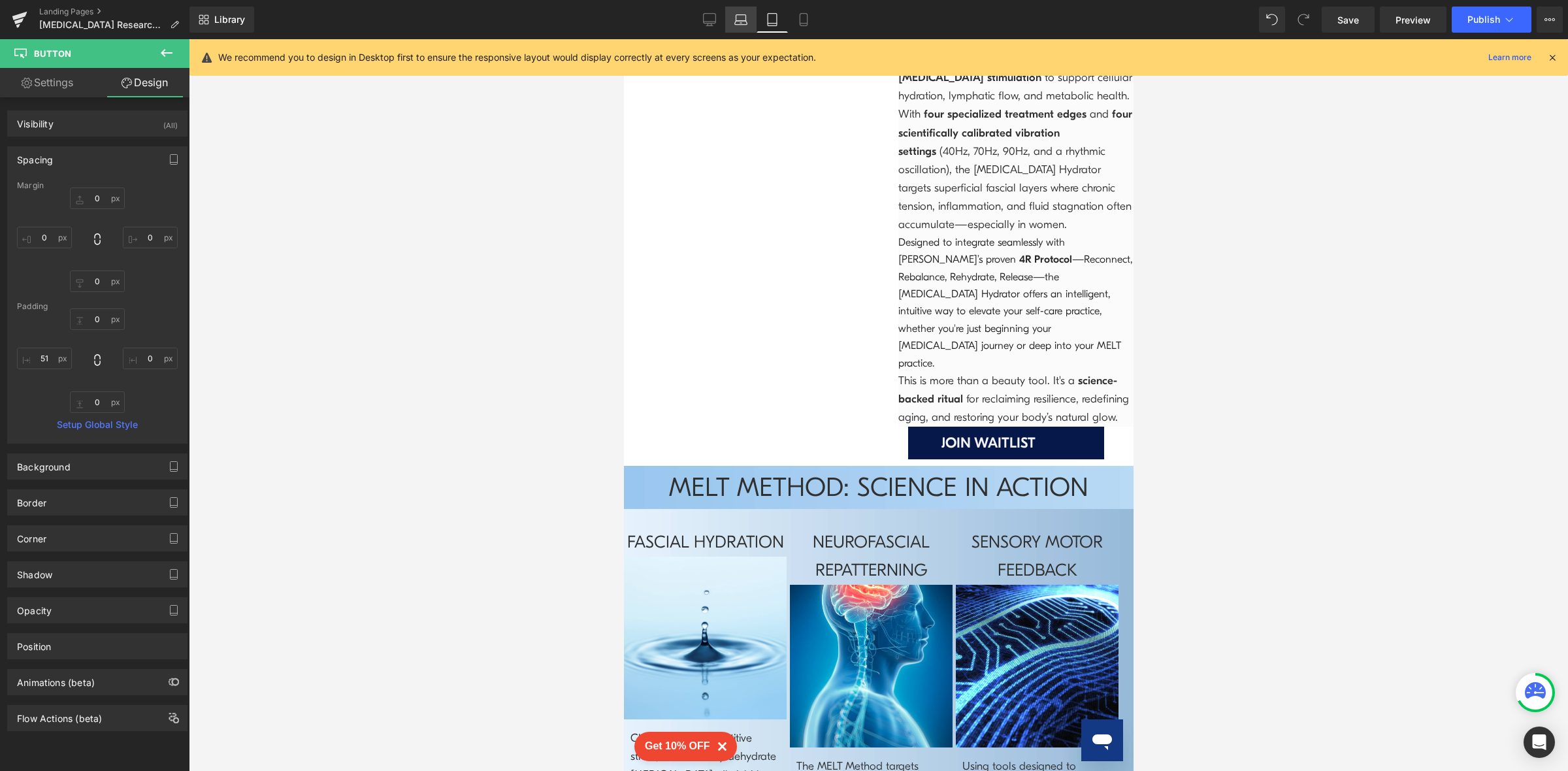
click at [746, 25] on icon at bounding box center [740, 19] width 13 height 13
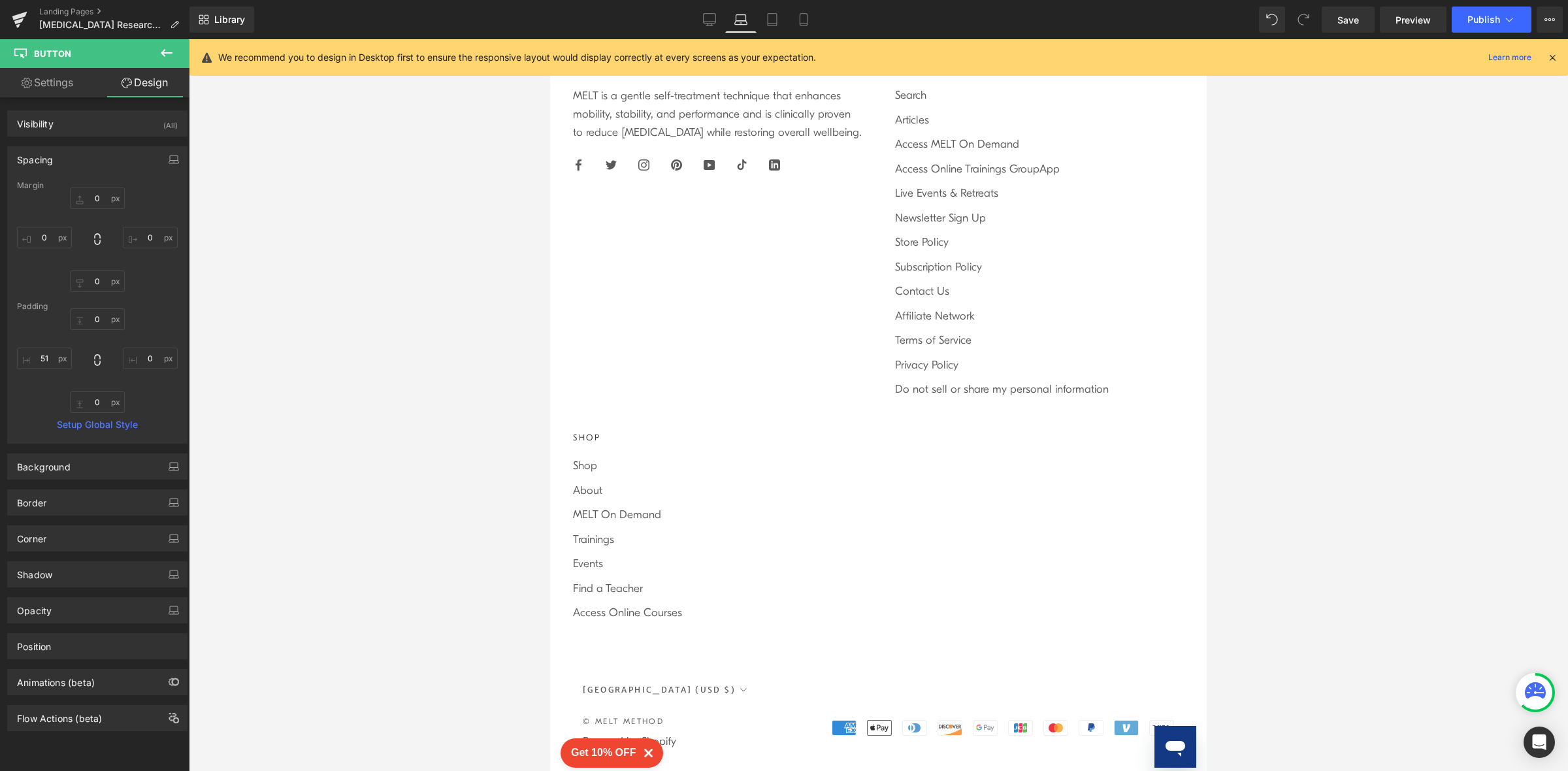
type input "0"
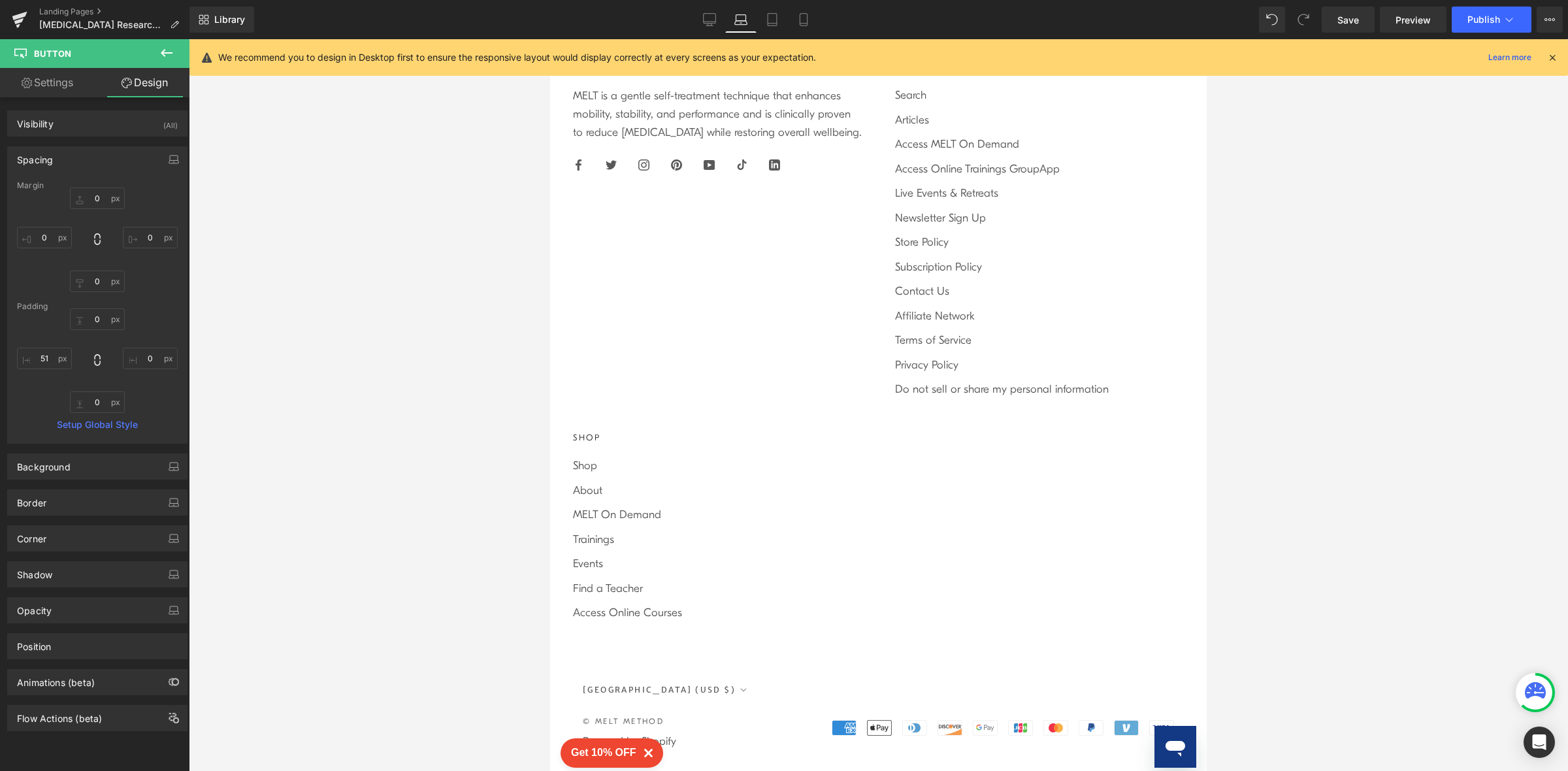
type input "0"
type input "50"
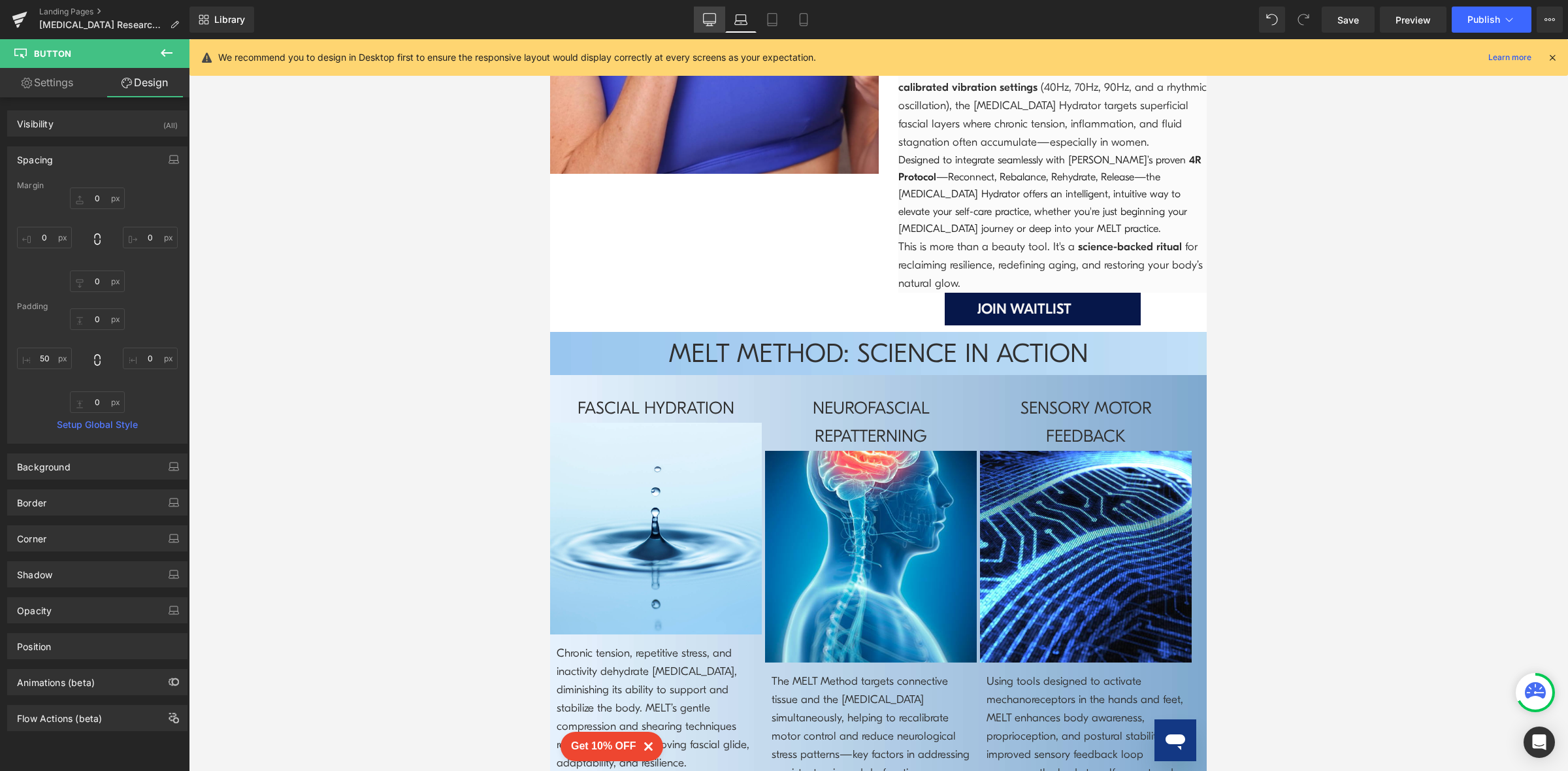
click at [715, 23] on icon at bounding box center [710, 19] width 12 height 10
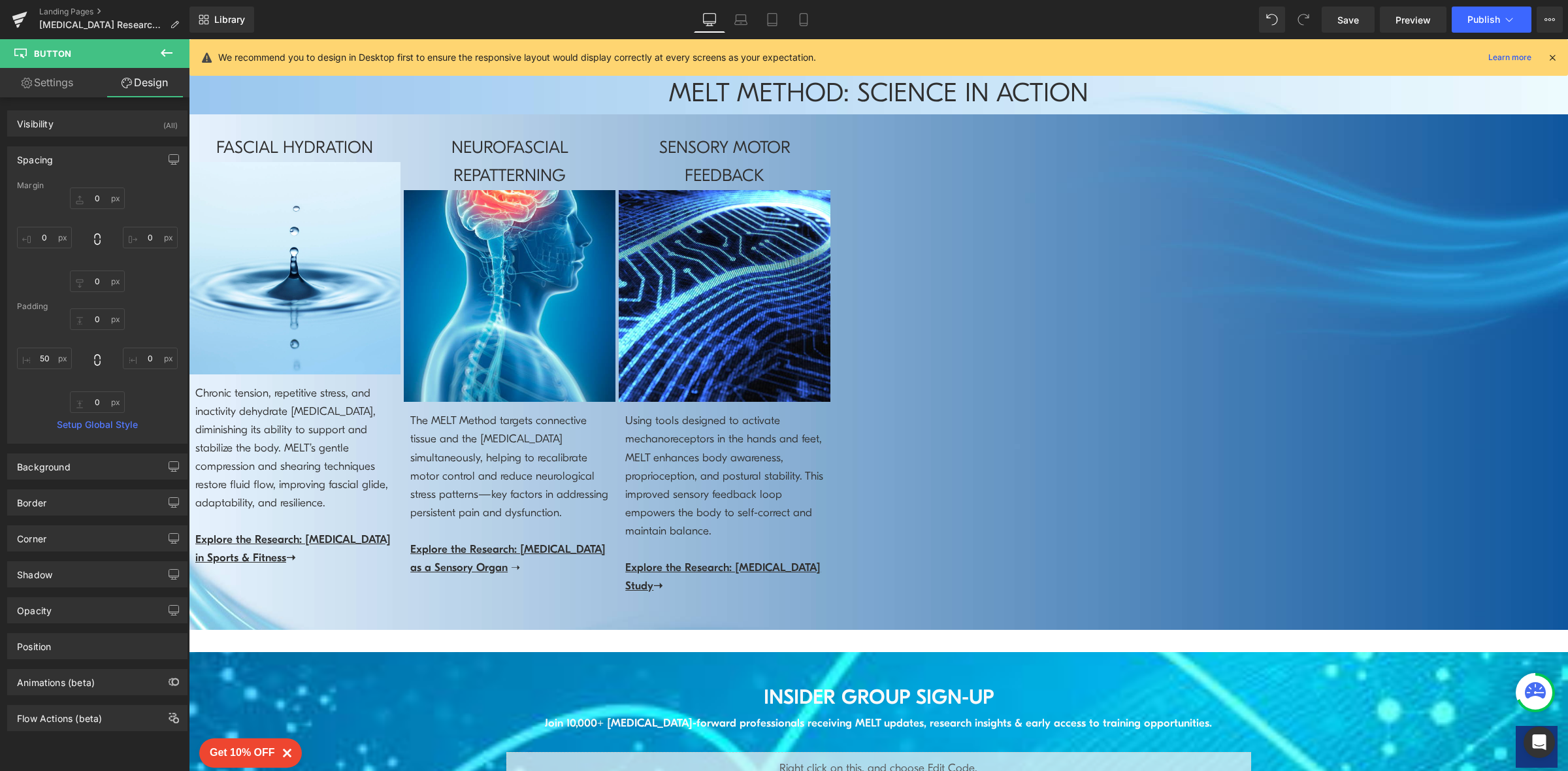
type input "0"
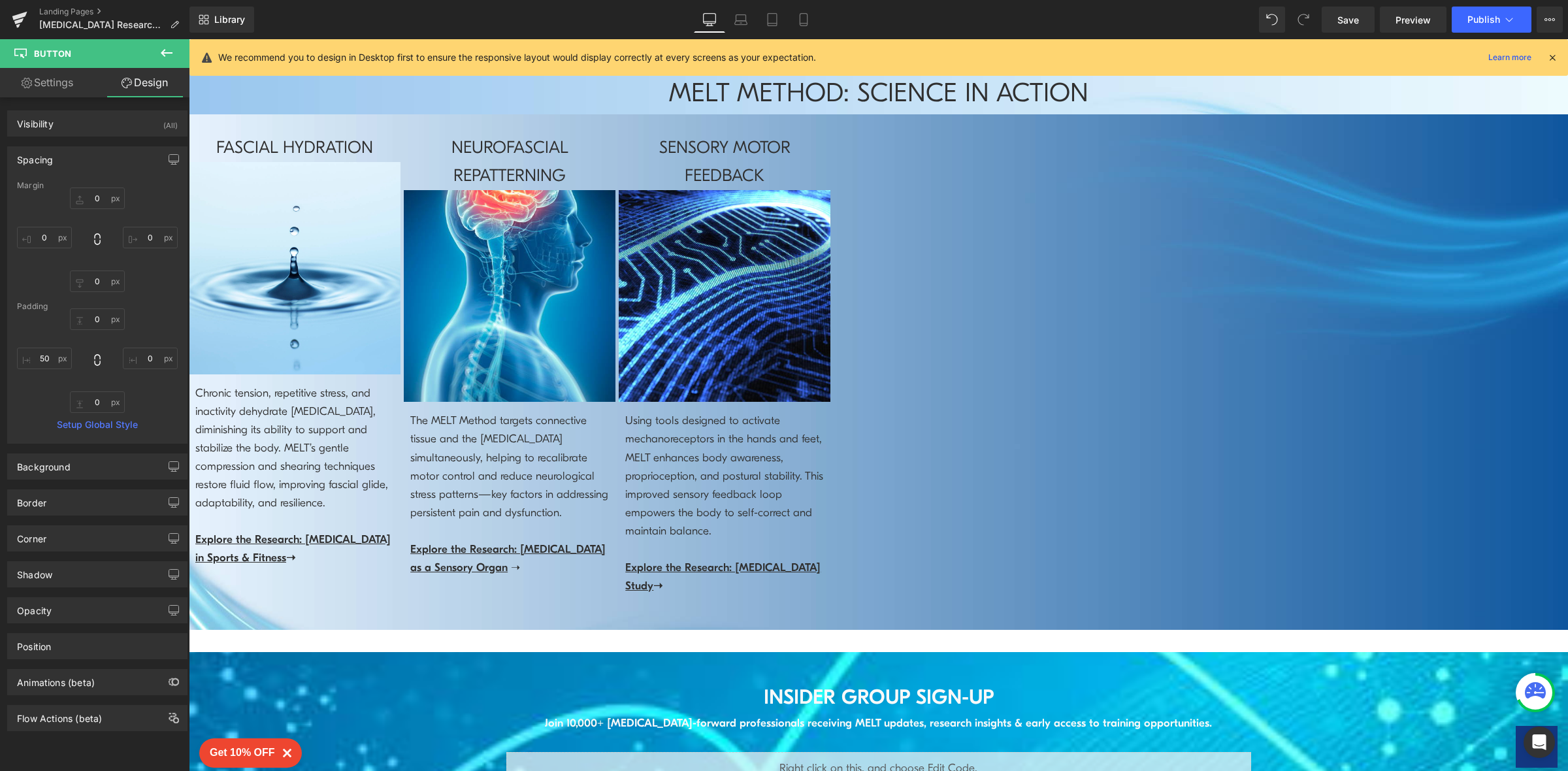
type input "0"
type input "75"
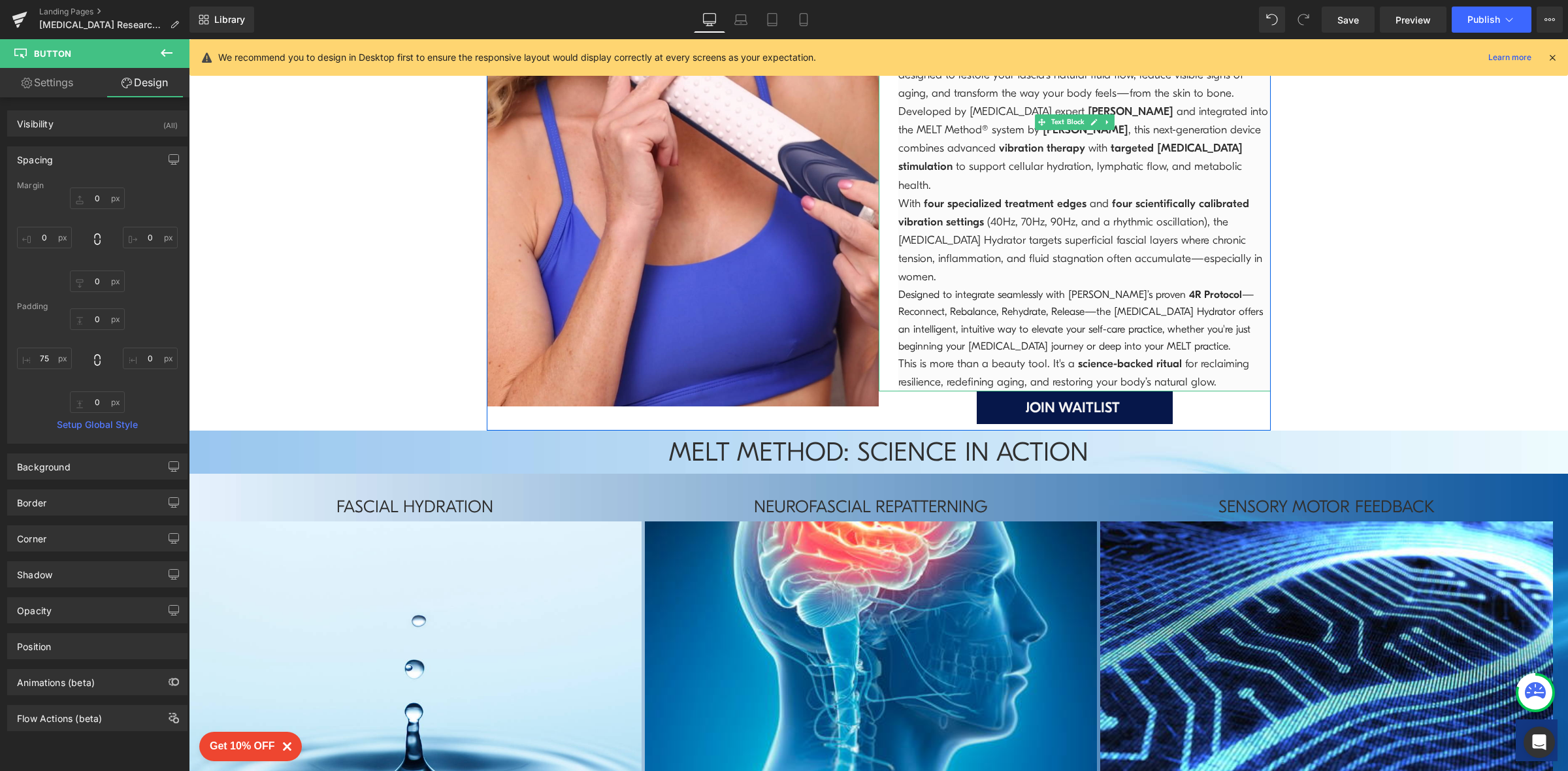
click at [1214, 355] on p "This is more than a beauty tool. It's a science-backed ritual for reclaiming re…" at bounding box center [1084, 373] width 372 height 36
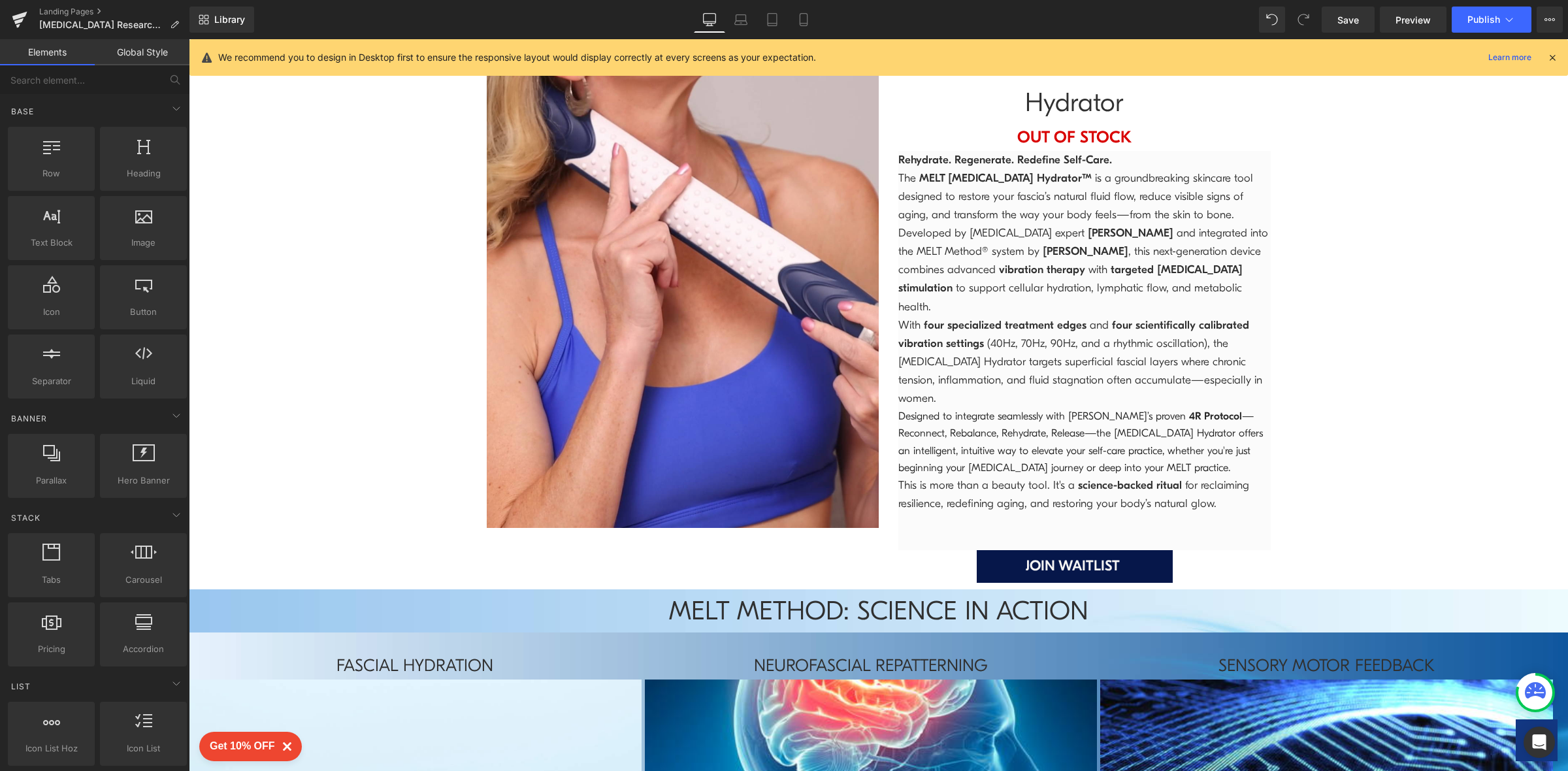
scroll to position [3366, 0]
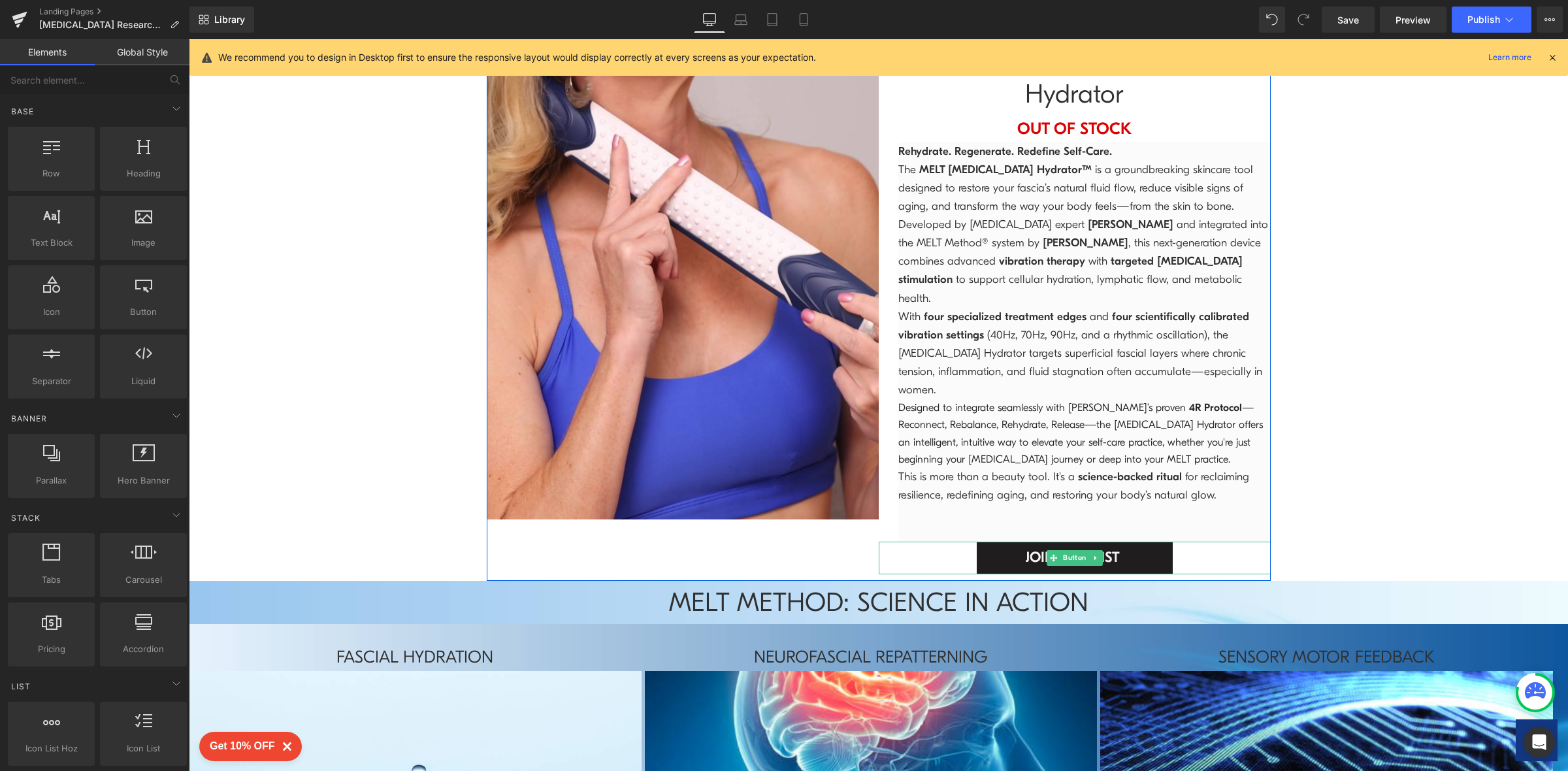
click at [1090, 546] on span "JOIN WAITLIST" at bounding box center [1072, 557] width 94 height 23
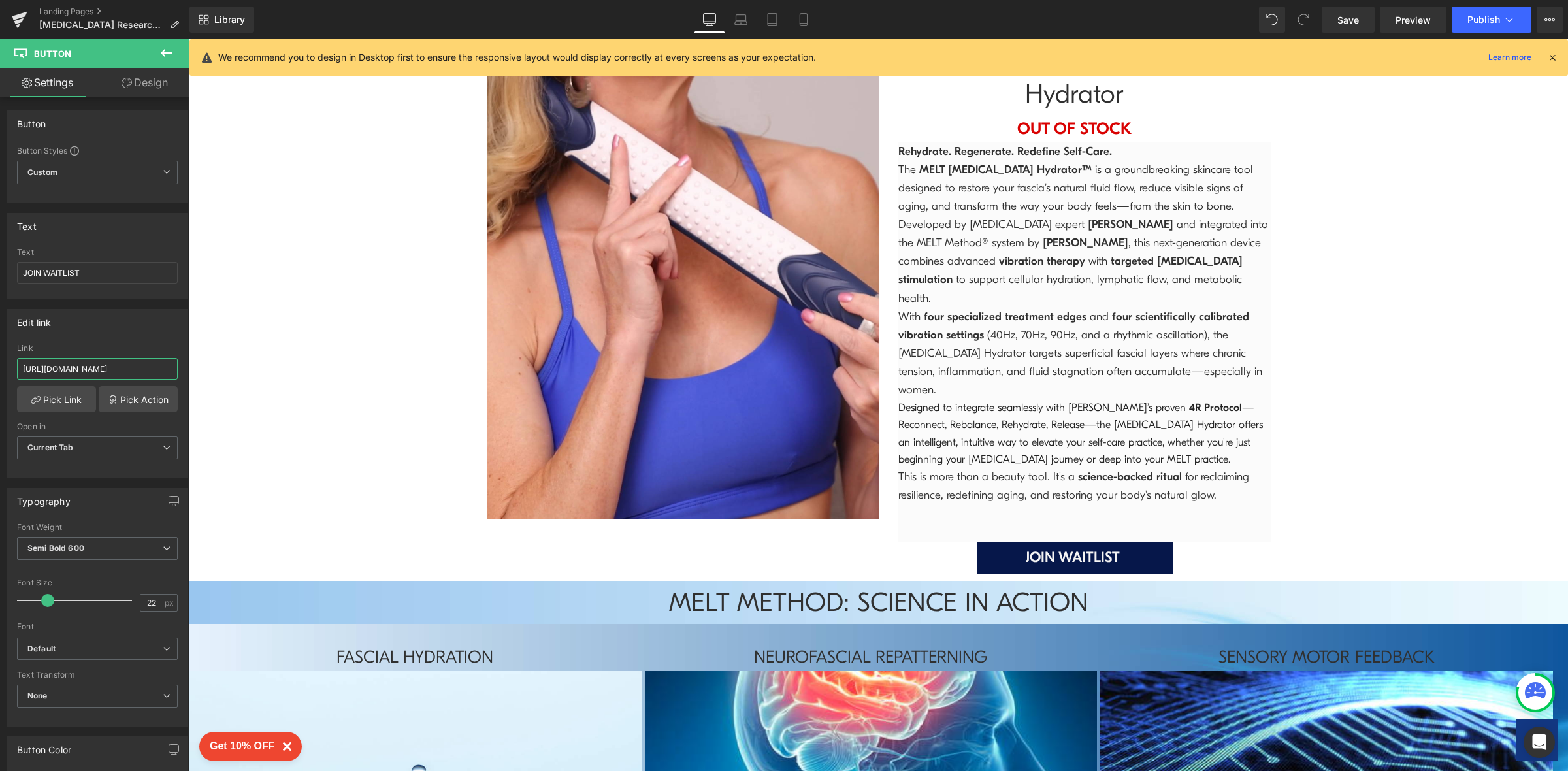
scroll to position [0, 36]
drag, startPoint x: 212, startPoint y: 411, endPoint x: 252, endPoint y: 369, distance: 58.0
type input "[URL][DOMAIN_NAME][DOMAIN_NAME]"
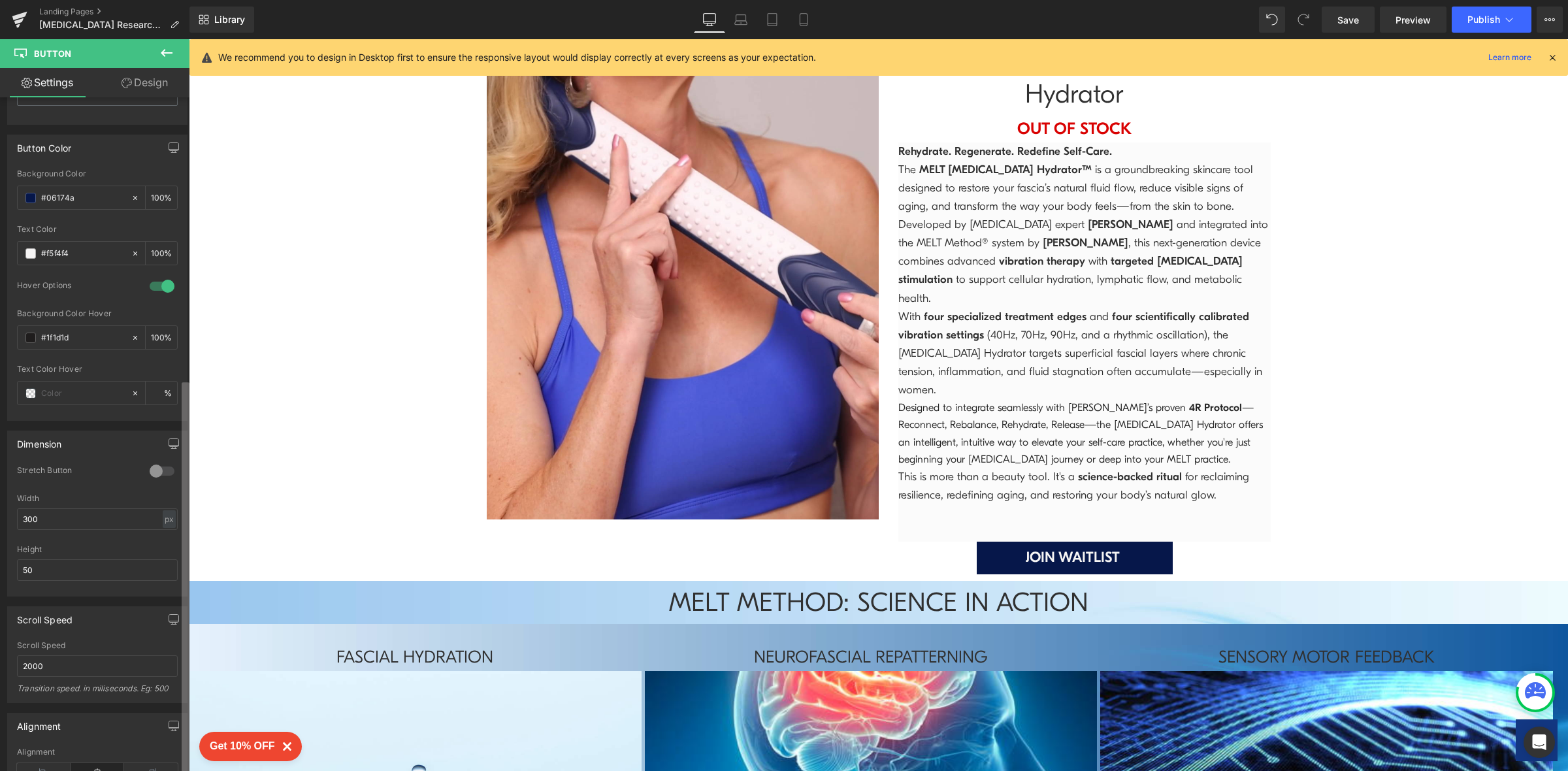
scroll to position [610, 0]
click at [176, 770] on html "Button You are previewing how the will restyle your page. You can not edit Elem…" at bounding box center [784, 385] width 1568 height 771
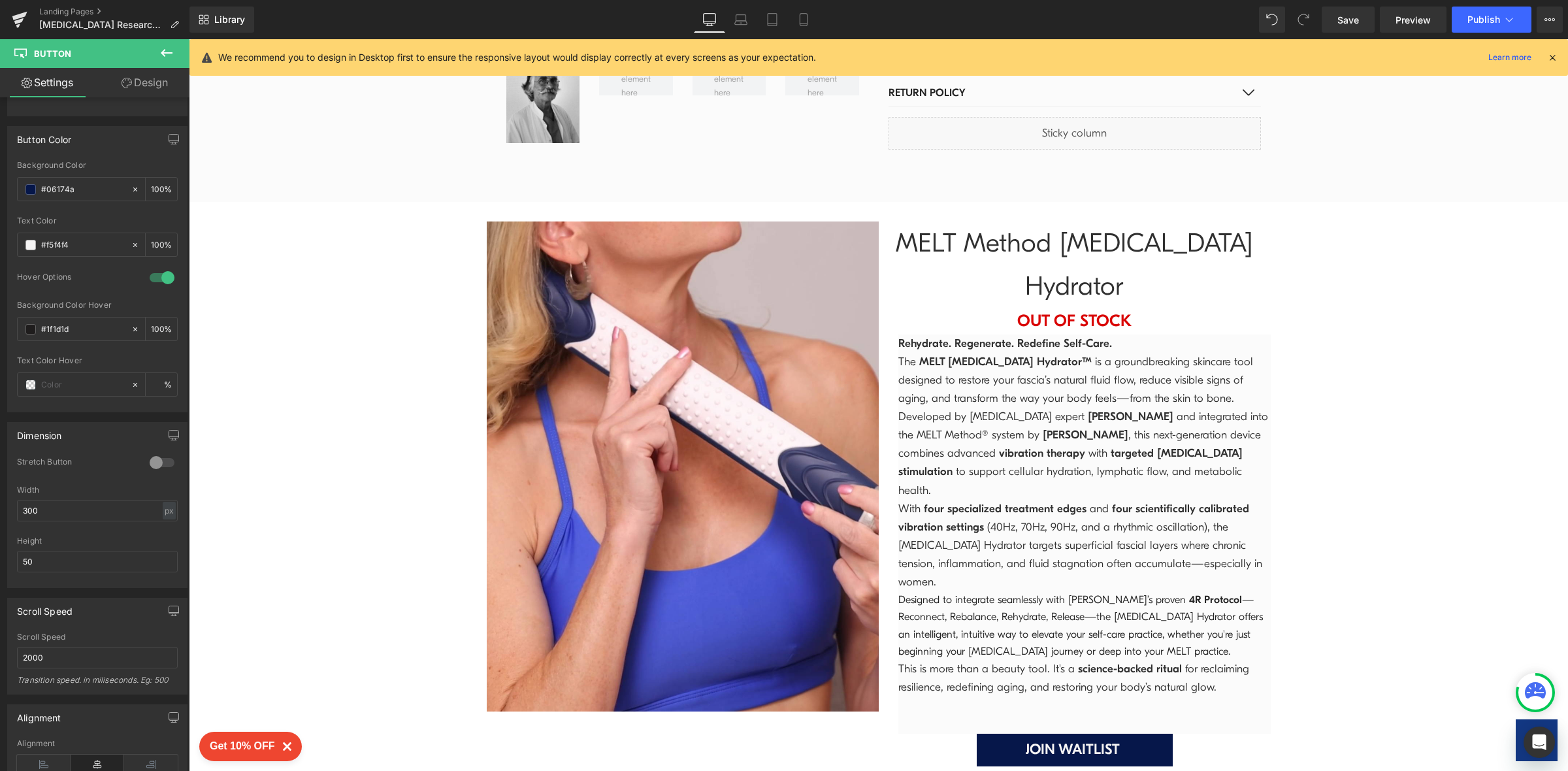
scroll to position [3166, 0]
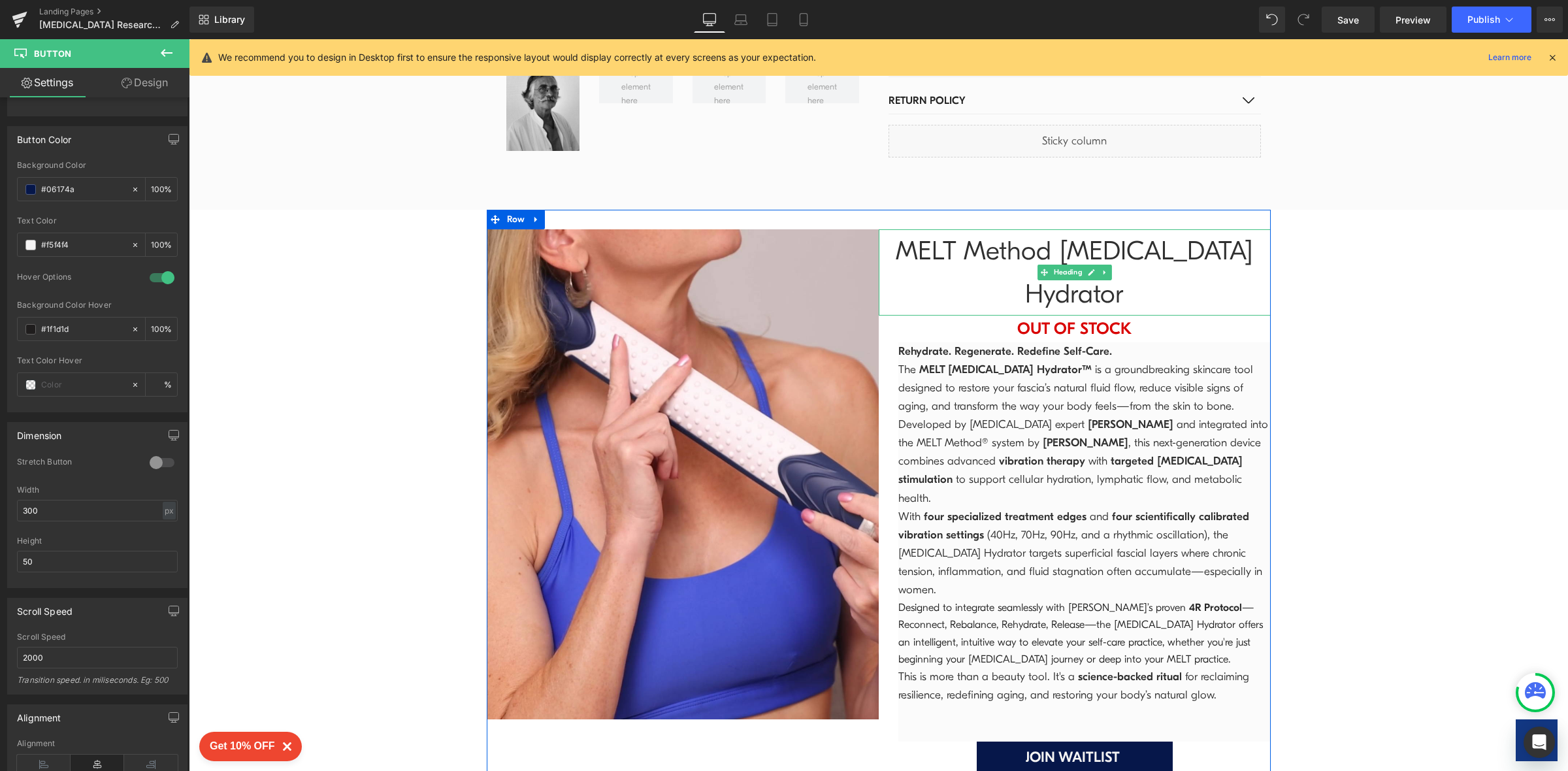
click at [1136, 230] on h1 "MELT Method [MEDICAL_DATA] Hydrator" at bounding box center [1075, 273] width 392 height 86
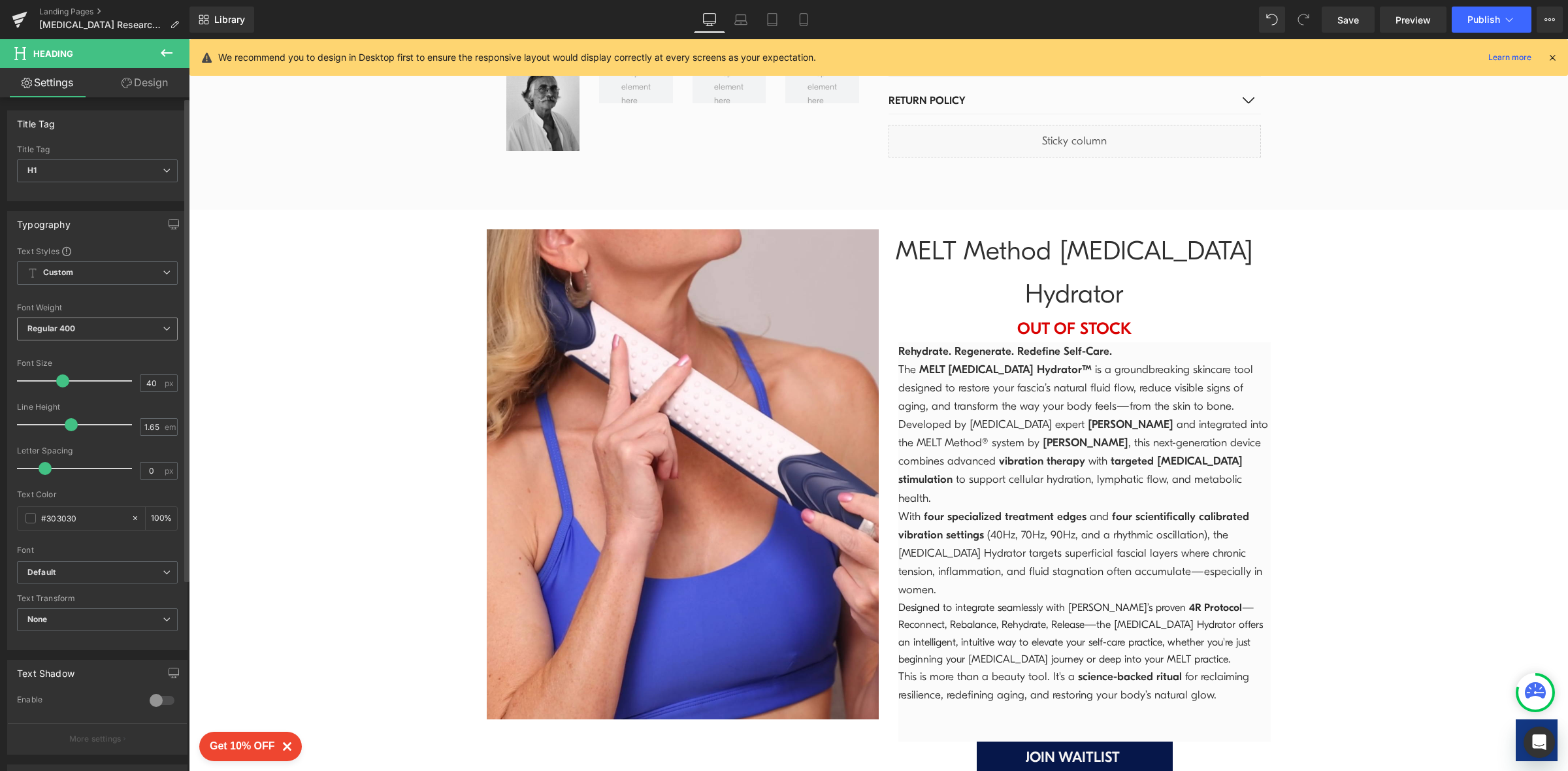
click at [151, 335] on span "Regular 400" at bounding box center [97, 328] width 160 height 23
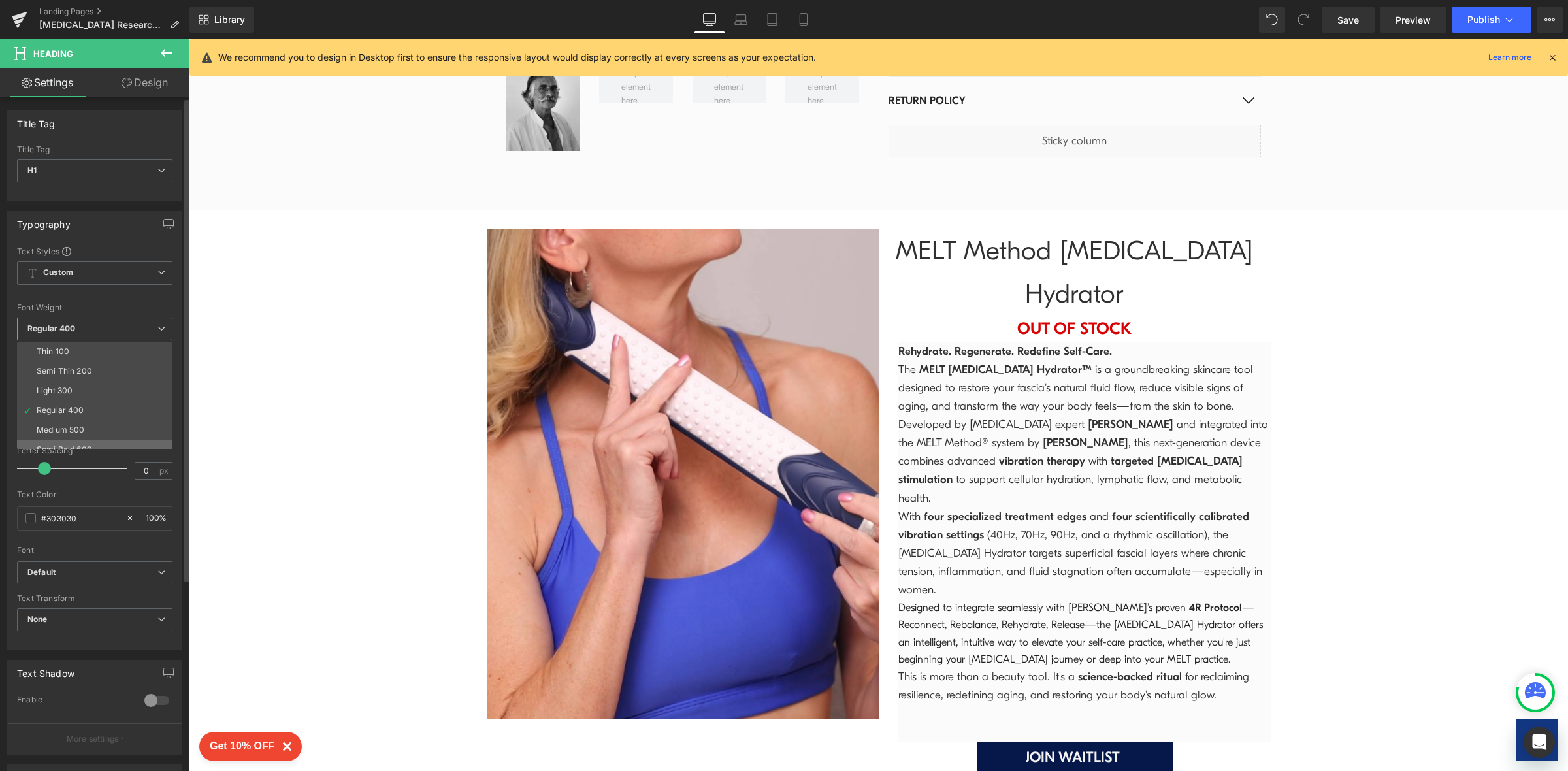
click at [137, 443] on li "Semi Bold 600" at bounding box center [97, 449] width 161 height 20
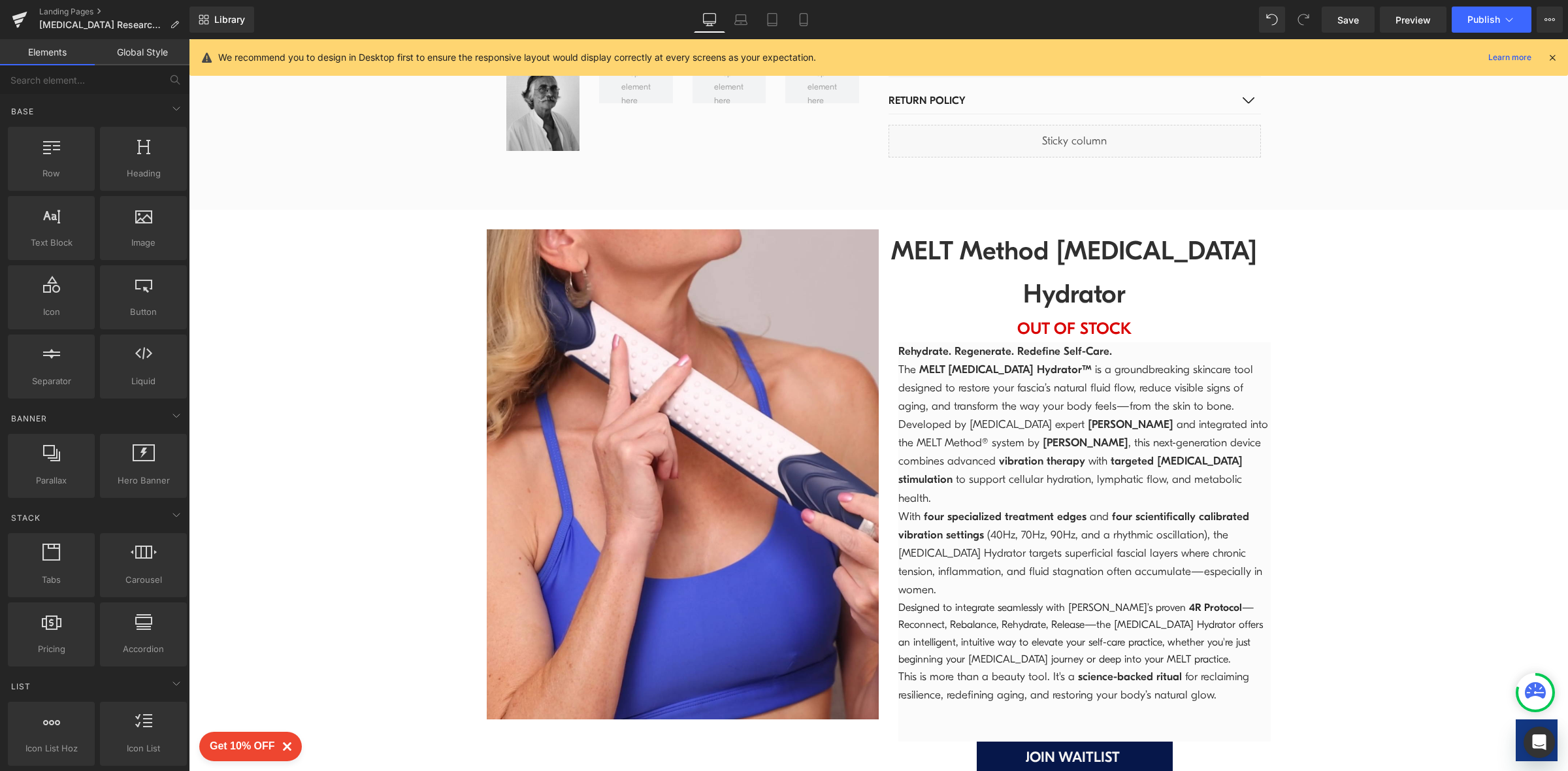
click at [1000, 360] on p "The MELT [MEDICAL_DATA] Hydrator™ is a groundbreaking skincare tool designed to…" at bounding box center [1084, 388] width 372 height 55
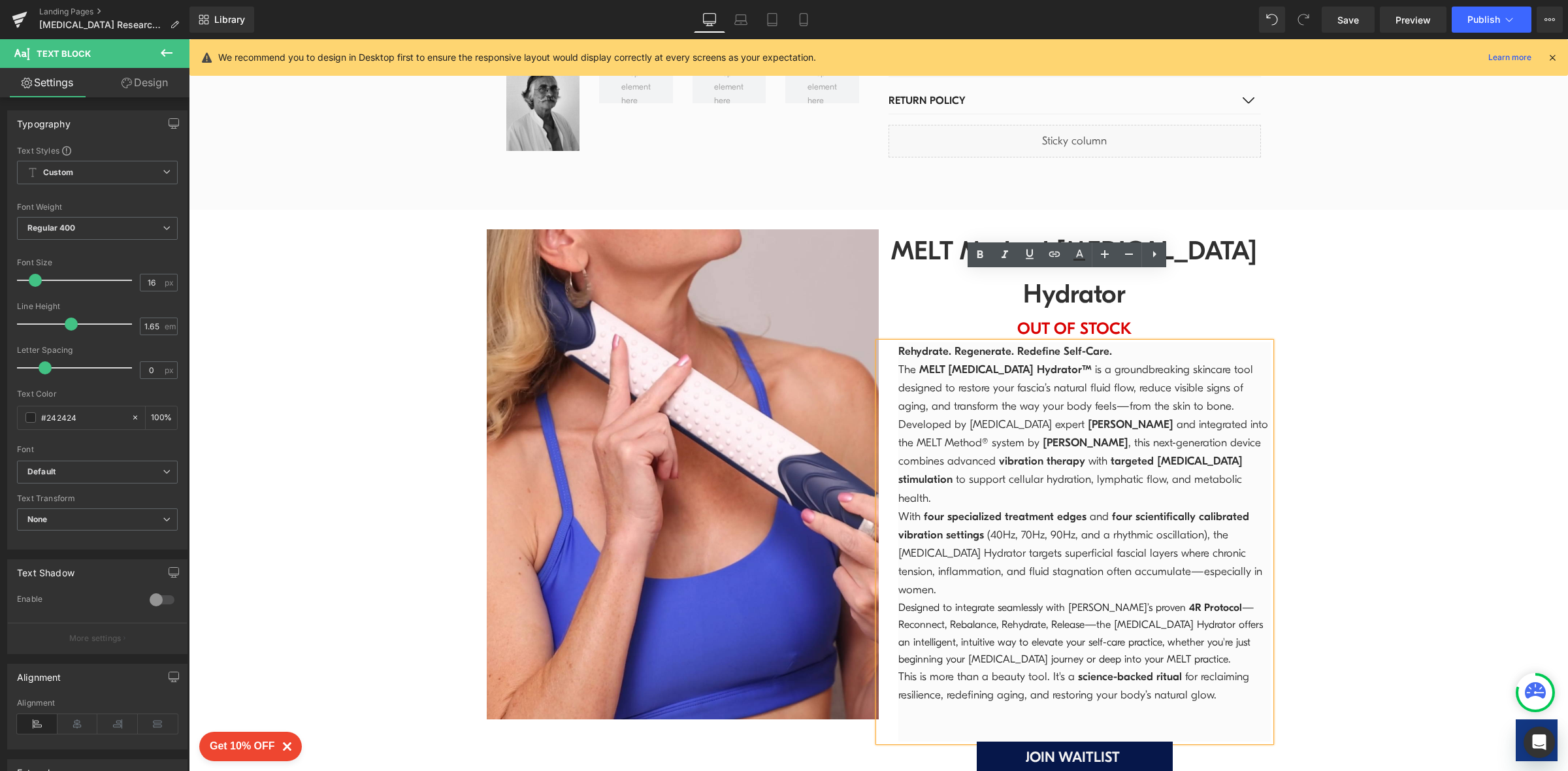
click at [898, 345] on span "Rehydrate. Regenerate. Redefine Self-Care." at bounding box center [1005, 351] width 214 height 12
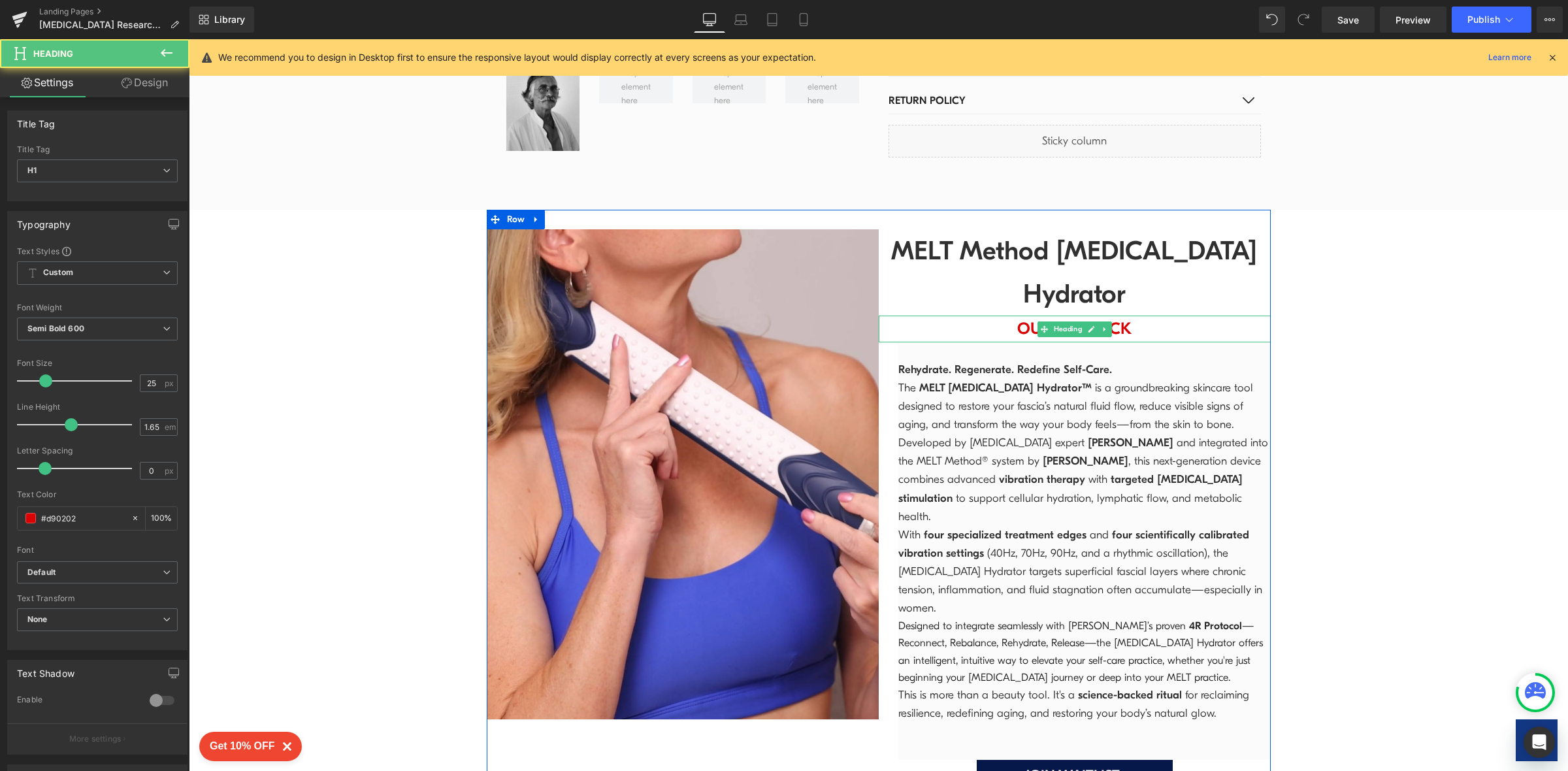
click at [1122, 315] on h1 "OUT OF STOCK" at bounding box center [1075, 328] width 392 height 27
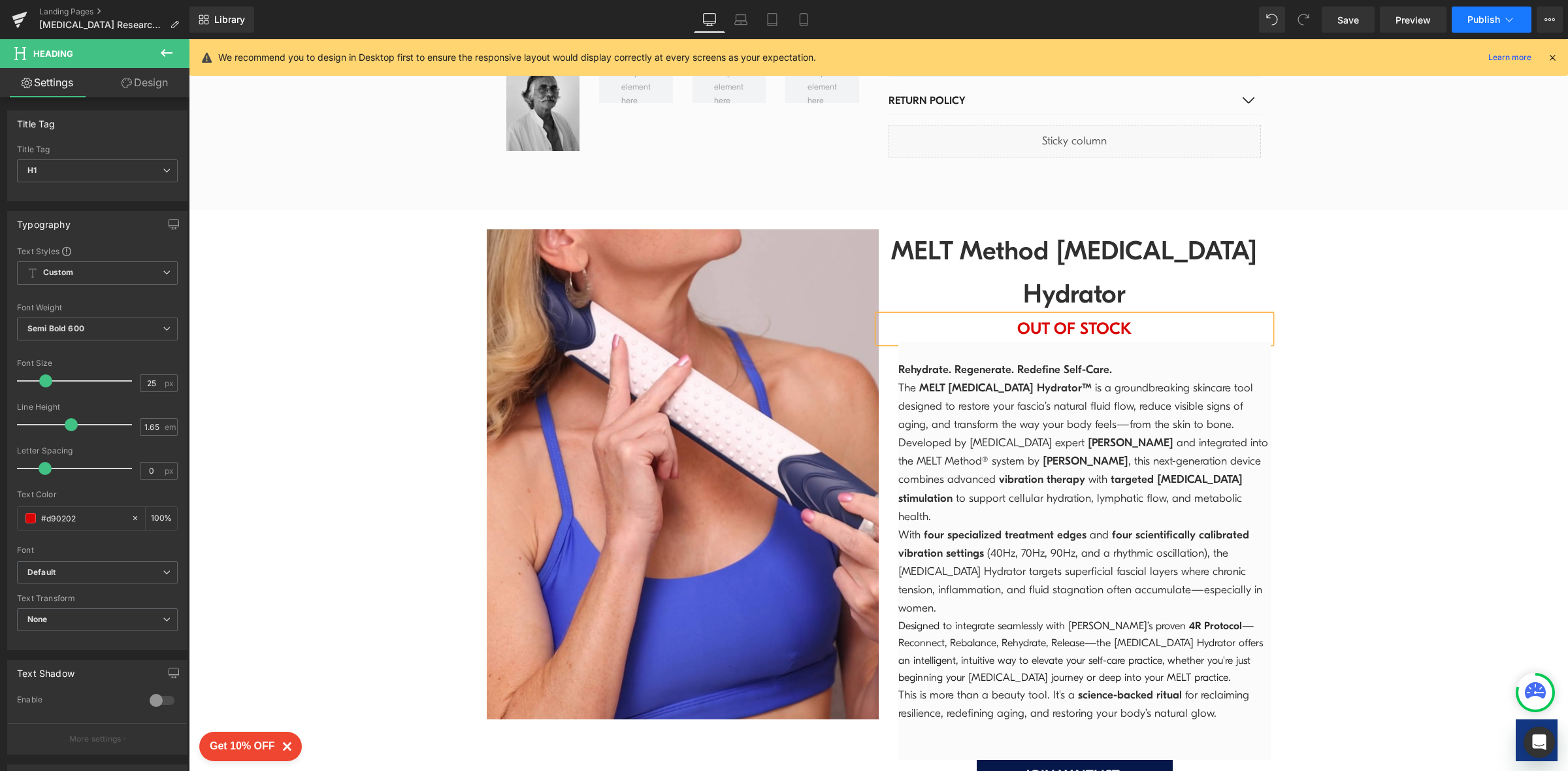
click at [1482, 21] on span "Publish" at bounding box center [1484, 19] width 33 height 10
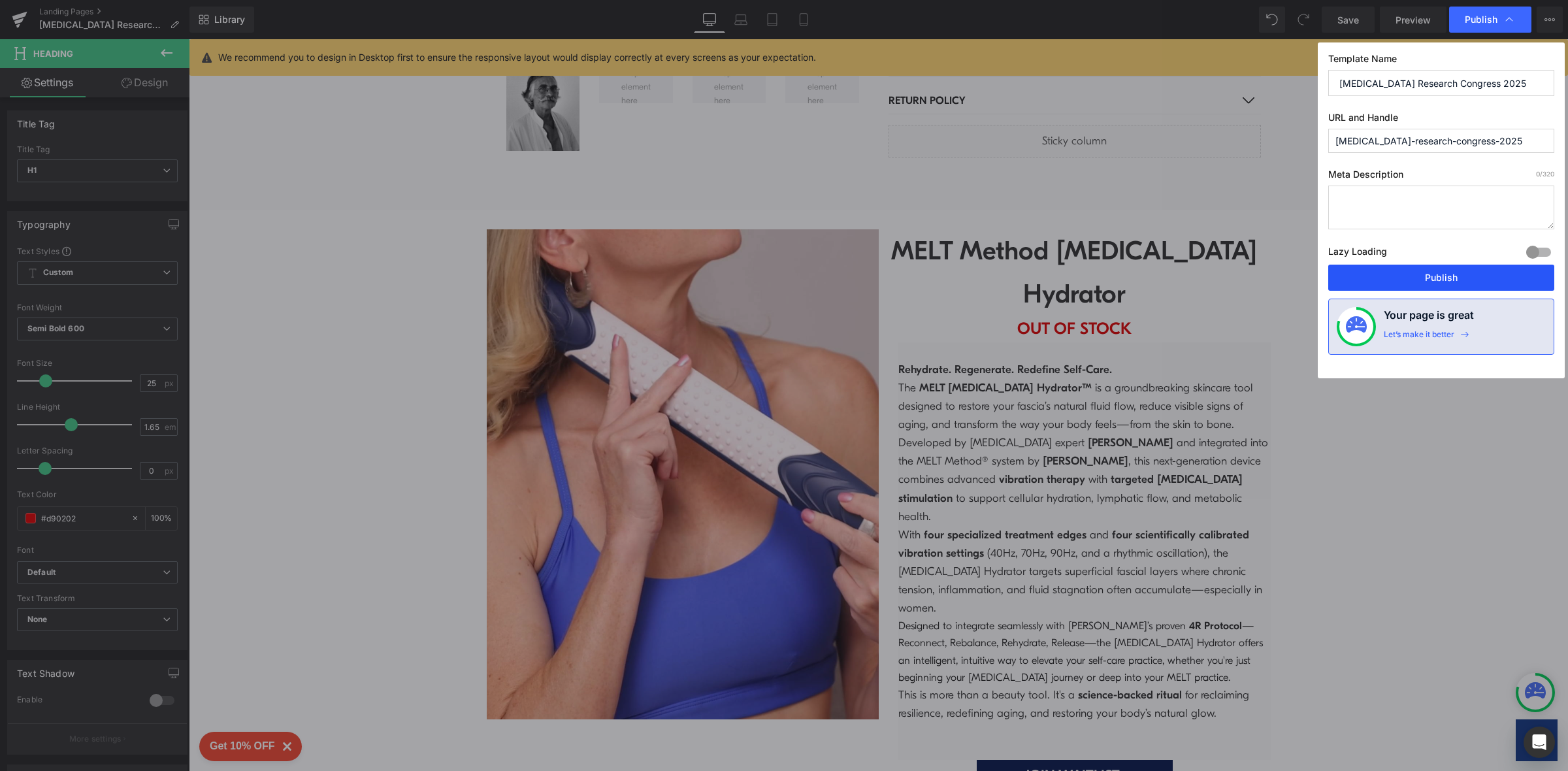
click at [1436, 281] on button "Publish" at bounding box center [1441, 278] width 226 height 26
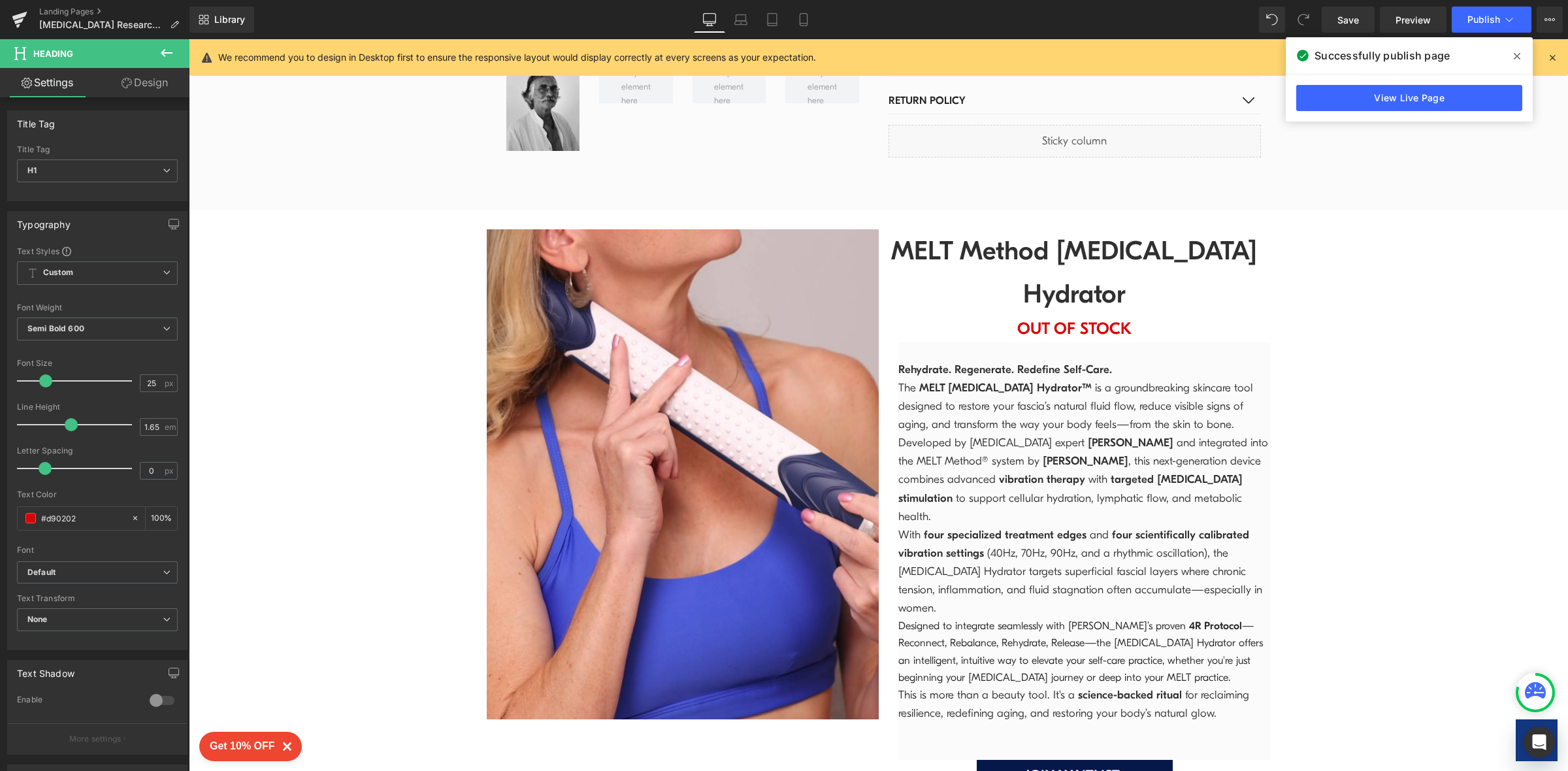
click at [1517, 56] on icon at bounding box center [1517, 56] width 7 height 7
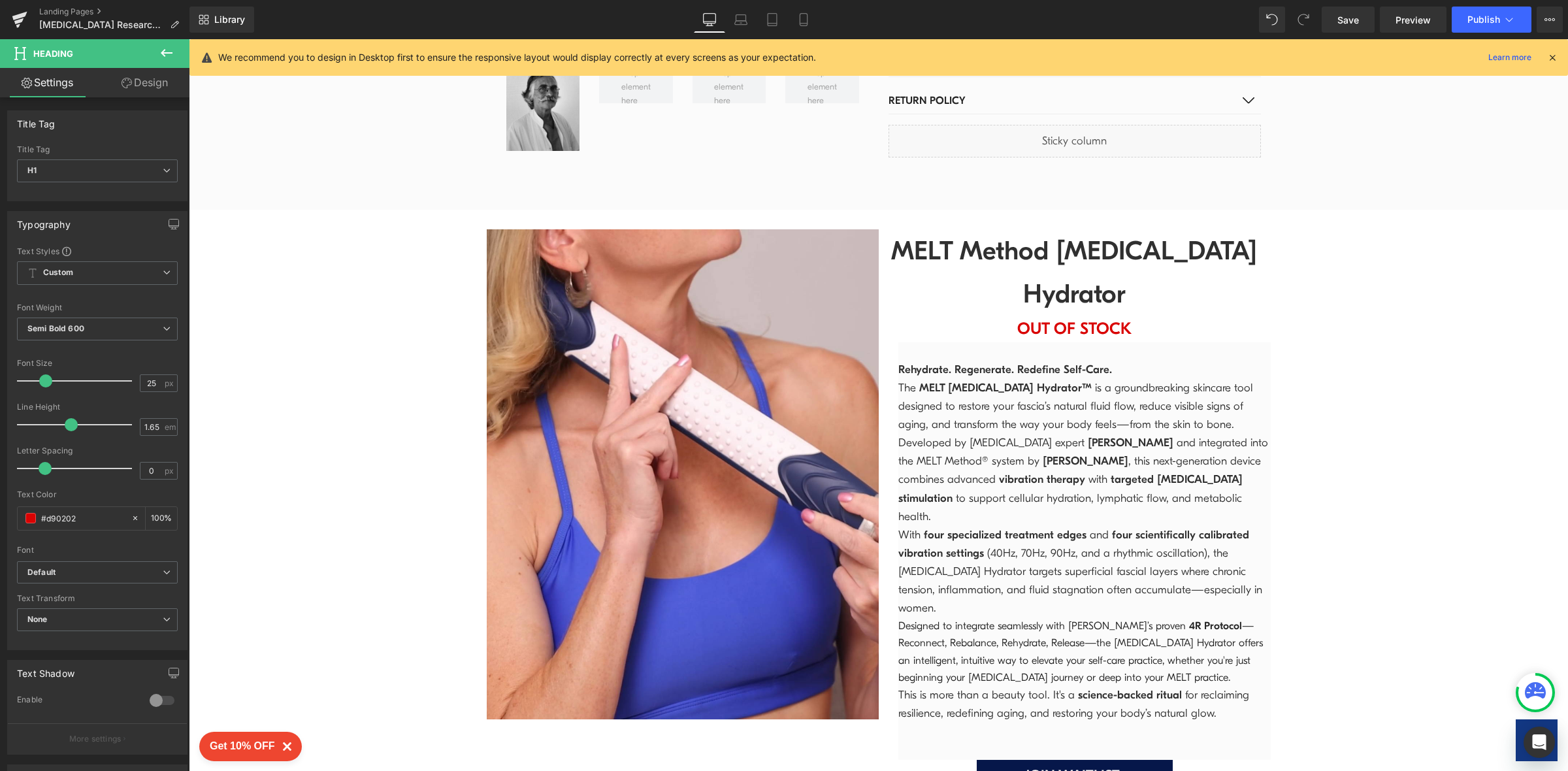
scroll to position [2526, 0]
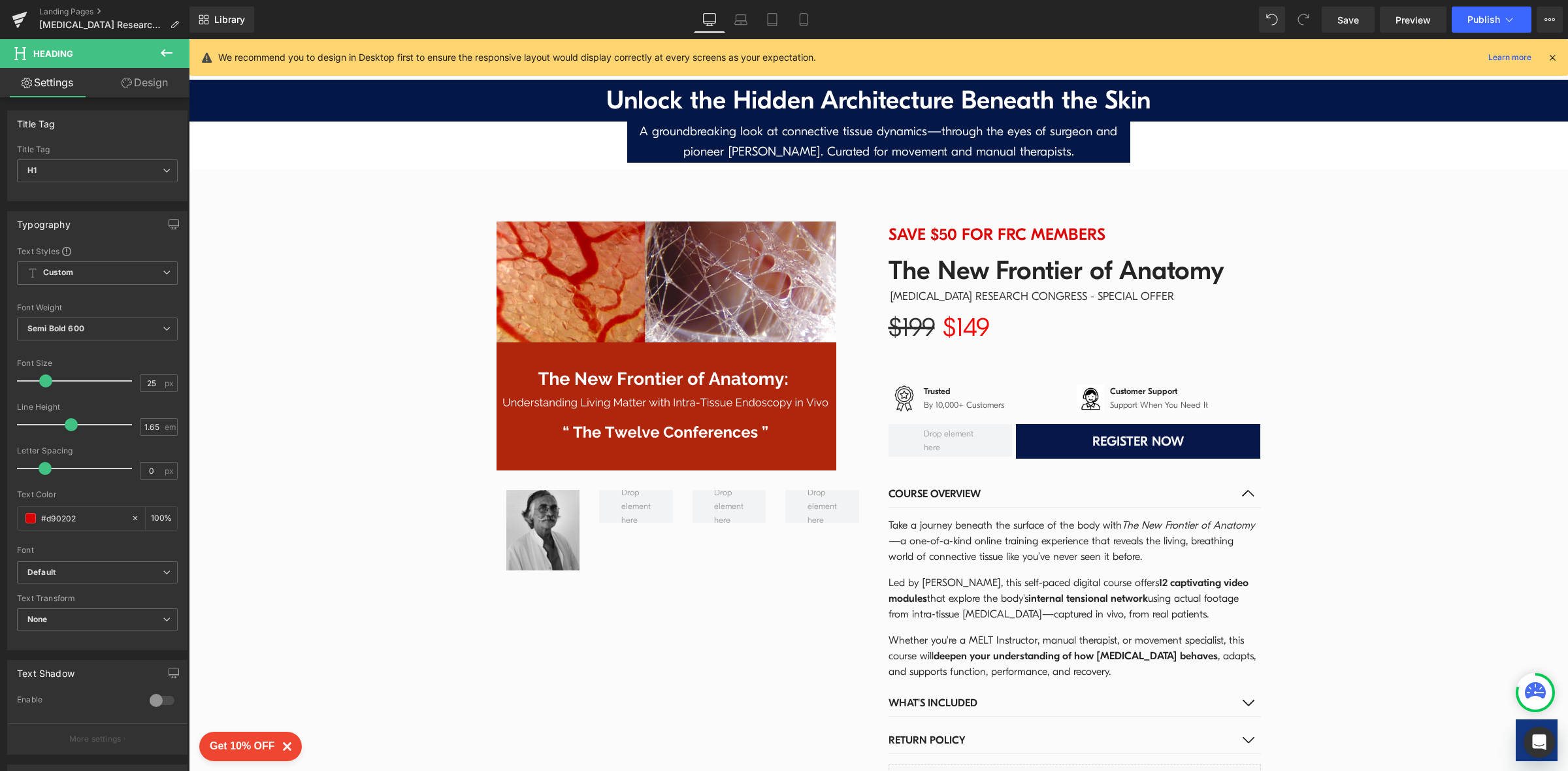
click at [1556, 59] on icon at bounding box center [1552, 57] width 12 height 12
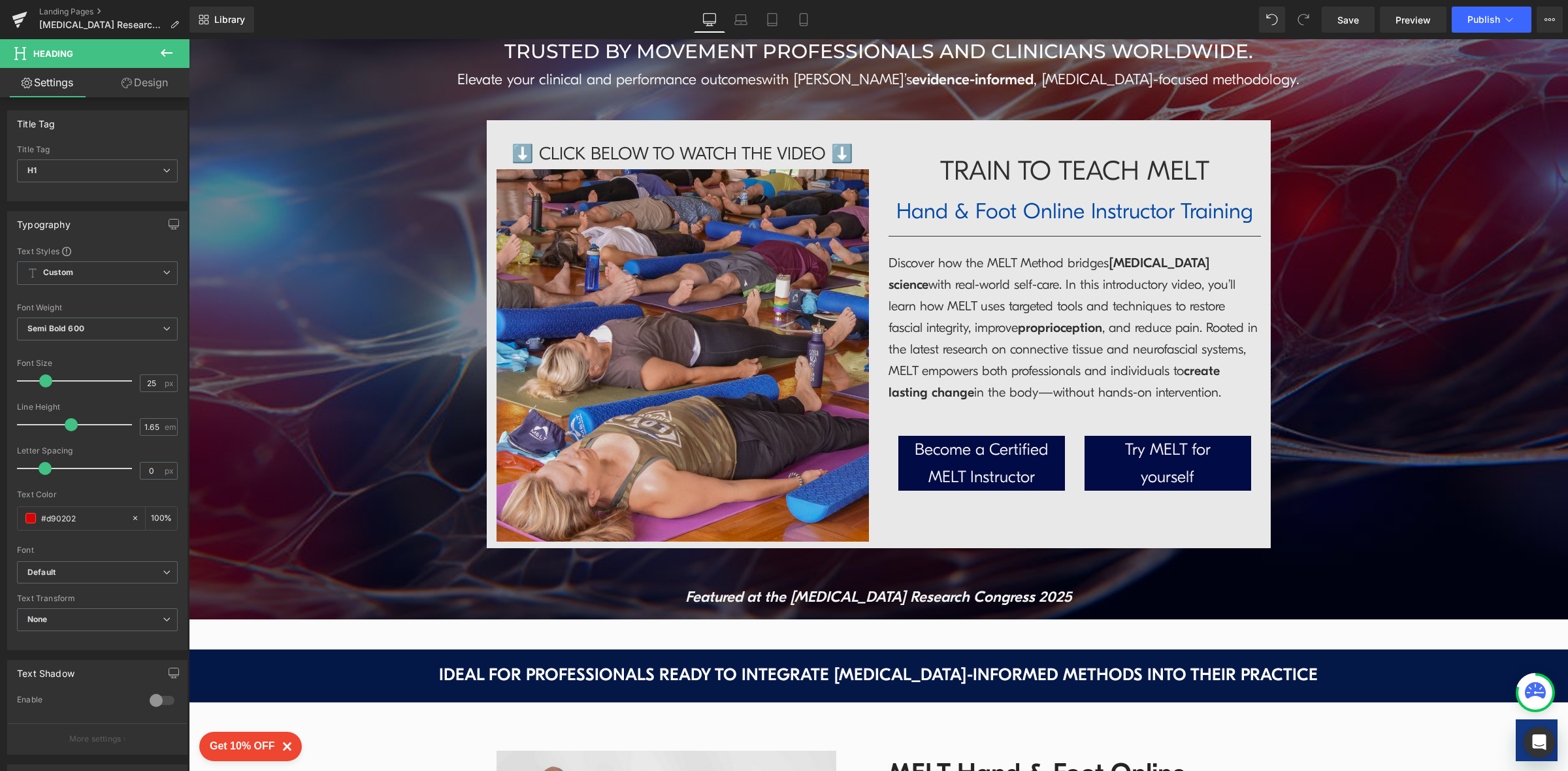
scroll to position [0, 0]
